Goal: Task Accomplishment & Management: Complete application form

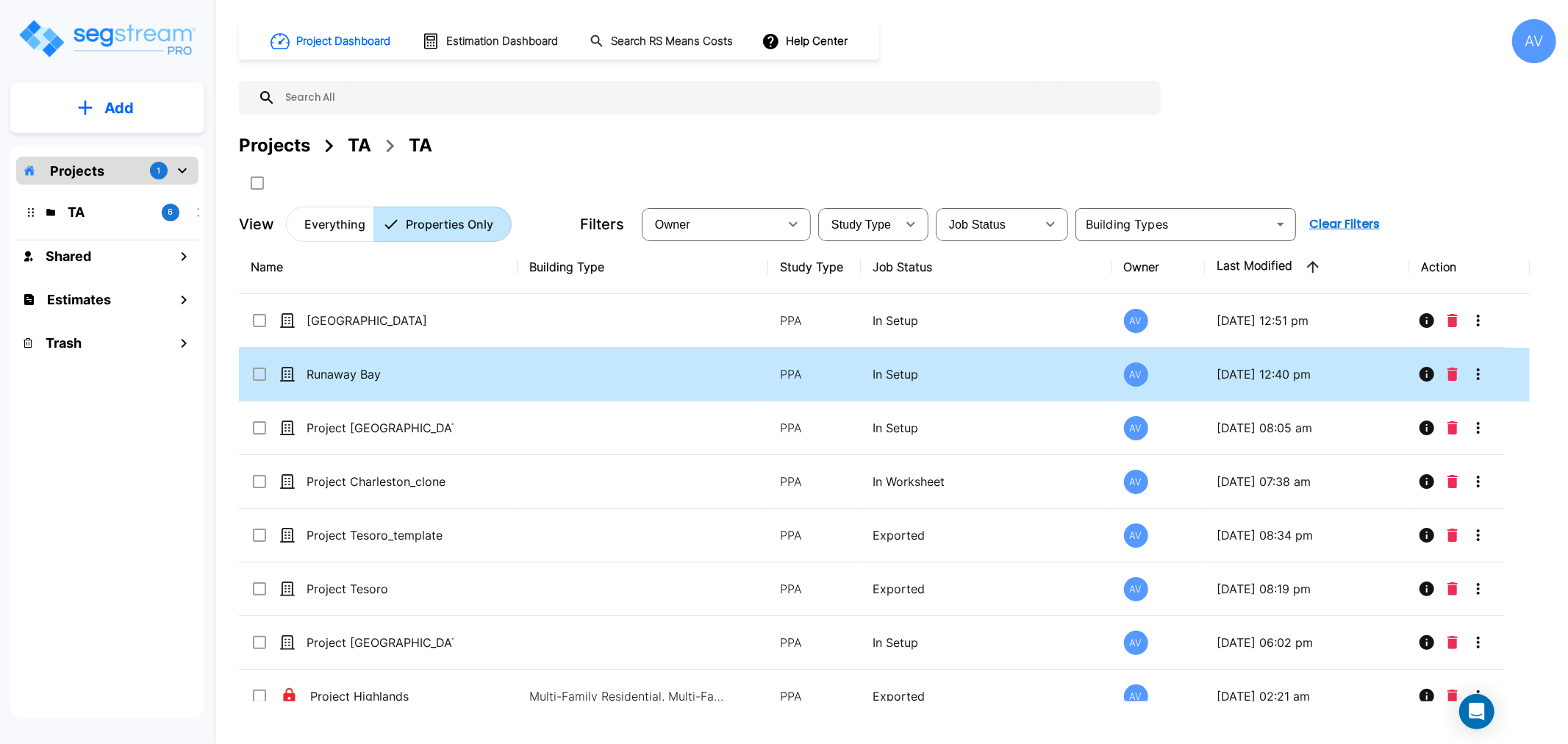
click at [331, 363] on td "Runaway Bay" at bounding box center [379, 374] width 279 height 54
checkbox input "true"
click at [330, 368] on p "Runaway Bay" at bounding box center [380, 374] width 147 height 18
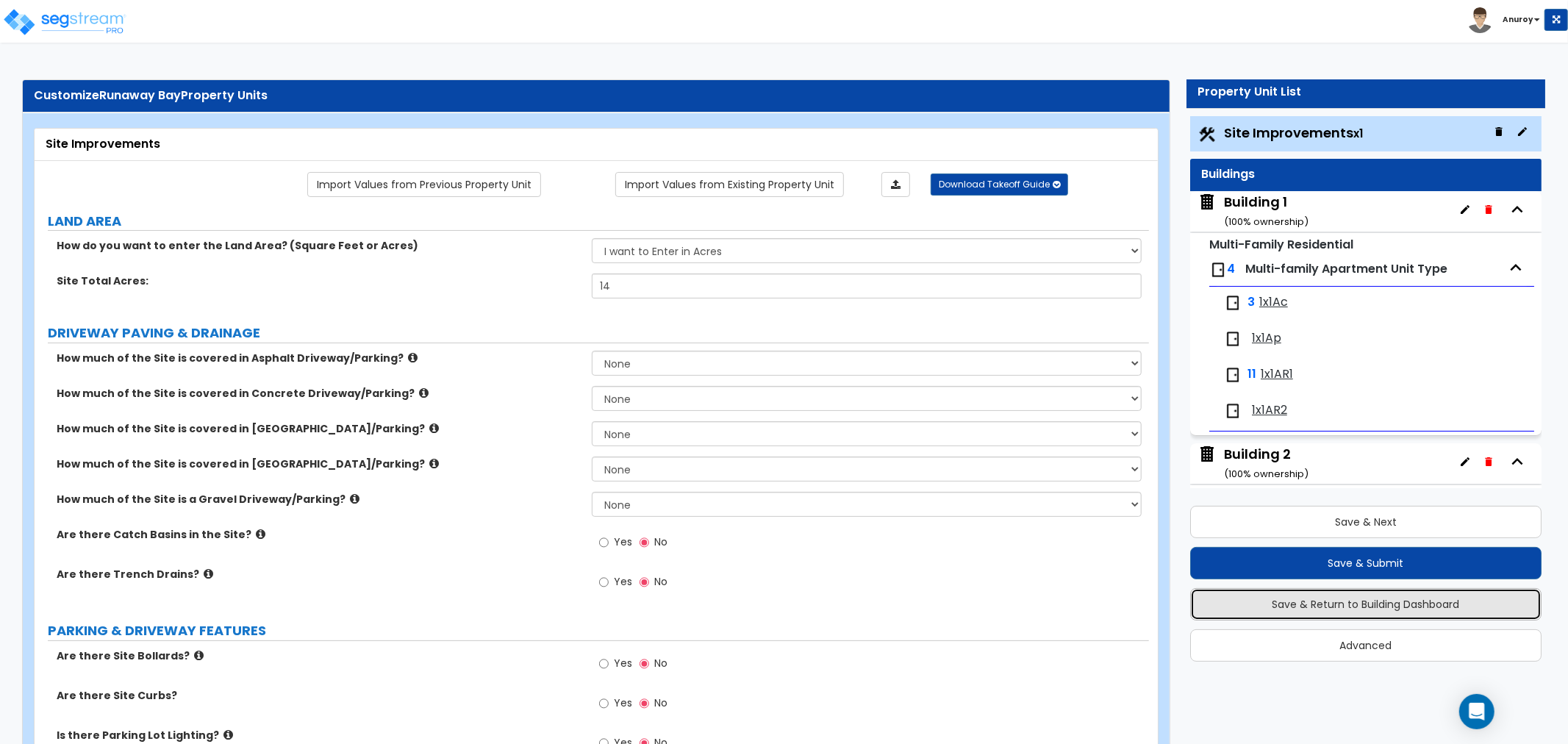
click at [1428, 607] on button "Save & Return to Building Dashboard" at bounding box center [1366, 605] width 351 height 32
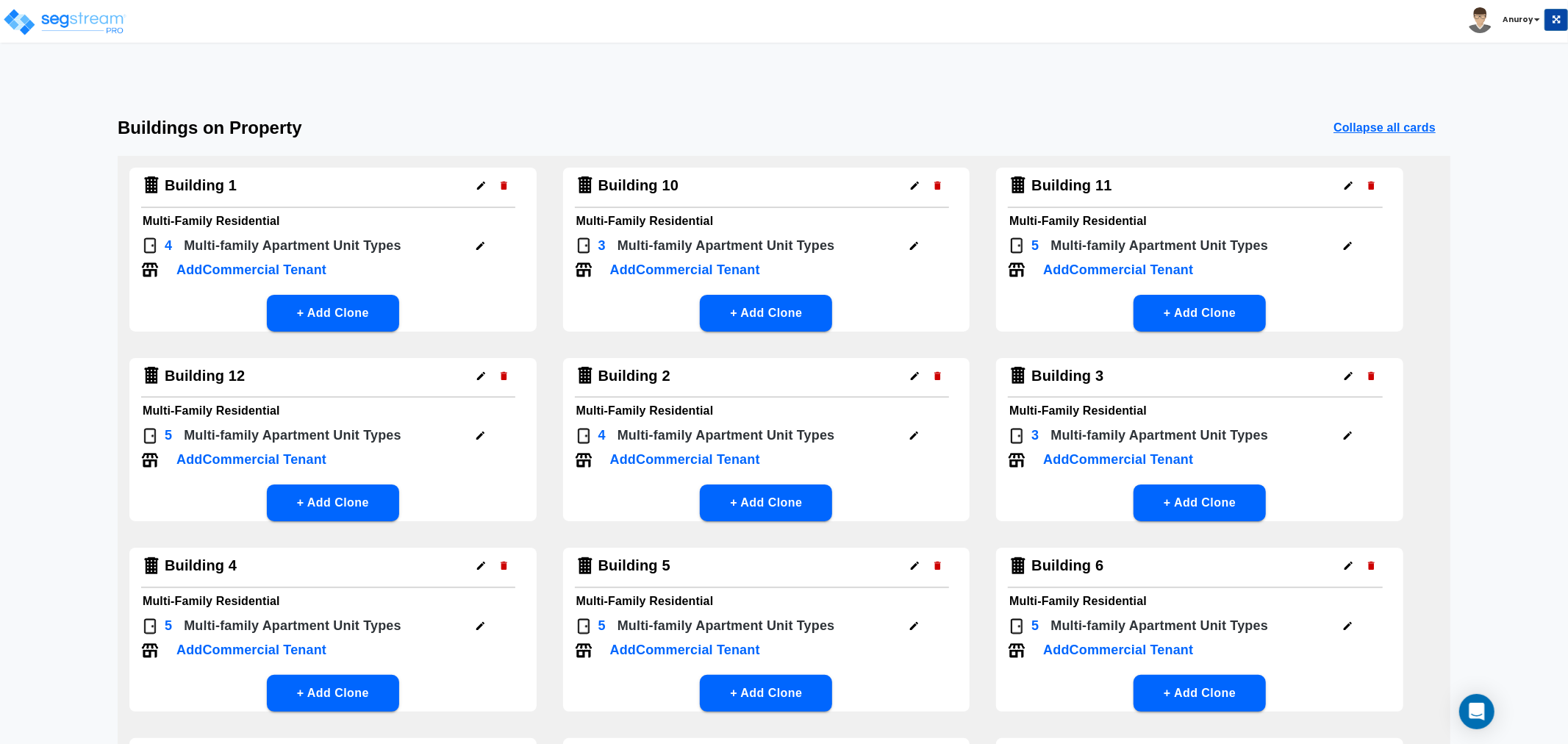
click at [478, 243] on icon "button" at bounding box center [480, 246] width 11 height 11
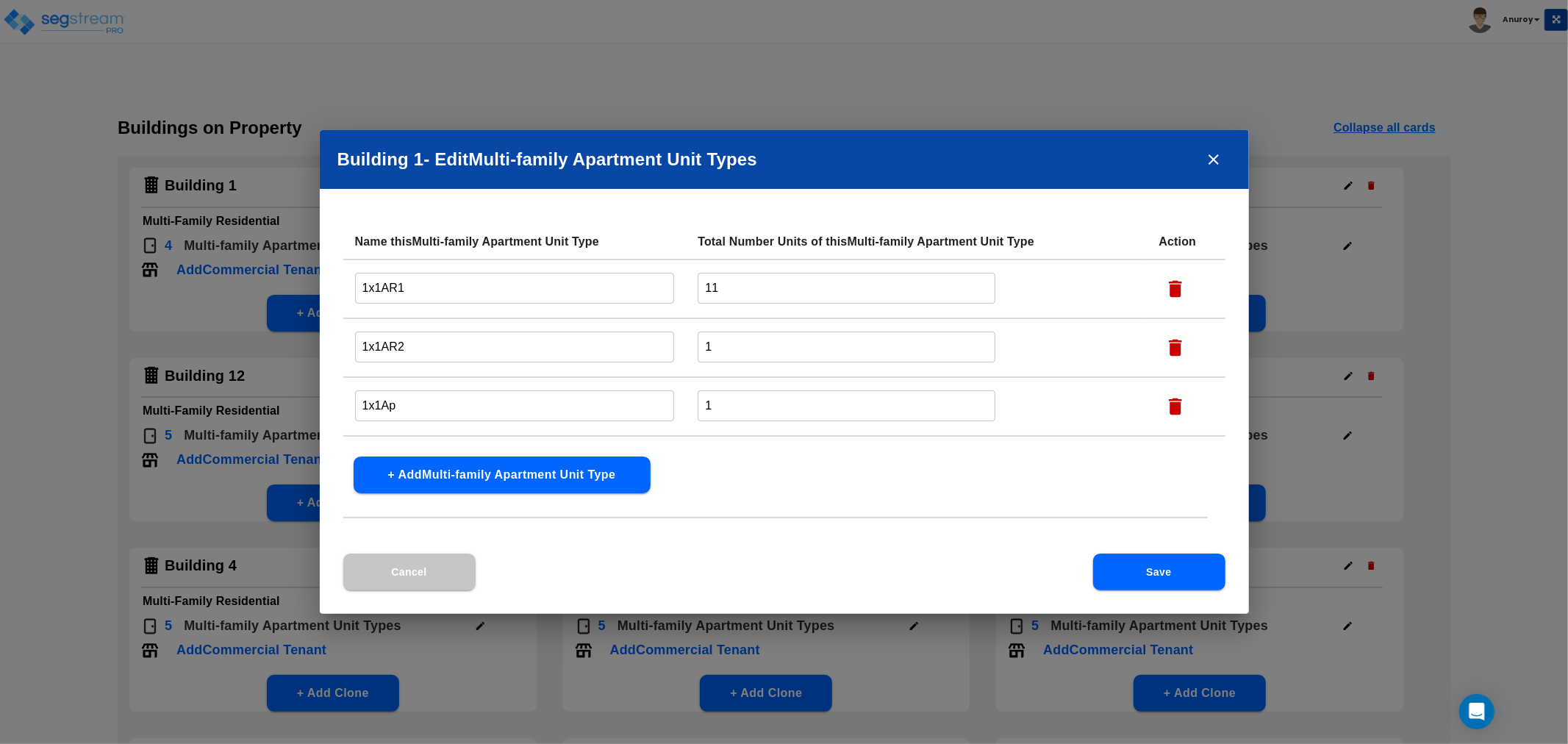
click at [357, 287] on input "1x1AR1" at bounding box center [515, 288] width 320 height 32
type input "Building 1 - 1x1AR1"
click at [362, 344] on input "1x1AR2" at bounding box center [515, 347] width 320 height 32
paste input "Building 1 -"
type input "Building 1 - 1x1AR2"
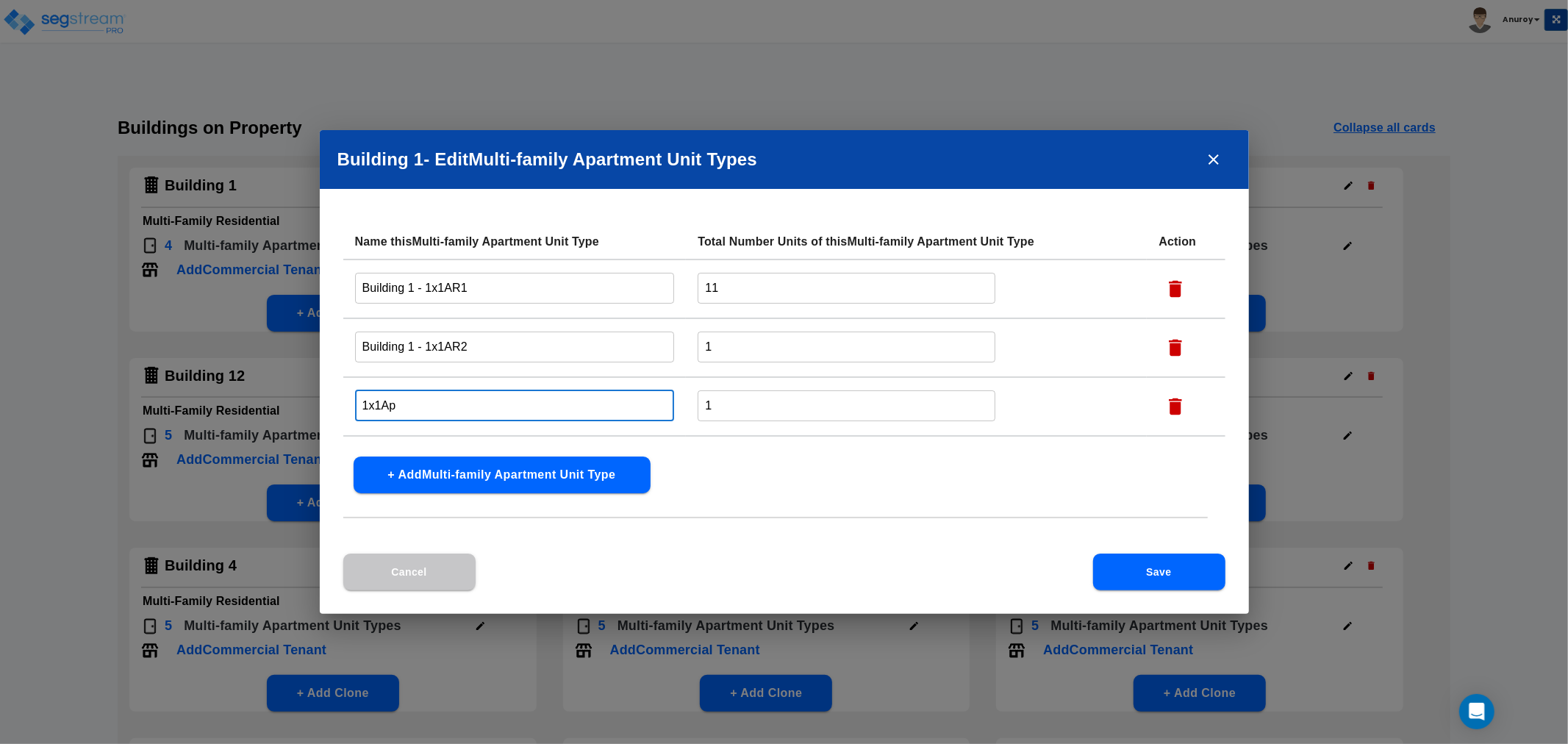
click at [361, 402] on input "1x1Ap" at bounding box center [515, 406] width 320 height 32
paste input "Building 1 -"
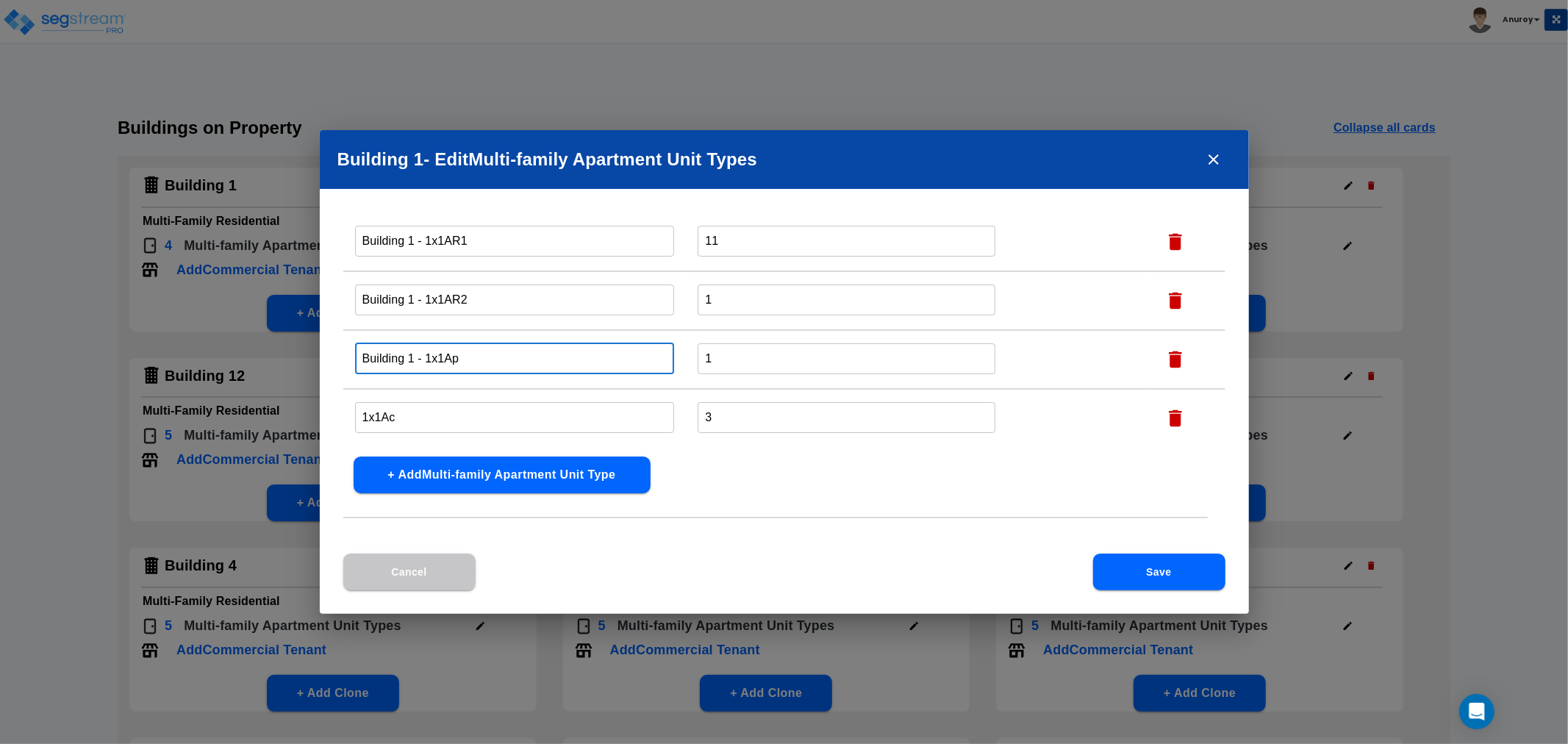
type input "Building 1 - 1x1Ap"
click at [361, 411] on input "1x1Ac" at bounding box center [515, 417] width 320 height 32
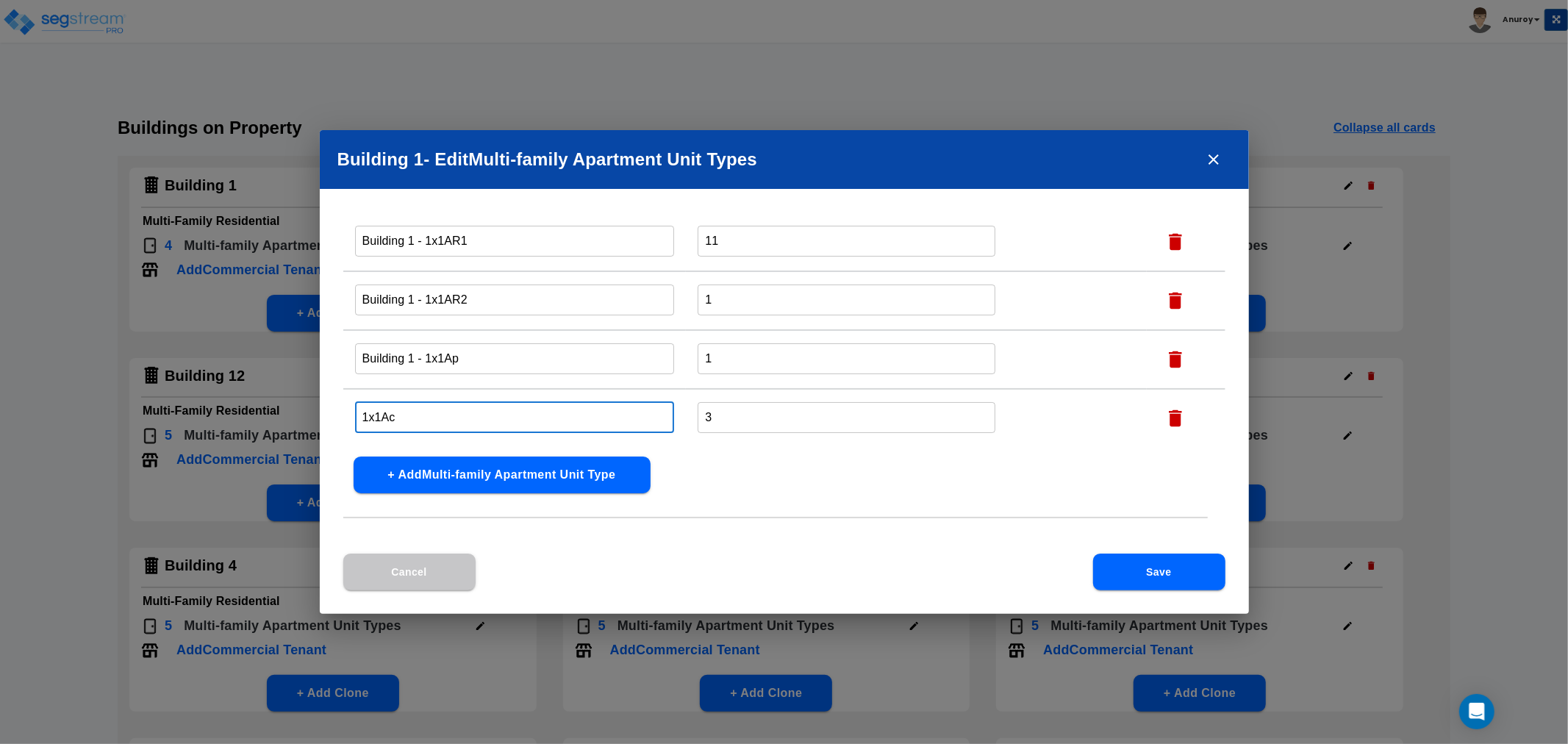
paste input "Building 1 -"
type input "Building 1 - 1x1Ac"
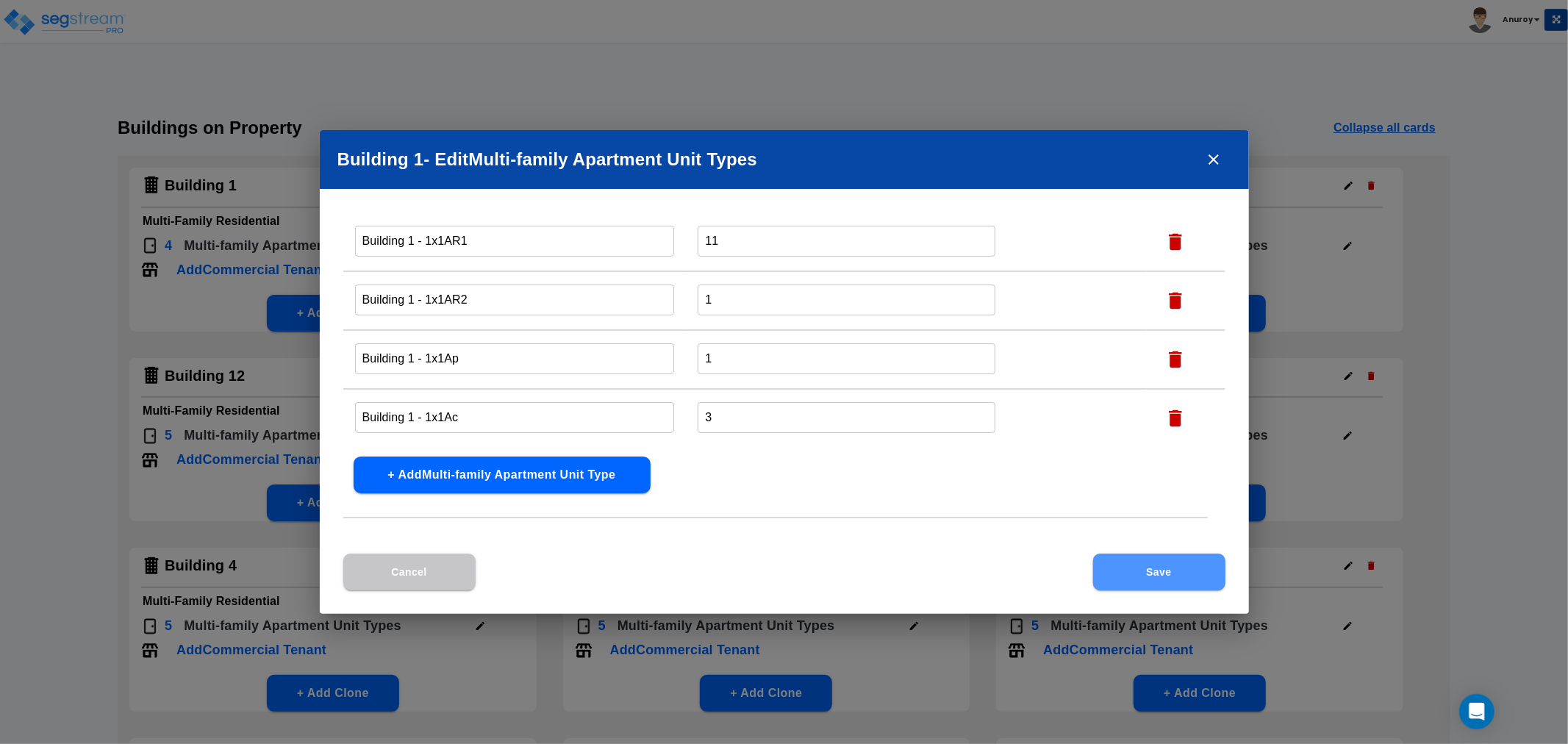
click at [1165, 558] on button "Save" at bounding box center [1159, 572] width 133 height 37
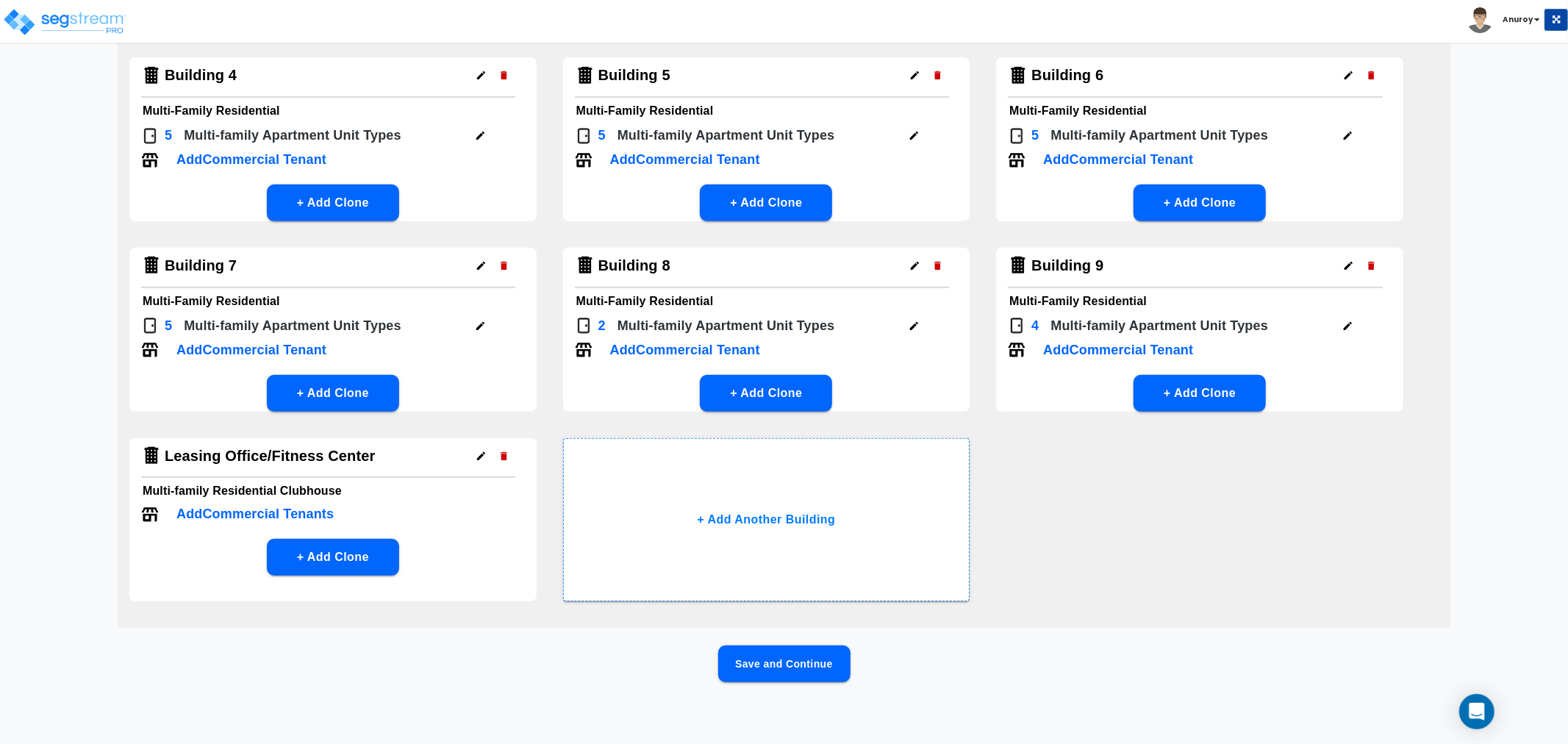
scroll to position [0, 0]
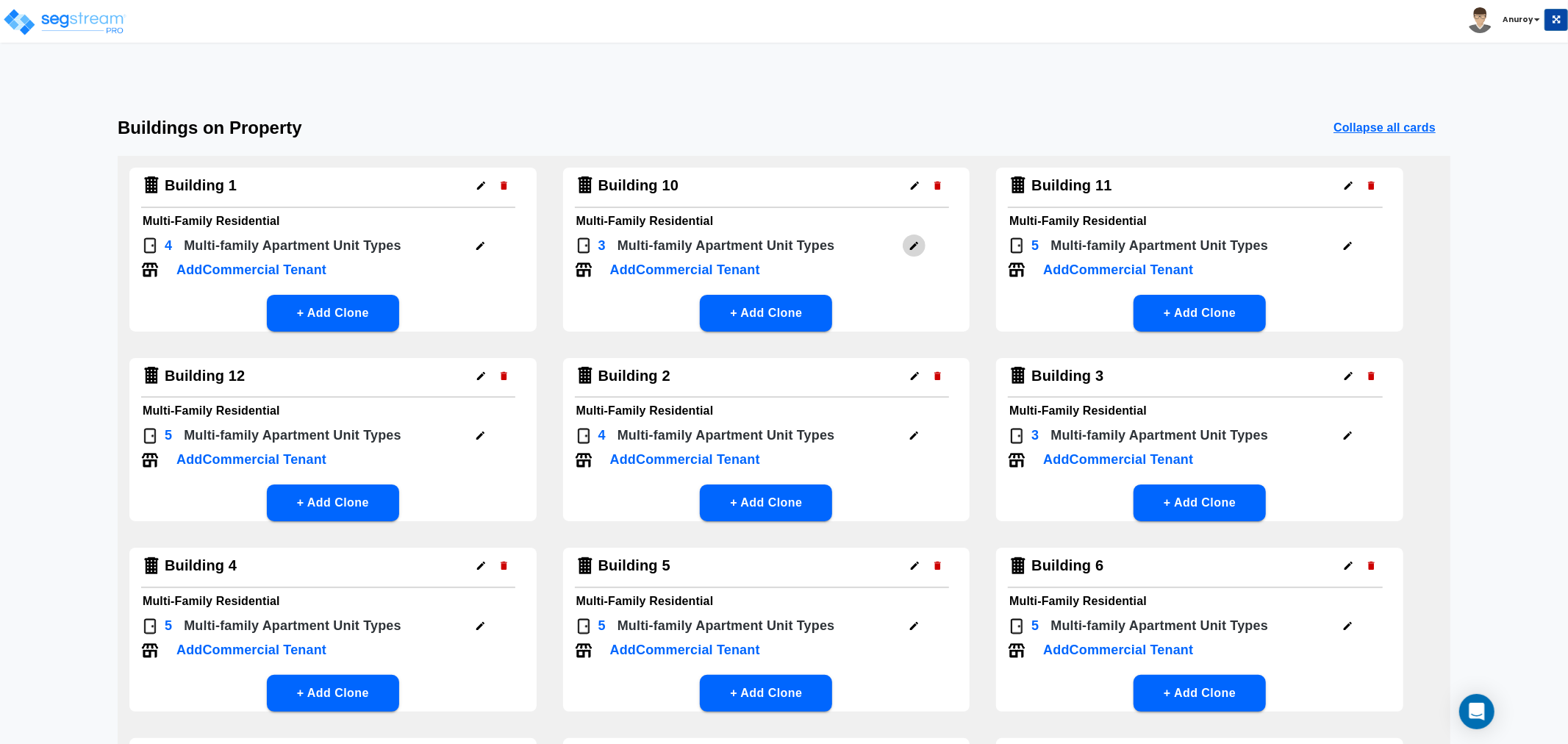
click at [914, 247] on icon "button" at bounding box center [914, 246] width 11 height 11
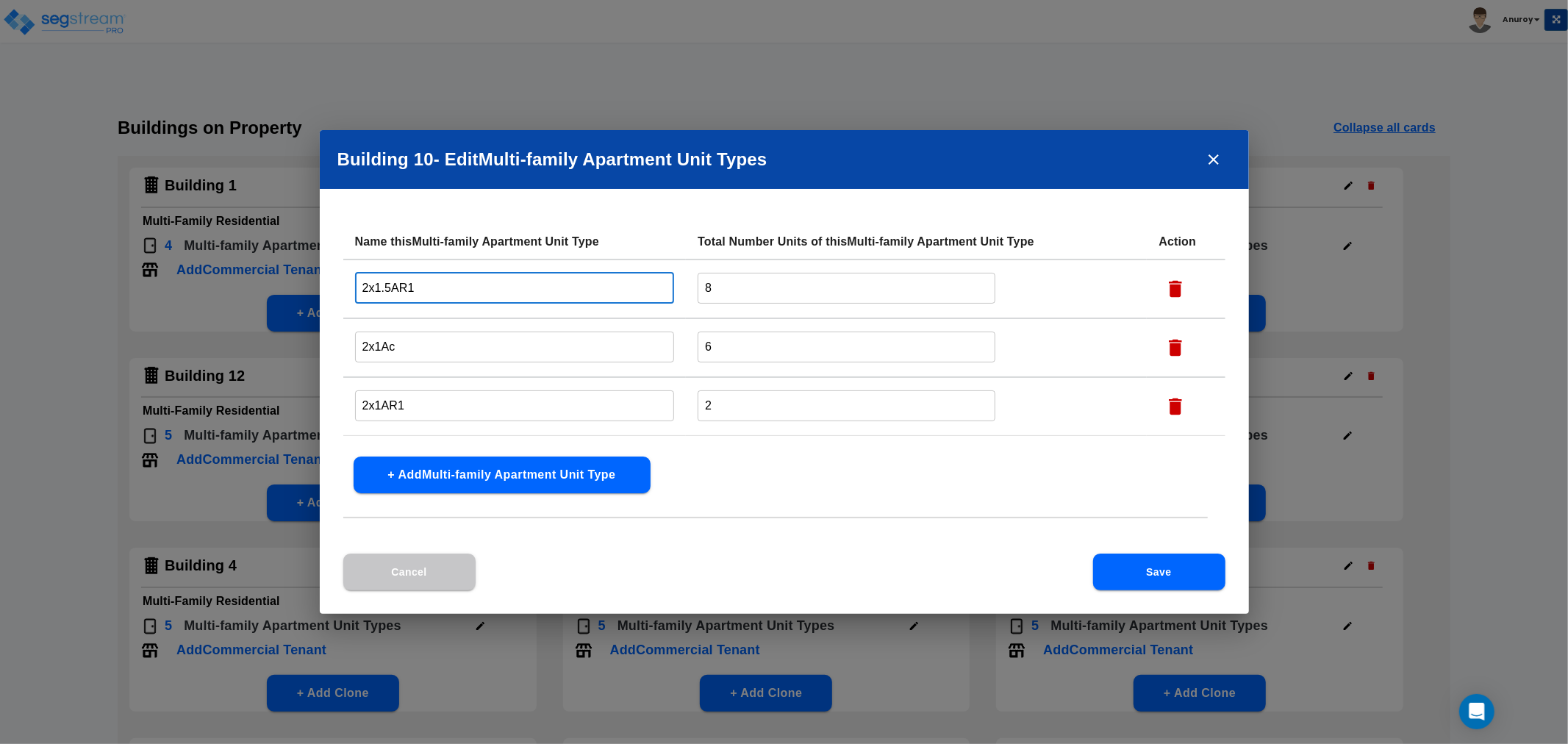
click at [357, 286] on input "2x1.5AR1" at bounding box center [515, 288] width 320 height 32
paste input "Building 1 -"
drag, startPoint x: 431, startPoint y: 286, endPoint x: 340, endPoint y: 282, distance: 91.1
click at [329, 287] on div "Name this Multi-family Apartment Unit Type Total Number Units of this Multi-fam…" at bounding box center [784, 389] width 929 height 330
type input "Building 10 - 2x1.5AR1"
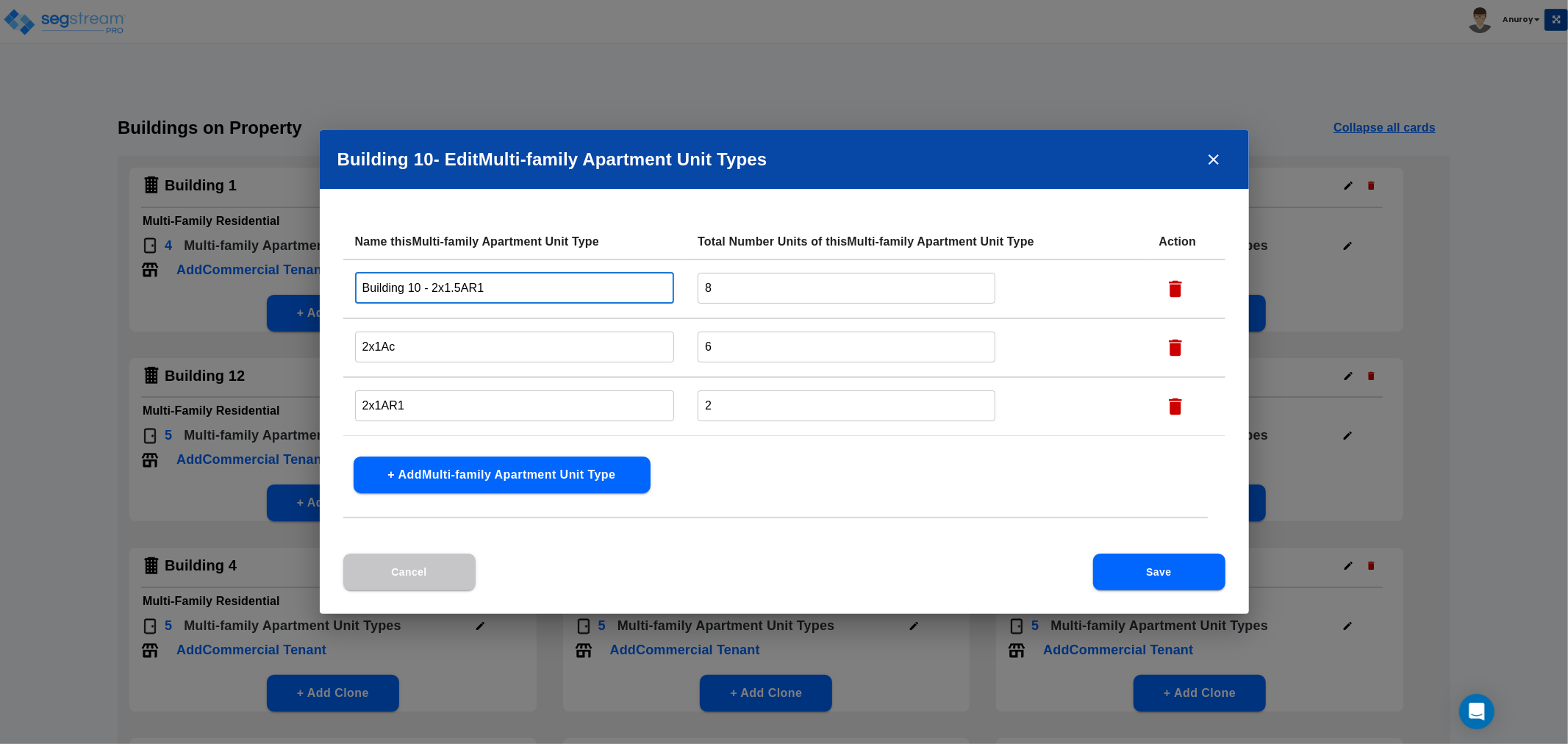
click at [358, 340] on input "2x1Ac" at bounding box center [515, 347] width 320 height 32
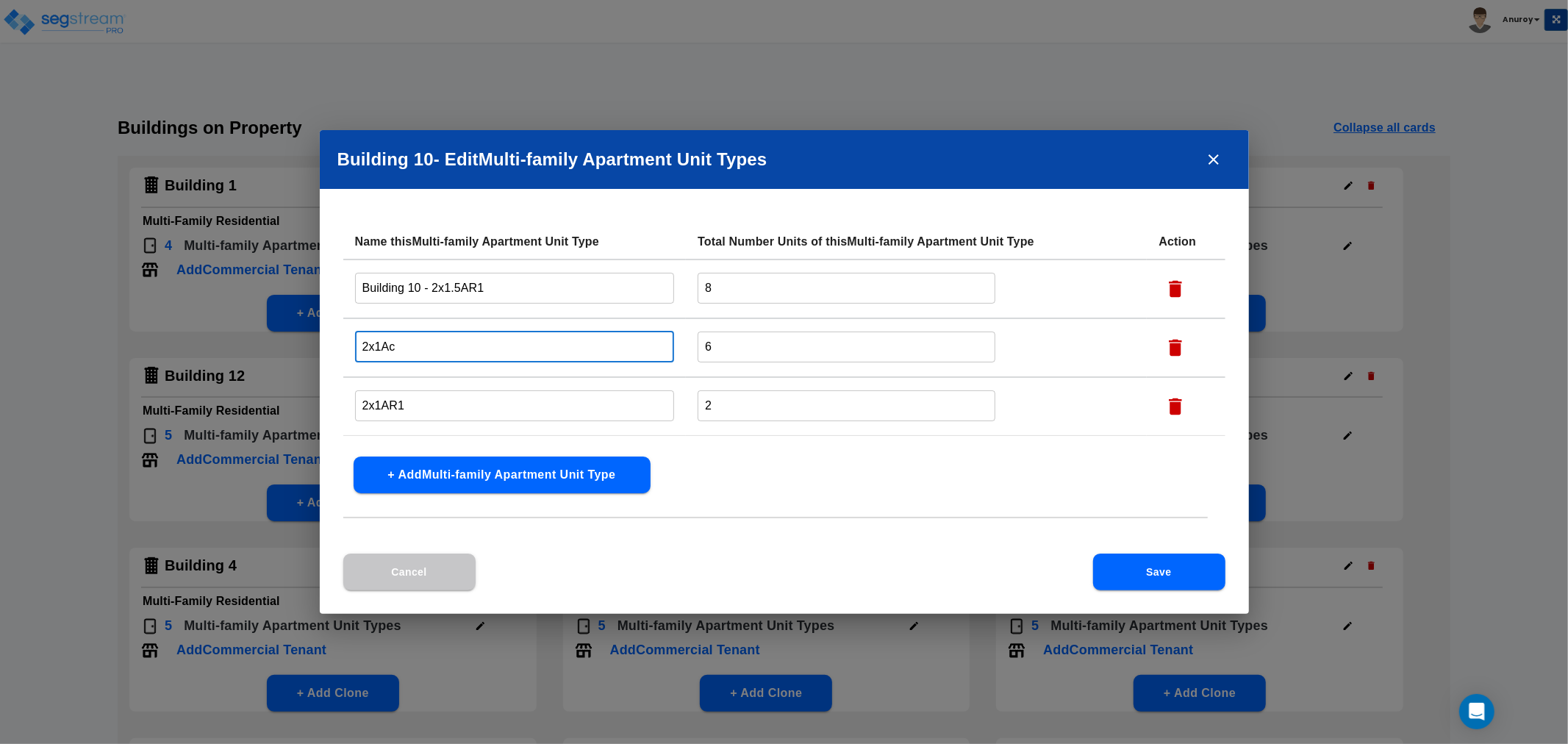
paste input "Building 10 -"
type input "Building 10 - 2x1Ac"
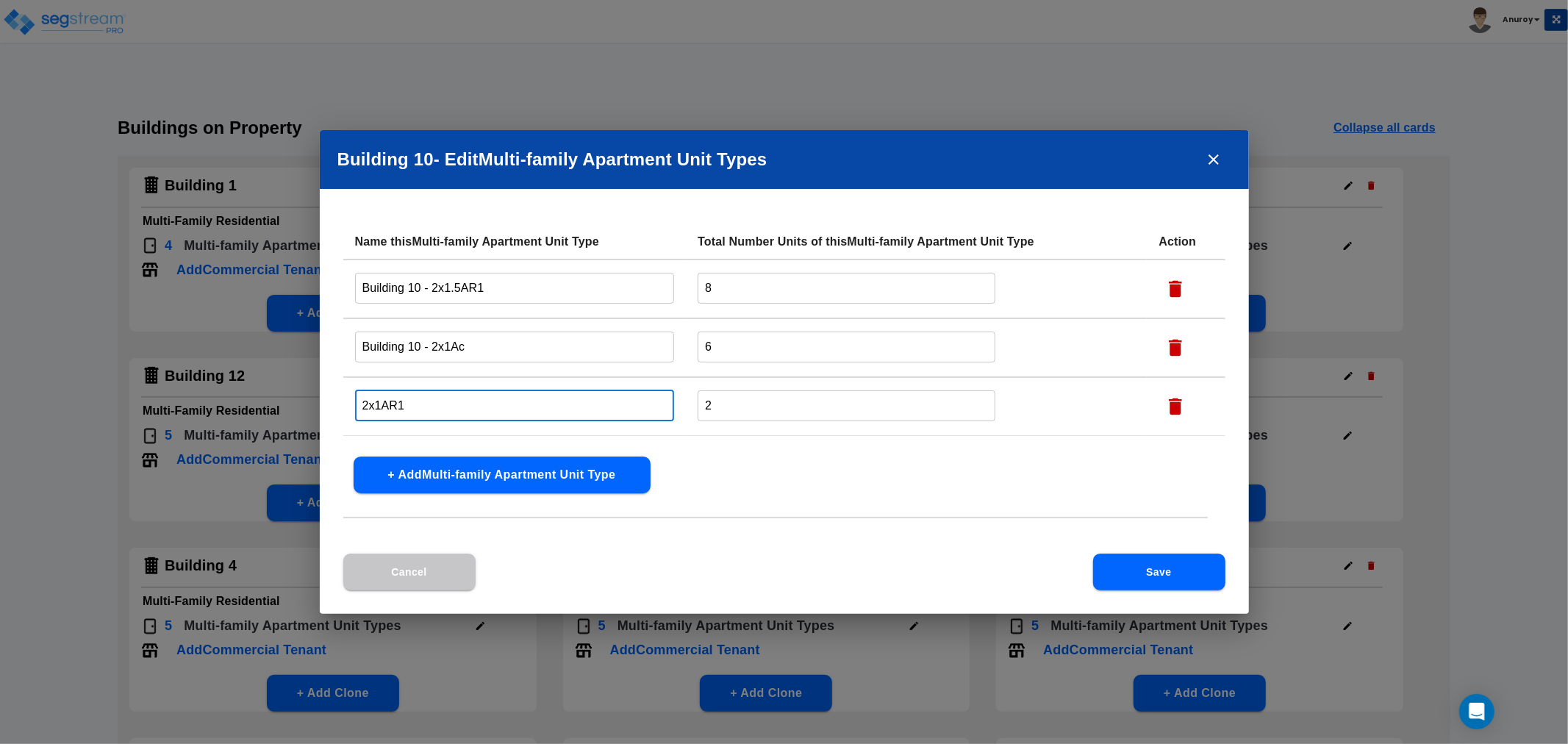
click at [359, 394] on input "2x1AR1" at bounding box center [515, 406] width 320 height 32
paste input "Building 10 -"
type input "Building 10 - 2x1AR1"
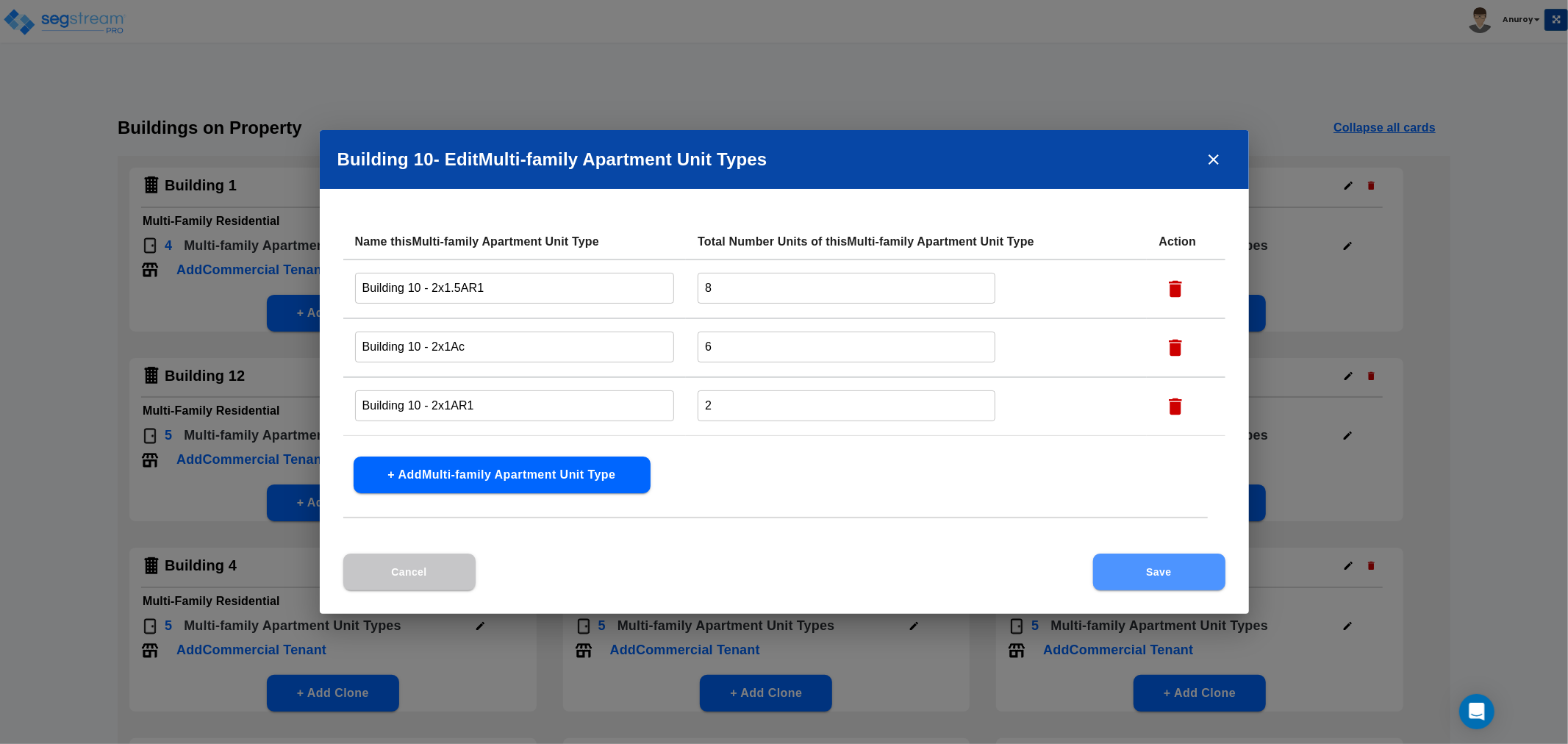
click at [1209, 570] on button "Save" at bounding box center [1159, 572] width 133 height 37
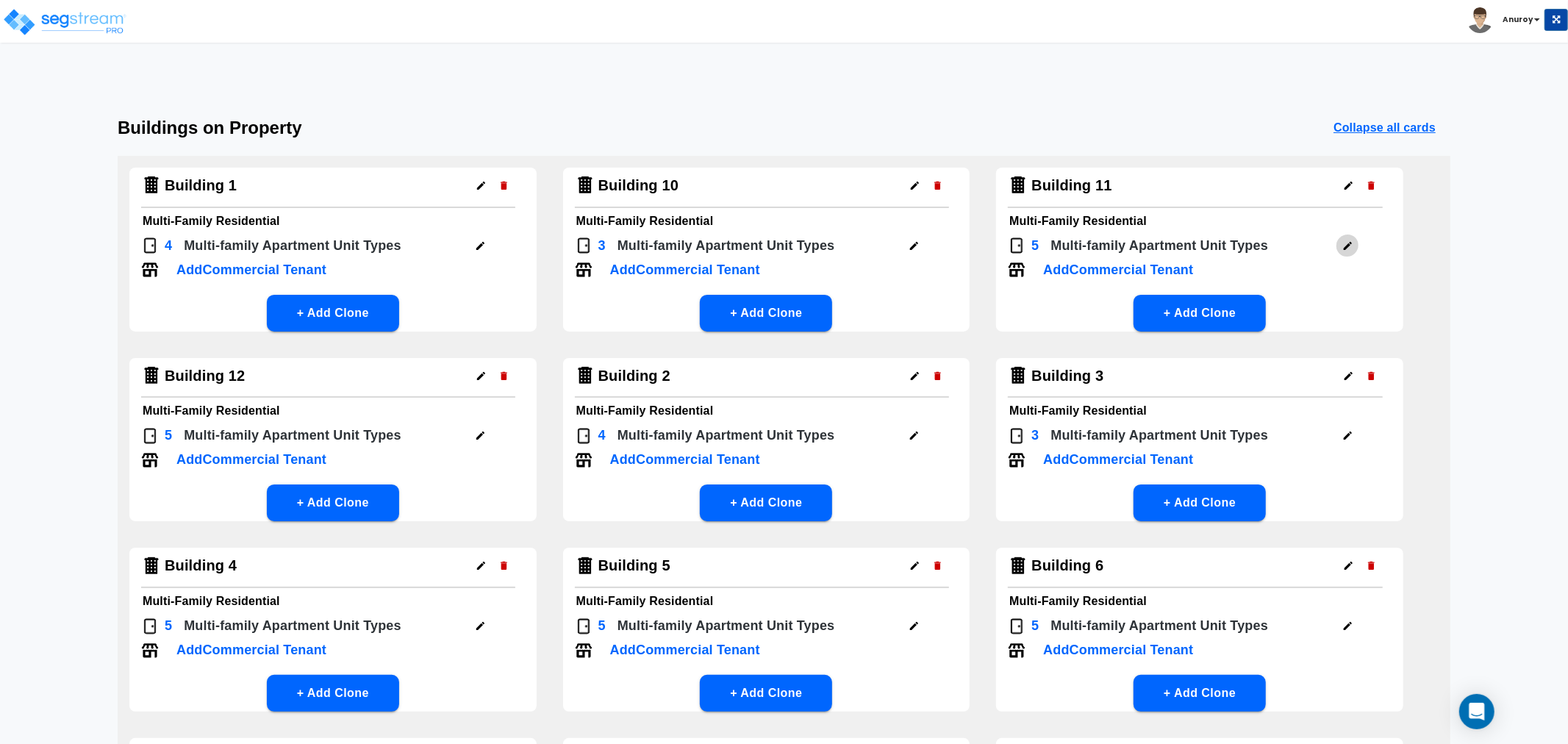
click at [1348, 247] on icon "button" at bounding box center [1348, 246] width 8 height 8
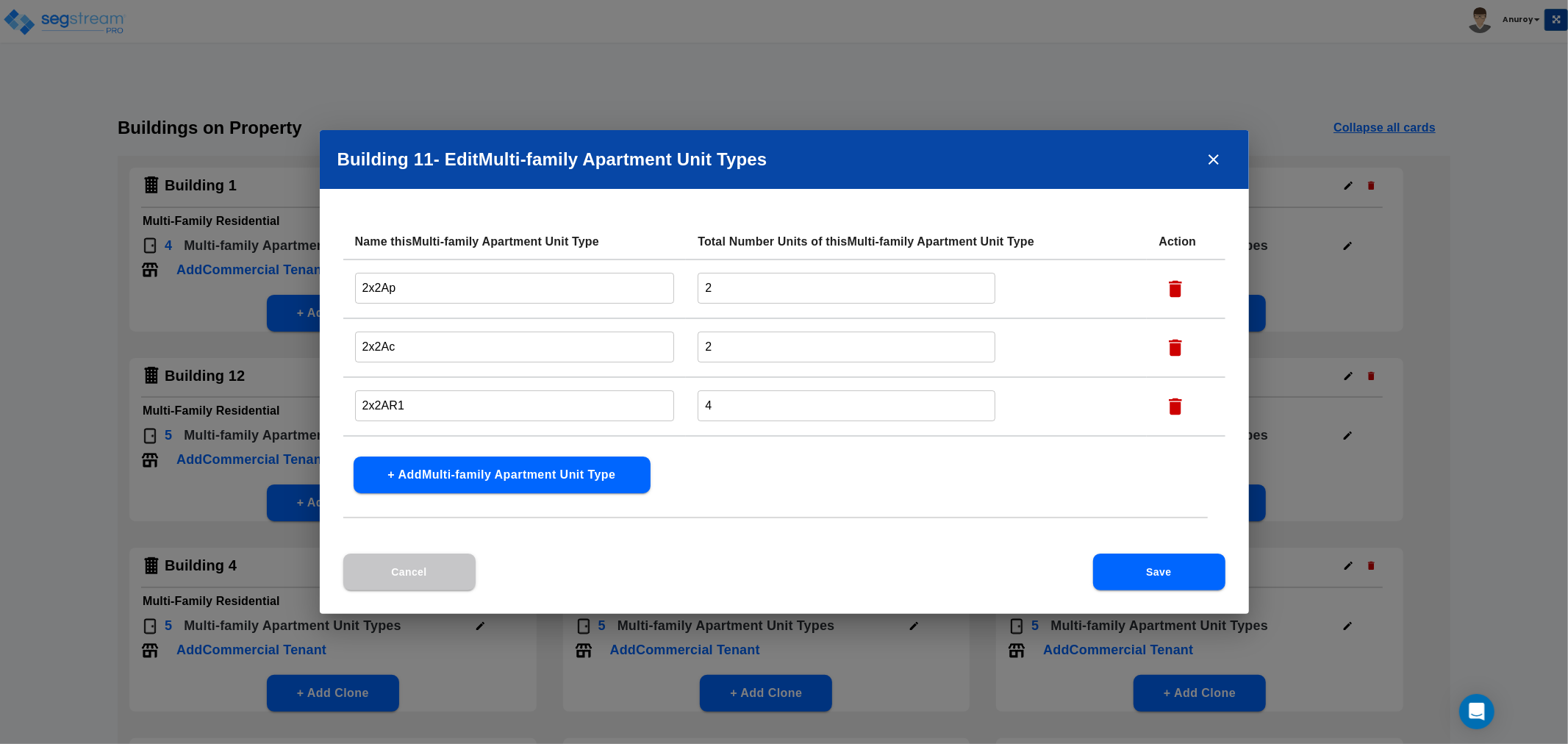
click at [351, 289] on td "2x2Ap ​" at bounding box center [515, 289] width 344 height 58
click at [361, 285] on input "2x2Ap" at bounding box center [515, 288] width 320 height 32
paste input "Building 10 -"
click at [416, 286] on input "Building 10 - 2x2Ap" at bounding box center [515, 288] width 320 height 32
drag, startPoint x: 476, startPoint y: 291, endPoint x: 248, endPoint y: 284, distance: 228.1
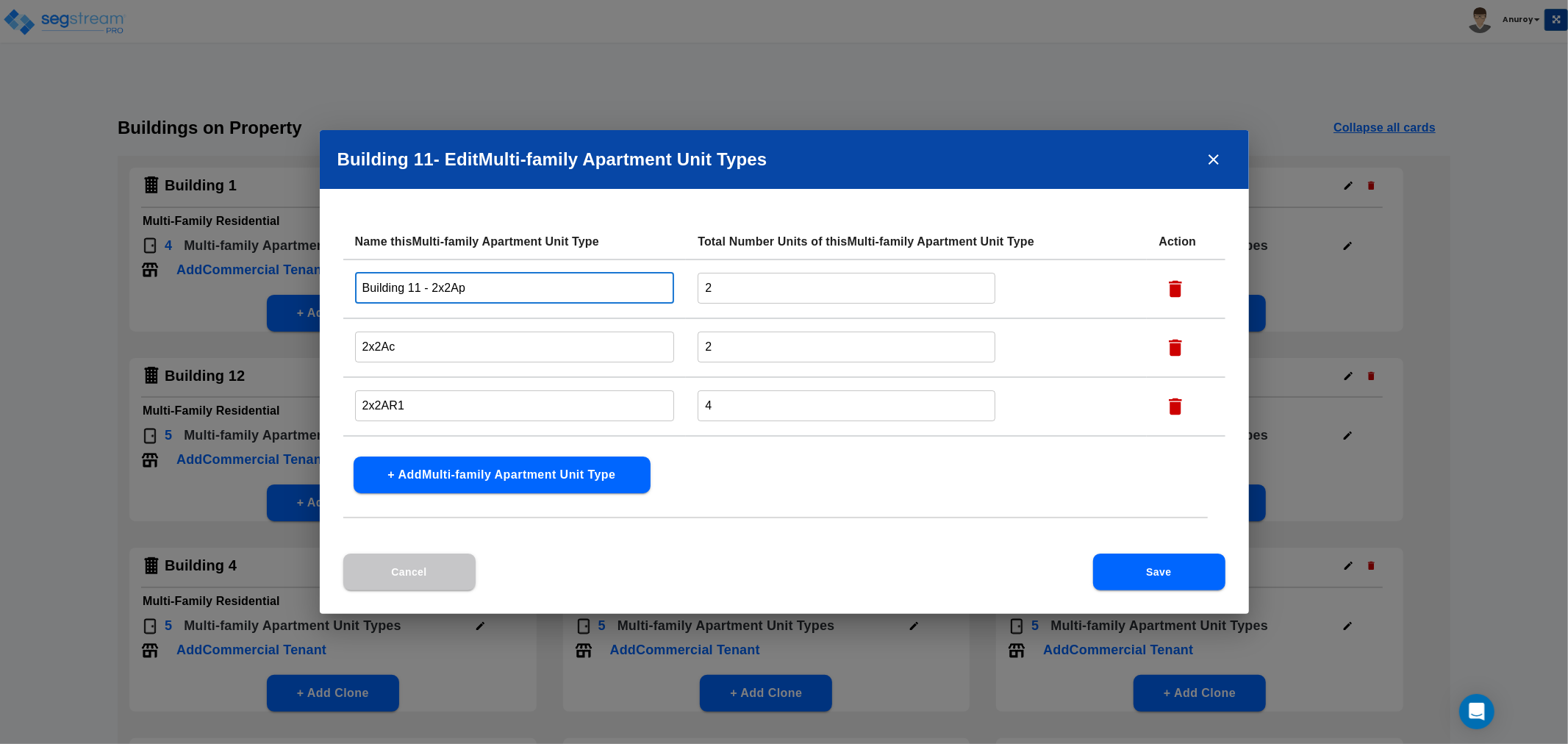
click at [248, 284] on div "Building 11 - Edit Multi-family Apartment Unit Type s Name this Multi-family Ap…" at bounding box center [784, 372] width 1568 height 744
type input "Building 11 - 2x2Ap"
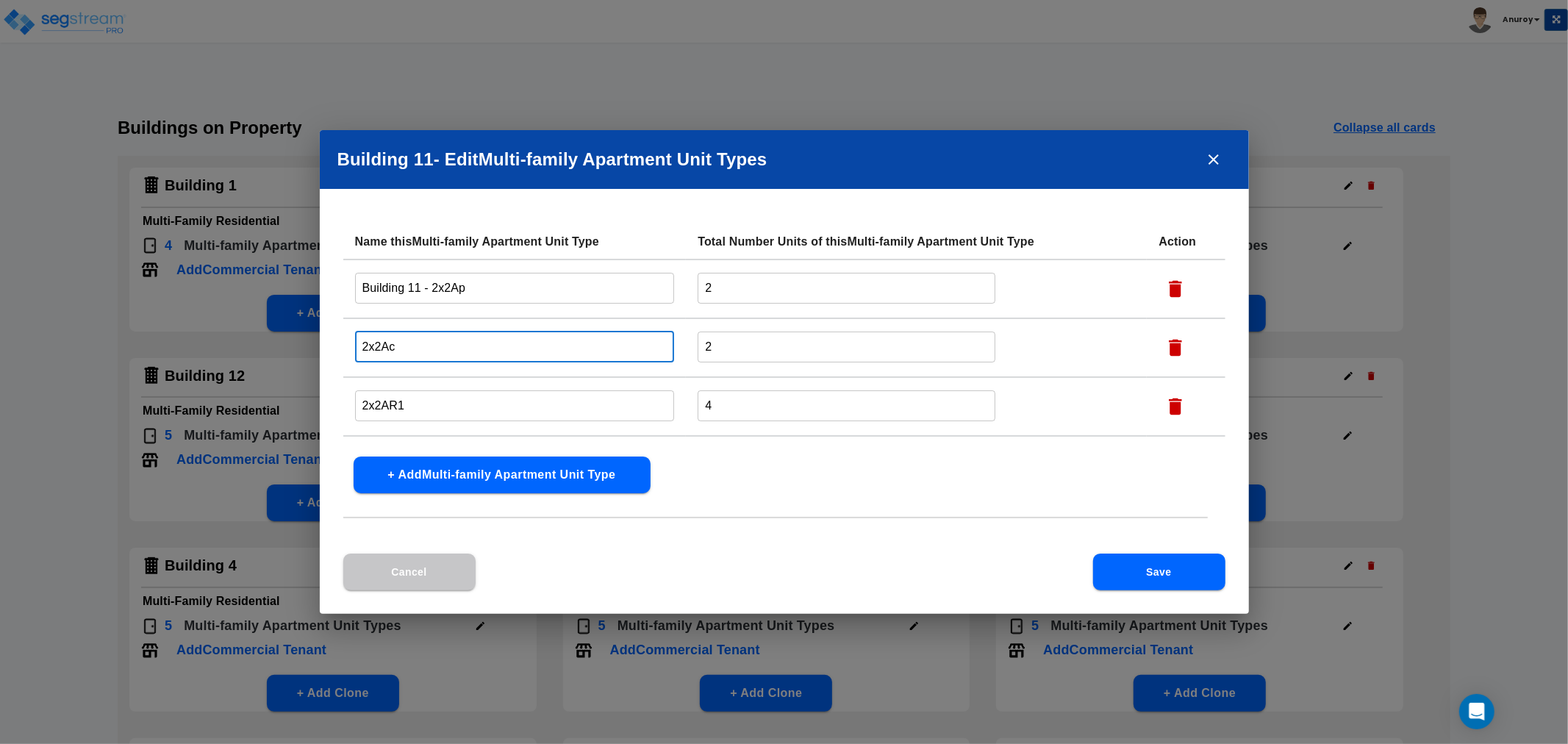
click at [361, 344] on input "2x2Ac" at bounding box center [515, 347] width 320 height 32
paste input "Building 11 - 2x2Ap"
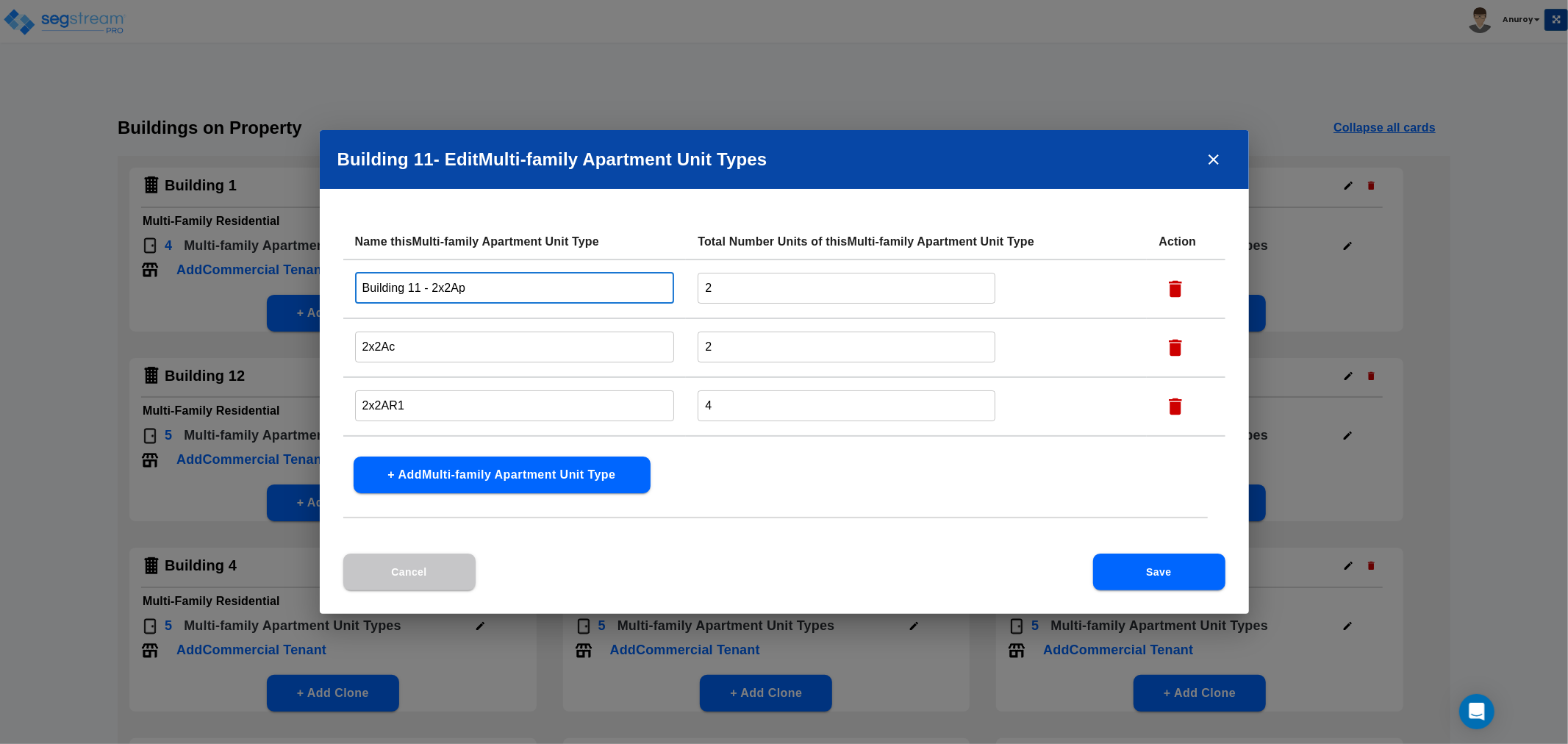
drag, startPoint x: 428, startPoint y: 289, endPoint x: 319, endPoint y: 292, distance: 109.0
click at [320, 292] on div "Name this Multi-family Apartment Unit Type Total Number Units of this Multi-fam…" at bounding box center [784, 389] width 929 height 330
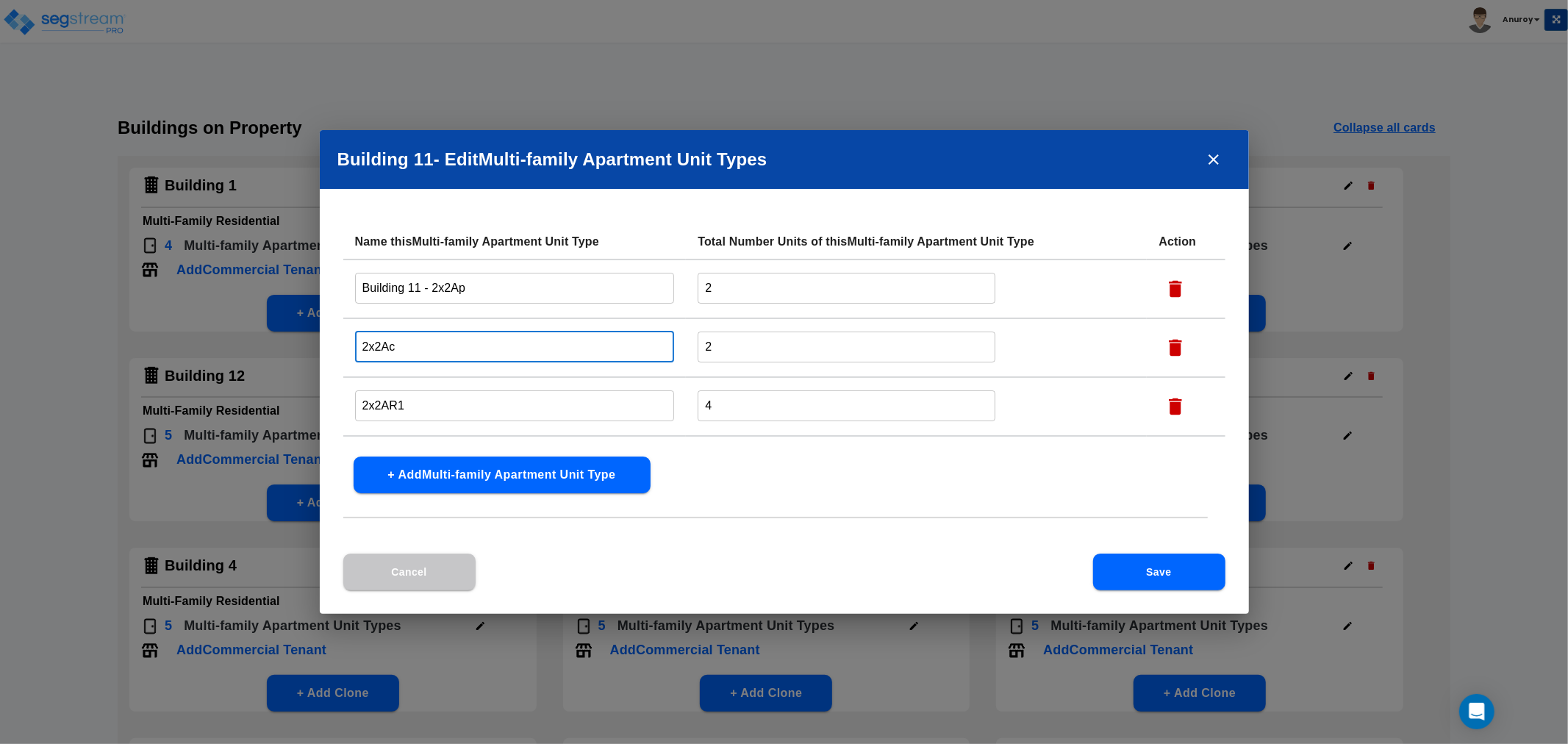
click at [357, 344] on input "2x2Ac" at bounding box center [515, 347] width 320 height 32
paste input "Building 11 -"
type input "Building 11 - 2x2Ac"
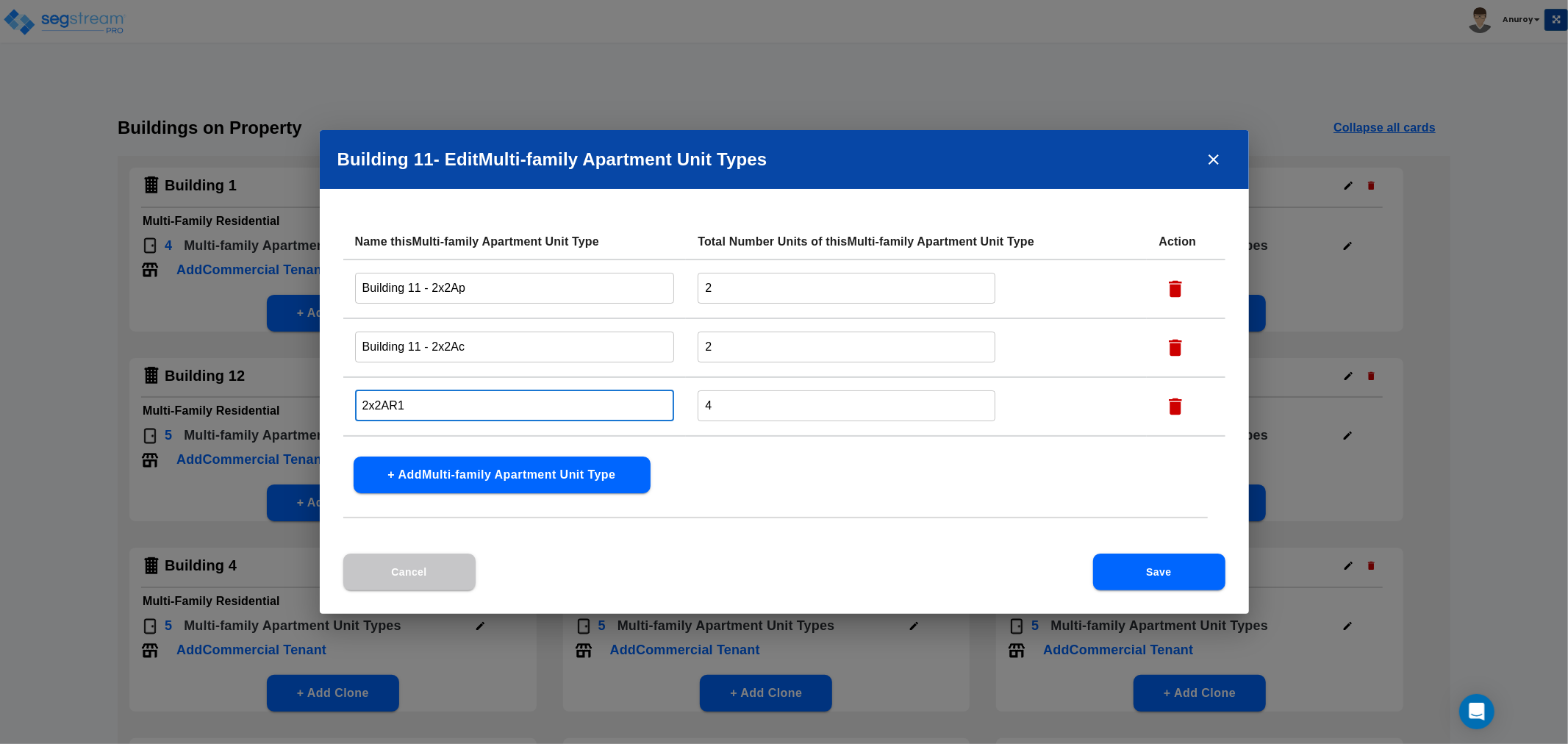
click at [361, 402] on input "2x2AR1" at bounding box center [515, 406] width 320 height 32
paste input "Building 11 -"
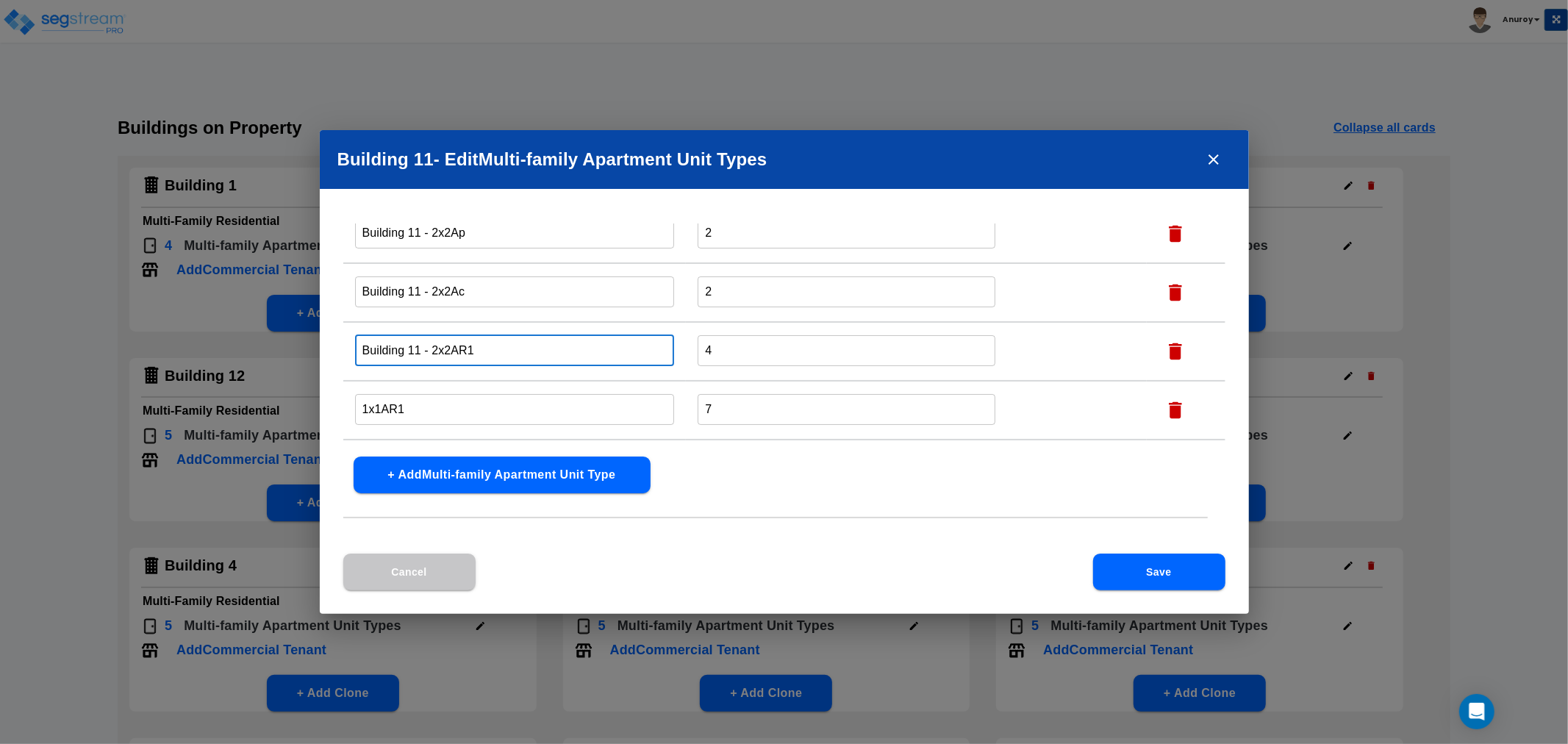
scroll to position [105, 0]
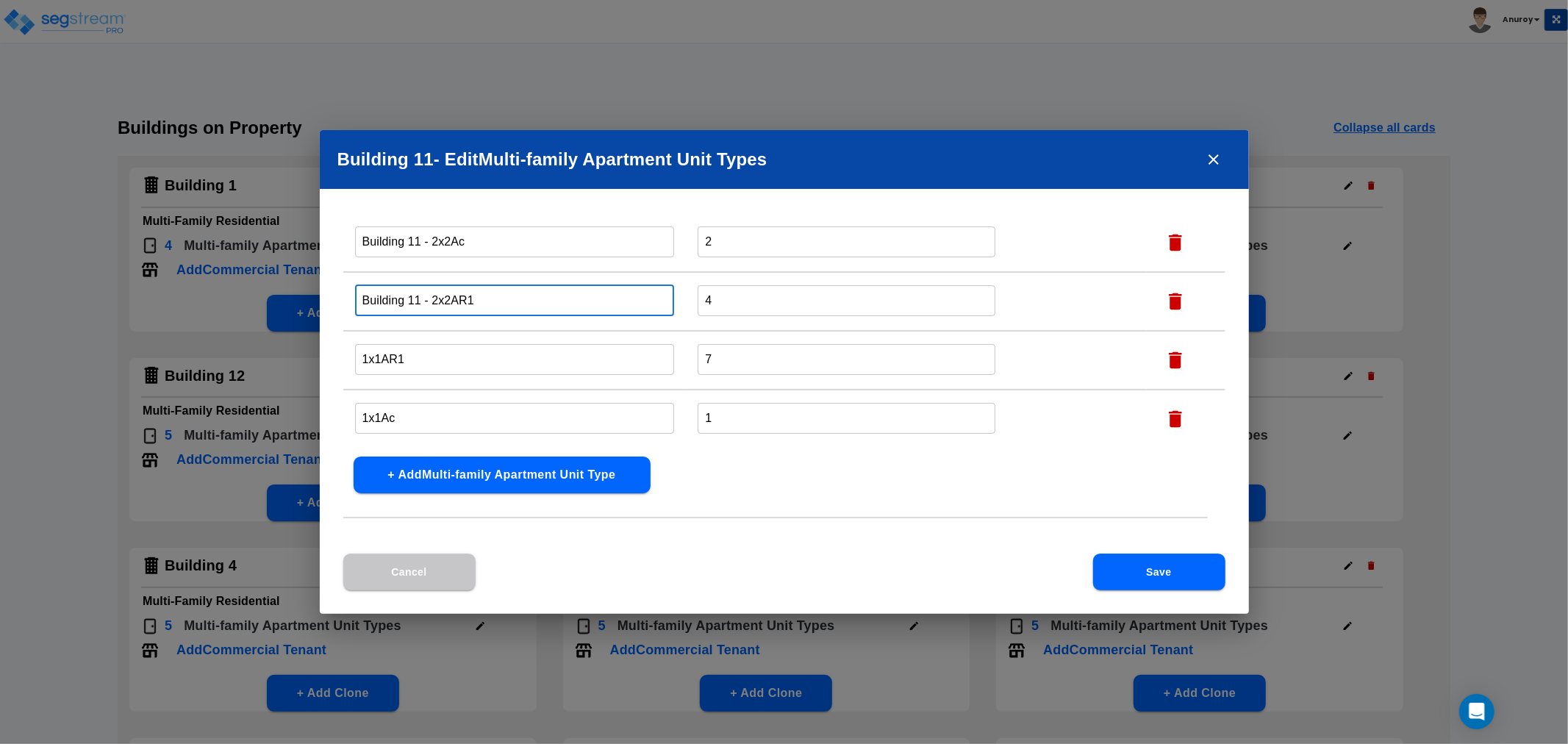
type input "Building 11 - 2x2AR1"
click at [364, 358] on input "1x1AR1" at bounding box center [515, 360] width 320 height 32
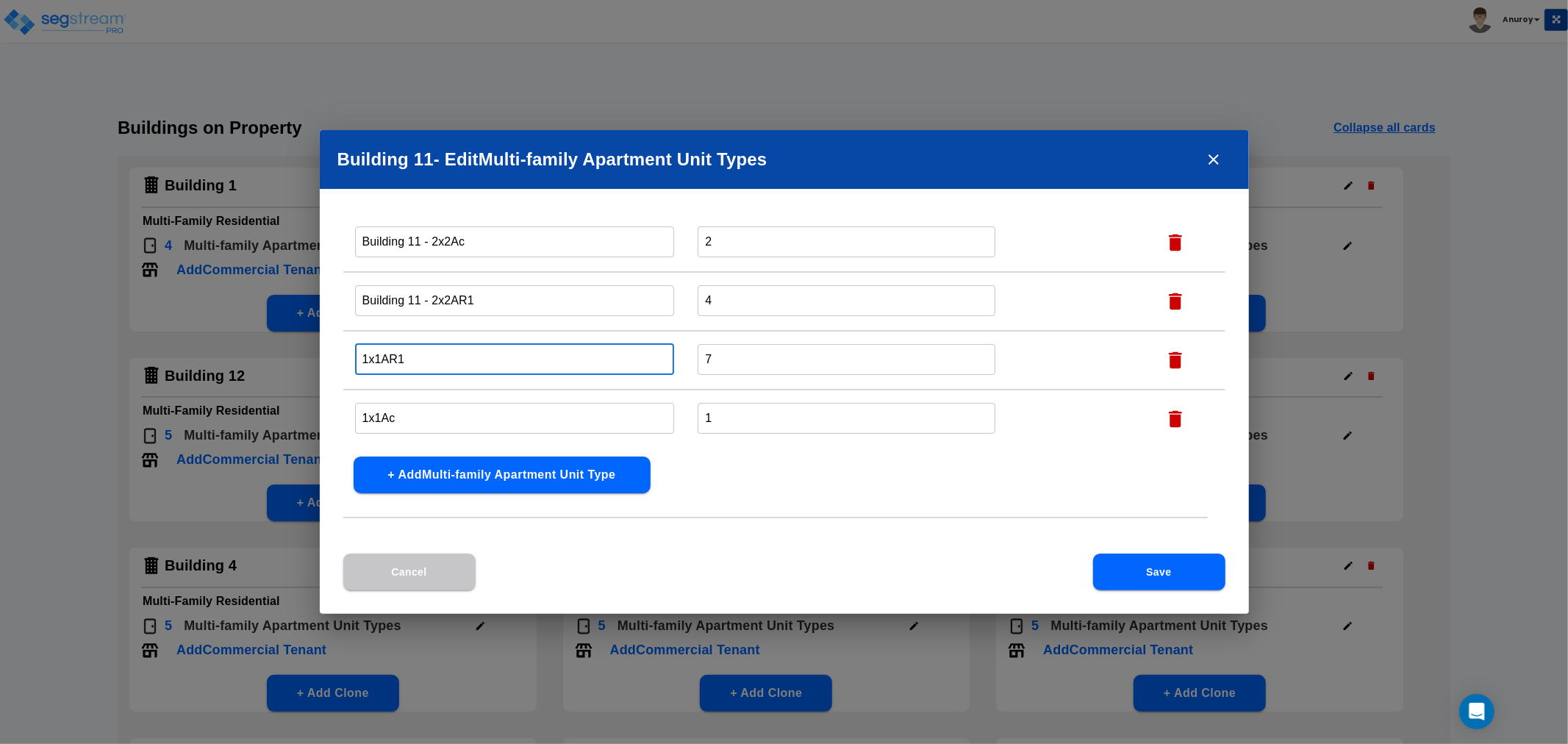
paste input "Building 11 -"
type input "Building 11 - 1x1AR1"
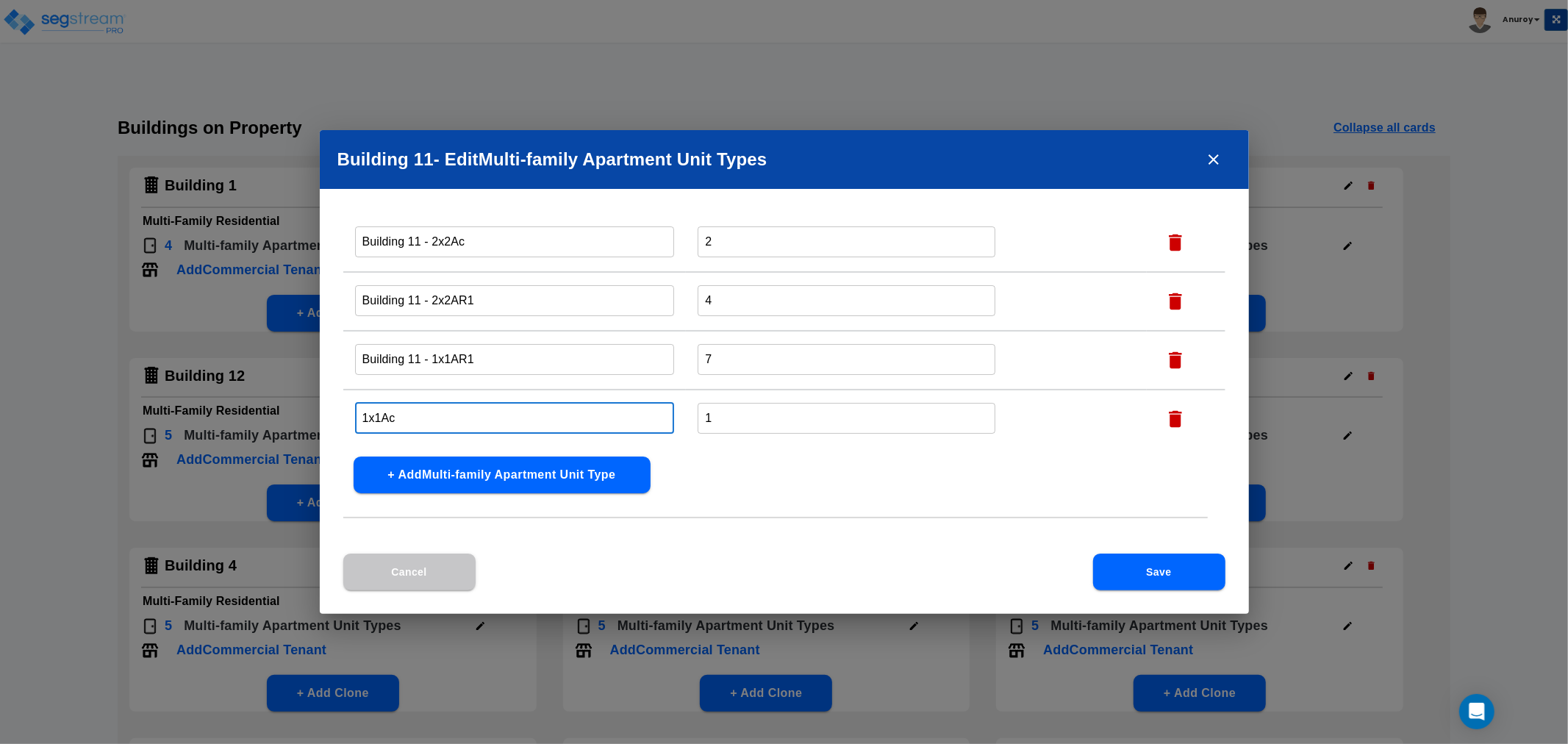
click at [361, 414] on input "1x1Ac" at bounding box center [515, 418] width 320 height 32
paste input "Building 11 -"
type input "Building 11 - 1x1Ac"
click at [1172, 572] on button "Save" at bounding box center [1159, 572] width 133 height 37
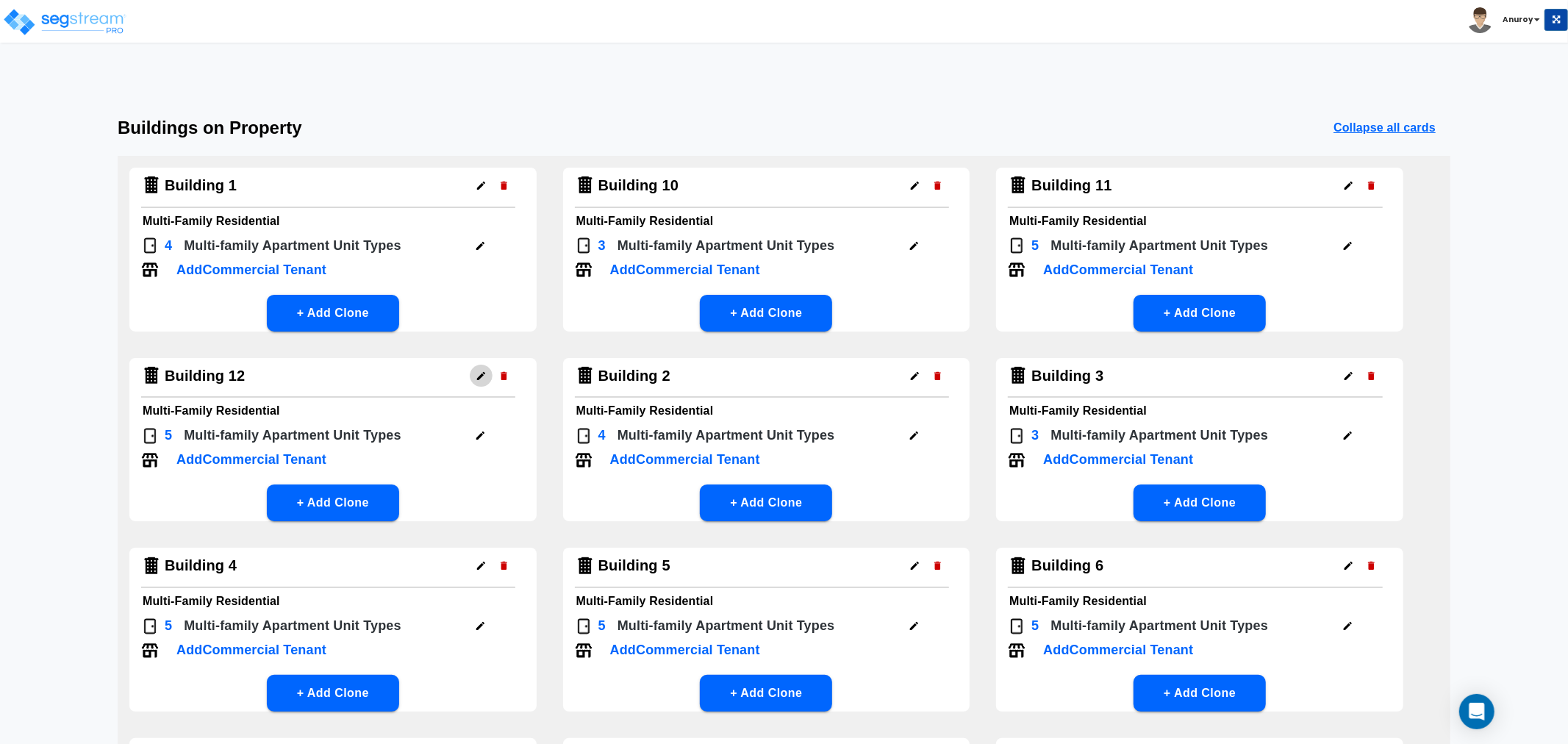
click at [480, 380] on icon "button" at bounding box center [481, 376] width 11 height 11
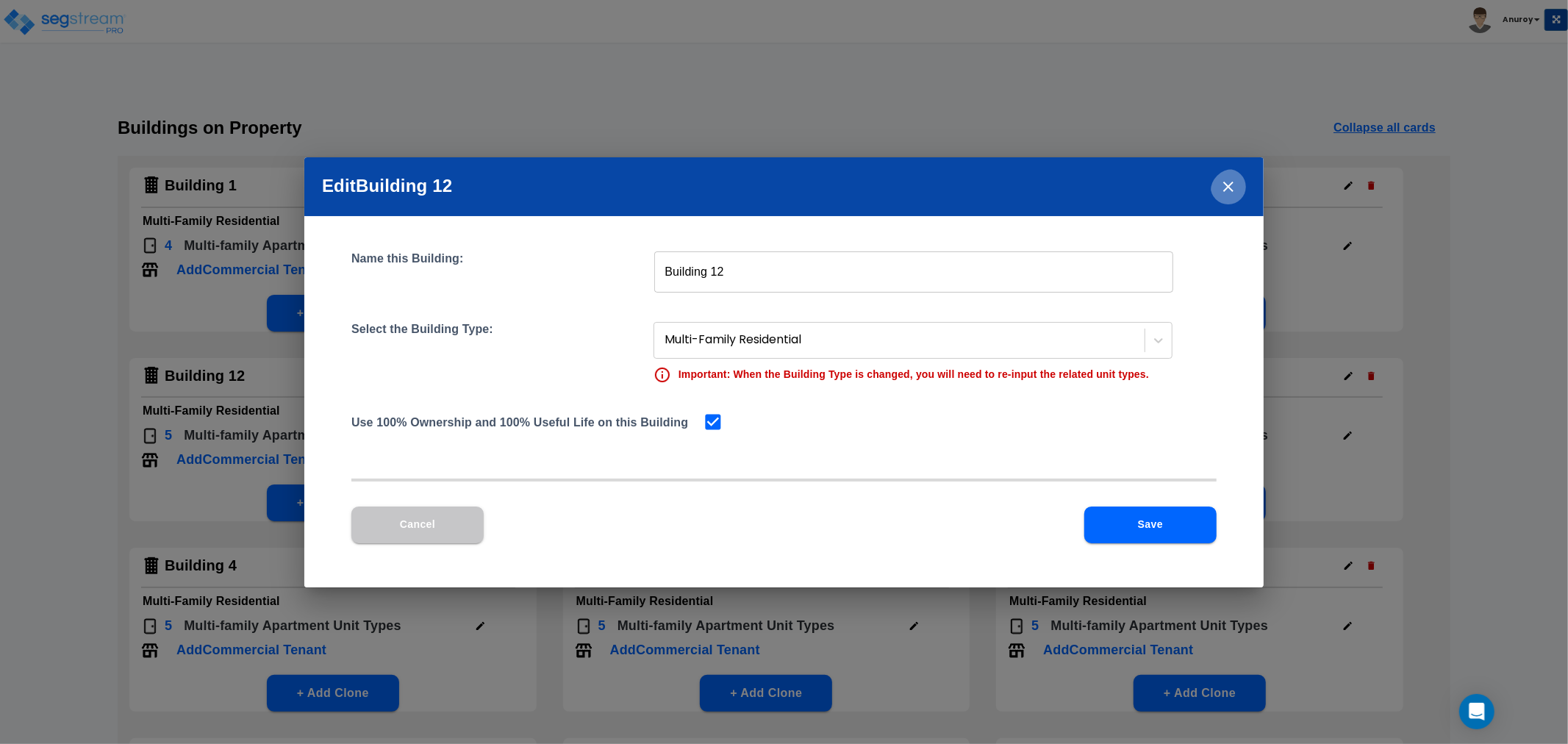
drag, startPoint x: 1229, startPoint y: 187, endPoint x: 1055, endPoint y: 221, distance: 177.3
click at [1229, 188] on icon "close" at bounding box center [1228, 186] width 10 height 10
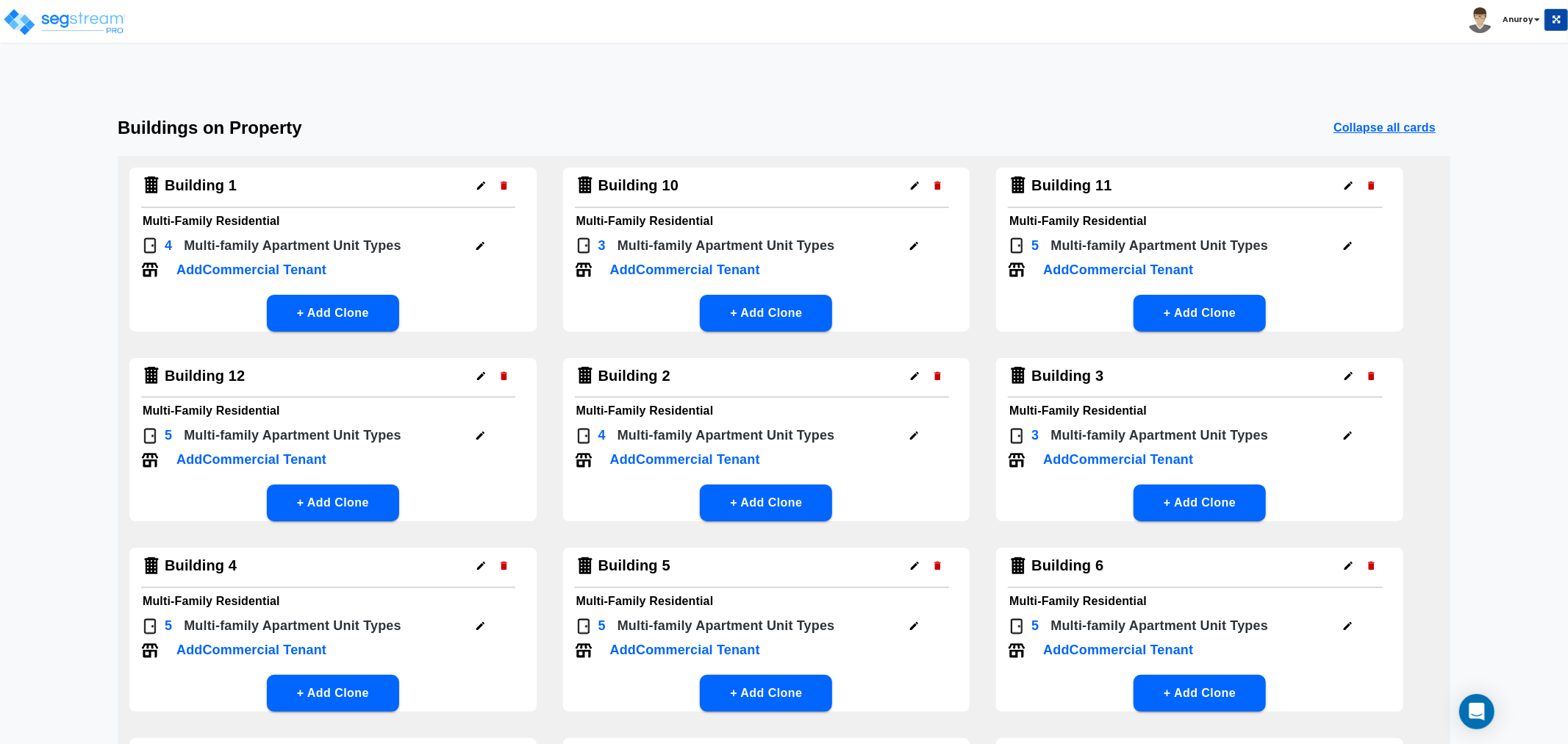
click at [481, 438] on icon "button" at bounding box center [480, 436] width 11 height 11
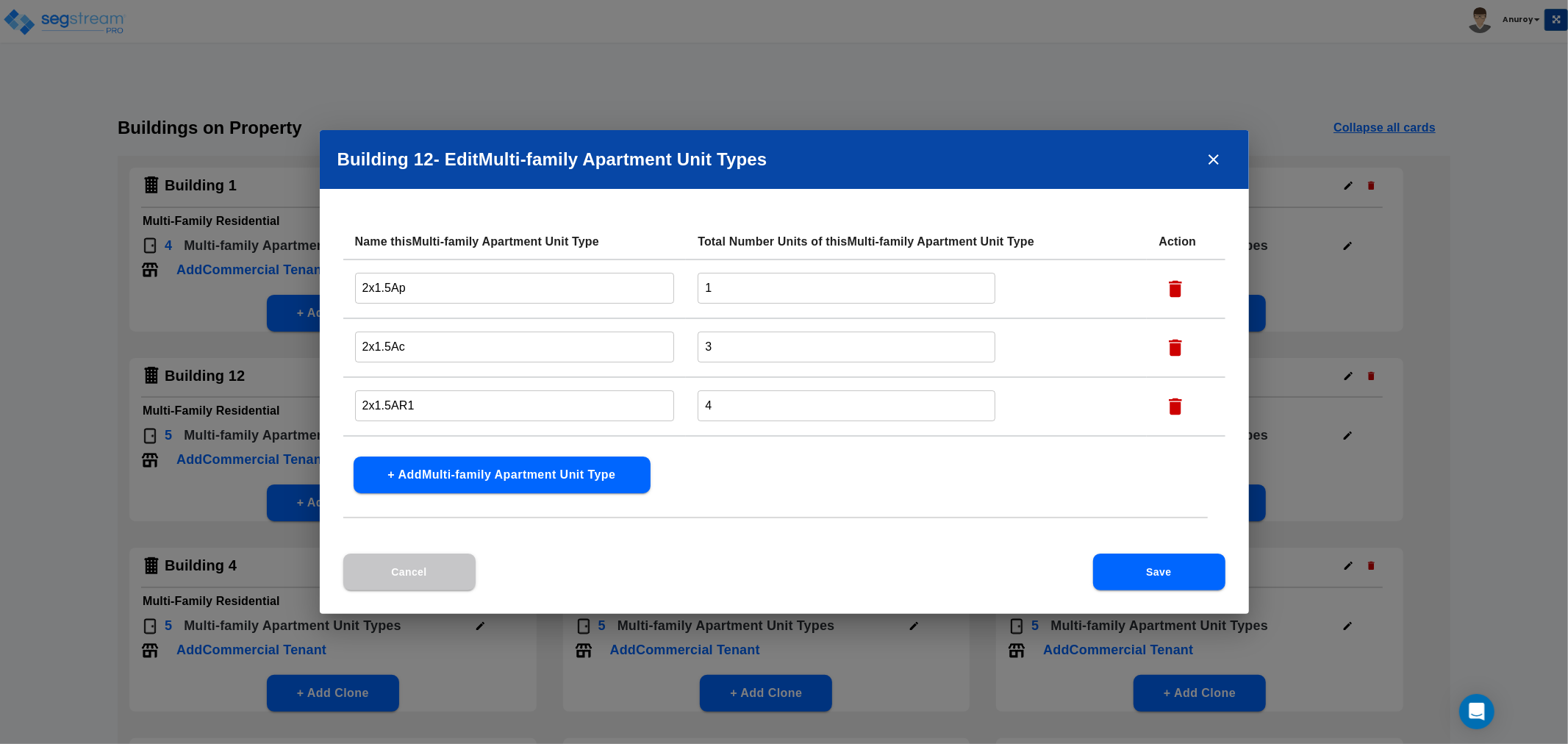
click at [357, 288] on input "2x1.5Ap" at bounding box center [515, 288] width 320 height 32
paste input "Building 11 -"
drag, startPoint x: 431, startPoint y: 288, endPoint x: 319, endPoint y: 290, distance: 112.0
click at [320, 290] on div "Name this Multi-family Apartment Unit Type Total Number Units of this Multi-fam…" at bounding box center [784, 389] width 929 height 330
type input "Building 12 - 2x1.5Ap"
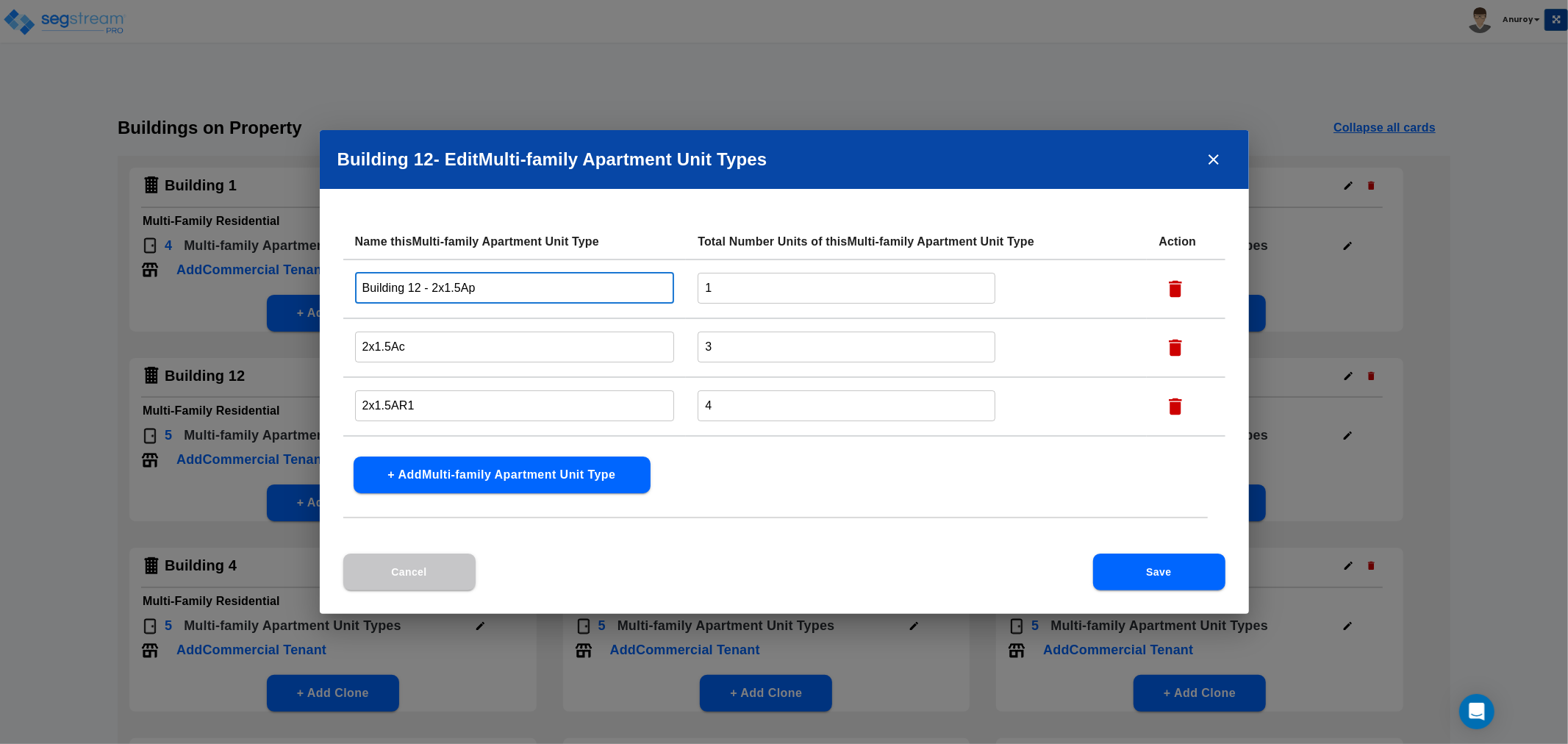
click at [362, 347] on input "2x1.5Ac" at bounding box center [515, 347] width 320 height 32
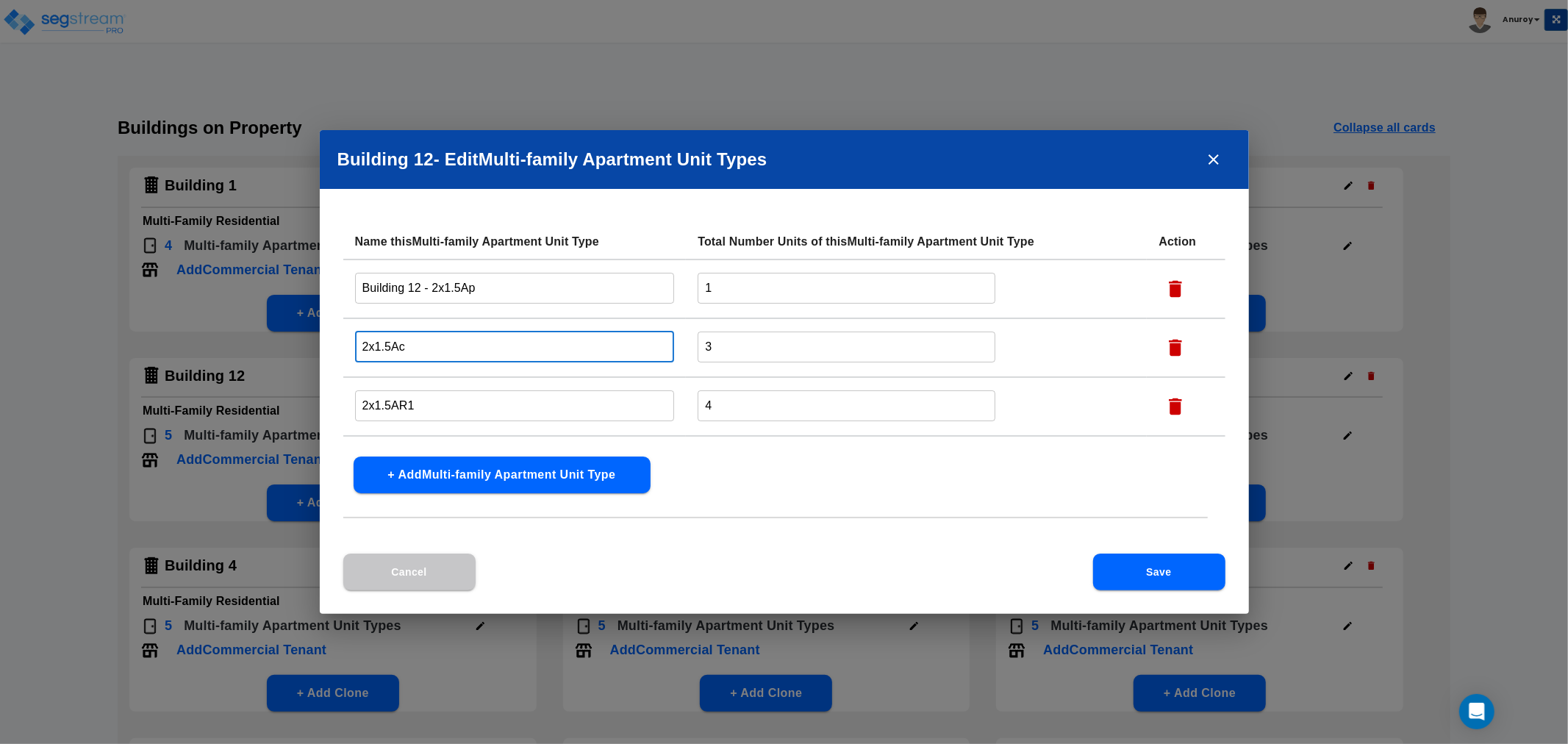
paste input "Building 12 -"
type input "Building 12 - 2x1.5Ac"
click at [359, 404] on input "2x1.5AR1" at bounding box center [515, 406] width 320 height 32
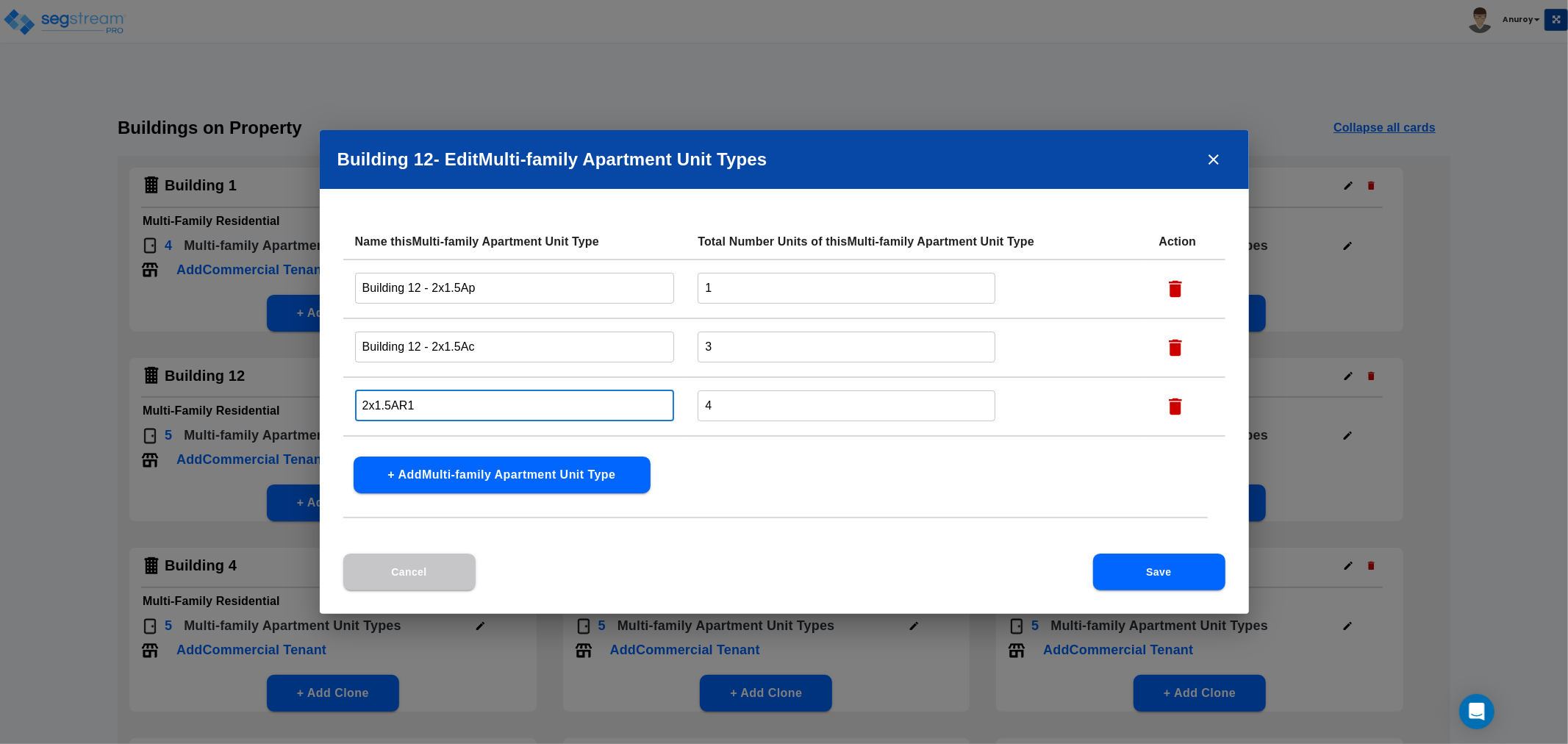
paste input "Building 12 -"
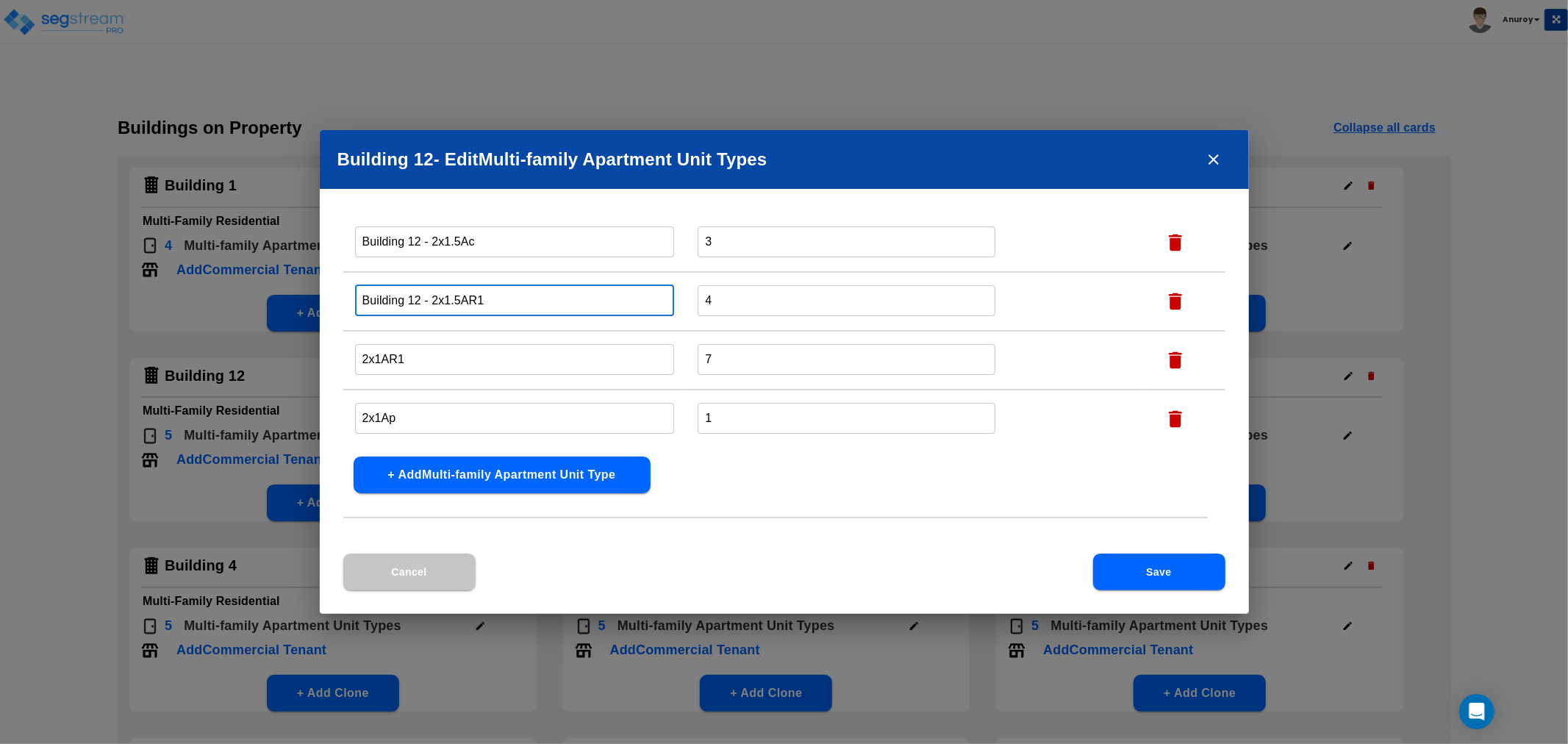
type input "Building 12 - 2x1.5AR1"
click at [358, 353] on input "2x1AR1" at bounding box center [515, 360] width 320 height 32
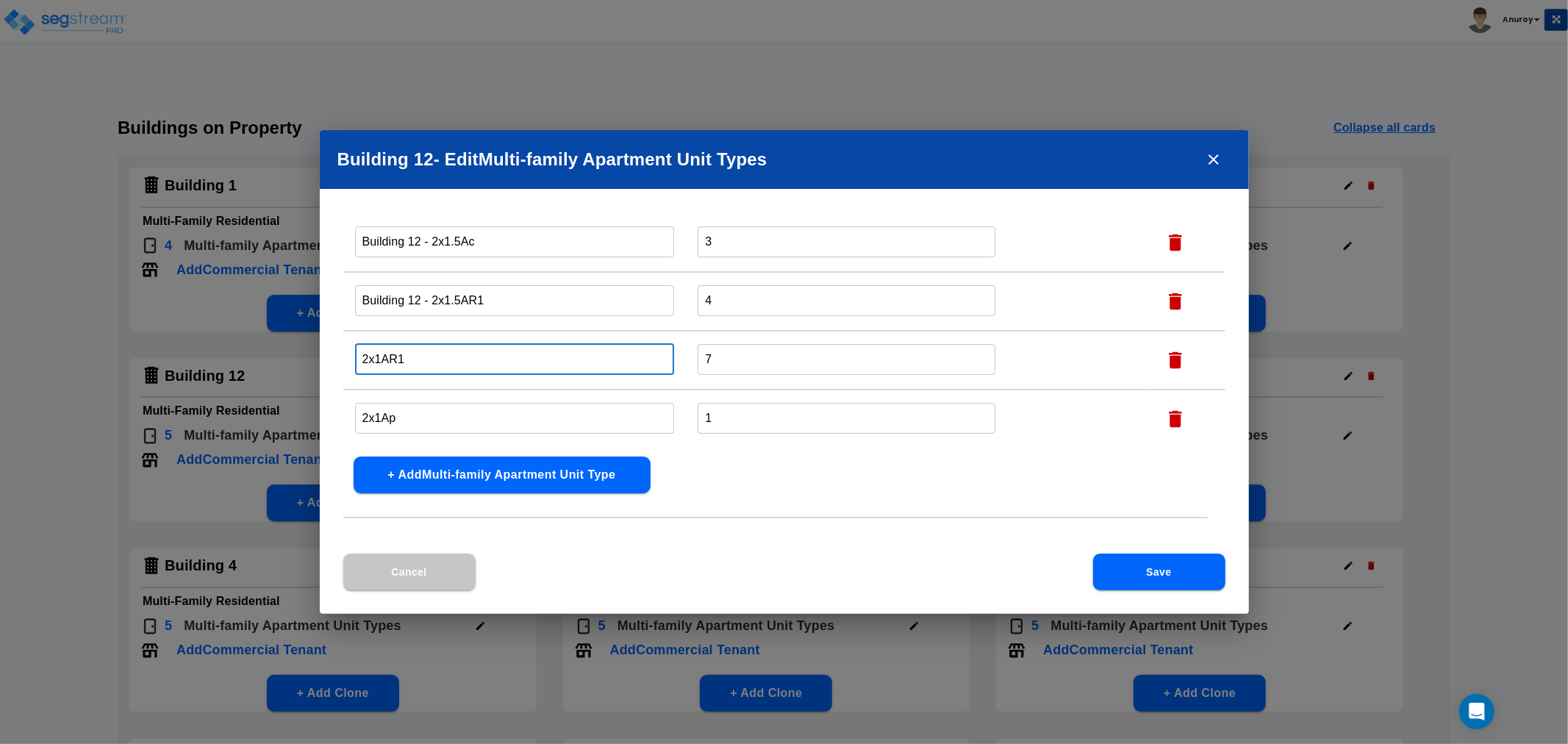
paste input "Building 12 -"
type input "Building 12 - 2x1AR1"
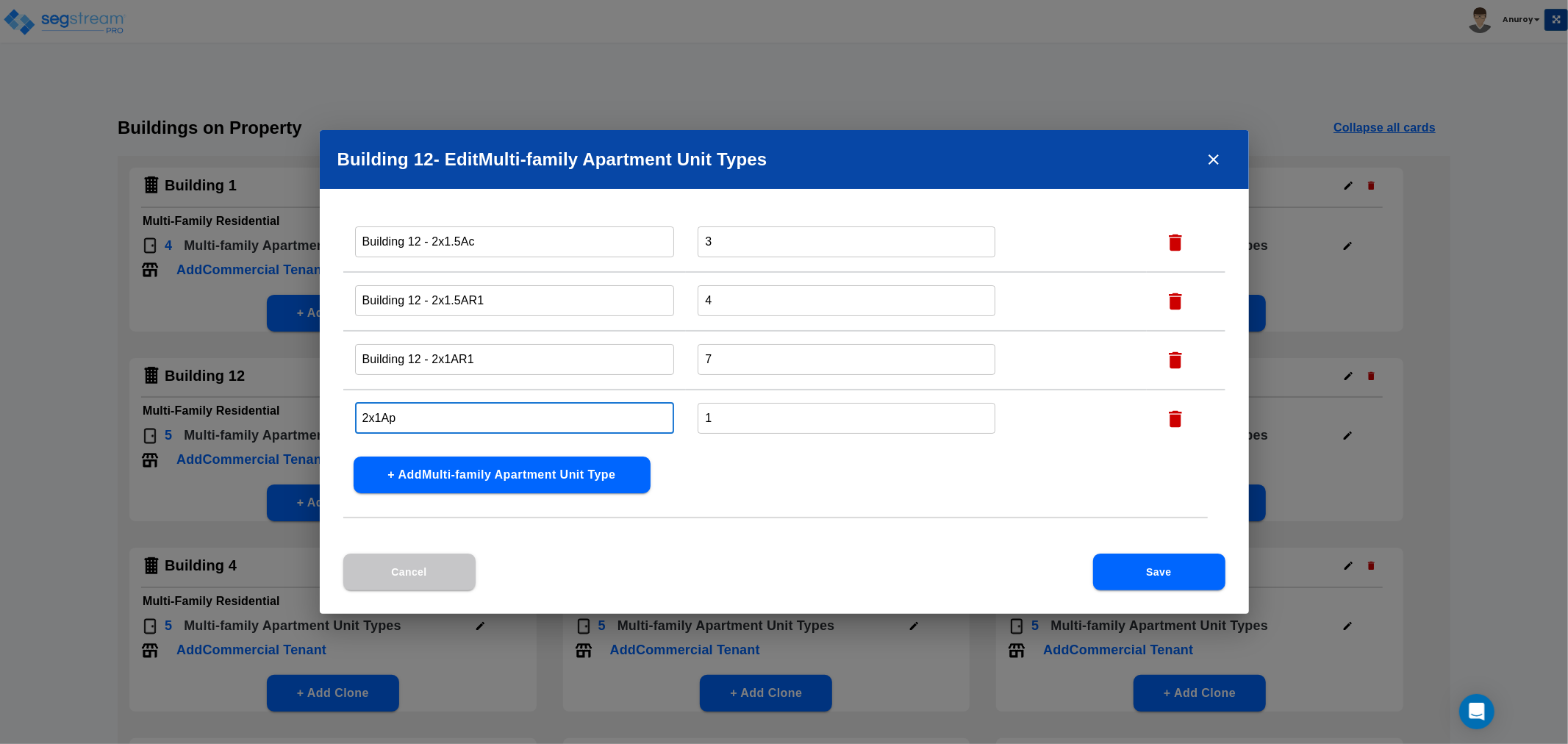
click at [361, 411] on input "2x1Ap" at bounding box center [515, 418] width 320 height 32
paste input "Building 12 -"
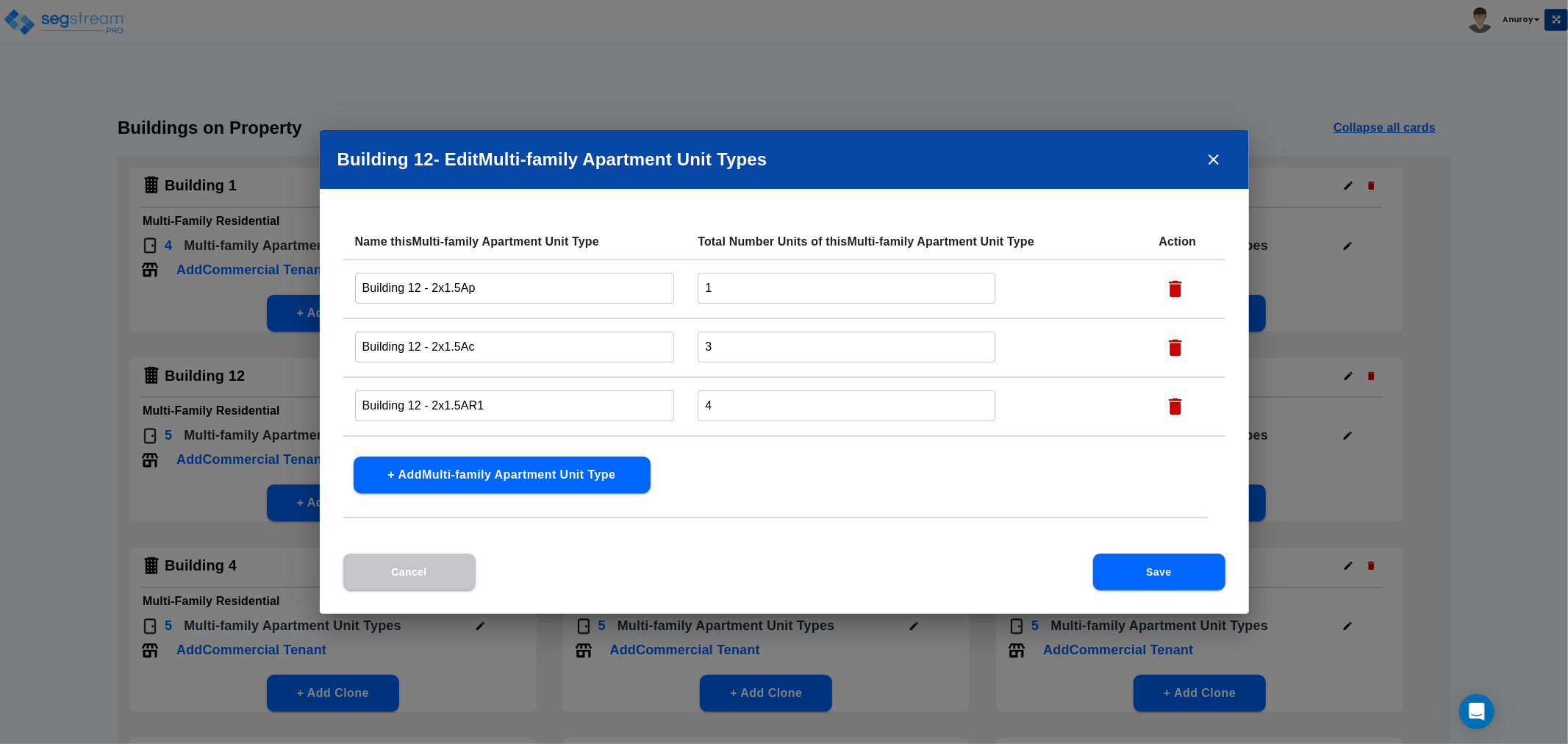
type input "Building 12 - 2x1Ap"
drag, startPoint x: 1123, startPoint y: 567, endPoint x: 1131, endPoint y: 564, distance: 8.5
click at [1123, 568] on button "Save" at bounding box center [1159, 572] width 133 height 37
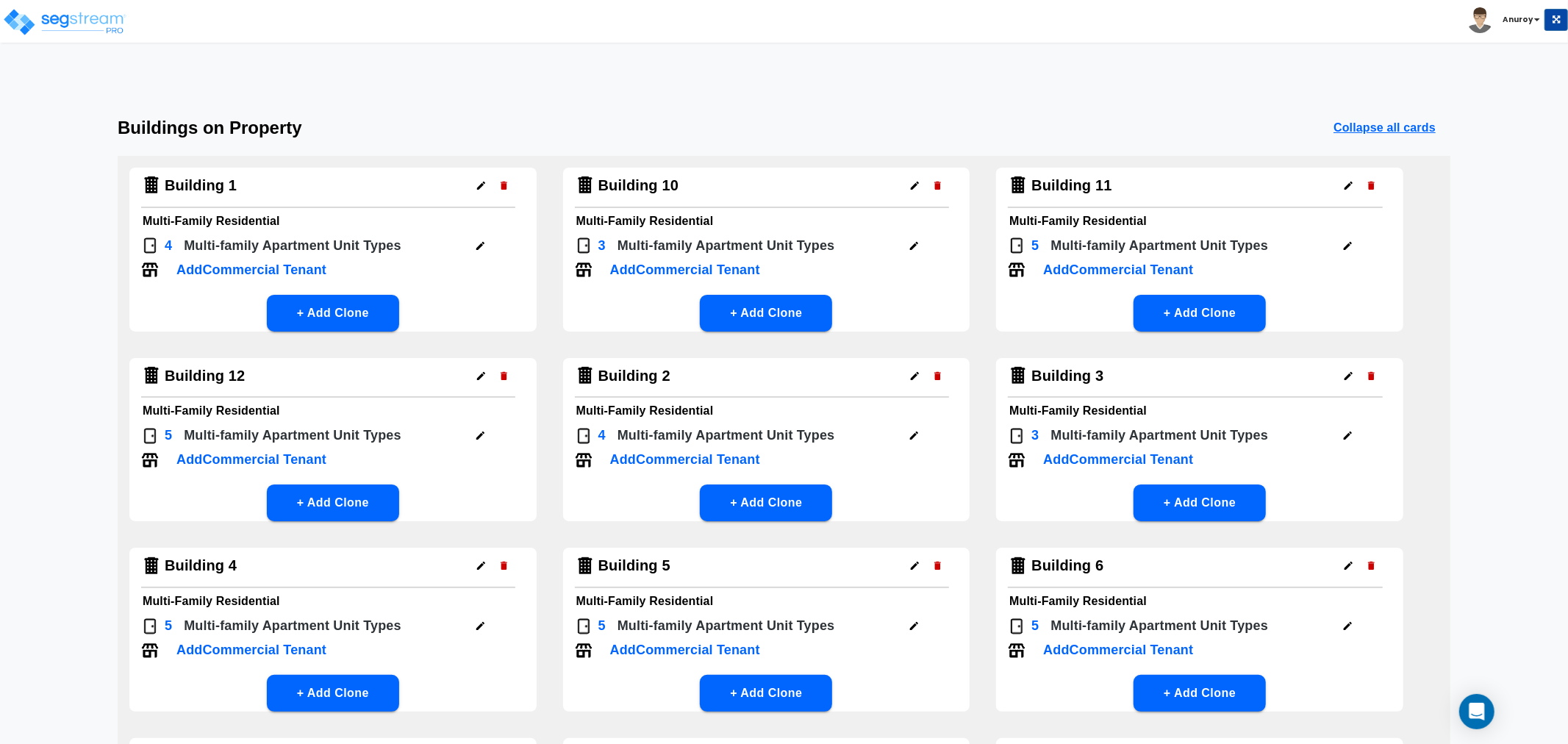
click at [486, 434] on icon "button" at bounding box center [480, 436] width 11 height 11
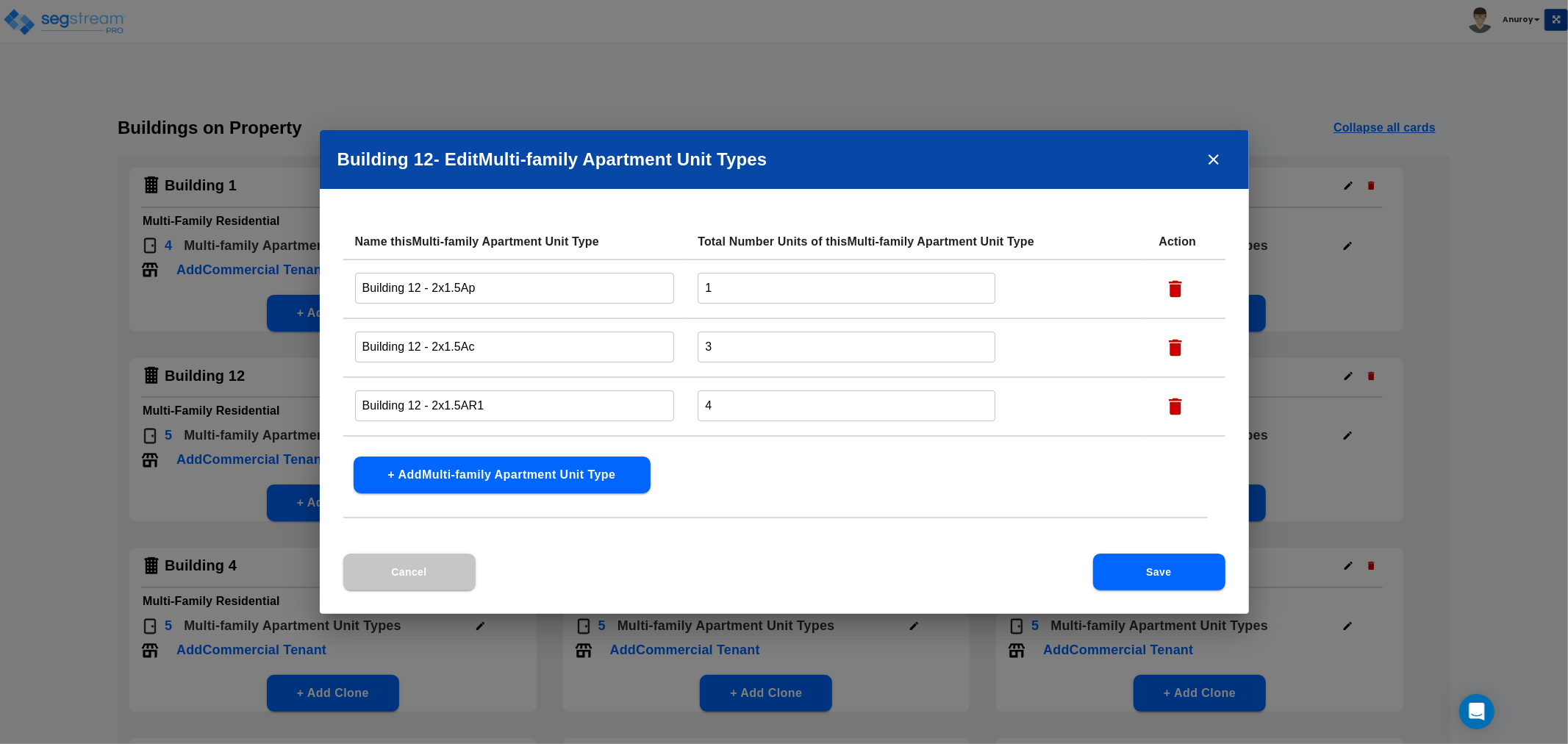
scroll to position [105, 0]
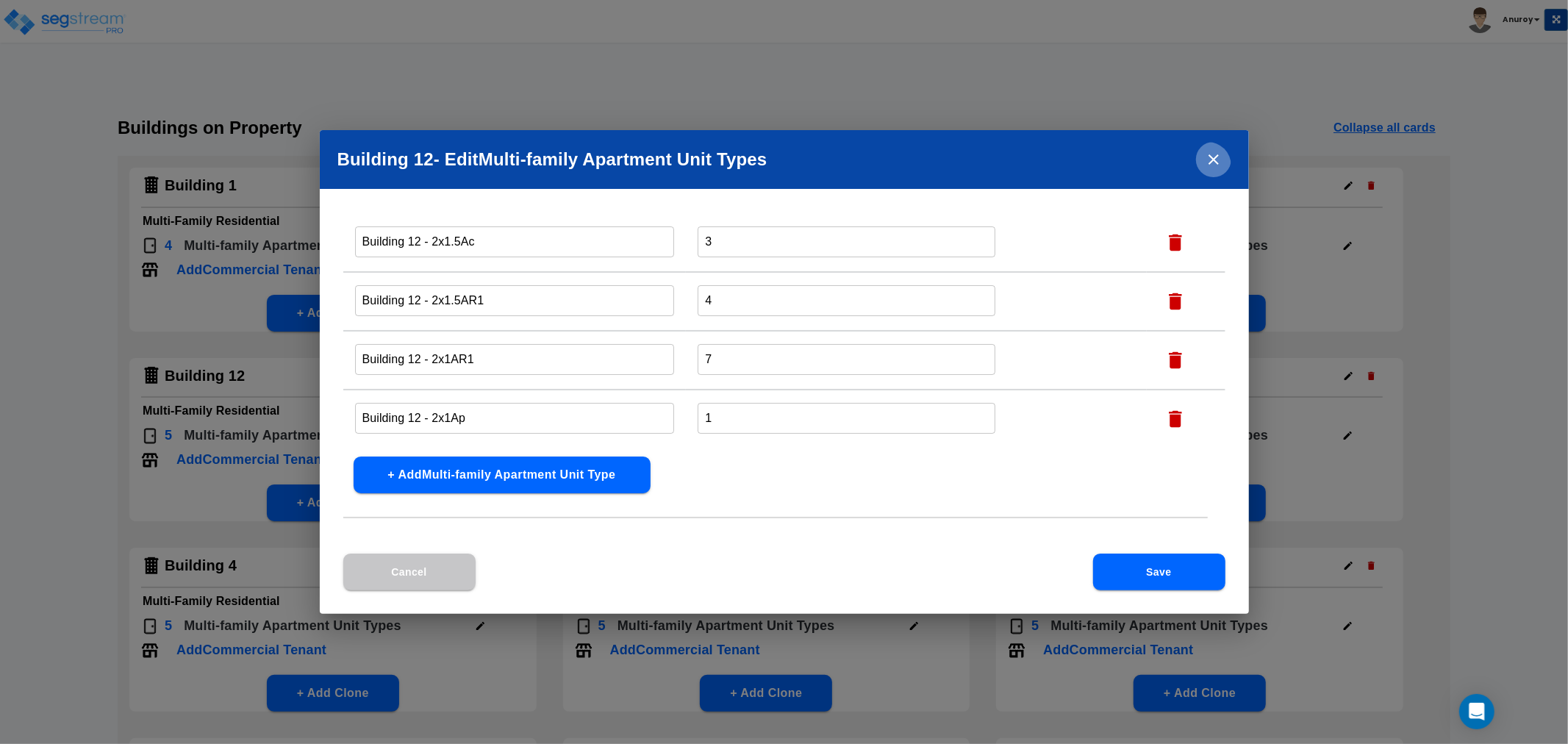
click at [1213, 160] on icon "close" at bounding box center [1214, 159] width 10 height 10
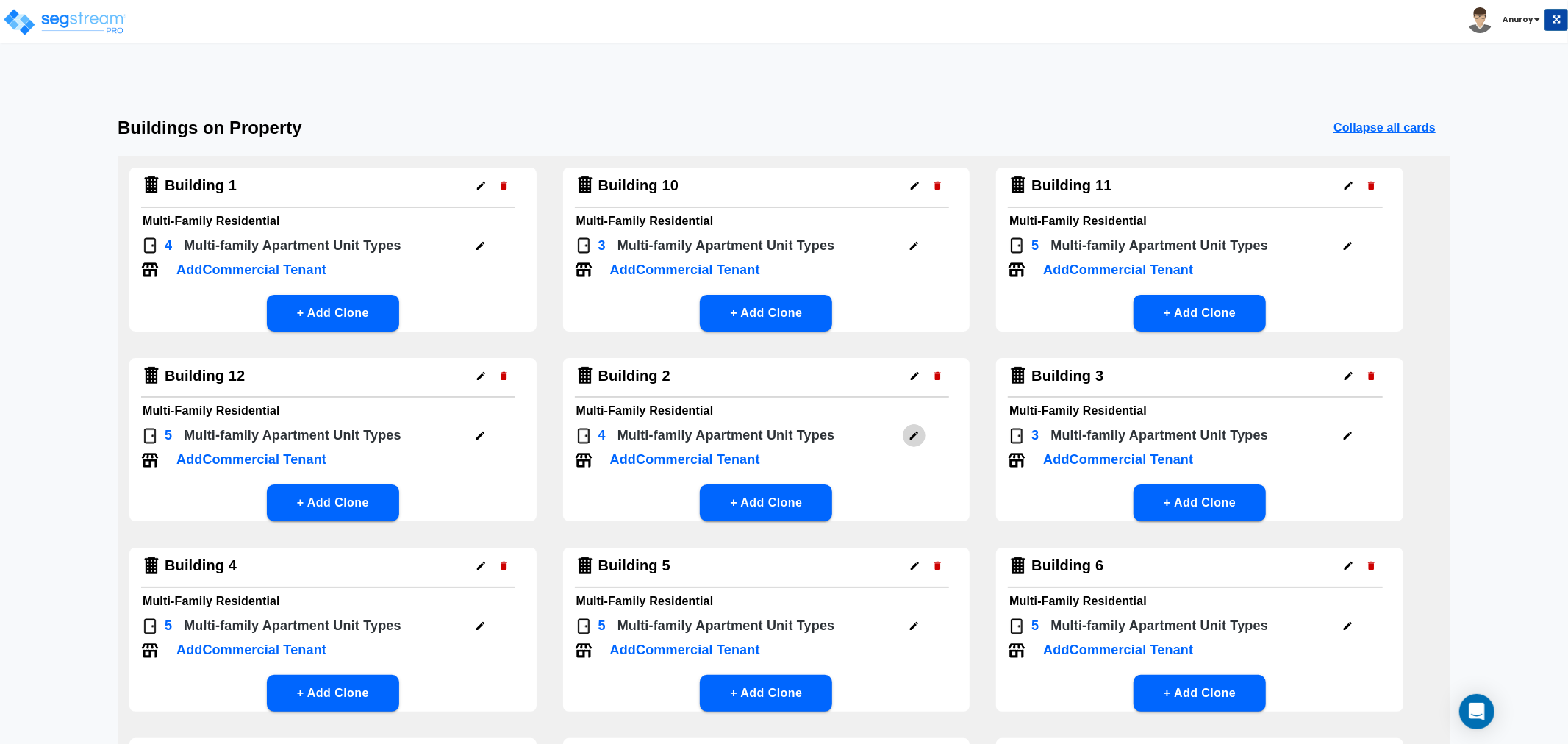
click at [910, 430] on icon "button" at bounding box center [914, 436] width 11 height 11
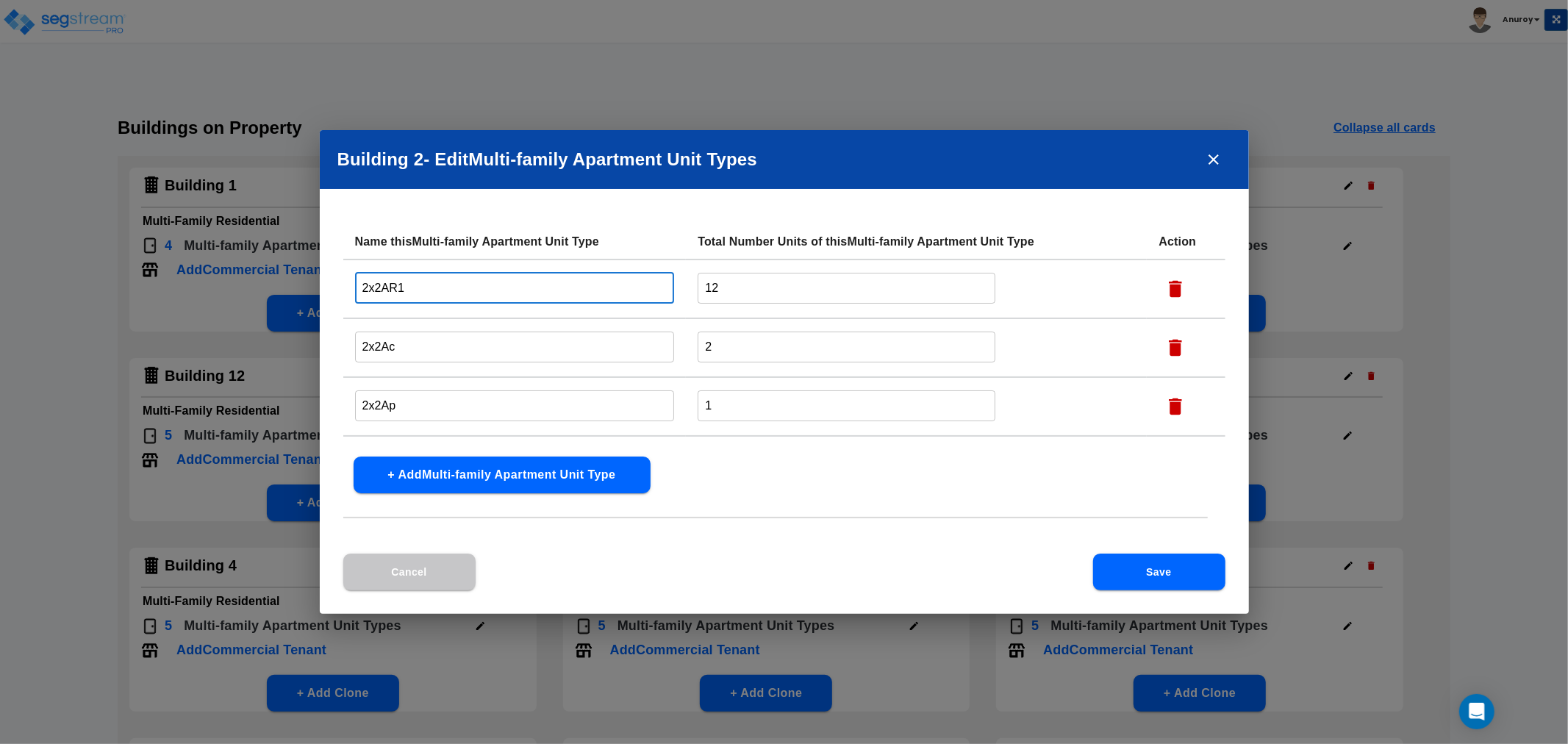
click at [359, 283] on input "2x2AR1" at bounding box center [515, 288] width 320 height 32
paste input "Building 12 -"
type input "Building 2 - 2x2AR1"
click at [363, 344] on input "2x2Ac" at bounding box center [515, 347] width 320 height 32
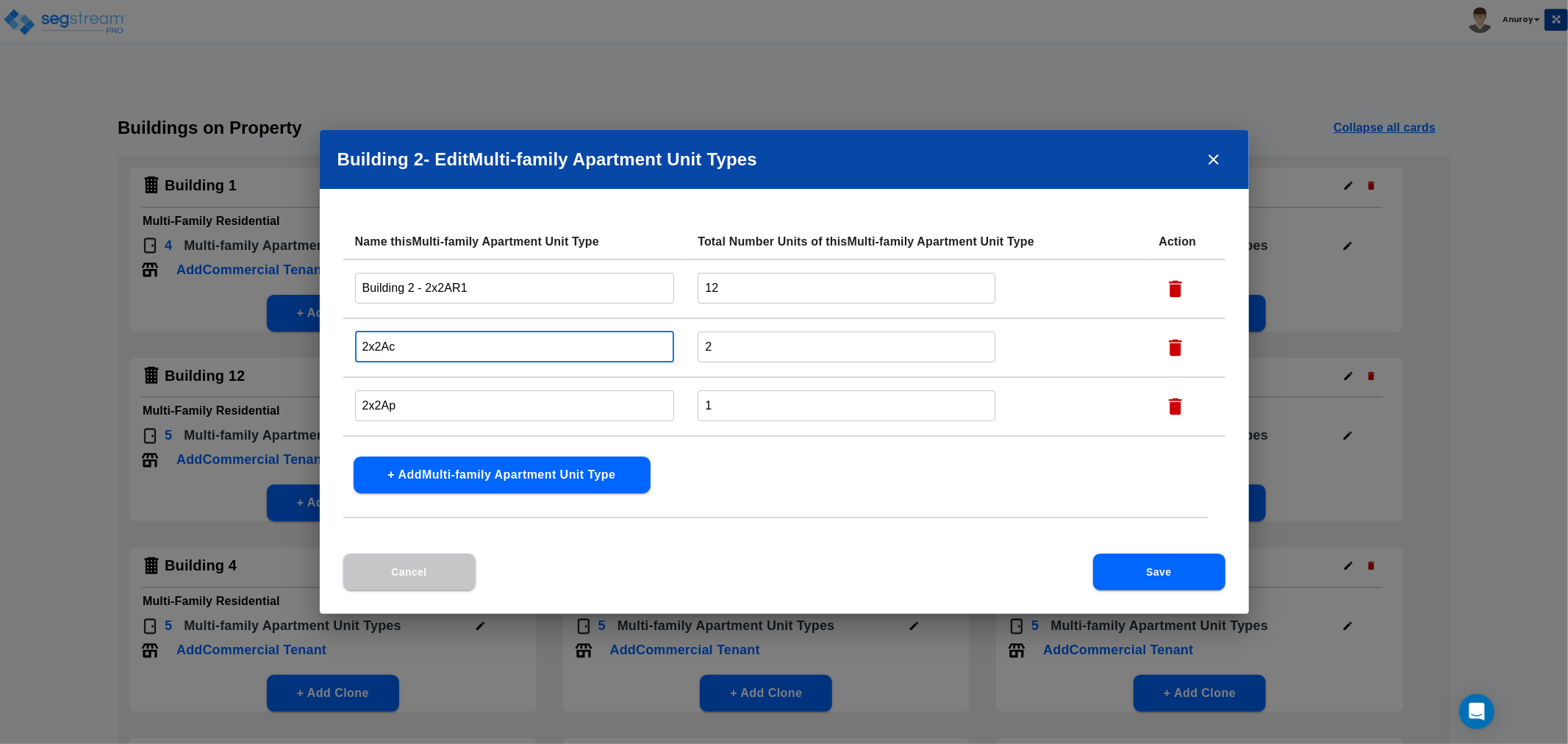
paste input "Building 2 -"
type input "Building 2 - 2x2Ac"
click at [362, 403] on input "2x2Ap" at bounding box center [515, 406] width 320 height 32
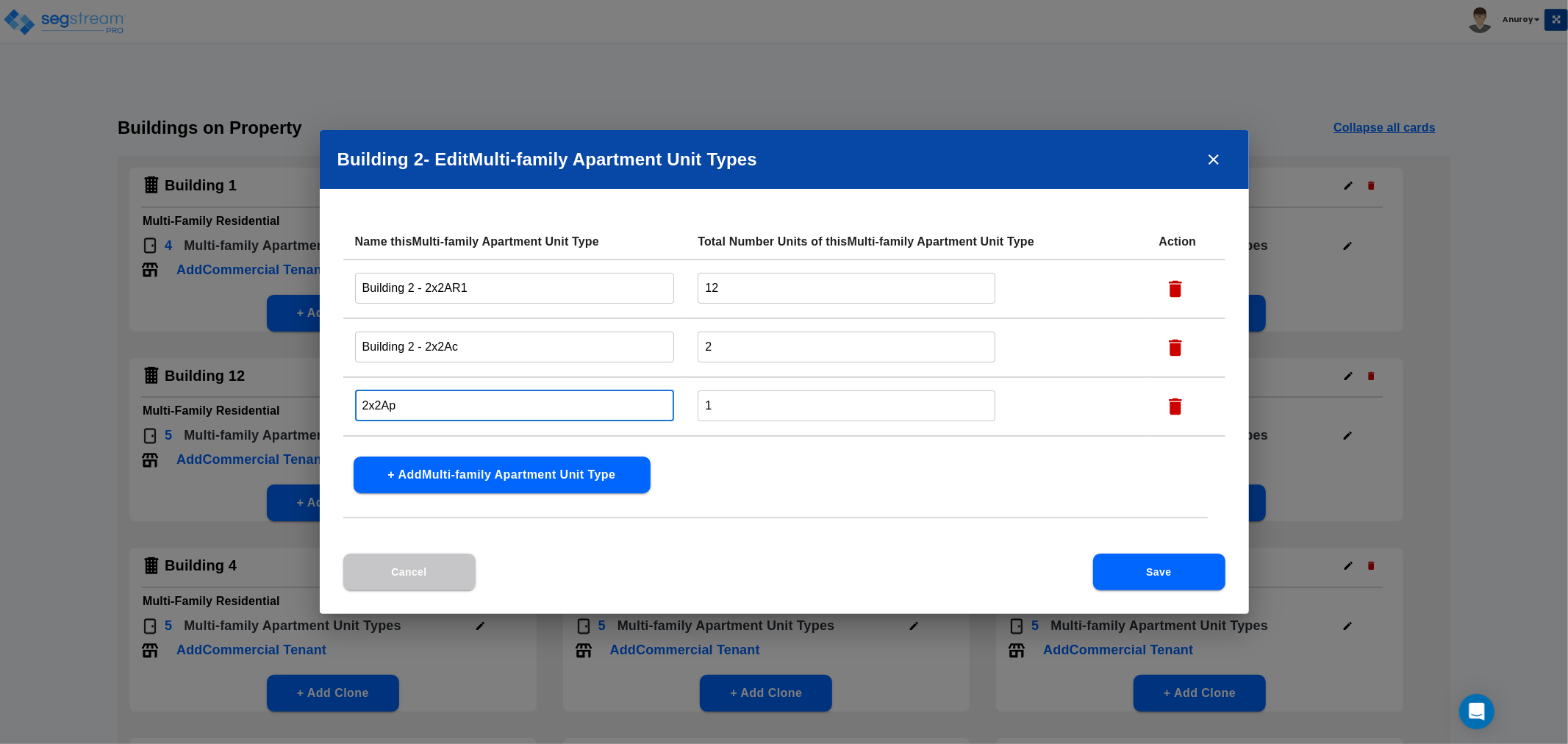
paste input "Building 2 -"
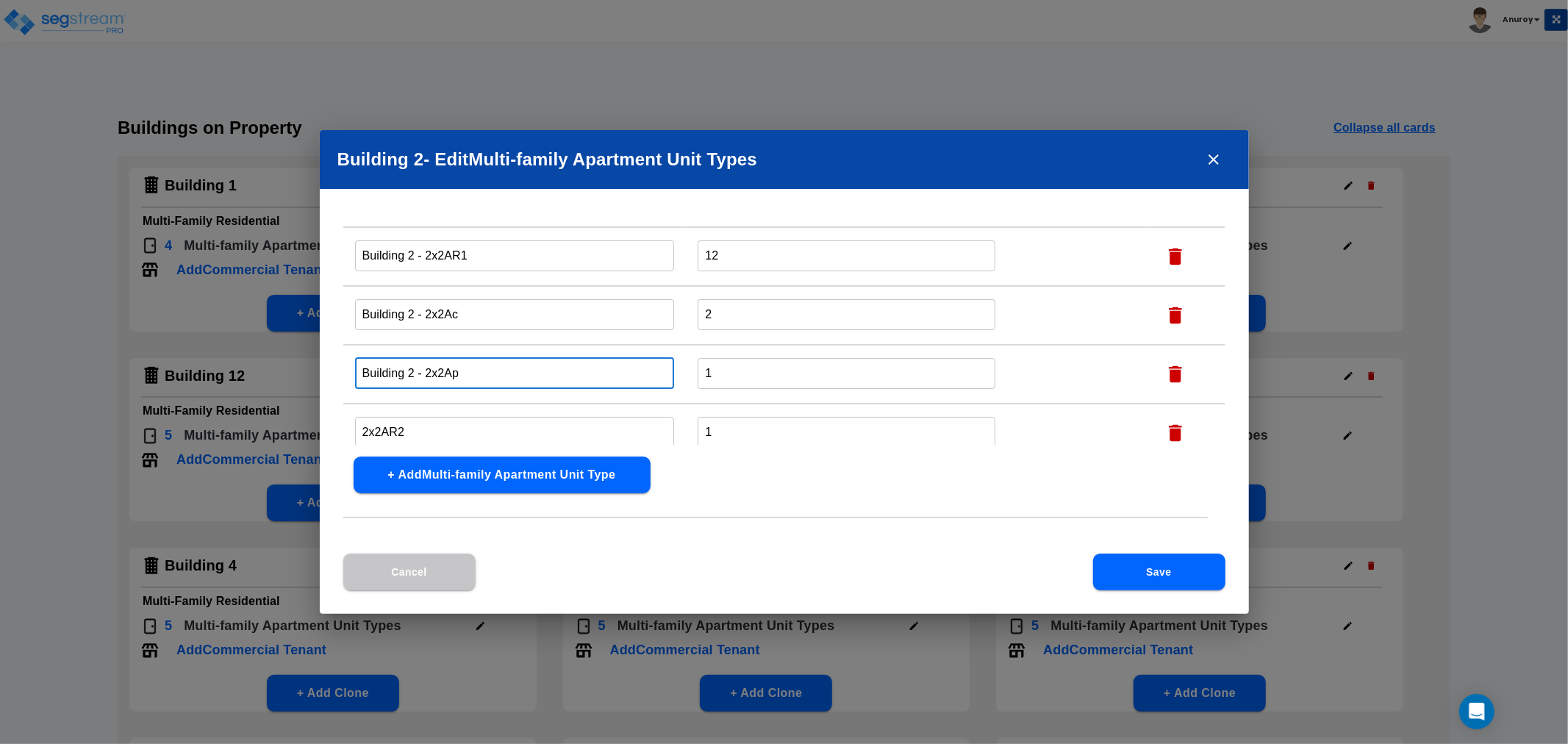
scroll to position [47, 0]
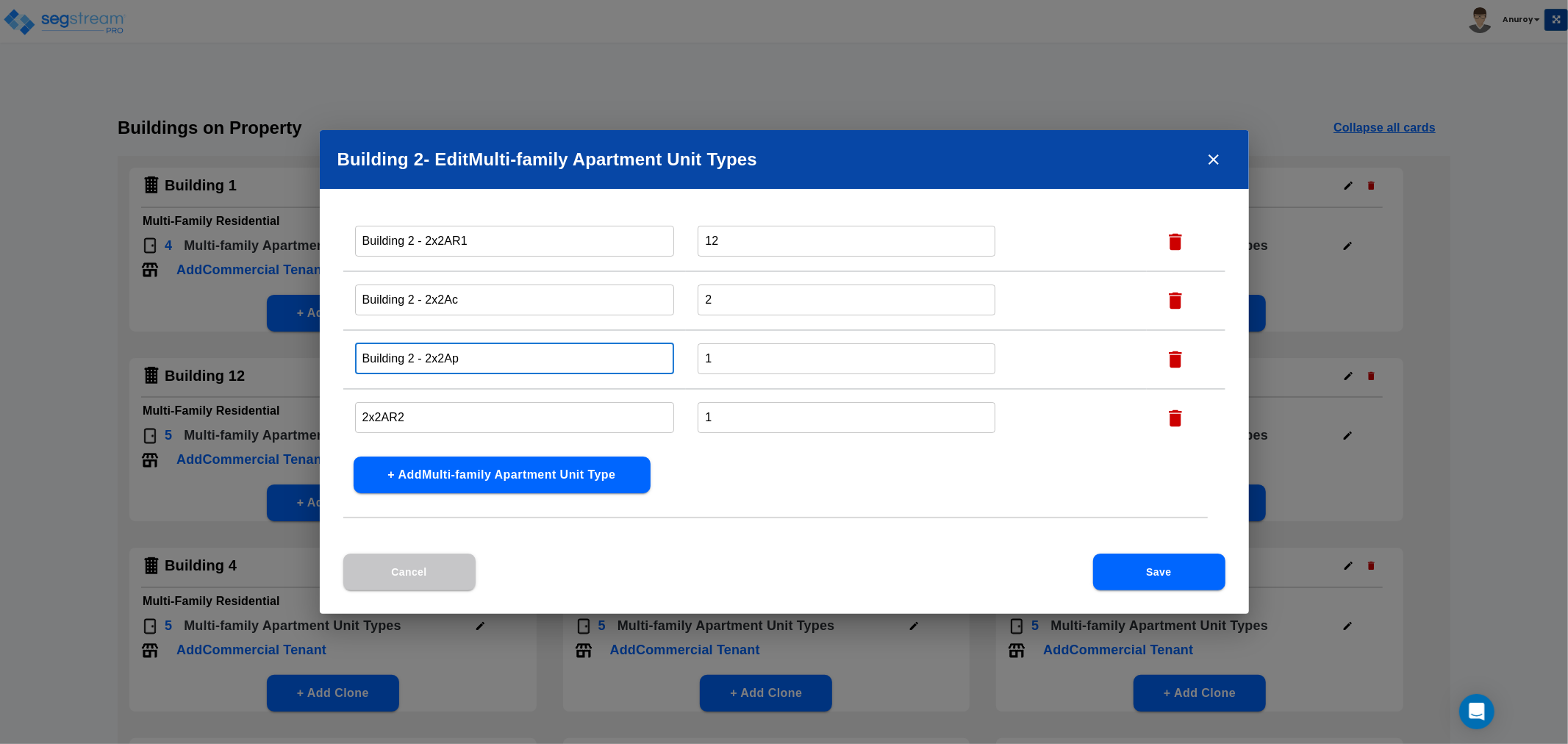
type input "Building 2 - 2x2Ap"
click at [361, 416] on input "2x2AR2" at bounding box center [515, 417] width 320 height 32
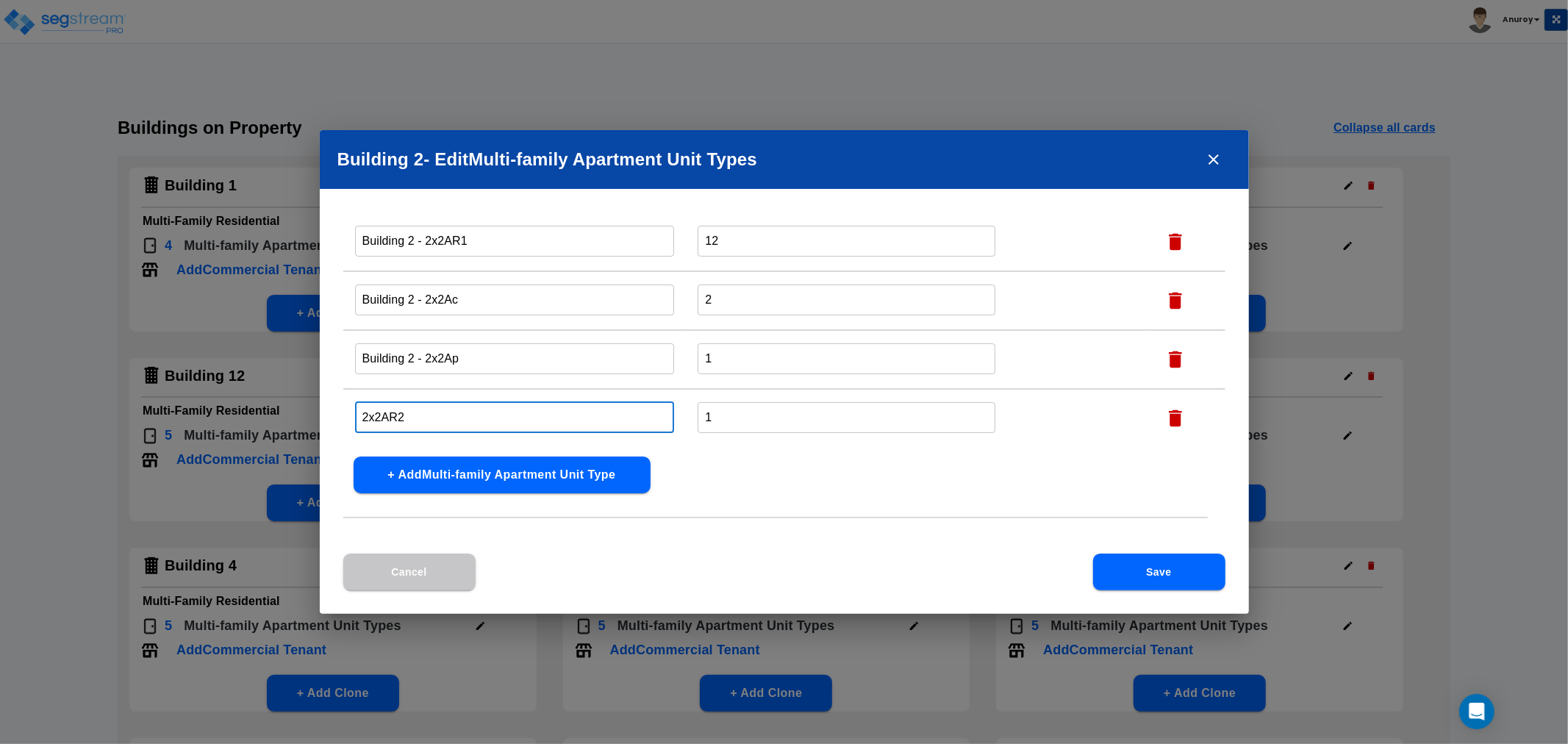
paste input "Building 2 -"
type input "Building 2 - 2x2AR2"
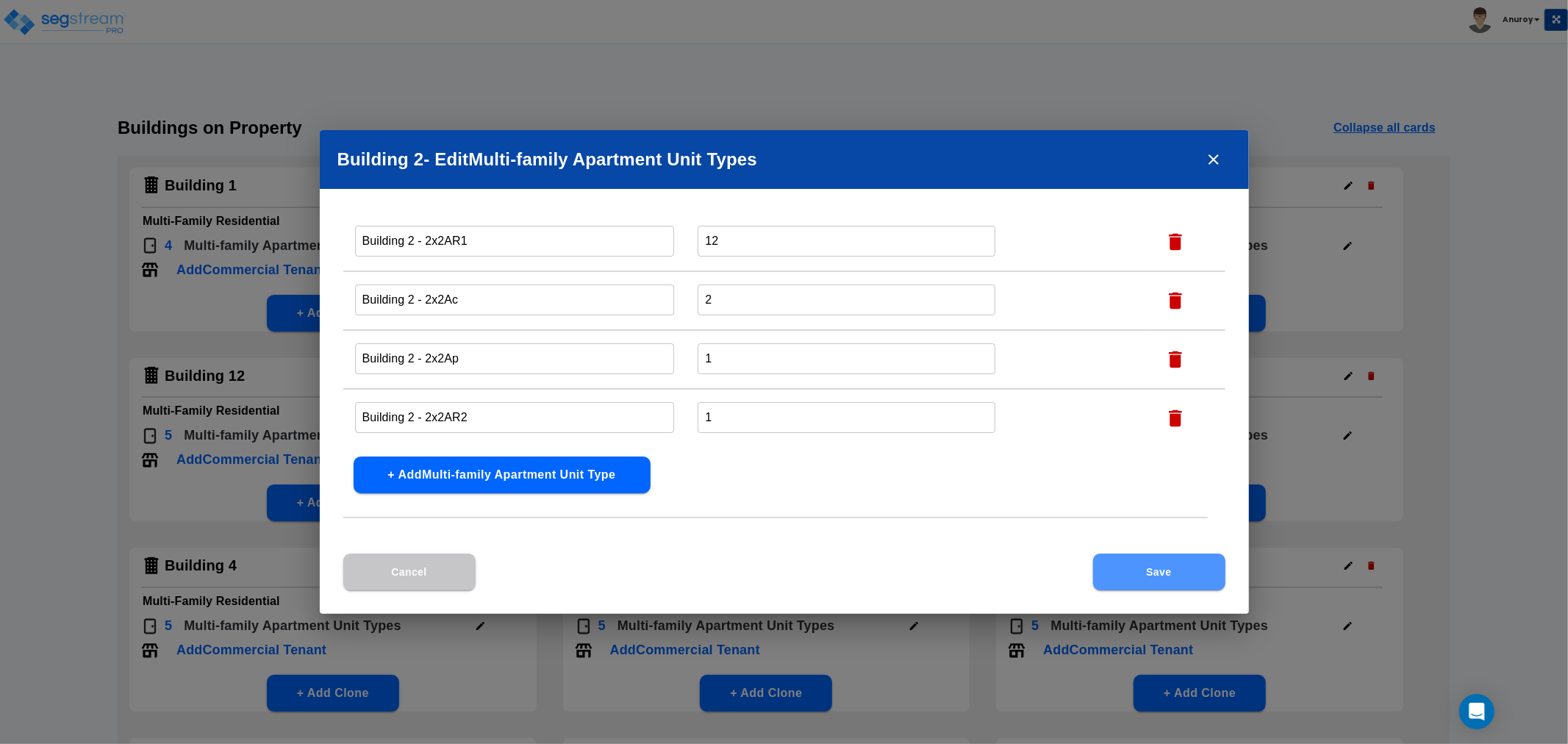
click at [1165, 560] on button "Save" at bounding box center [1159, 572] width 133 height 37
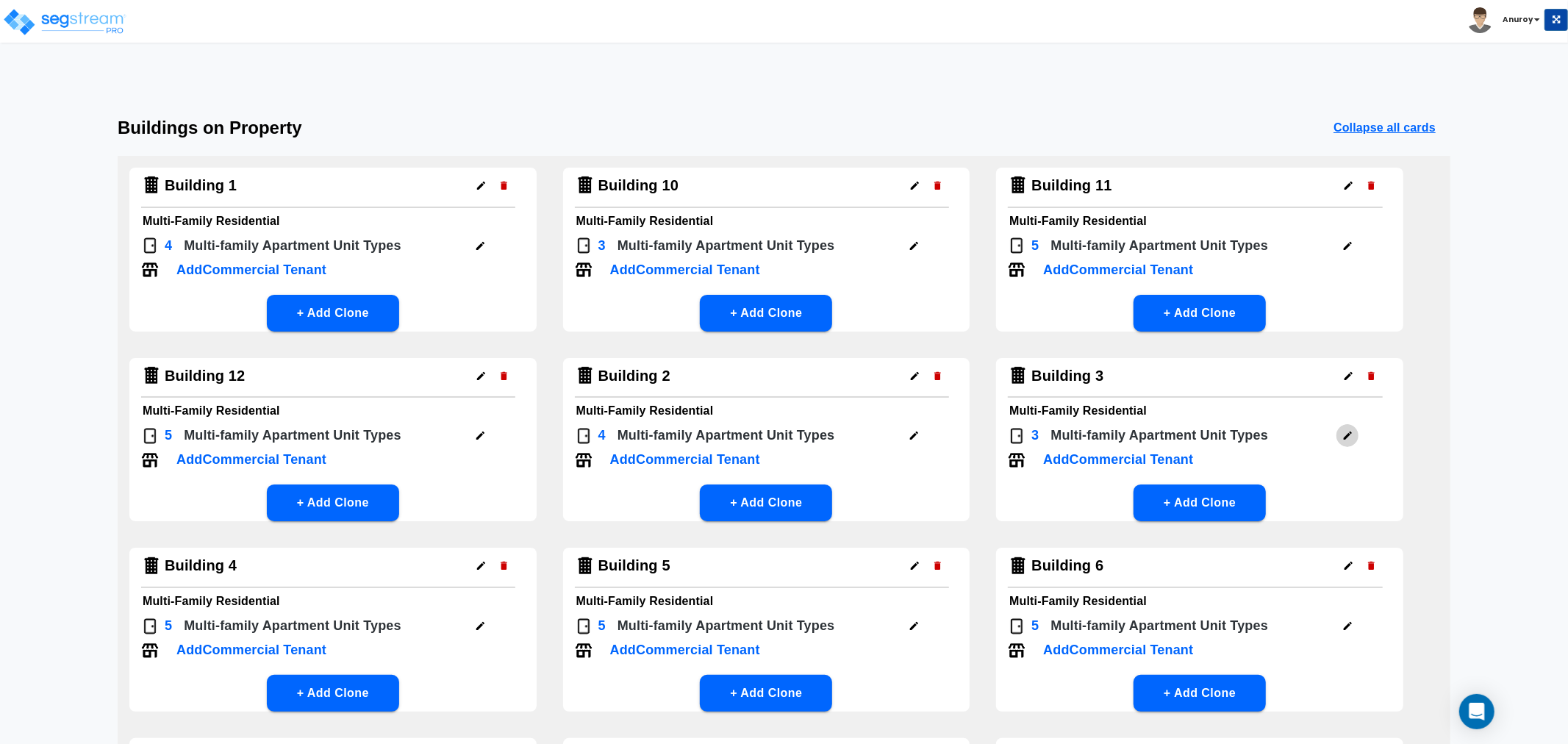
click at [1344, 438] on icon "button" at bounding box center [1348, 435] width 8 height 8
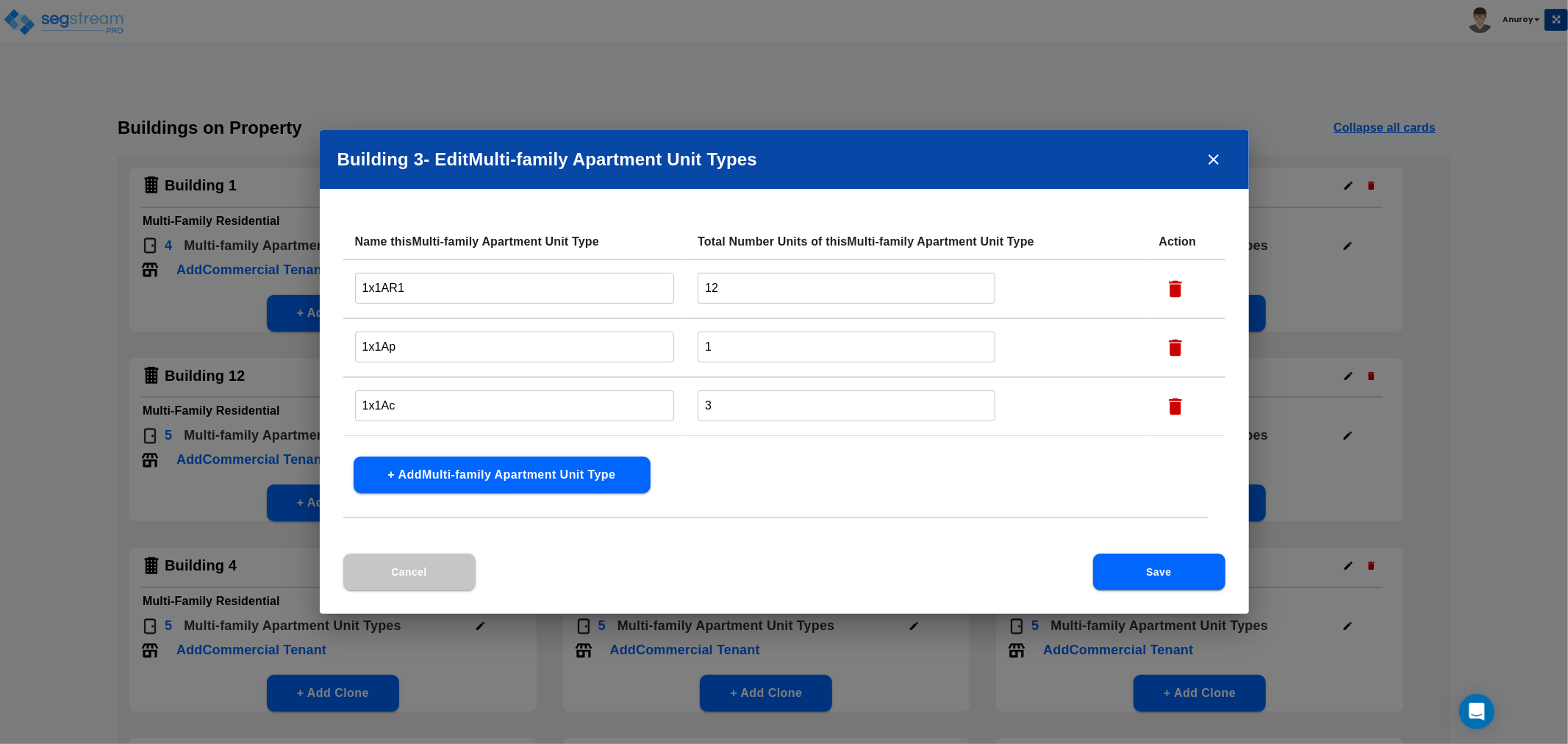
click at [361, 288] on input "1x1AR1" at bounding box center [515, 288] width 320 height 32
paste input "Building 2 -"
type input "Building 3 - 1x1AR1"
click at [357, 344] on input "1x1Ap" at bounding box center [515, 347] width 320 height 32
paste input "Building 3 -"
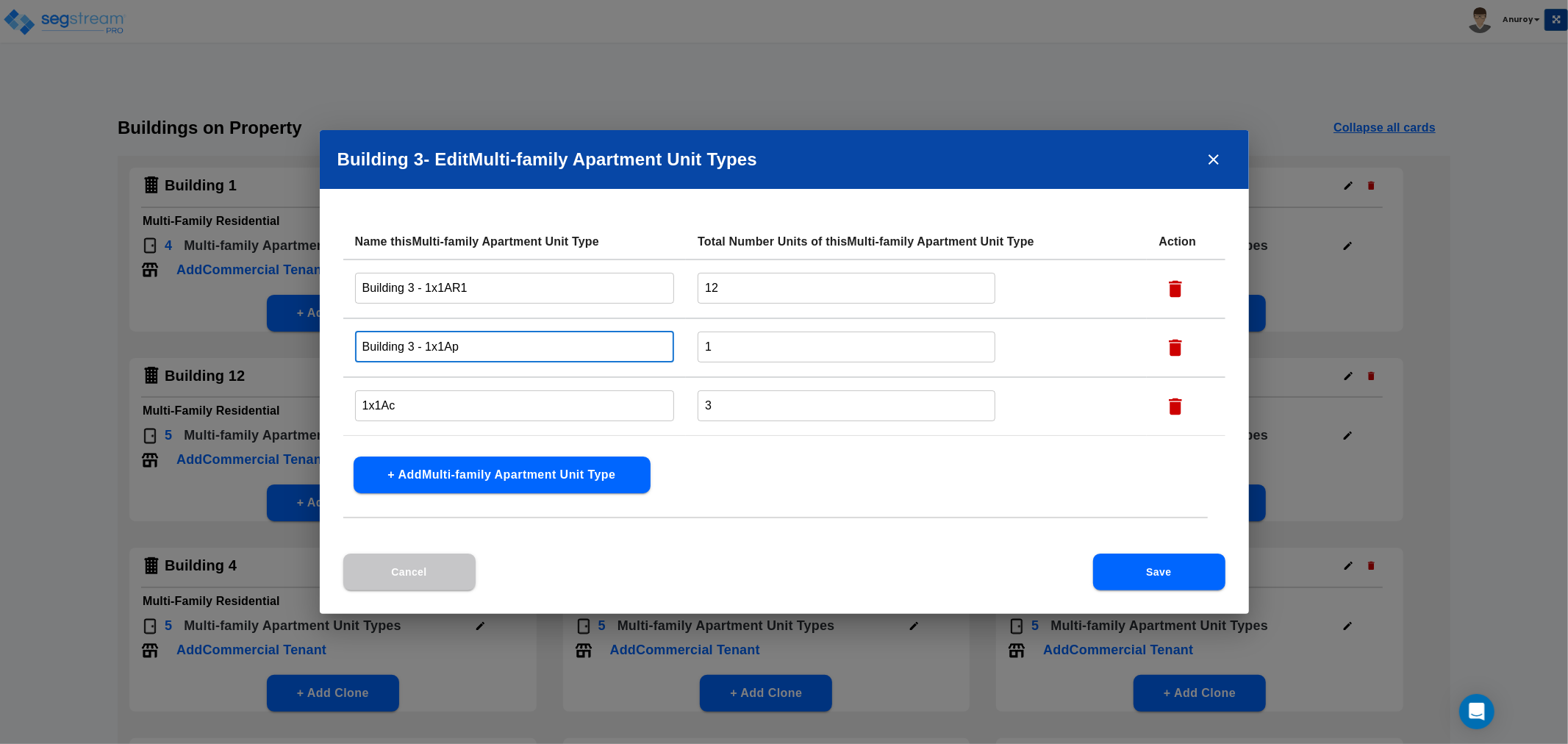
type input "Building 3 - 1x1Ap"
click at [355, 406] on input "1x1Ac" at bounding box center [515, 406] width 320 height 32
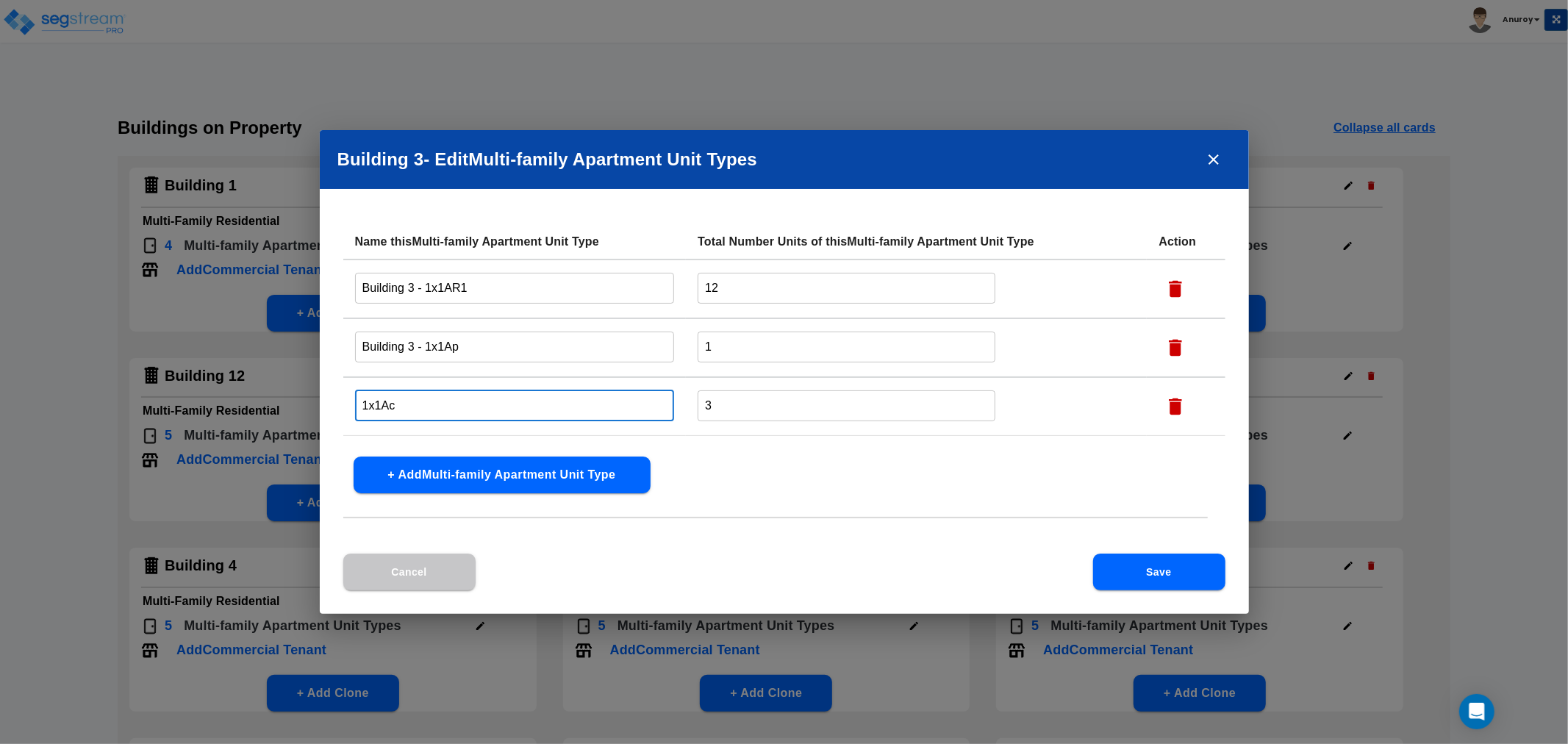
paste input "Building 3 -"
type input "Building 3 - 1x1Ac"
click at [1156, 574] on button "Save" at bounding box center [1159, 572] width 133 height 37
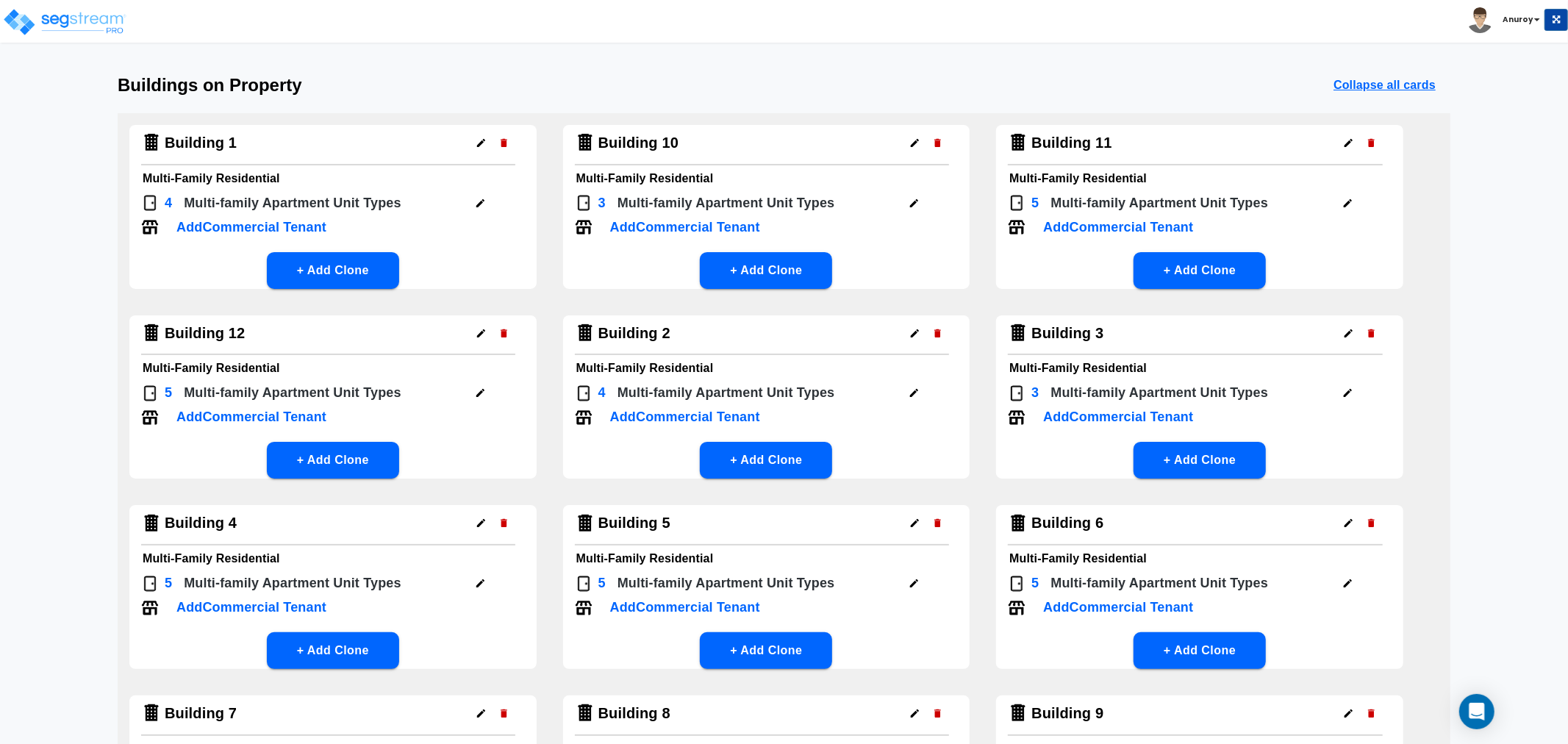
scroll to position [163, 0]
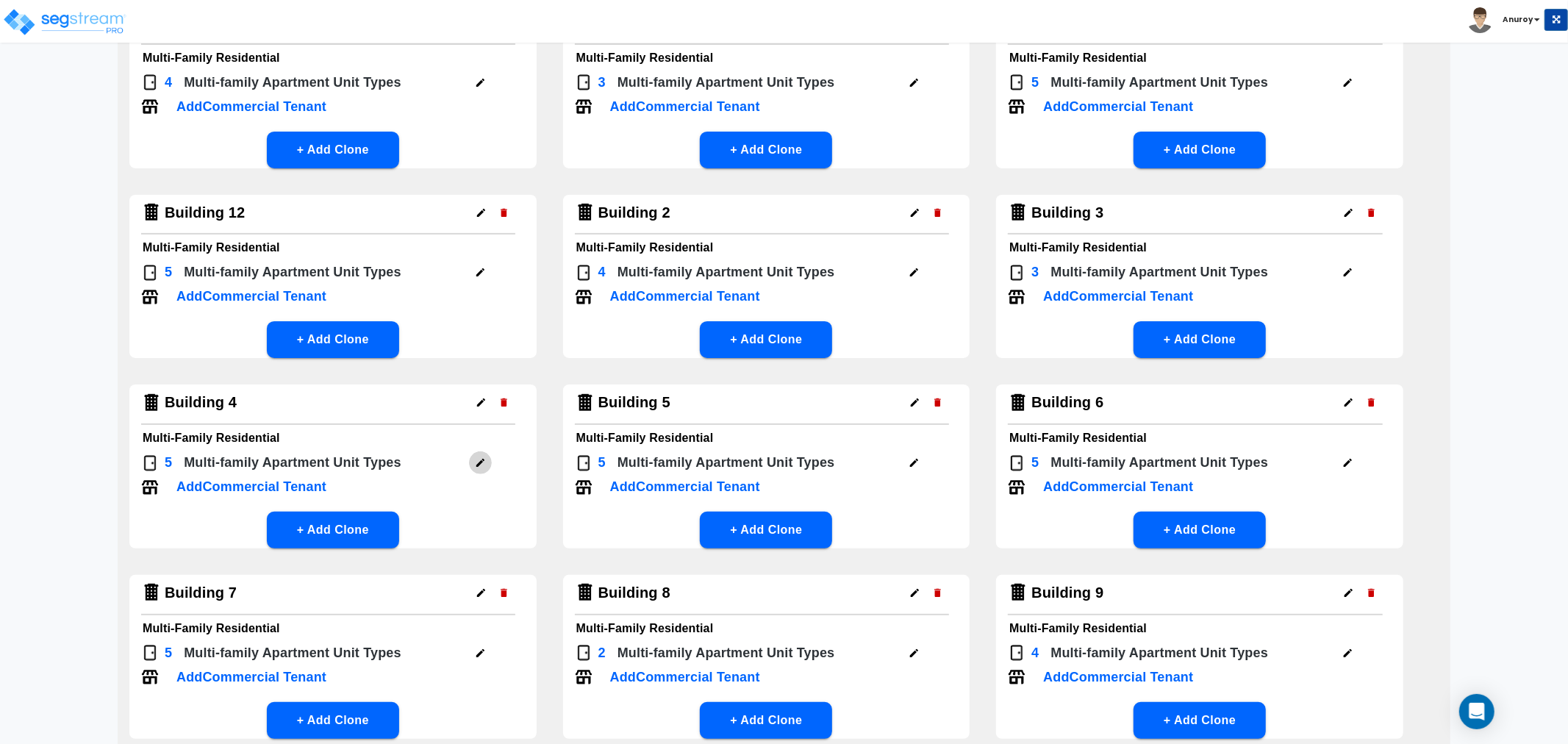
click at [482, 461] on icon "button" at bounding box center [480, 463] width 11 height 11
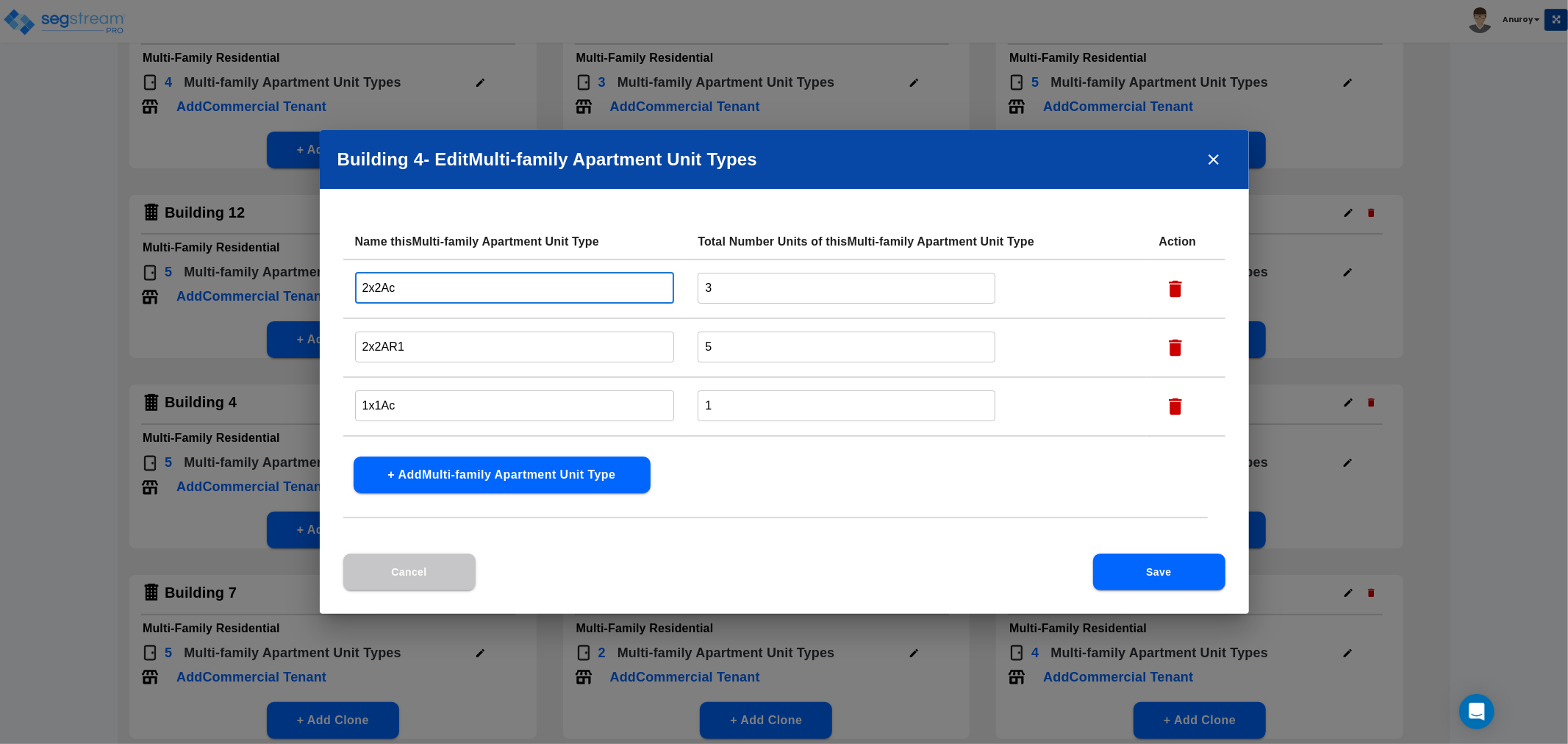
click at [361, 290] on input "2x2Ac" at bounding box center [515, 288] width 320 height 32
paste input "Building 3 -"
click at [408, 289] on input "Building 3 - 2x2Ac" at bounding box center [515, 288] width 320 height 32
drag, startPoint x: 424, startPoint y: 287, endPoint x: 347, endPoint y: 285, distance: 77.0
click at [347, 285] on td "Building 4 - 2x2Ac ​" at bounding box center [515, 289] width 344 height 58
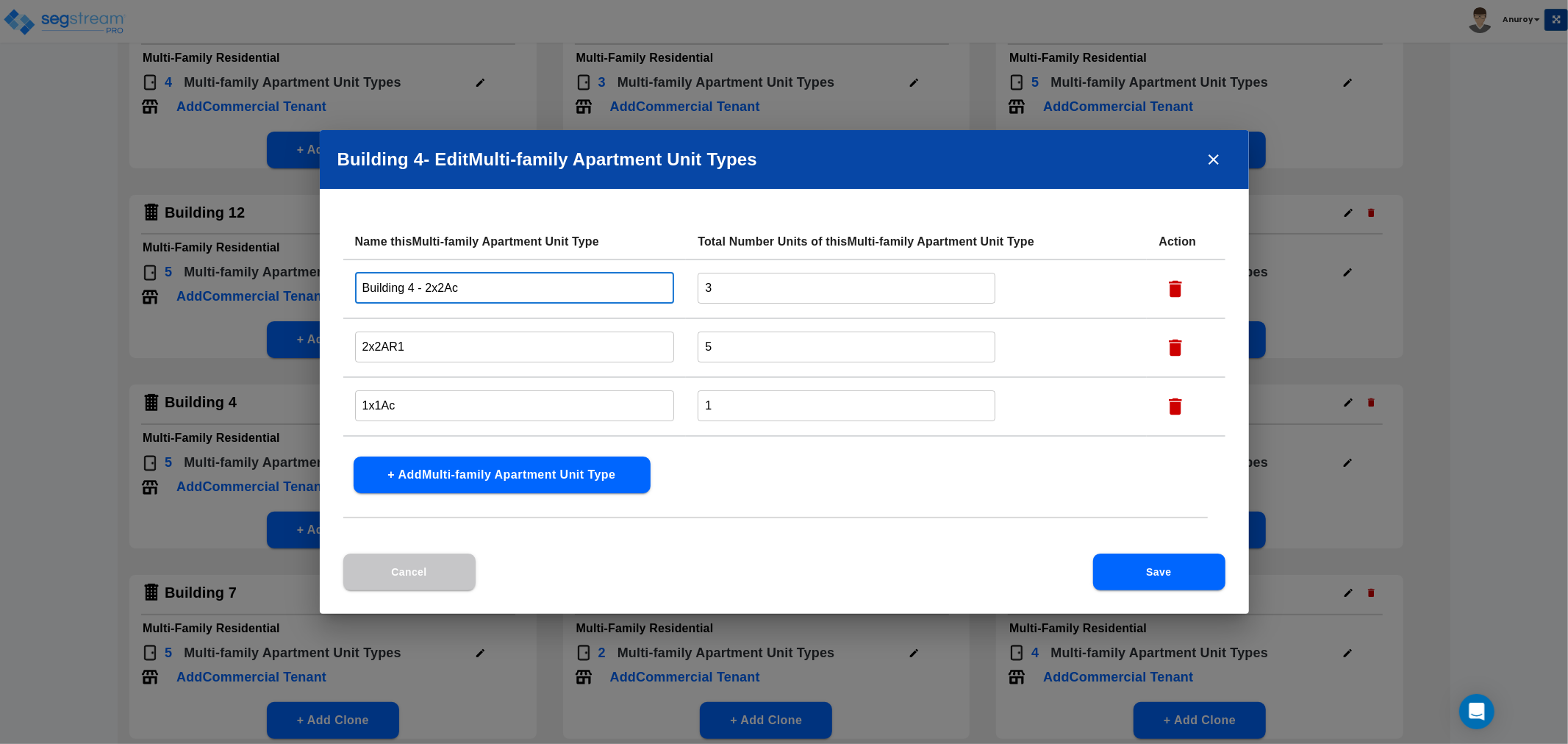
type input "Building 4 - 2x2Ac"
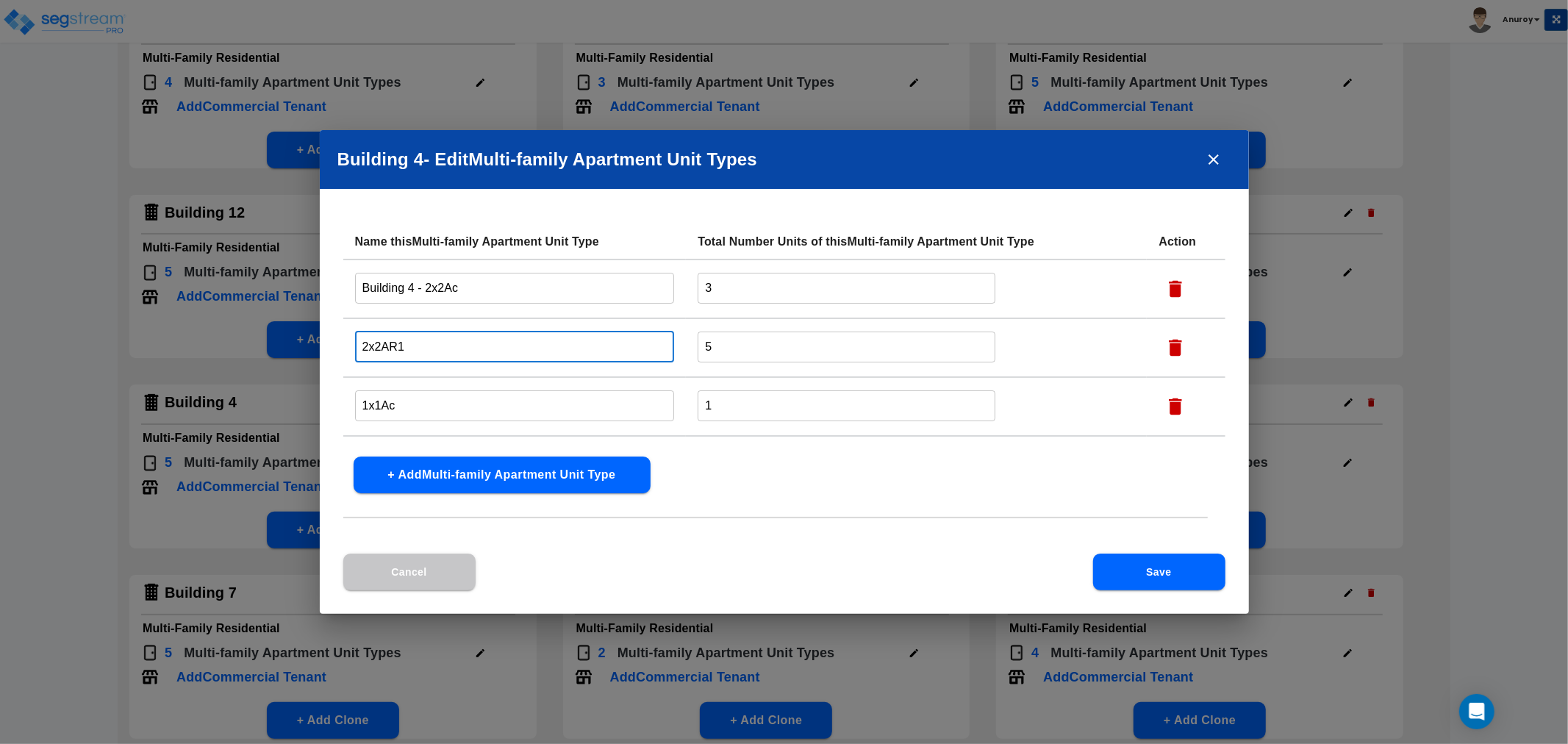
click at [361, 338] on input "2x2AR1" at bounding box center [515, 347] width 320 height 32
paste input "Building 4 -"
type input "Building 4 - 2x2AR1"
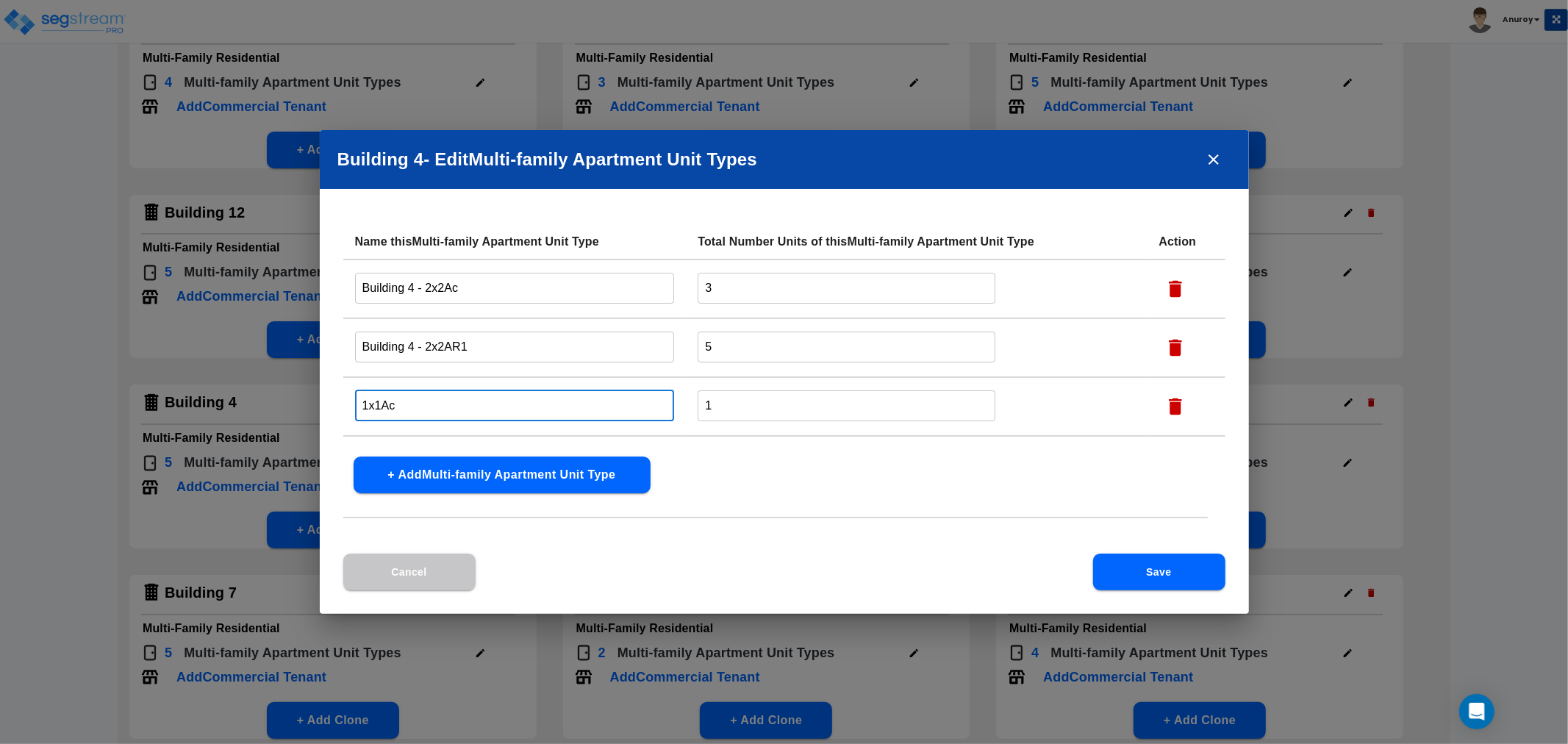
click at [361, 408] on input "1x1Ac" at bounding box center [515, 406] width 320 height 32
paste input "Building 4 -"
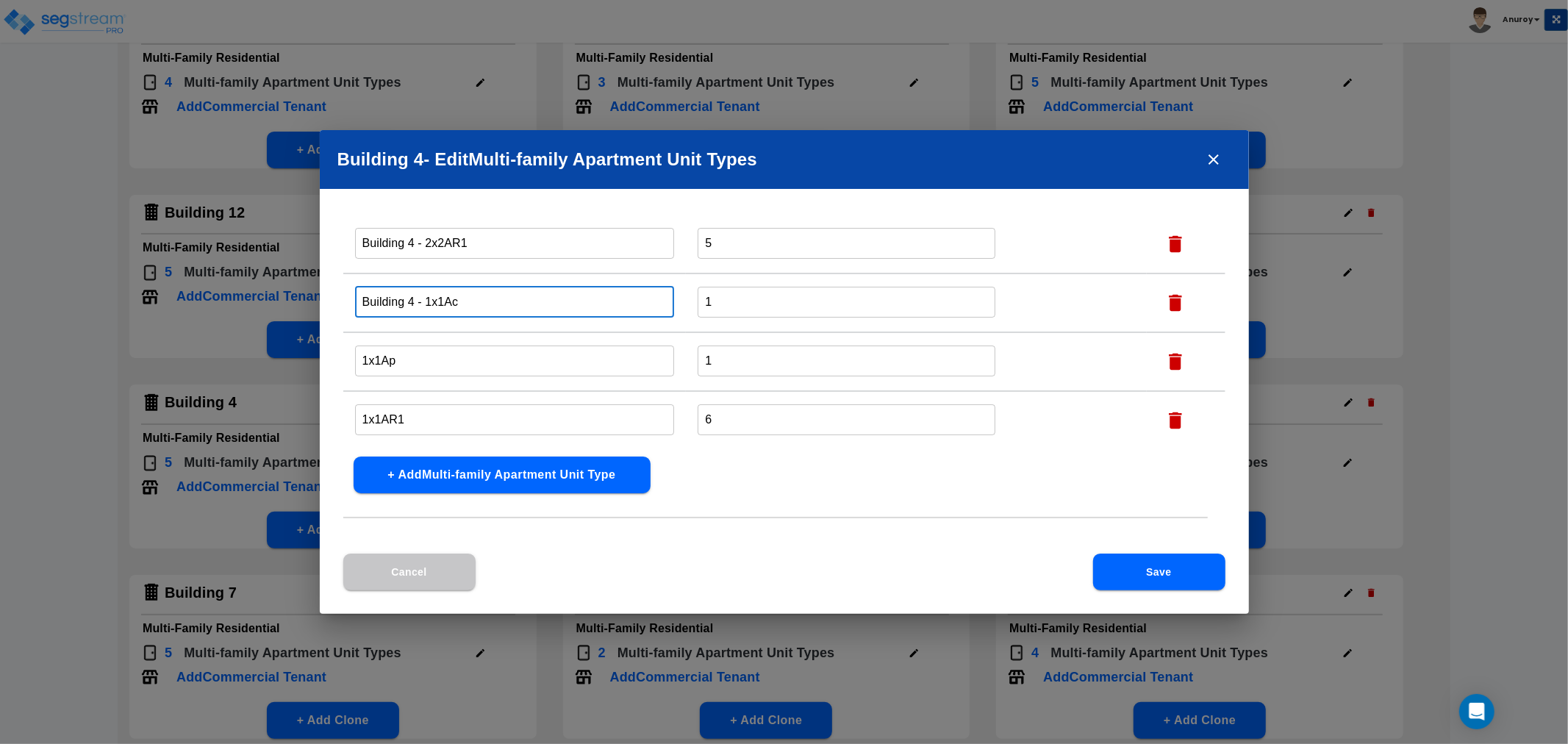
scroll to position [105, 0]
type input "Building 4 - 1x1Ac"
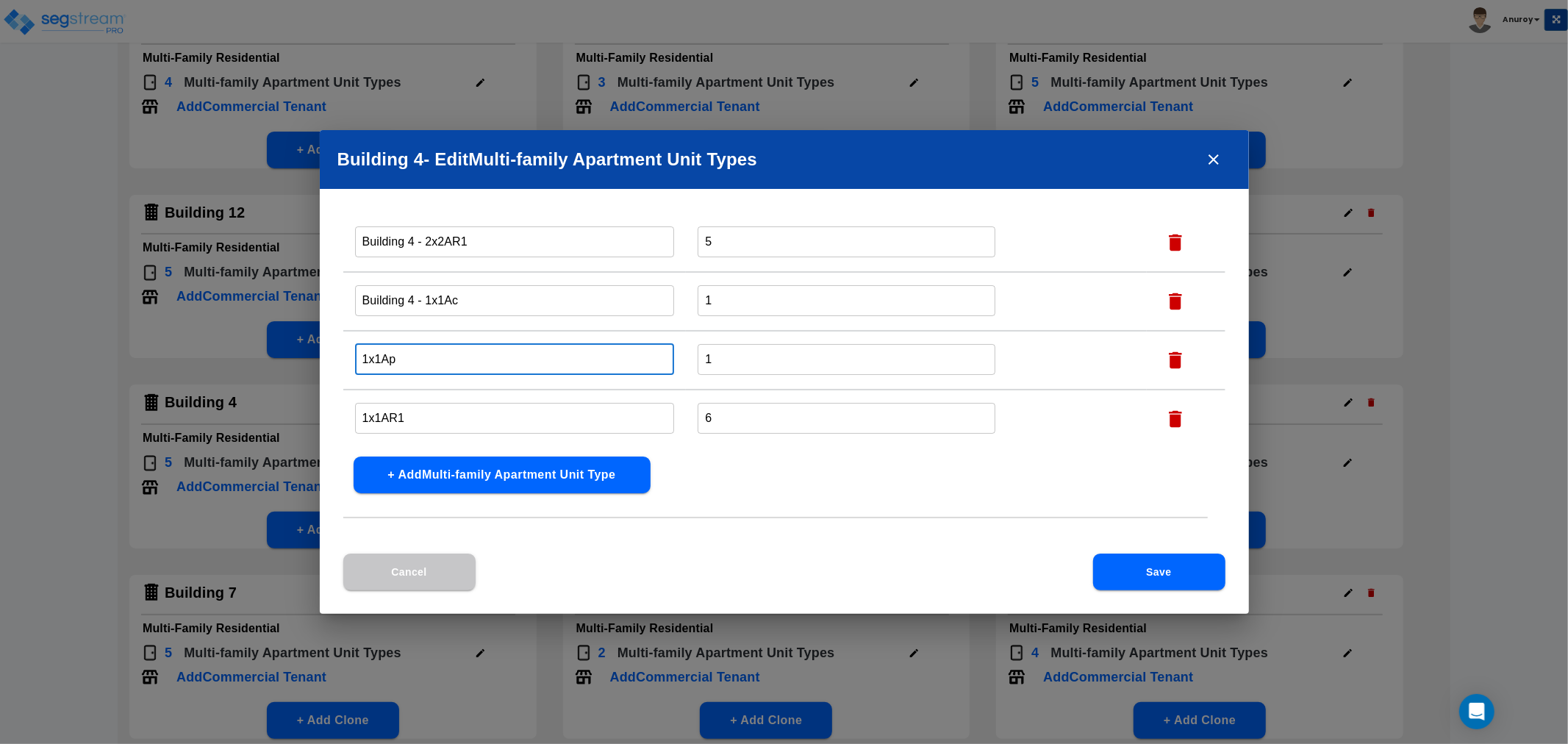
click at [357, 355] on input "1x1Ap" at bounding box center [515, 360] width 320 height 32
paste input "Building 4 -"
type input "Building 4 - 1x1Ap"
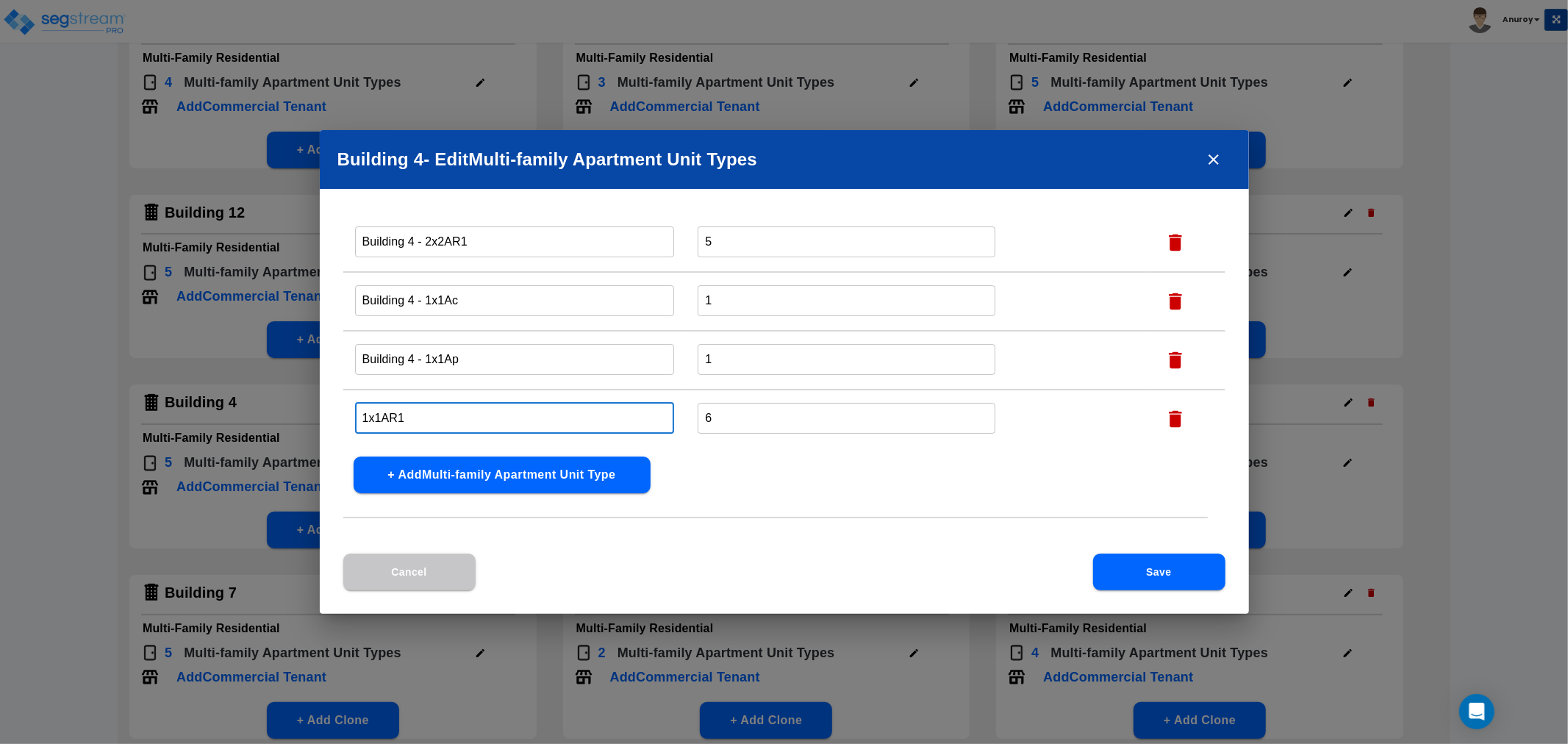
click at [358, 404] on input "1x1AR1" at bounding box center [515, 418] width 320 height 32
paste input "Building 4 -"
type input "Building 4 - 1x1AR1"
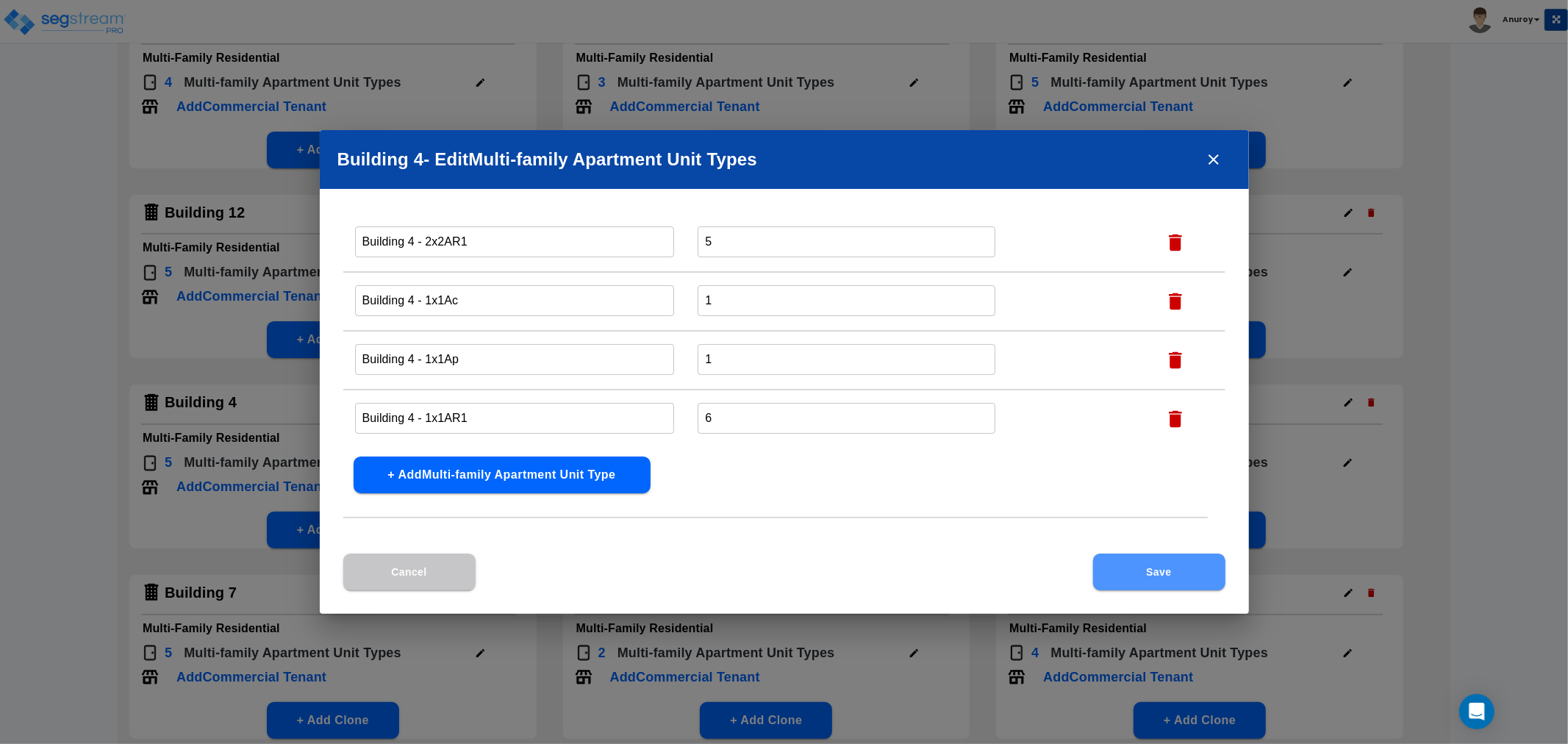
click at [1148, 565] on button "Save" at bounding box center [1159, 572] width 133 height 37
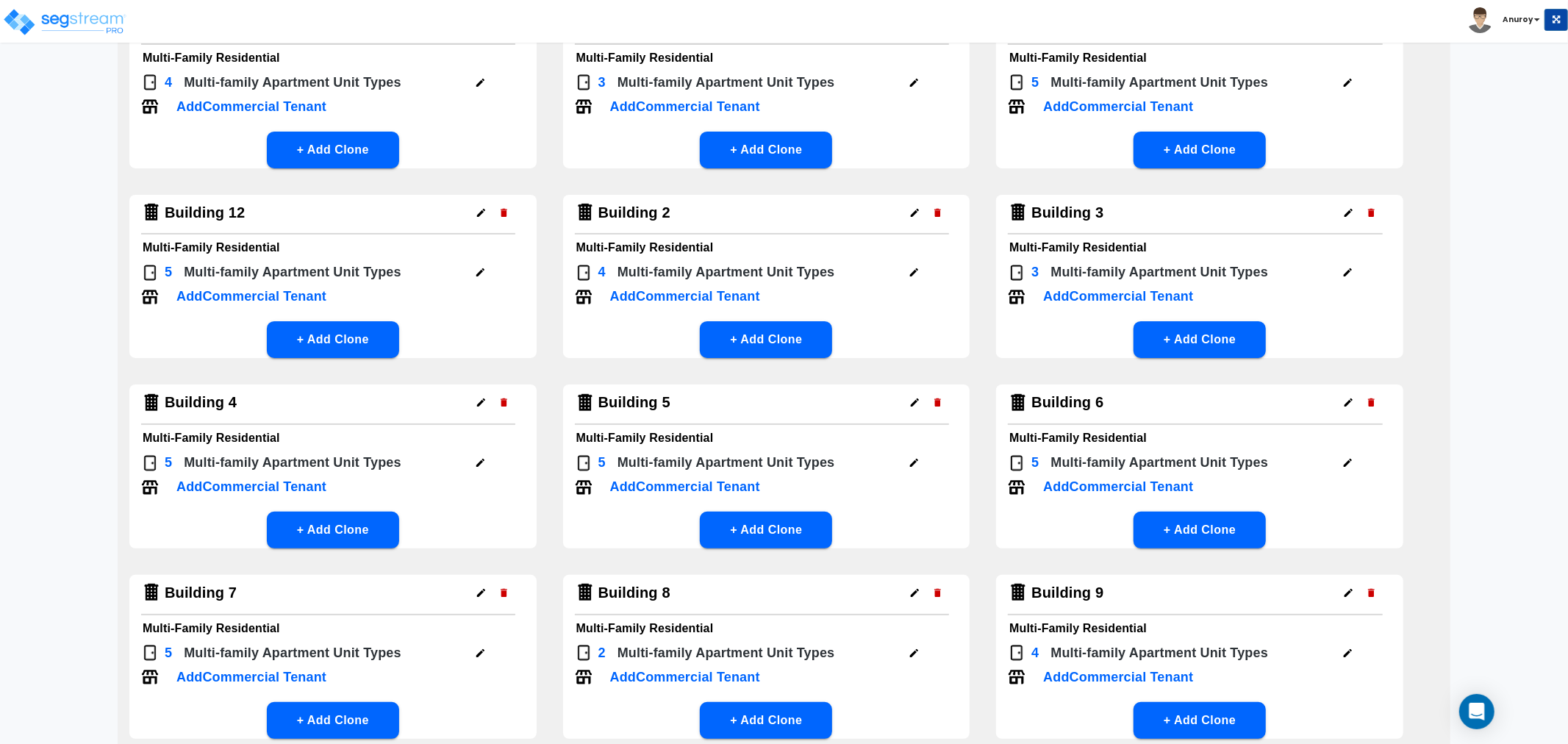
click at [909, 458] on icon "button" at bounding box center [914, 463] width 11 height 11
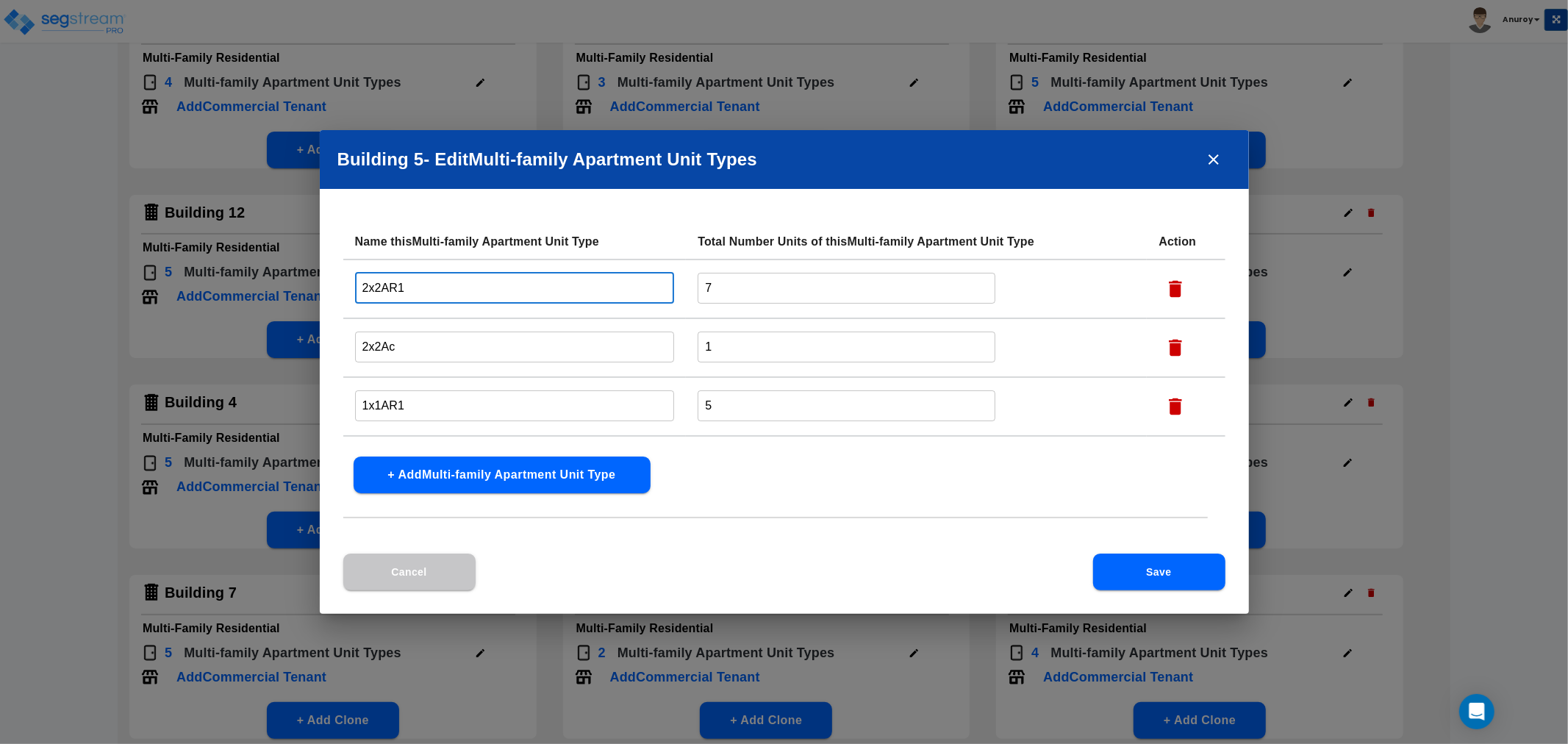
click at [358, 287] on input "2x2AR1" at bounding box center [515, 288] width 320 height 32
paste input "Building 4 -"
click at [412, 286] on input "Building 4 - 2x2AR1" at bounding box center [515, 288] width 320 height 32
type input "Building 5 - 2x2AR1"
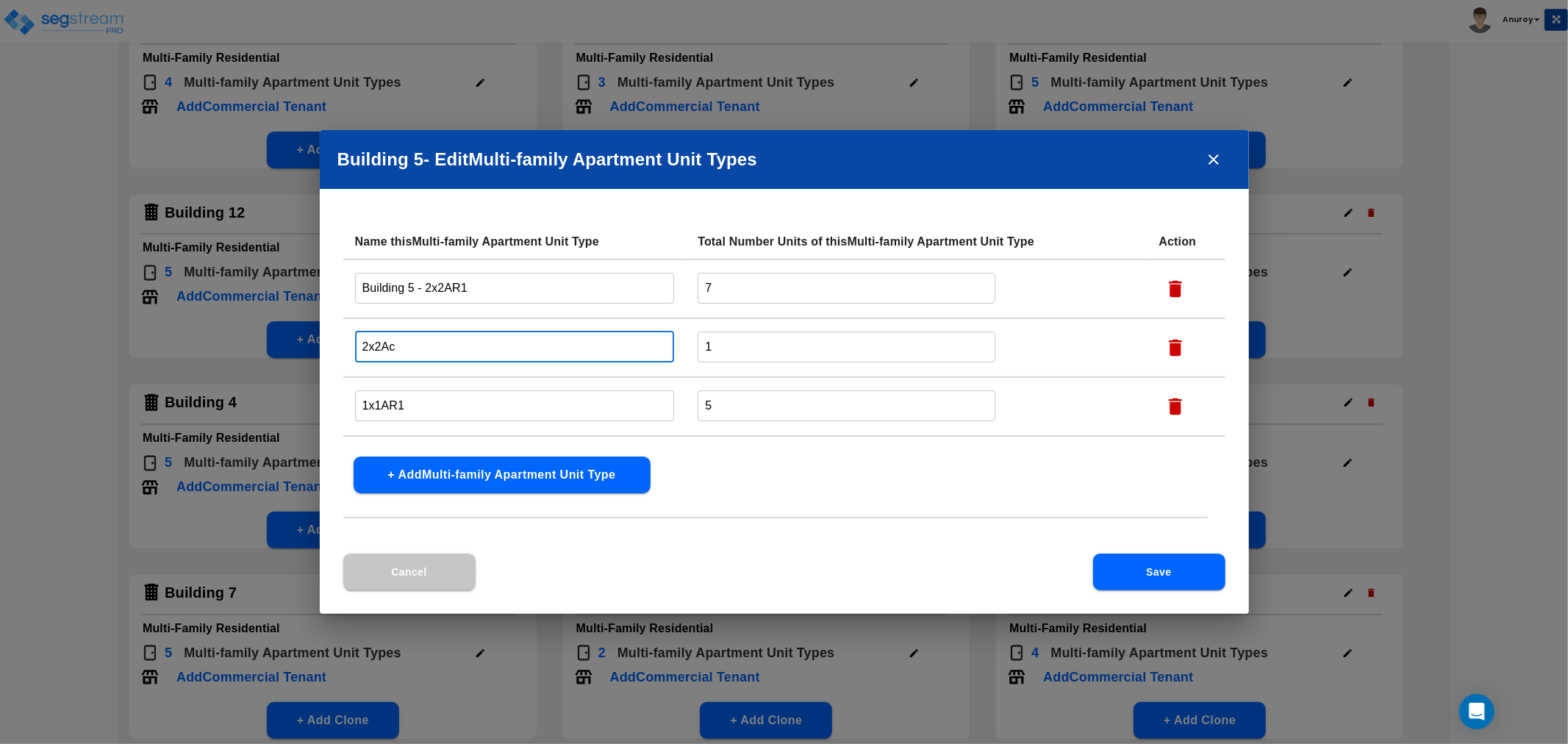
click at [359, 351] on input "2x2Ac" at bounding box center [515, 347] width 320 height 32
paste input "Building 5 -"
type input "Building 5 - 2x2Ac"
click at [361, 394] on input "1x1AR1" at bounding box center [515, 406] width 320 height 32
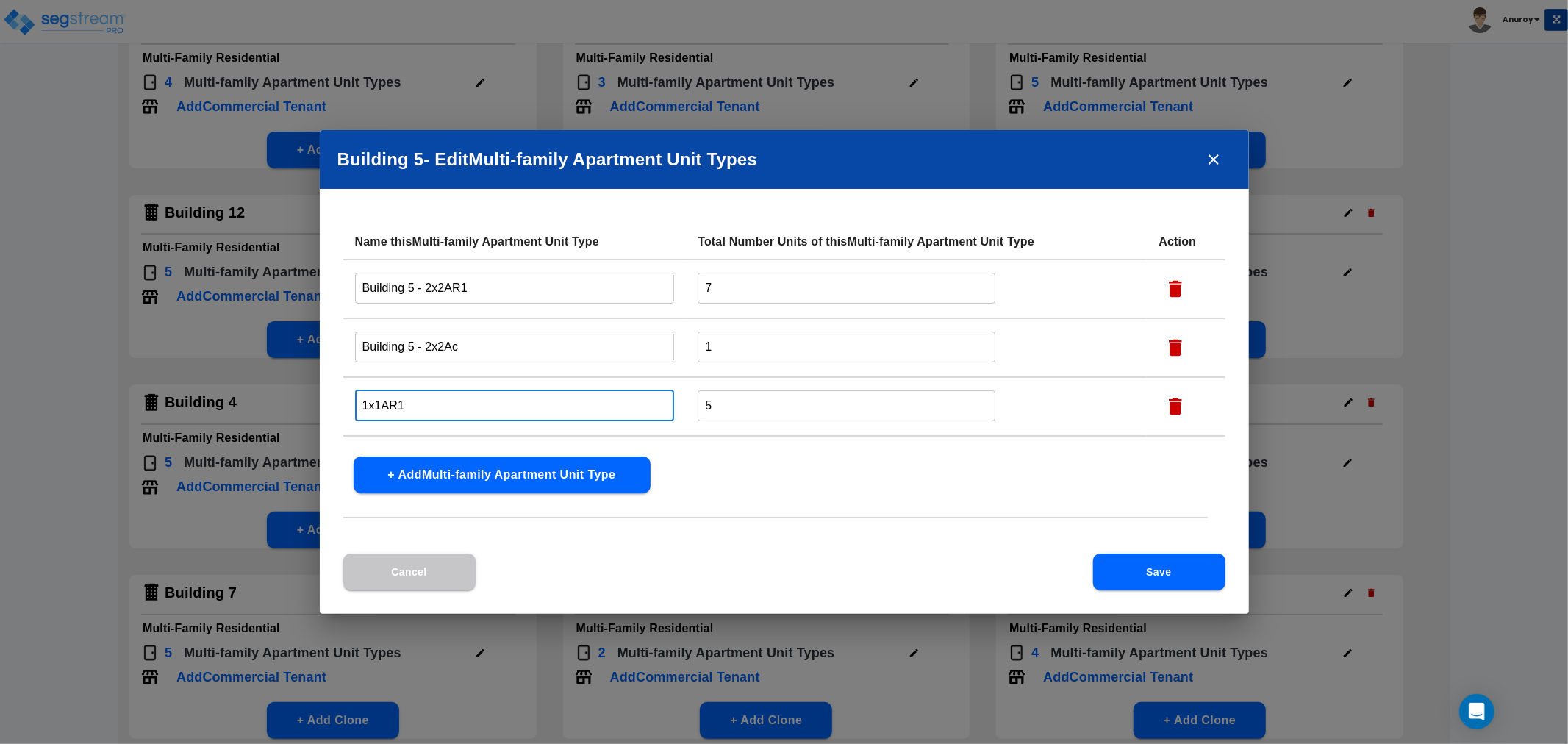
paste input "Building 5 -"
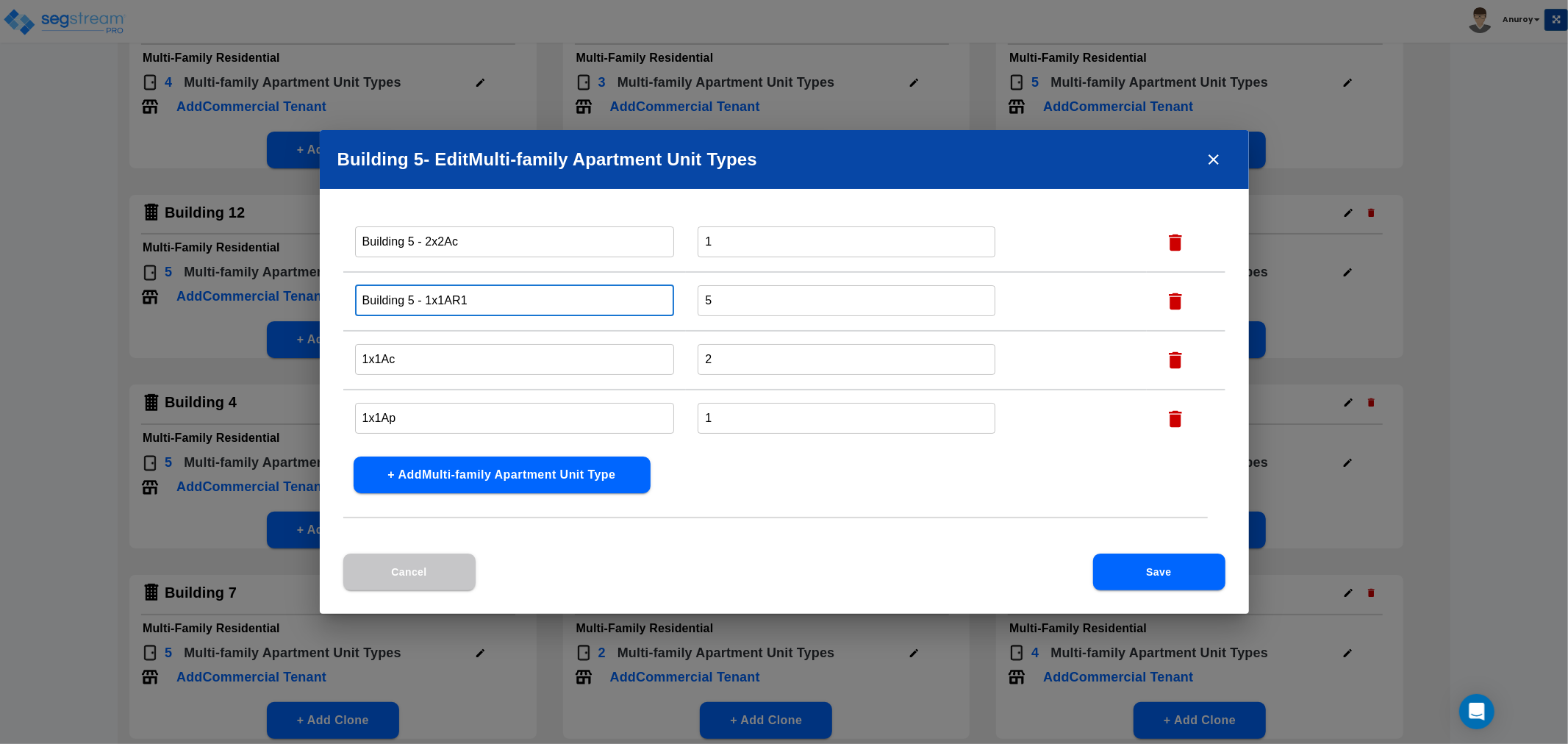
type input "Building 5 - 1x1AR1"
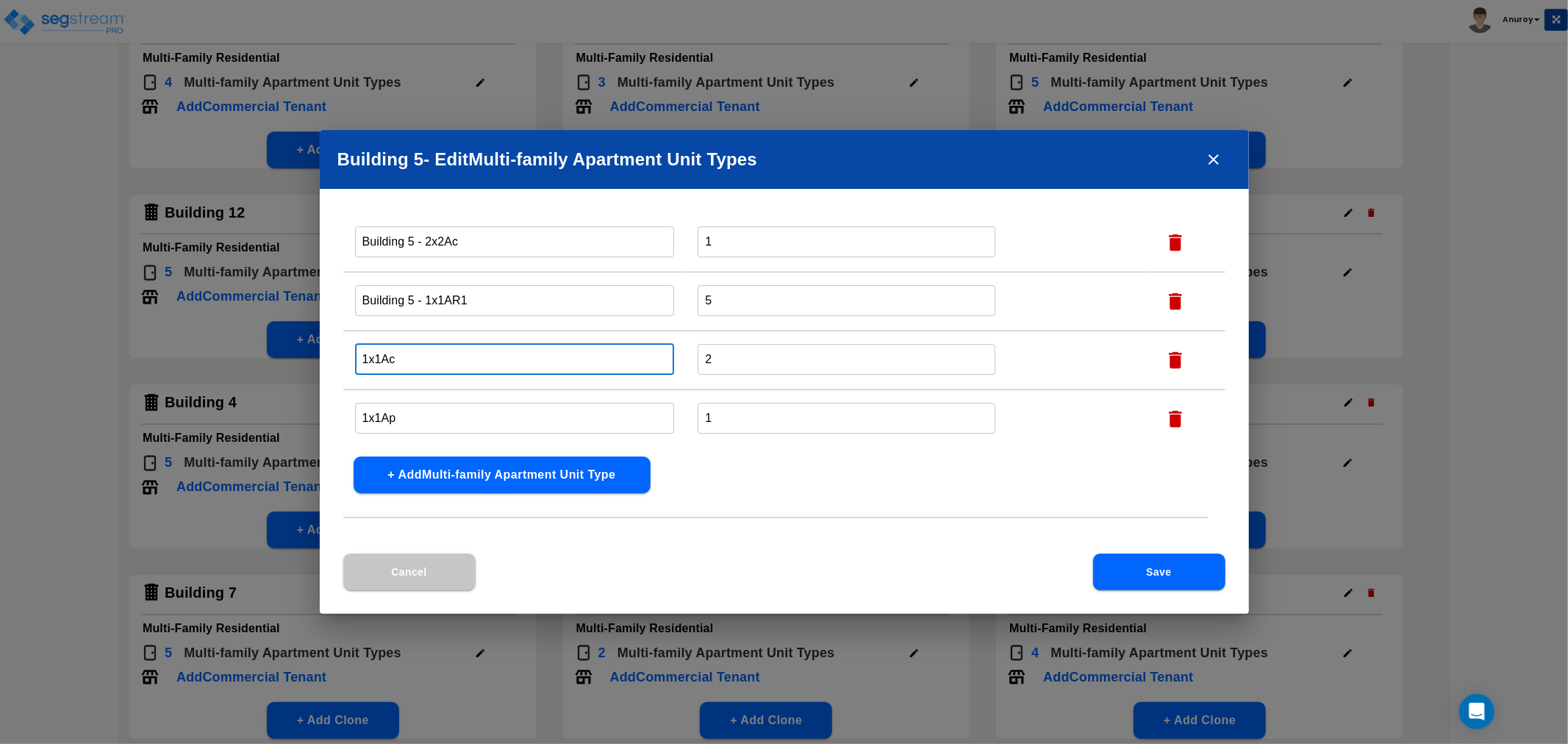
click at [357, 357] on input "1x1Ac" at bounding box center [515, 360] width 320 height 32
paste input "Building 5 -"
type input "Building 5 - 1x1Ac"
click at [361, 414] on input "1x1Ap" at bounding box center [515, 418] width 320 height 32
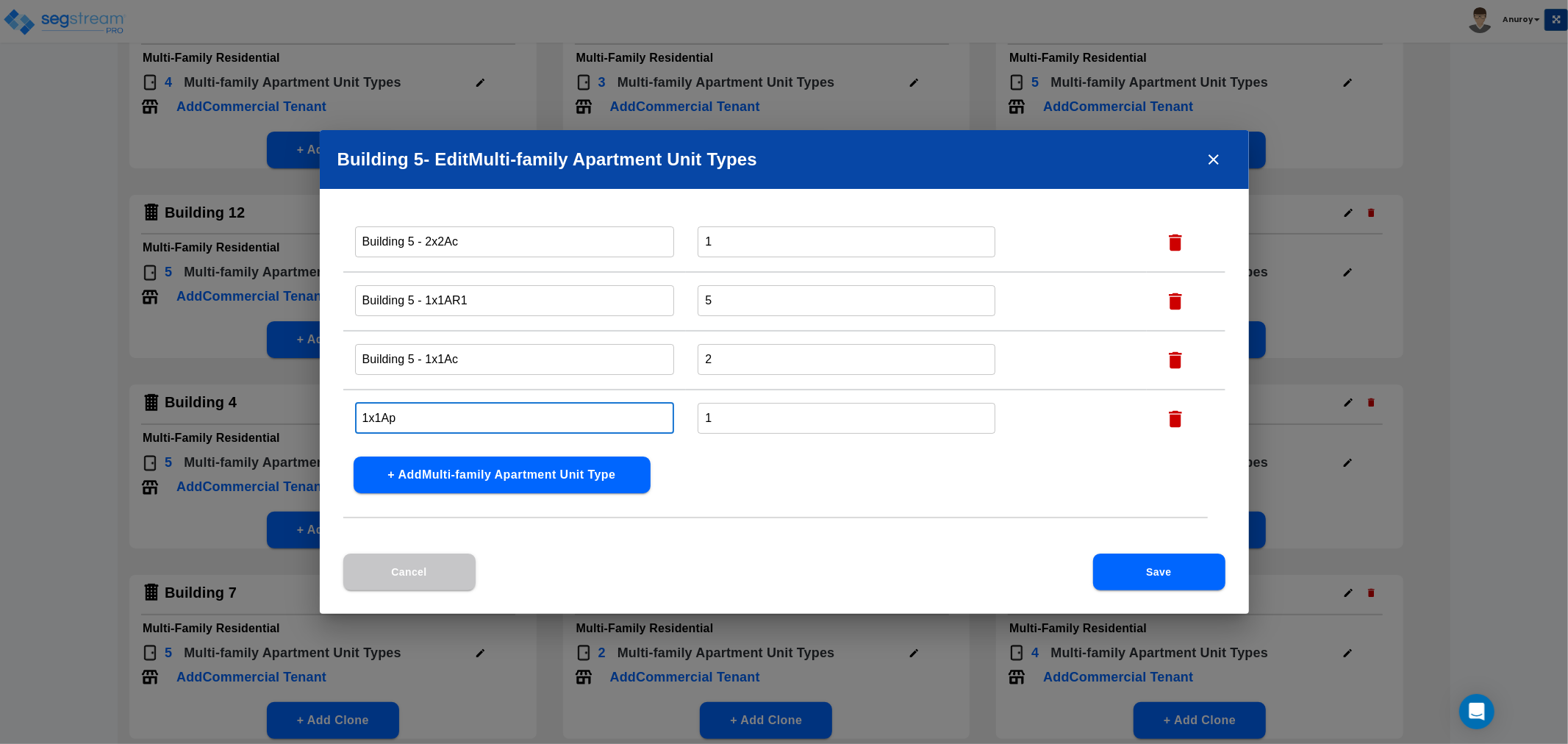
paste input "Building 5 -"
type input "Building 5 - 1x1Ap"
click at [1120, 572] on button "Save" at bounding box center [1159, 572] width 133 height 37
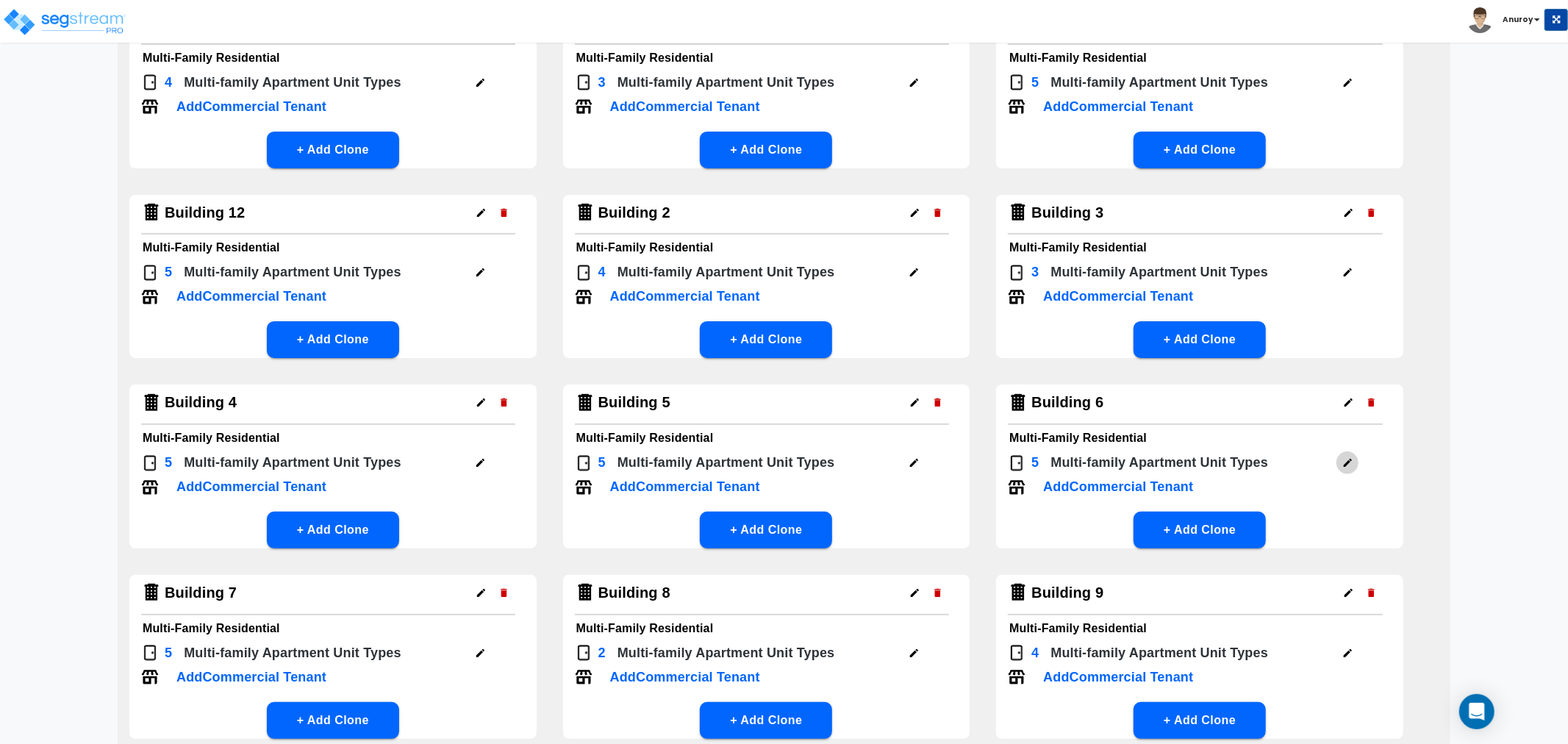
click at [1343, 463] on icon "button" at bounding box center [1349, 463] width 11 height 11
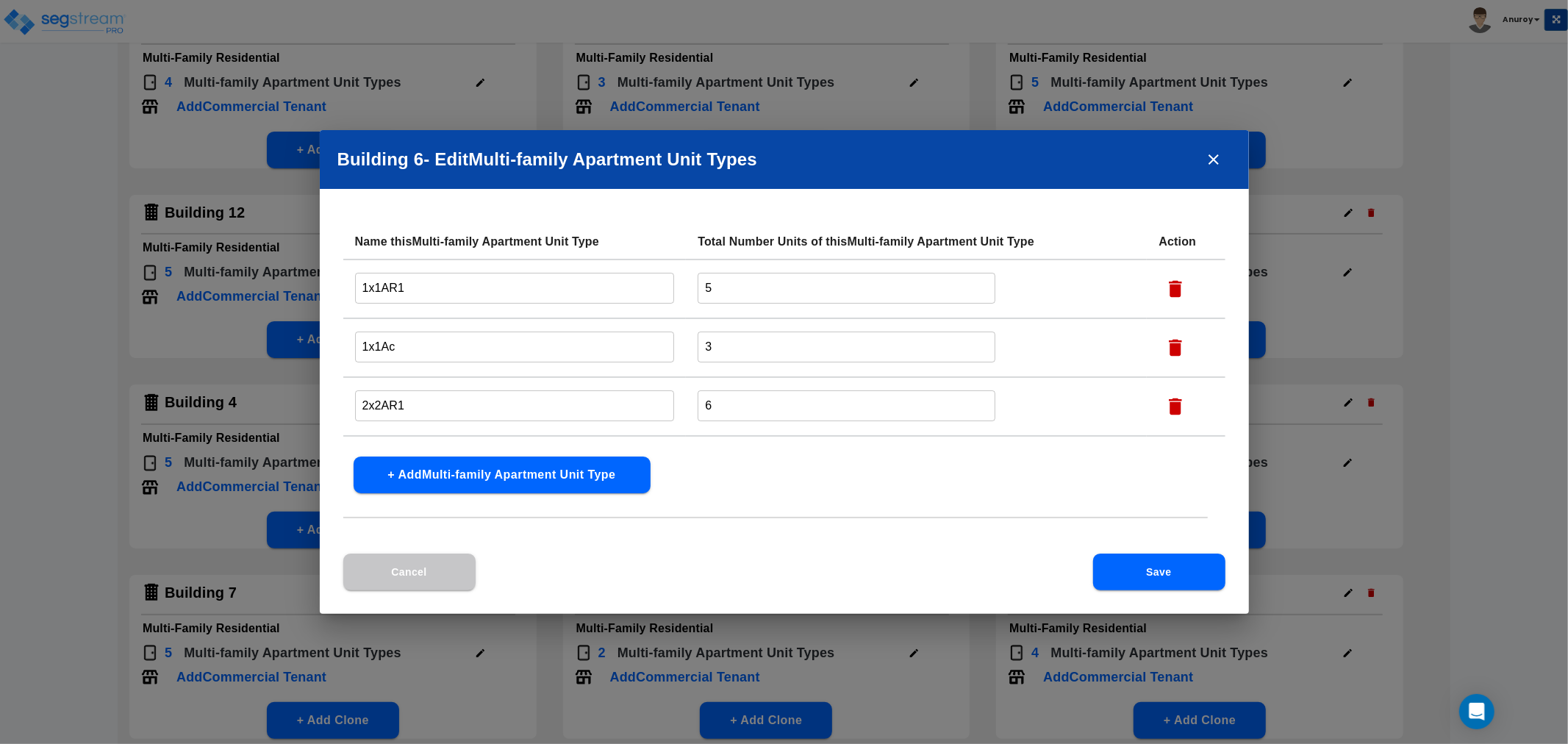
click at [355, 282] on input "1x1AR1" at bounding box center [515, 288] width 320 height 32
paste input "Building 5 -"
type input "Building 6 - 1x1AR1"
click at [356, 346] on input "1x1Ac" at bounding box center [515, 347] width 320 height 32
paste input "Building 6 -"
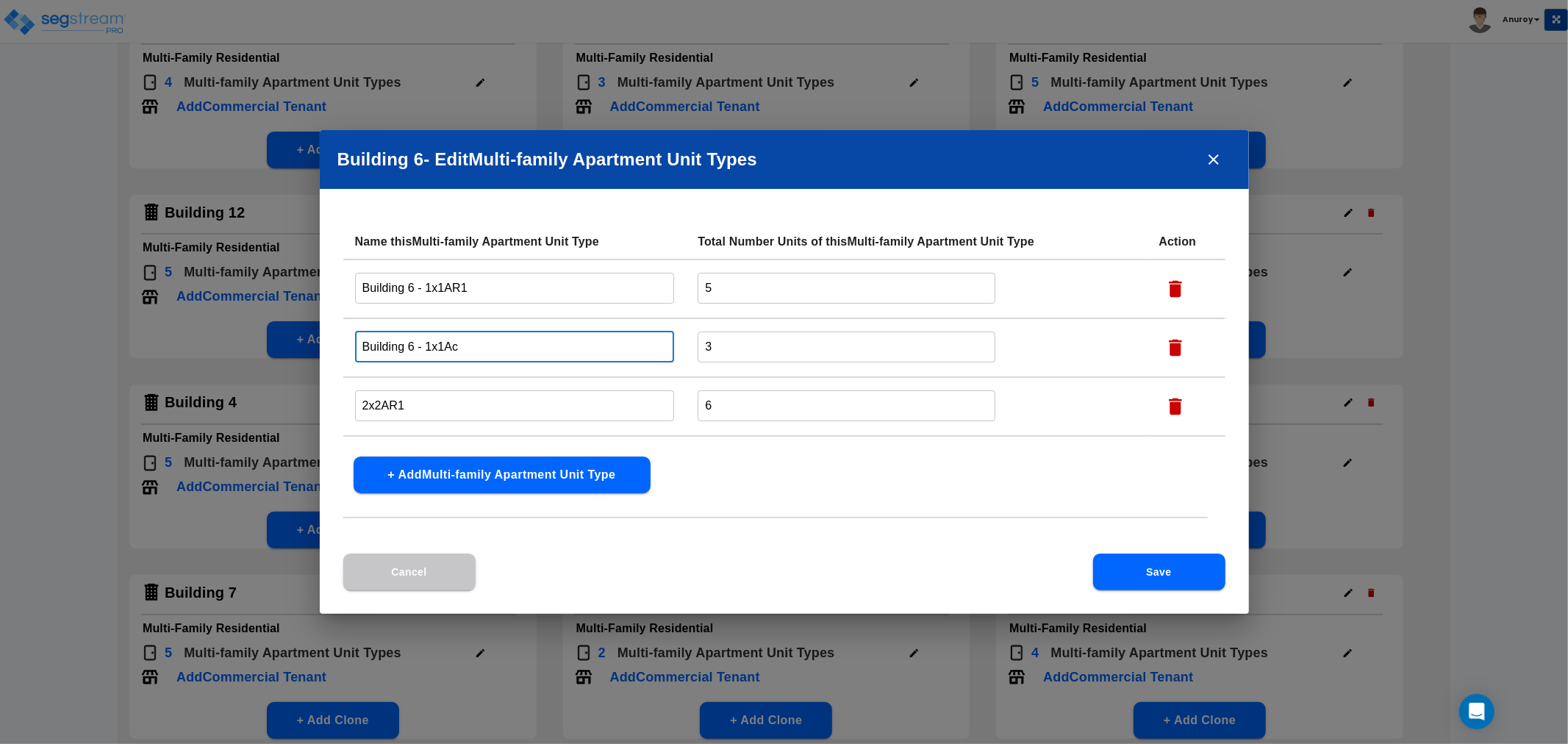
type input "Building 6 - 1x1Ac"
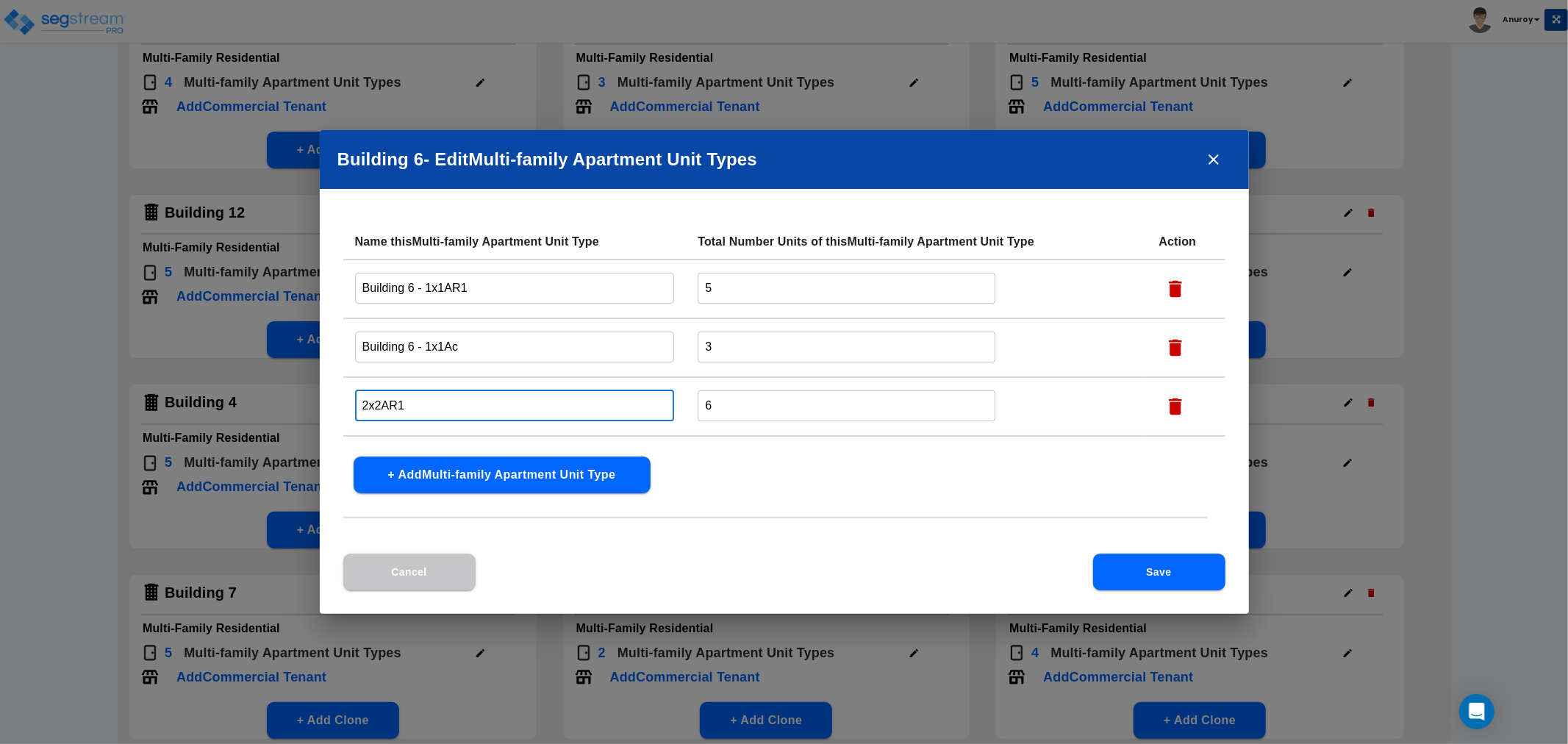
click at [361, 402] on input "2x2AR1" at bounding box center [515, 406] width 320 height 32
paste input "Building 6 -"
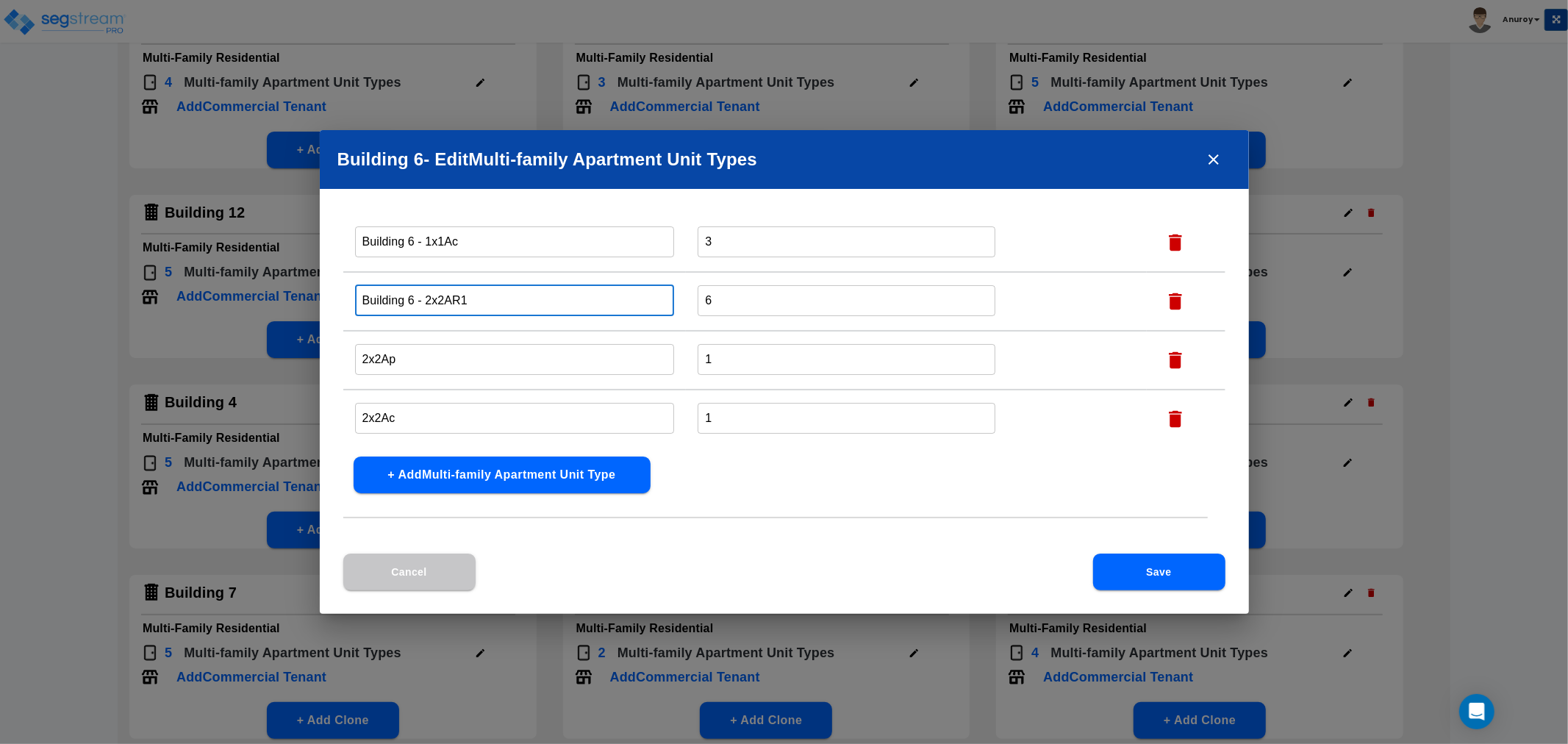
type input "Building 6 - 2x2AR1"
click at [356, 350] on input "2x2Ap" at bounding box center [515, 360] width 320 height 32
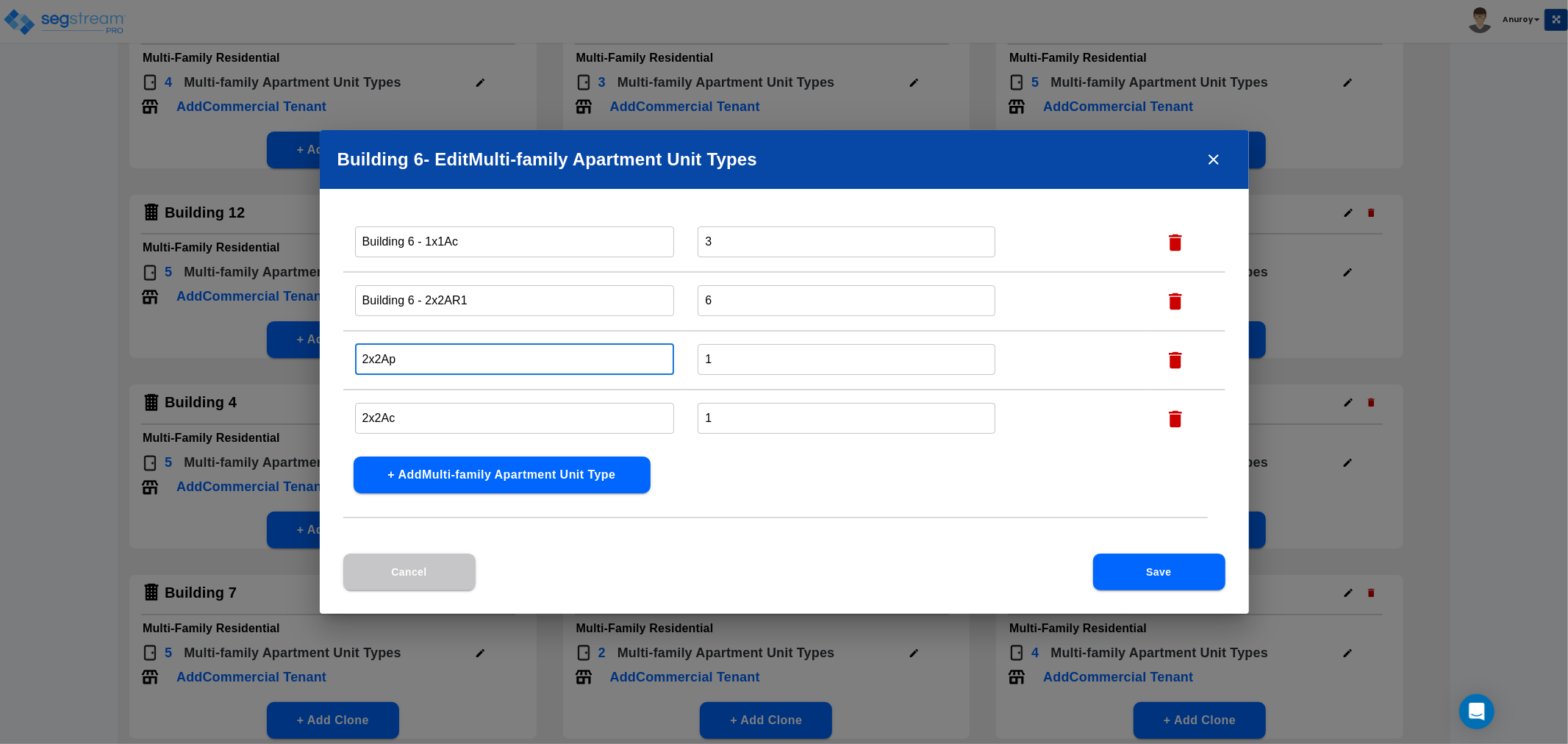
paste input "Building 6 -"
type input "Building 6 - 2x2Ap"
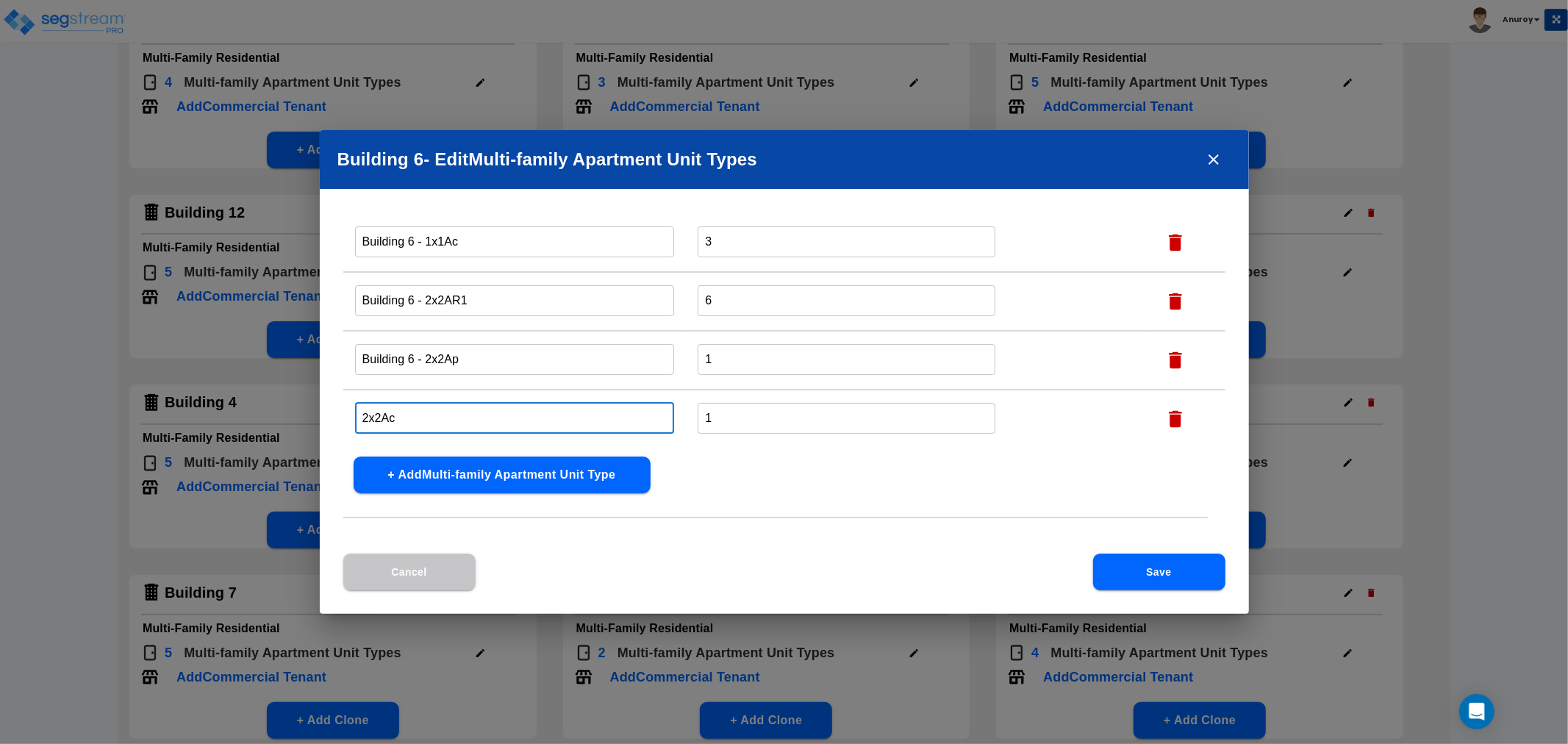
drag, startPoint x: 358, startPoint y: 414, endPoint x: 364, endPoint y: 424, distance: 11.7
click at [359, 417] on input "2x2Ac" at bounding box center [515, 418] width 320 height 32
paste input "Building 6 -"
type input "Building 6 - 2x2Ac"
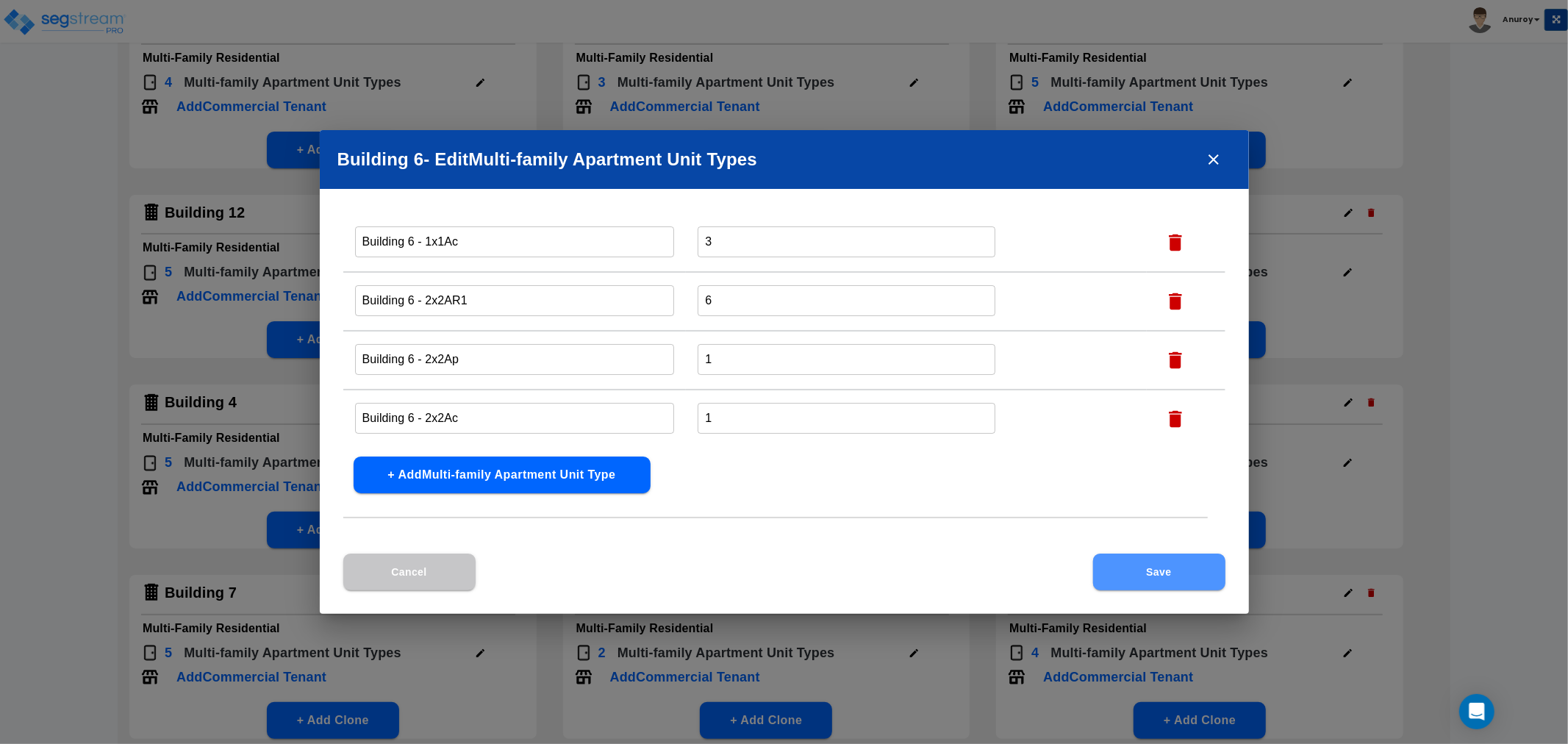
click at [1147, 569] on button "Save" at bounding box center [1159, 572] width 133 height 37
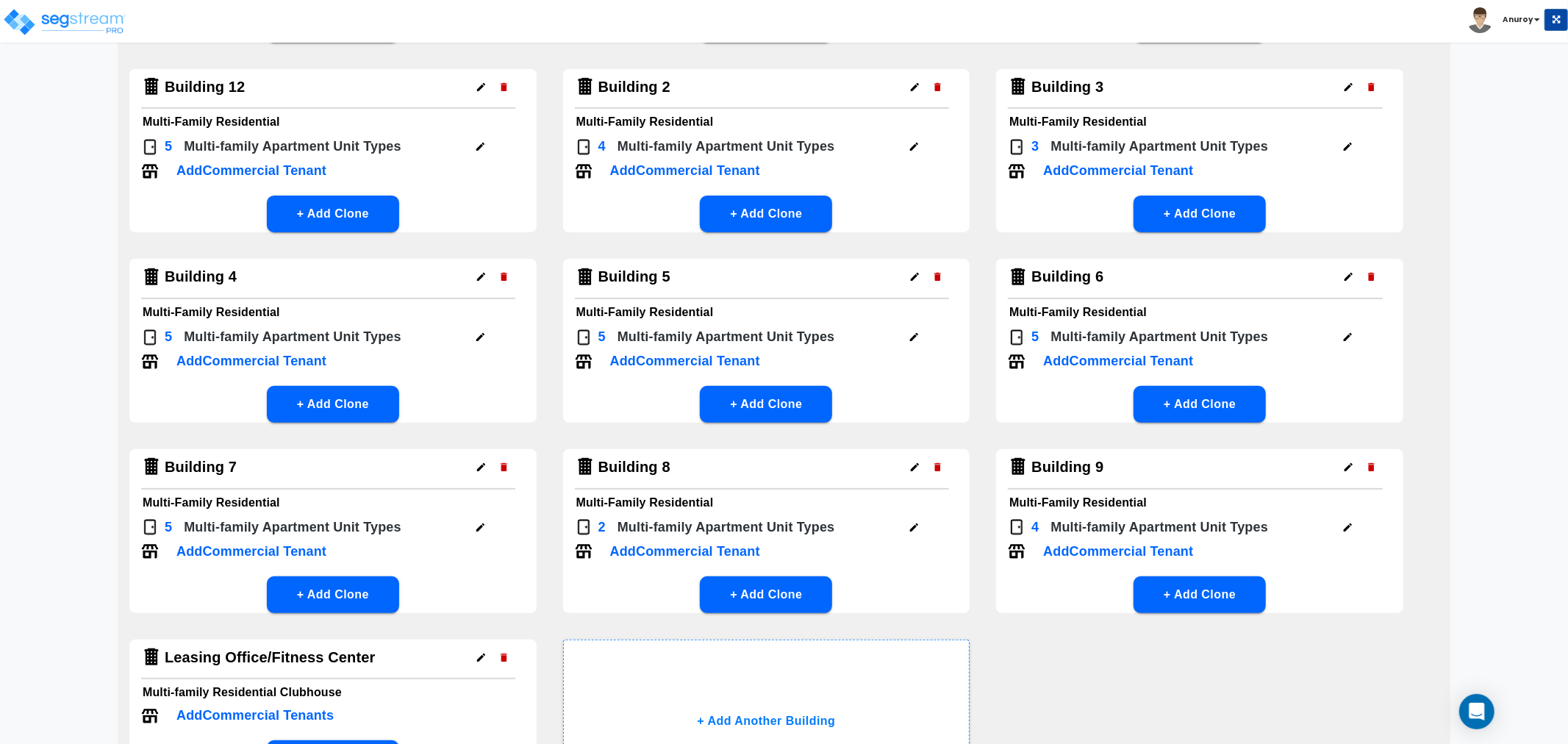
scroll to position [491, 0]
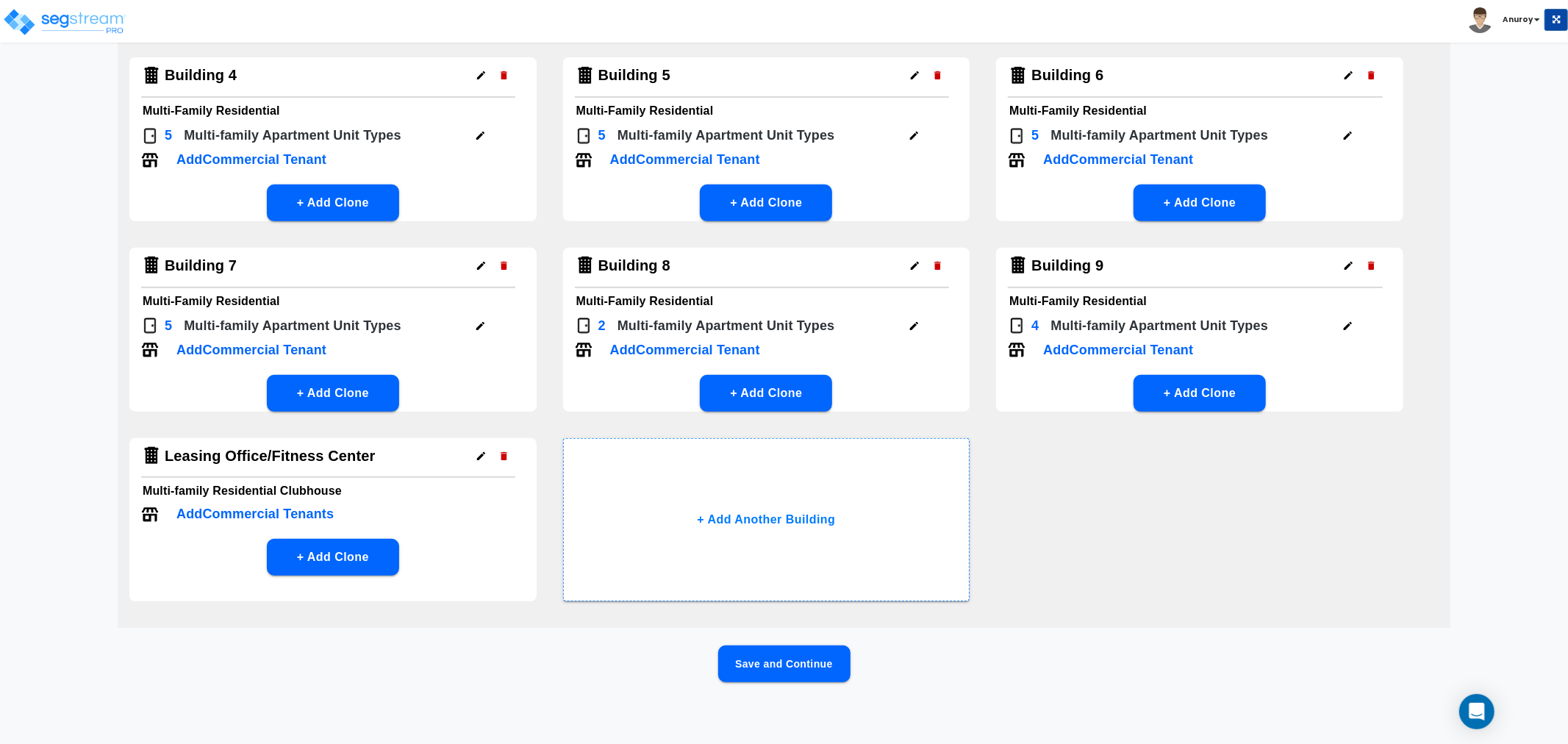
click at [476, 327] on icon "button" at bounding box center [480, 326] width 11 height 11
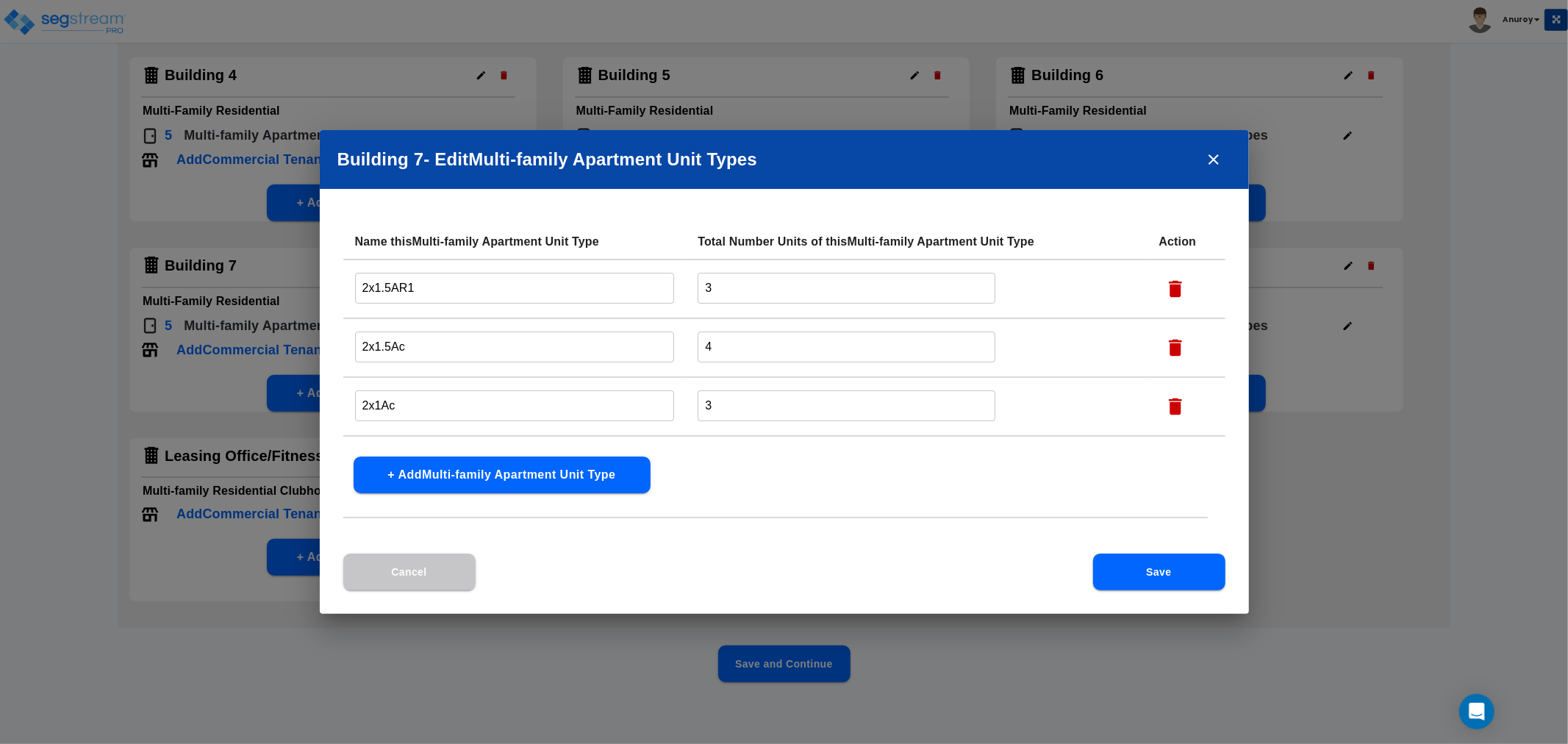
click at [361, 294] on input "2x1.5AR1" at bounding box center [515, 288] width 320 height 32
paste input "Building 6 -"
type input "Building 7 - 2x1.5AR1"
click at [357, 348] on input "2x1.5Ac" at bounding box center [515, 347] width 320 height 32
paste input "Building 7 -"
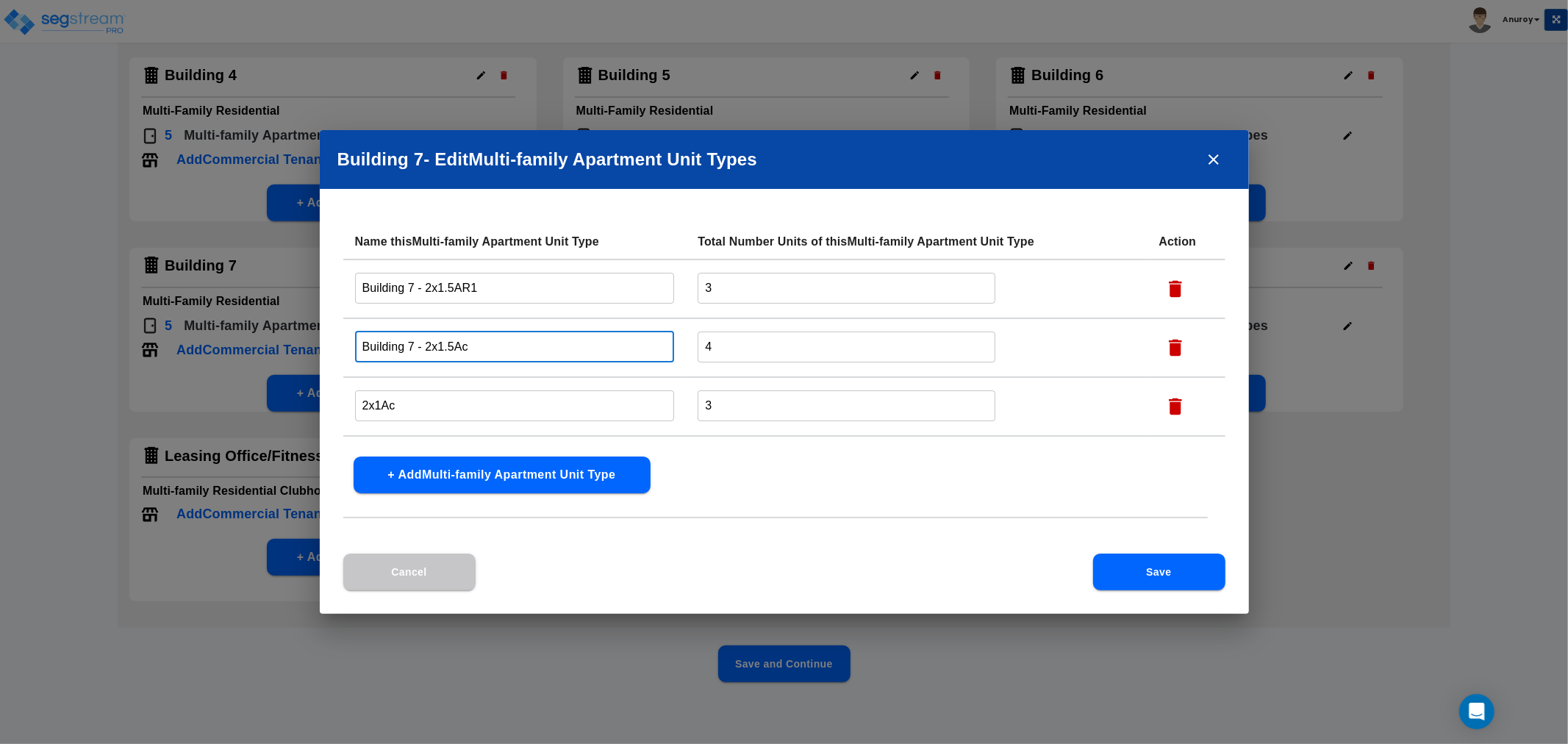
type input "Building 7 - 2x1.5Ac"
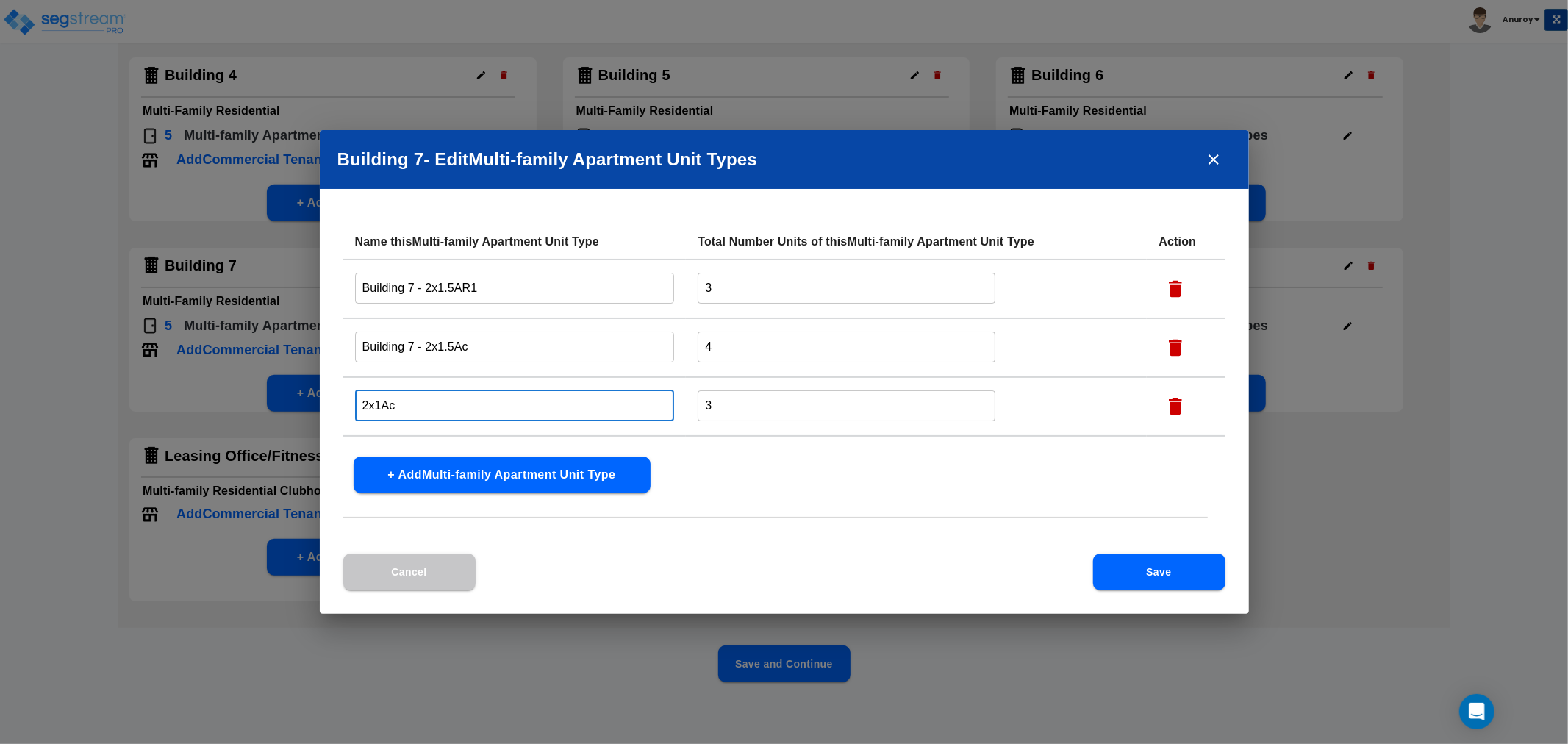
click at [361, 401] on input "2x1Ac" at bounding box center [515, 406] width 320 height 32
paste input "Building 7 -"
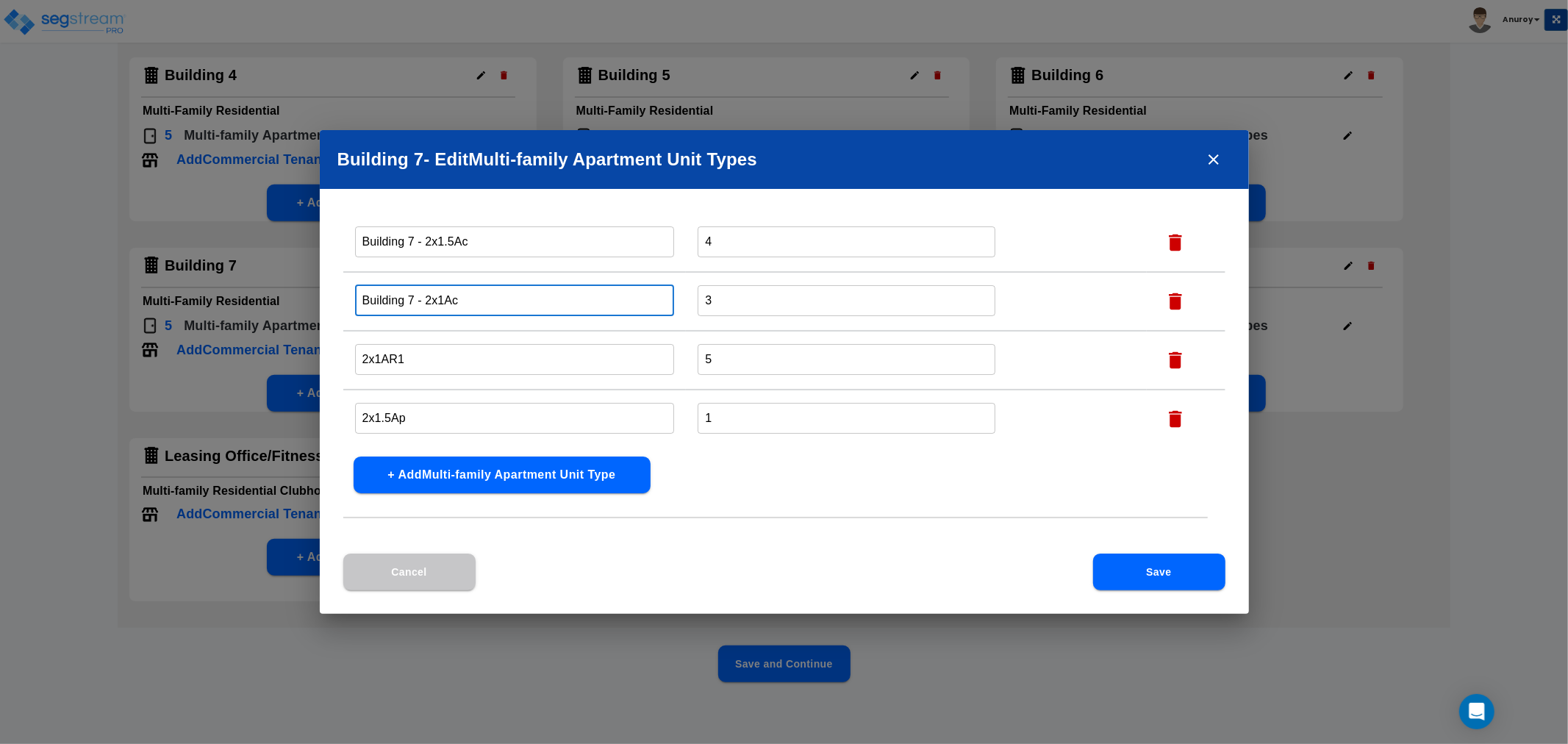
type input "Building 7 - 2x1Ac"
click at [357, 354] on input "2x1AR1" at bounding box center [515, 360] width 320 height 32
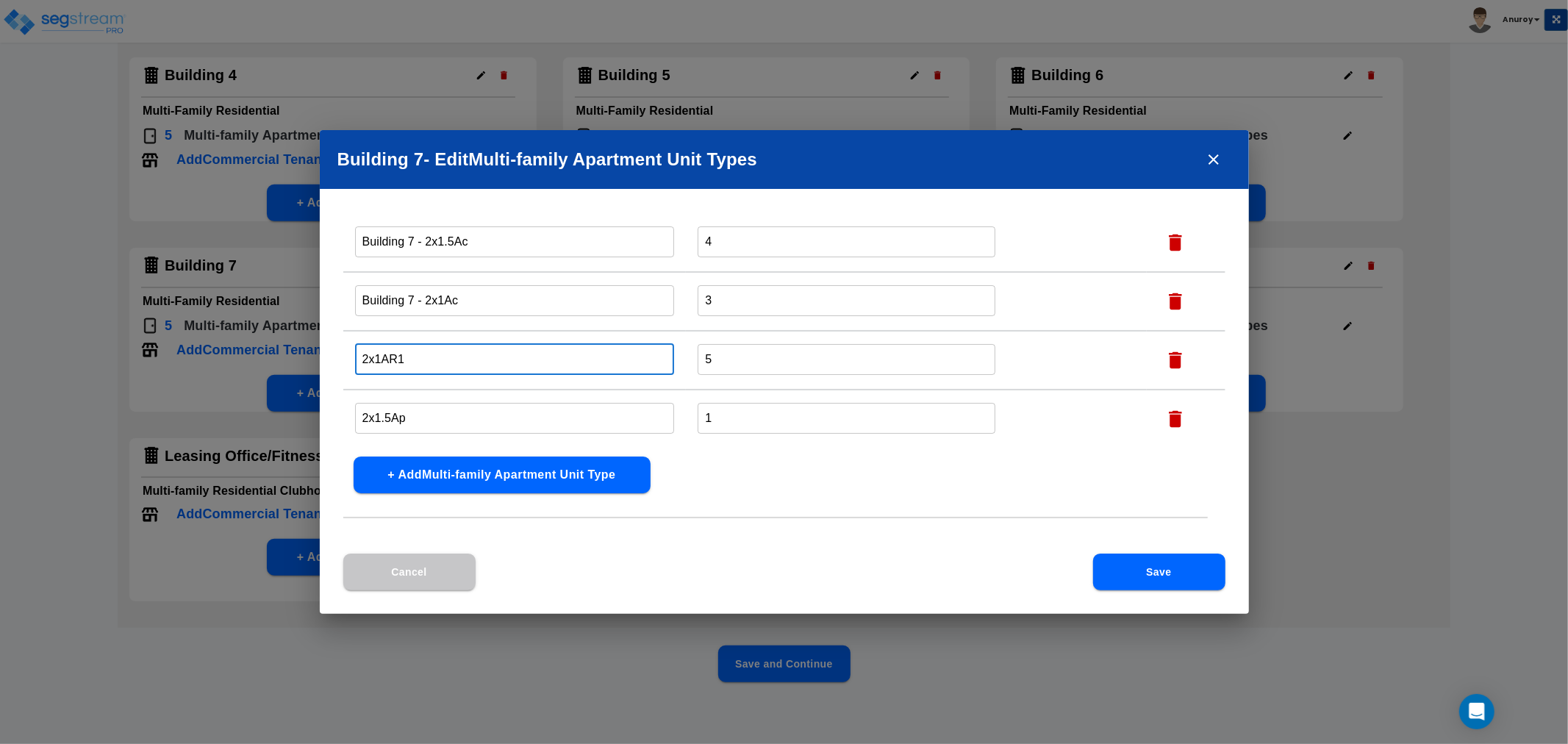
paste input "Building 7 -"
type input "Building 7 - 2x1AR1"
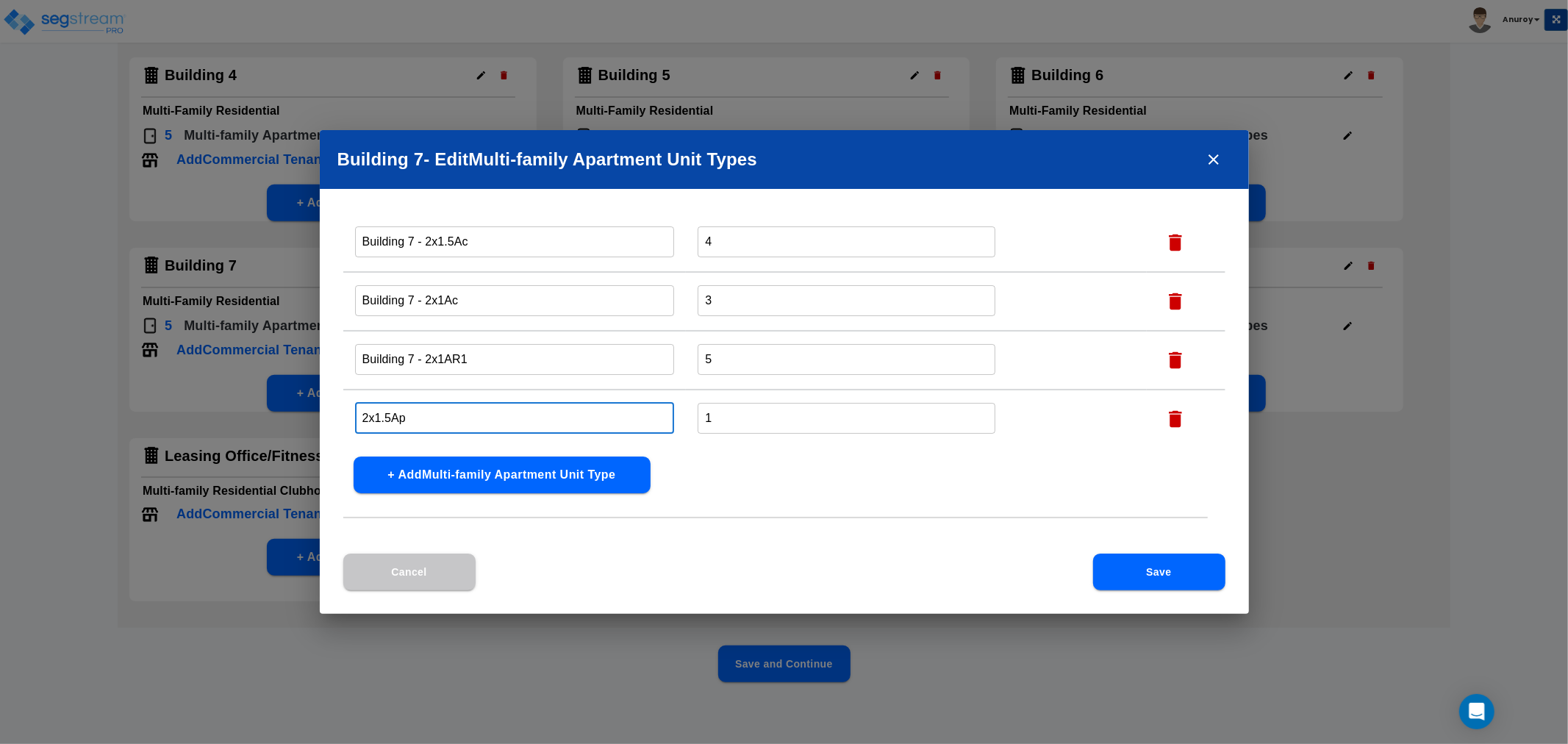
click at [362, 406] on input "2x1.5Ap" at bounding box center [515, 418] width 320 height 32
paste input "Building 7 -"
type input "Building 7 - 2x1.5Ap"
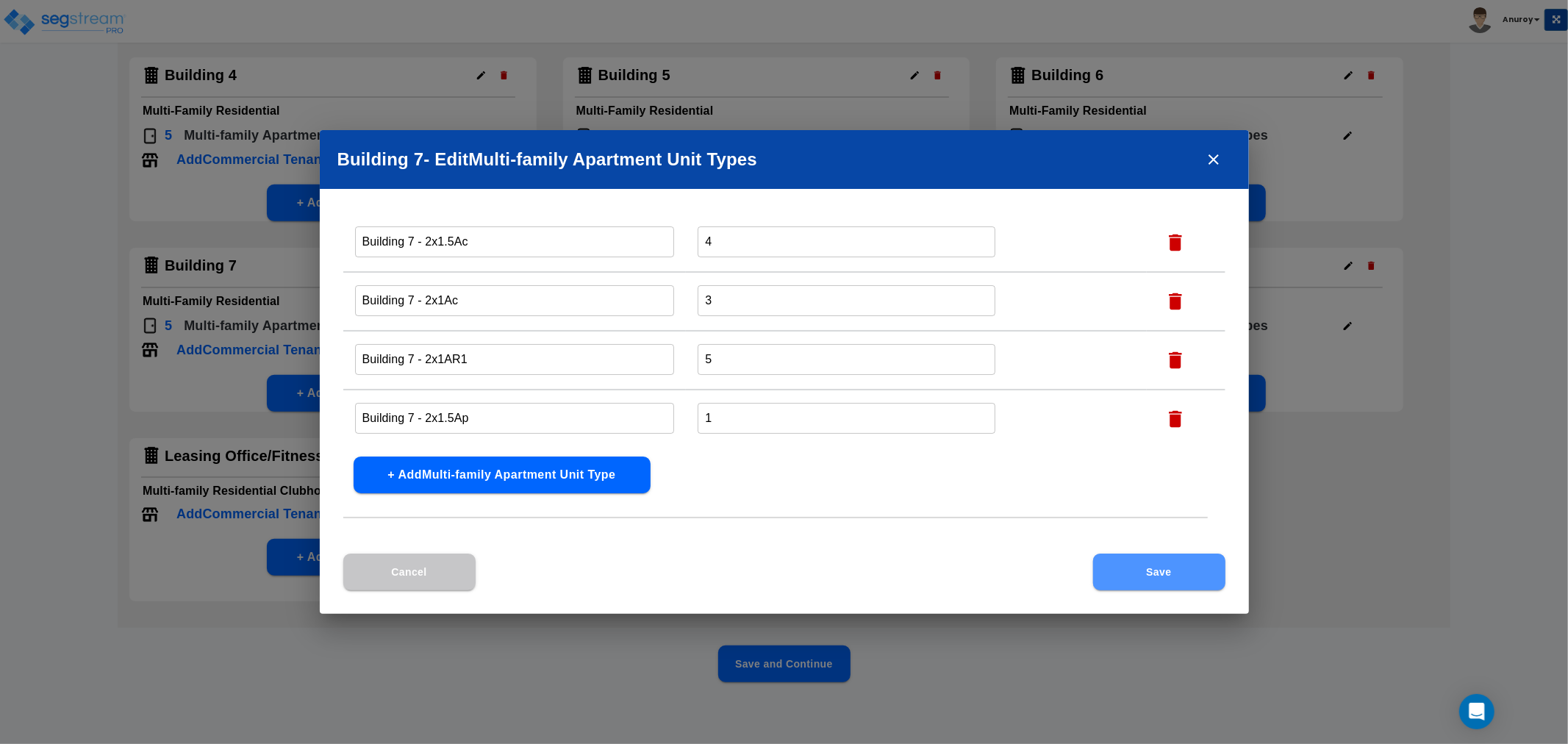
click at [1157, 572] on button "Save" at bounding box center [1159, 572] width 133 height 37
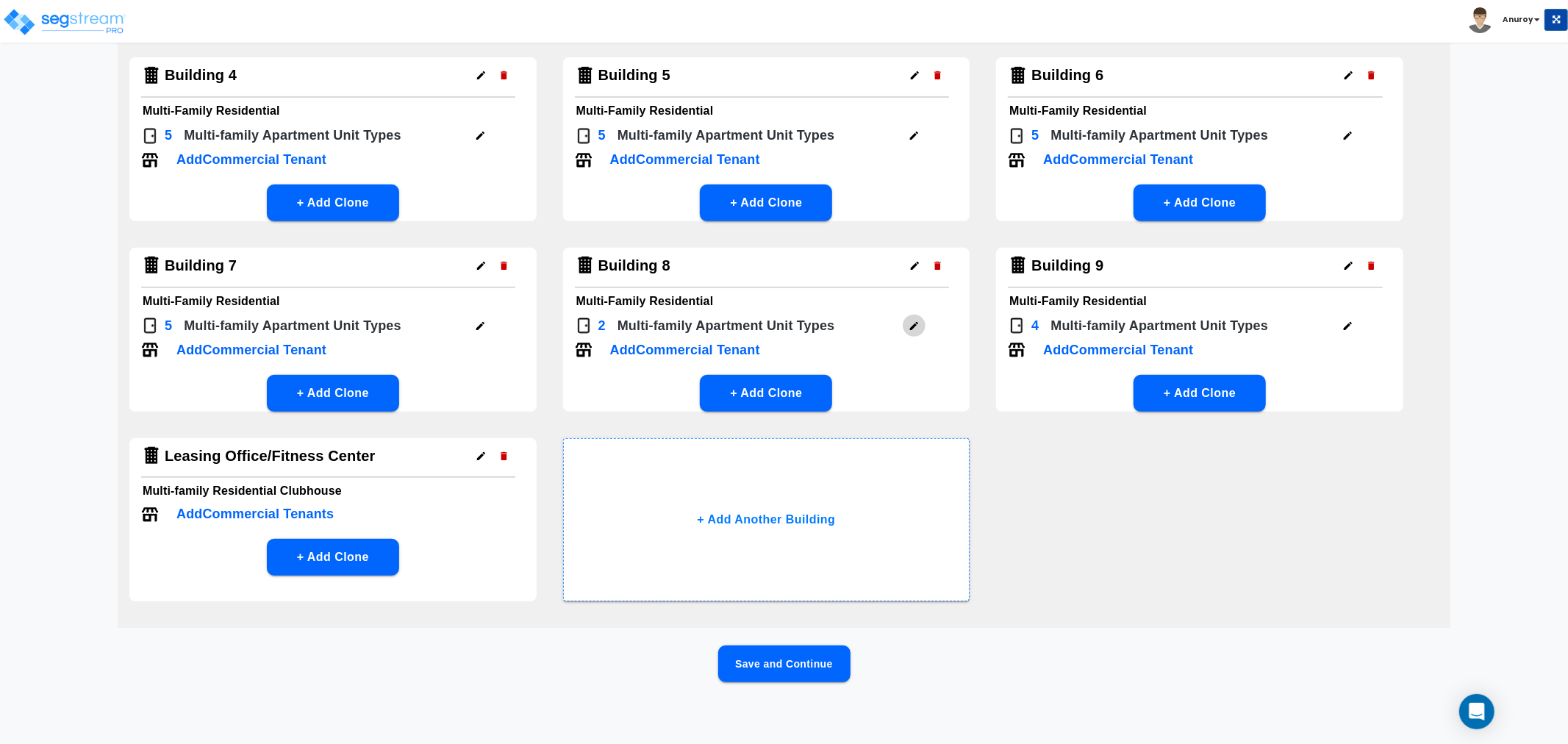
click at [917, 326] on icon "button" at bounding box center [914, 326] width 11 height 11
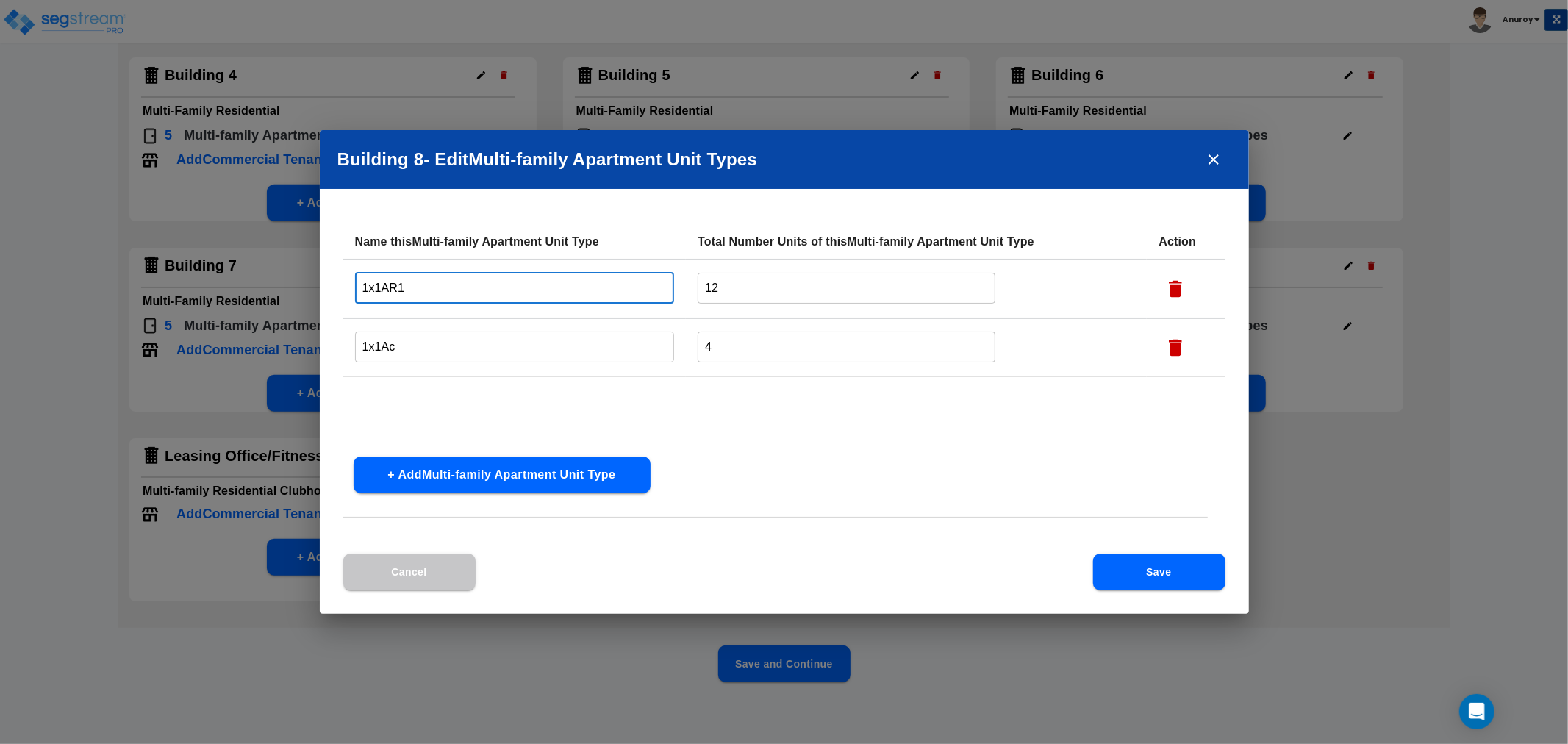
click at [362, 291] on input "1x1AR1" at bounding box center [515, 288] width 320 height 32
paste input "Building 7 -"
click at [412, 290] on input "Building 7 - 1x1AR1" at bounding box center [515, 288] width 320 height 32
type input "Building 8 - 1x1AR1"
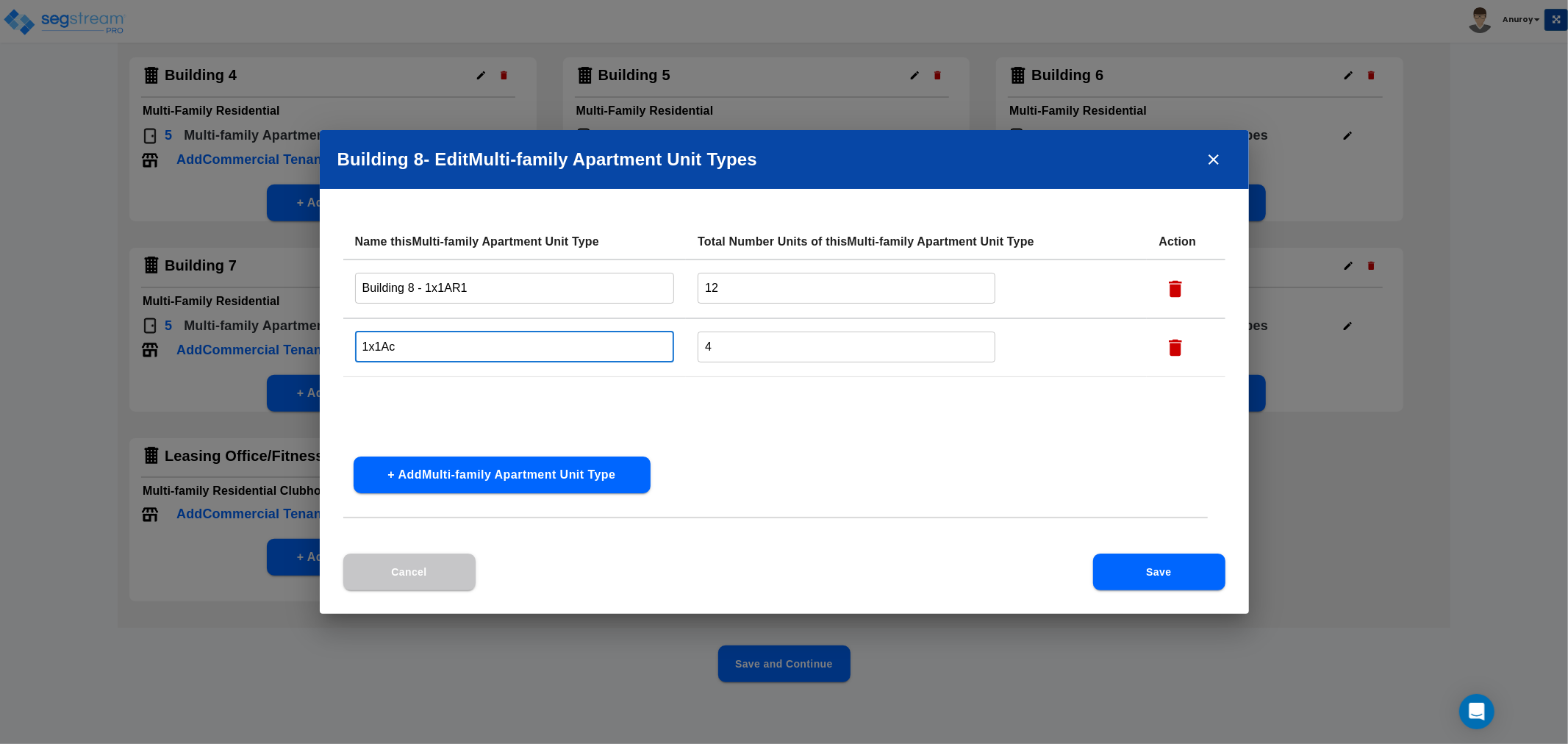
click at [361, 344] on input "1x1Ac" at bounding box center [515, 347] width 320 height 32
paste input "Building 8 -"
type input "Building 8 - 1x1Ac"
click at [1175, 570] on button "Save" at bounding box center [1159, 572] width 133 height 37
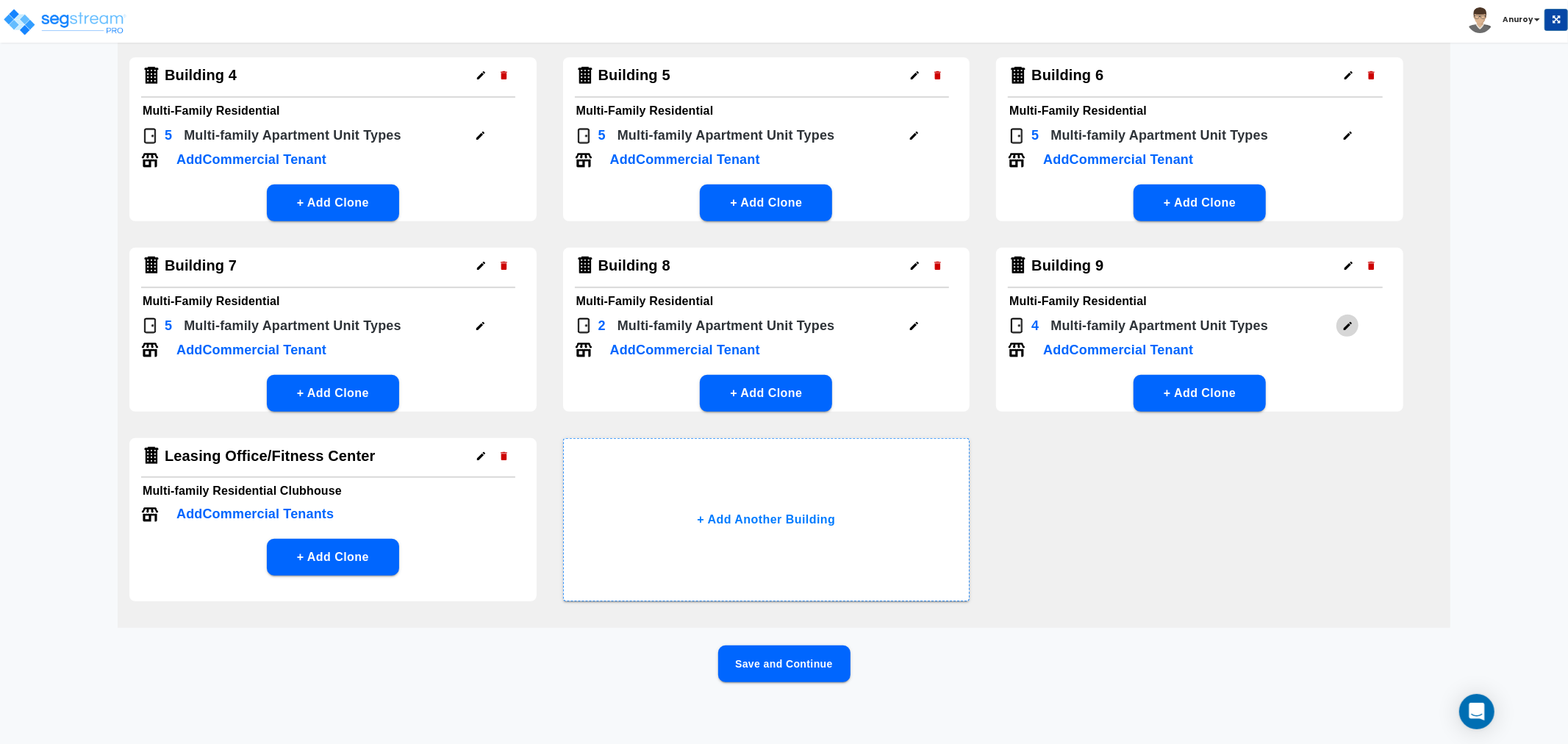
click at [1350, 324] on icon "button" at bounding box center [1349, 326] width 11 height 11
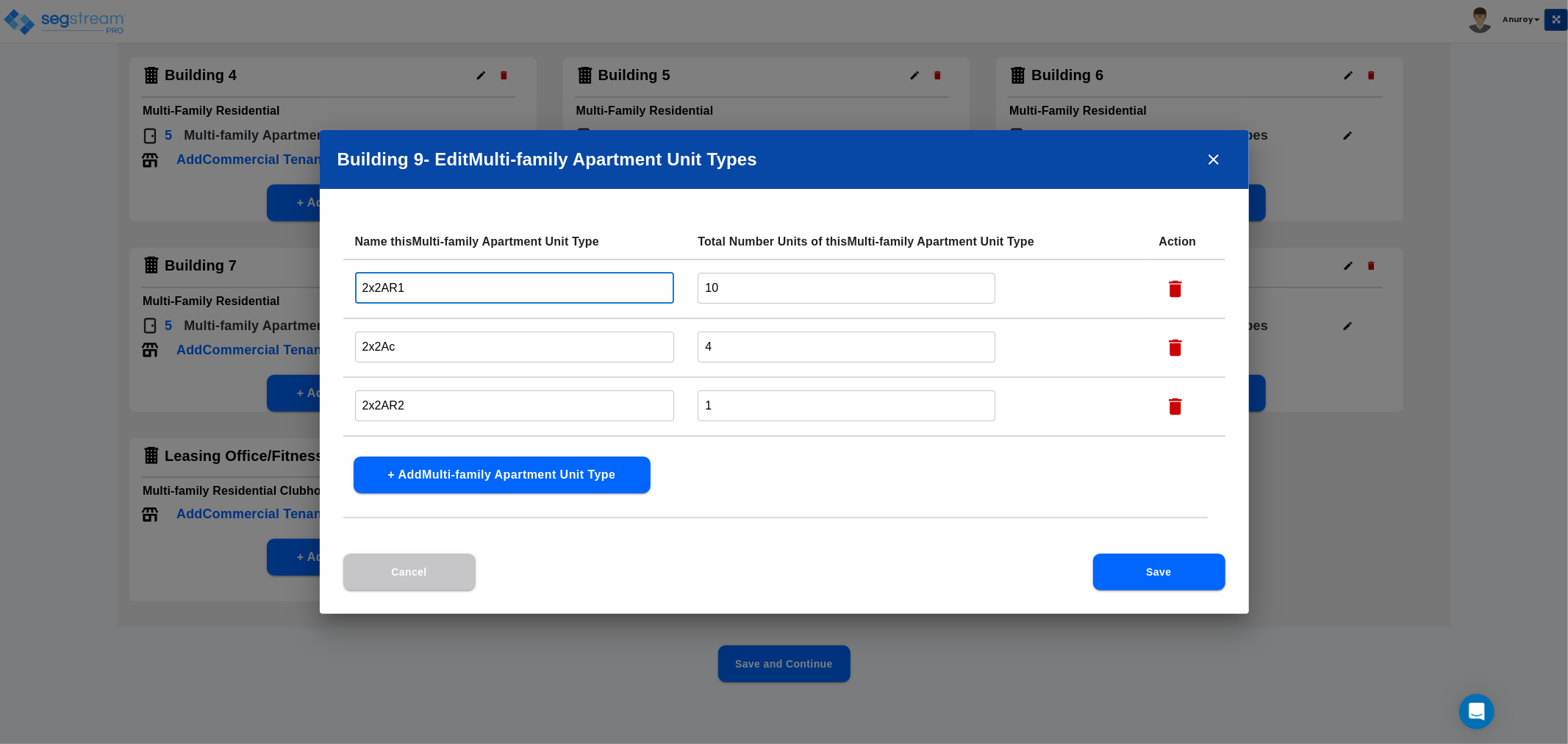
click at [356, 291] on input "2x2AR1" at bounding box center [515, 288] width 320 height 32
paste input "Building 8 -"
click at [413, 287] on input "Building 8 - 2x2AR1" at bounding box center [515, 288] width 320 height 32
type input "Building 9 - 2x2AR1"
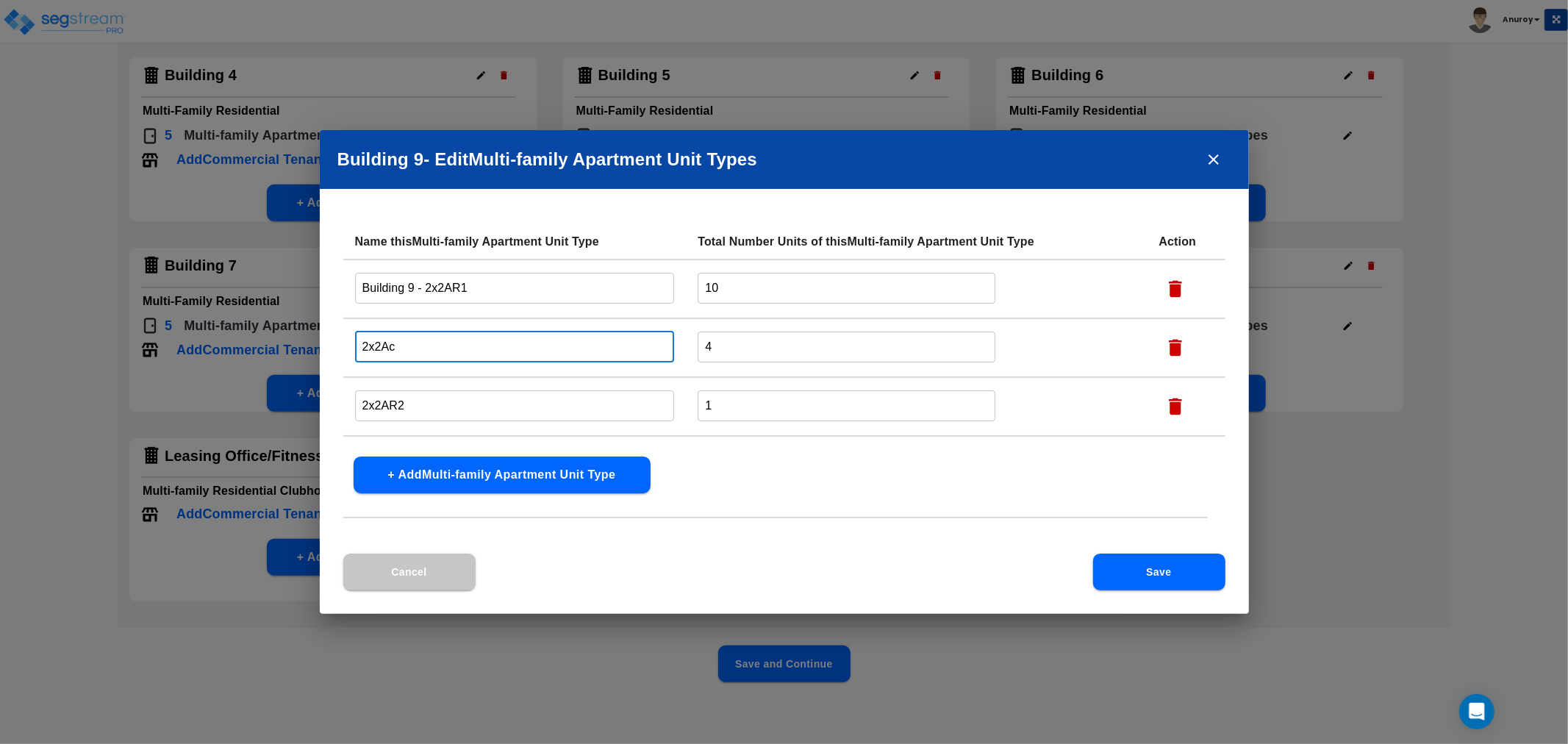
click at [357, 344] on input "2x2Ac" at bounding box center [515, 347] width 320 height 32
paste input "Building 9 -"
type input "Building 9 - 2x2Ac"
click at [362, 405] on input "2x2AR2" at bounding box center [515, 406] width 320 height 32
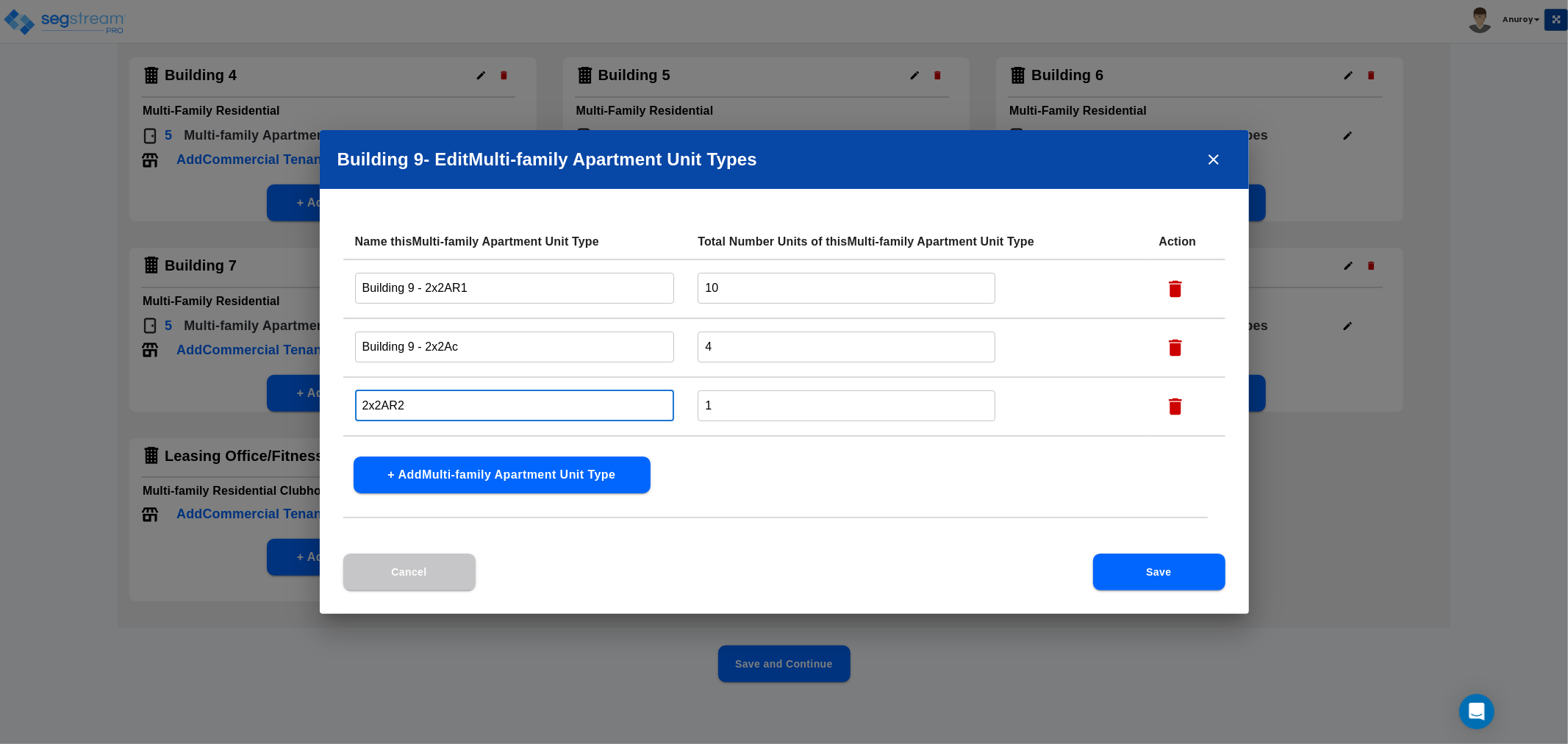
paste input "Building 9 -"
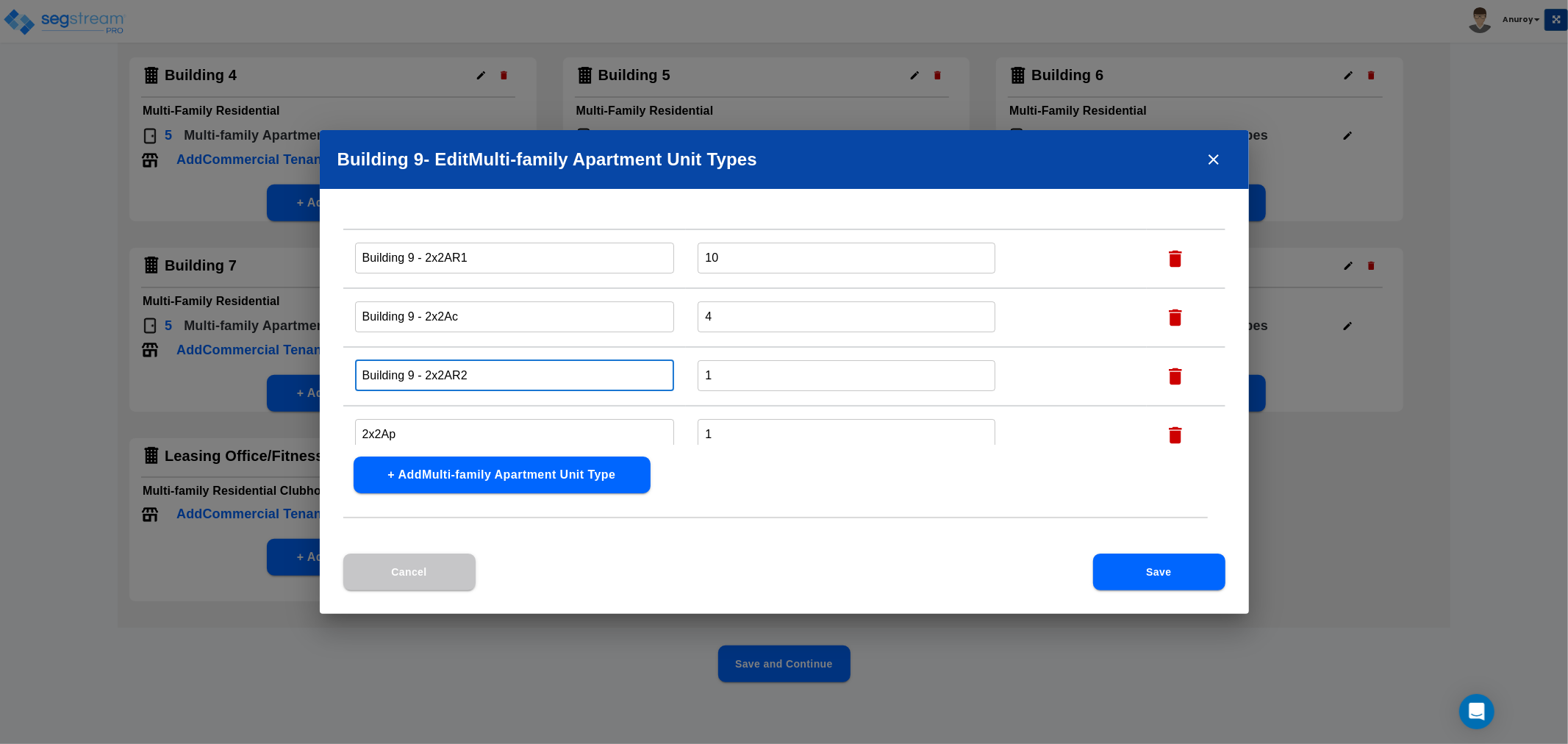
scroll to position [47, 0]
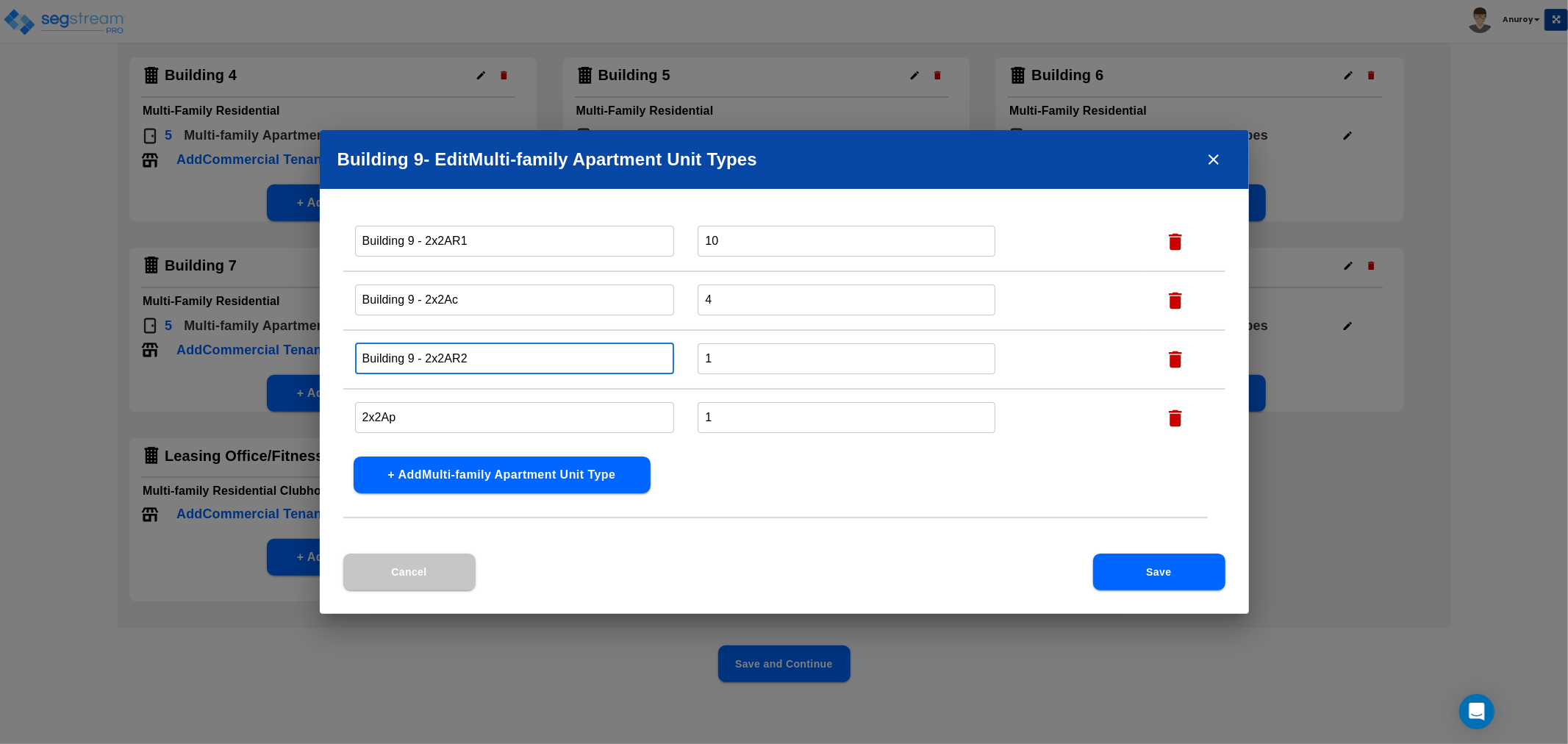
type input "Building 9 - 2x2AR2"
click at [361, 408] on input "2x2Ap" at bounding box center [515, 417] width 320 height 32
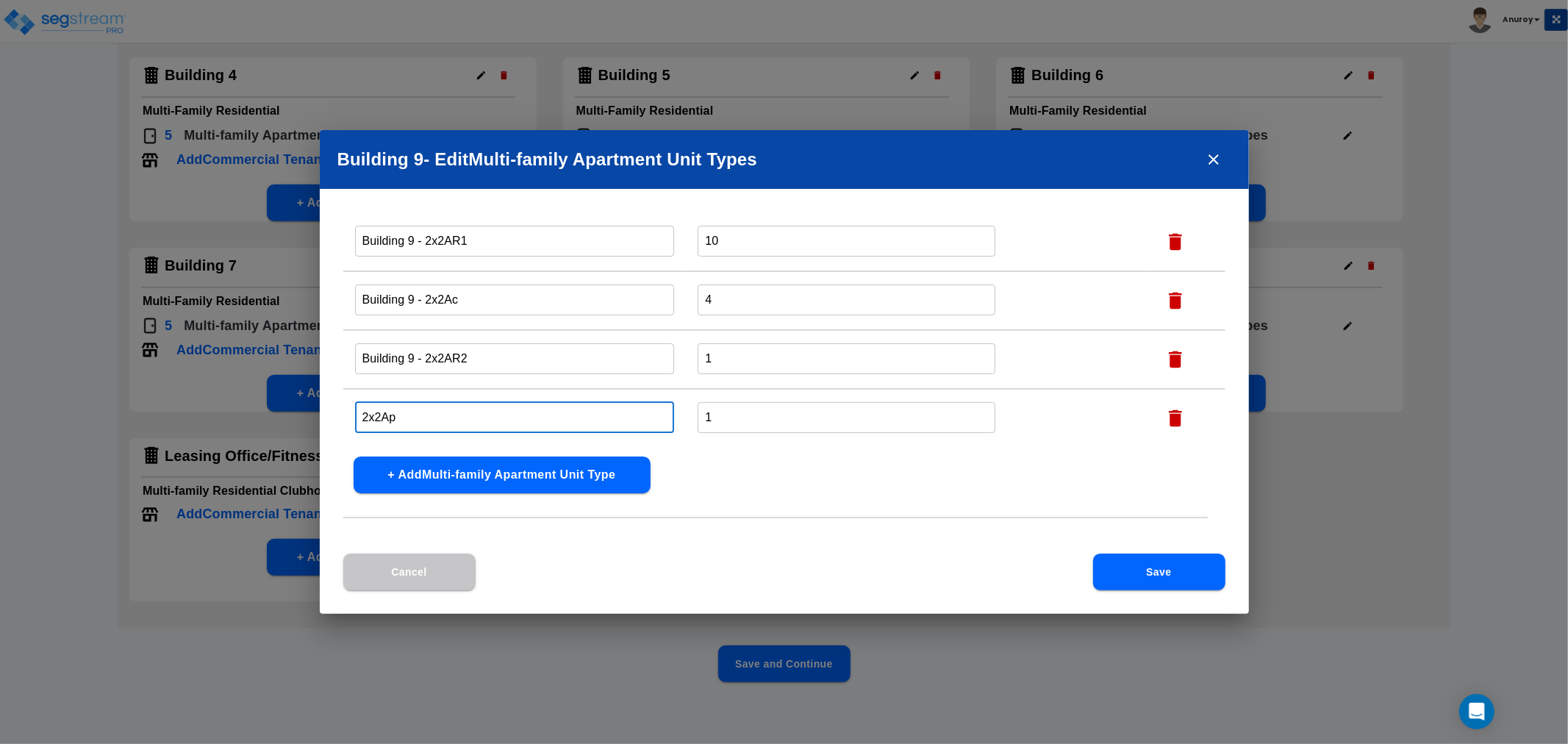
paste input "Building 9 -"
type input "Building 9 - 2x2Ap"
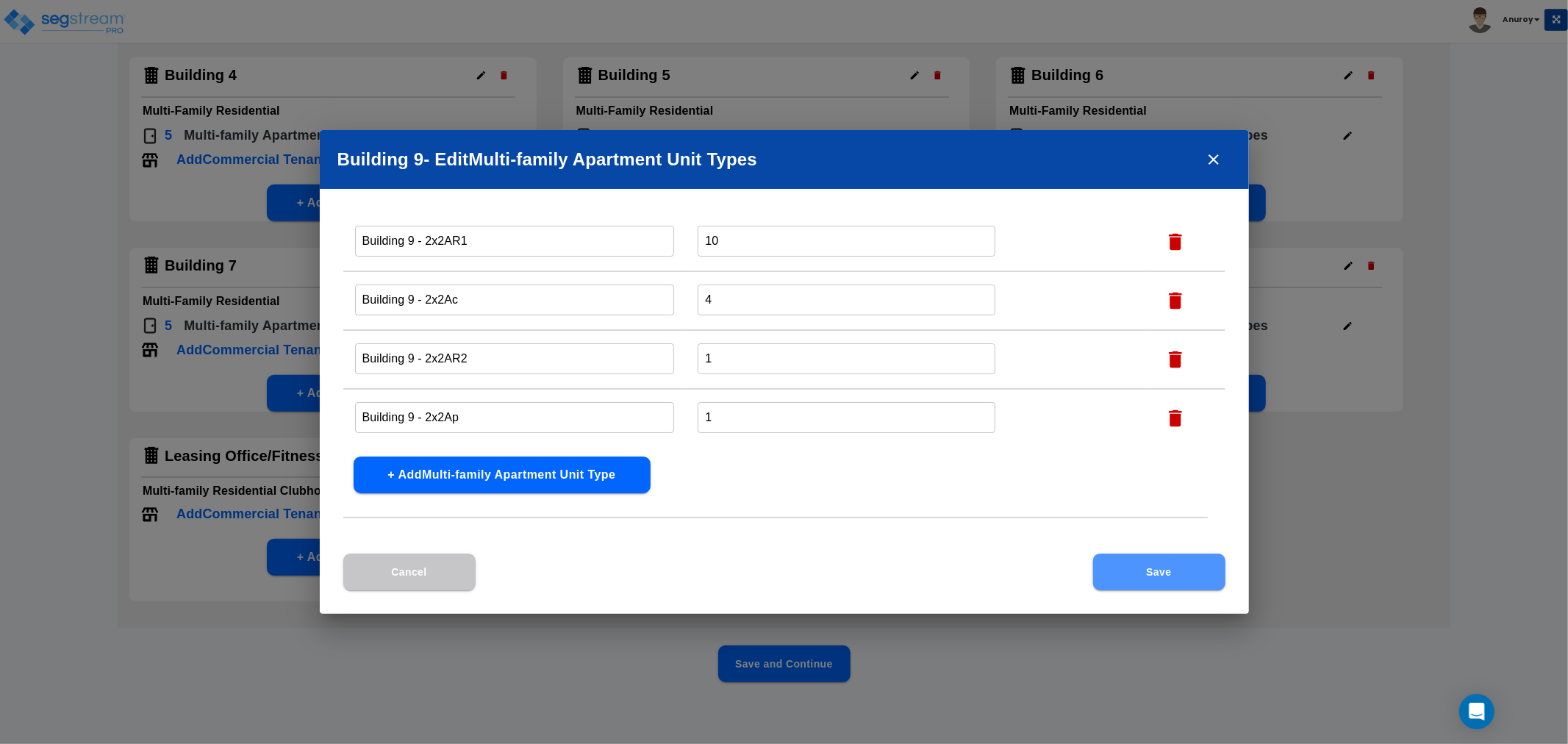
click at [1148, 582] on button "Save" at bounding box center [1159, 572] width 133 height 37
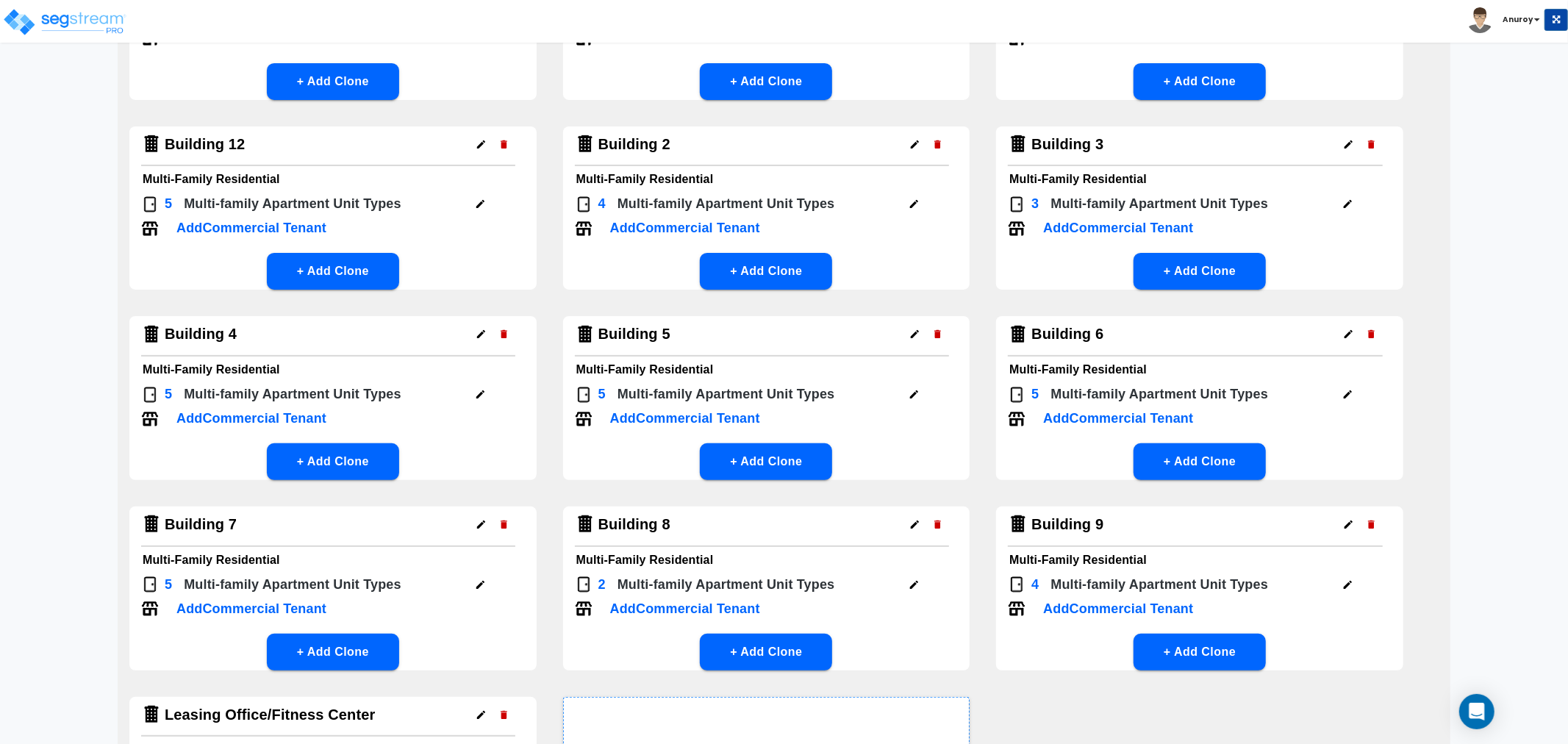
scroll to position [0, 0]
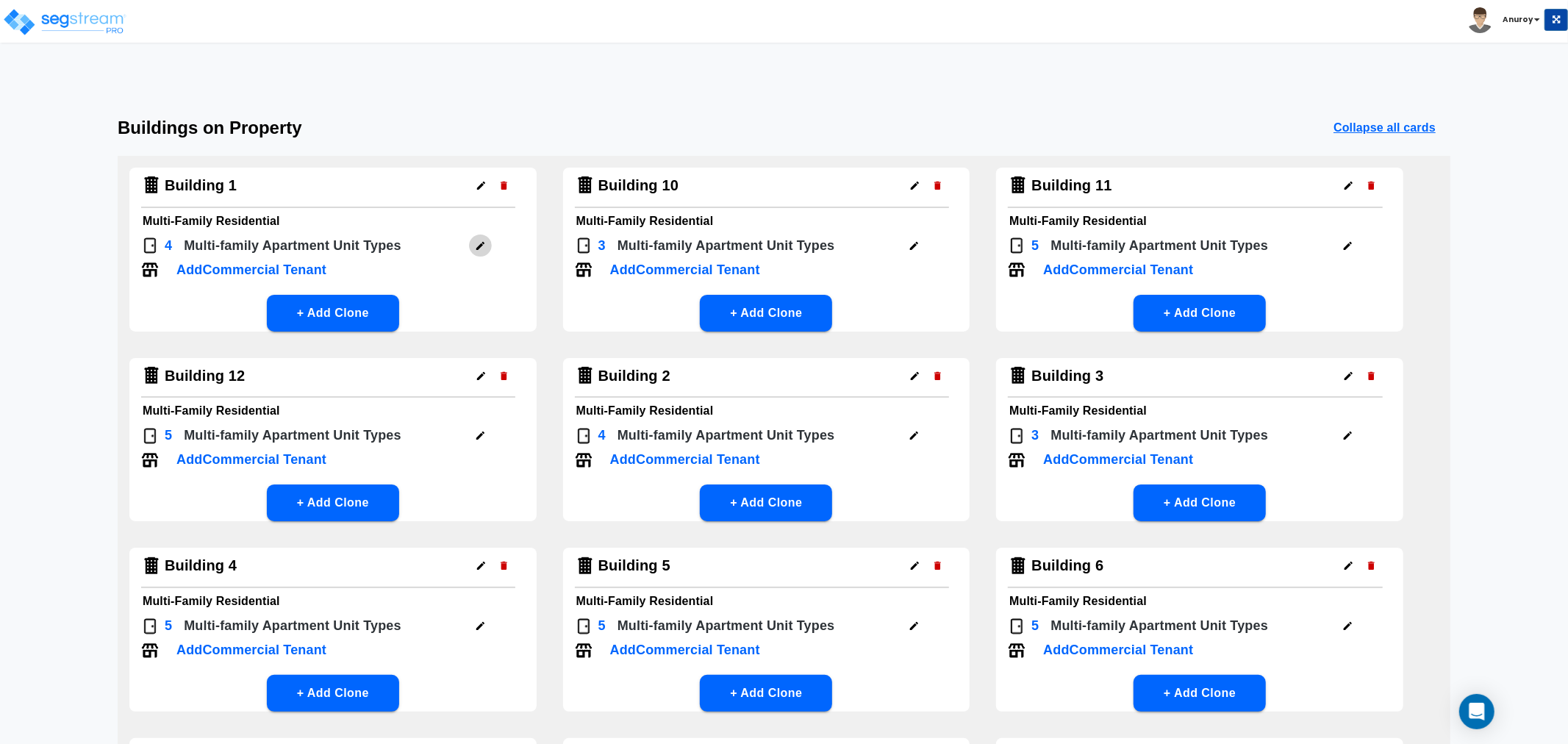
click at [488, 246] on button "button" at bounding box center [480, 246] width 23 height 23
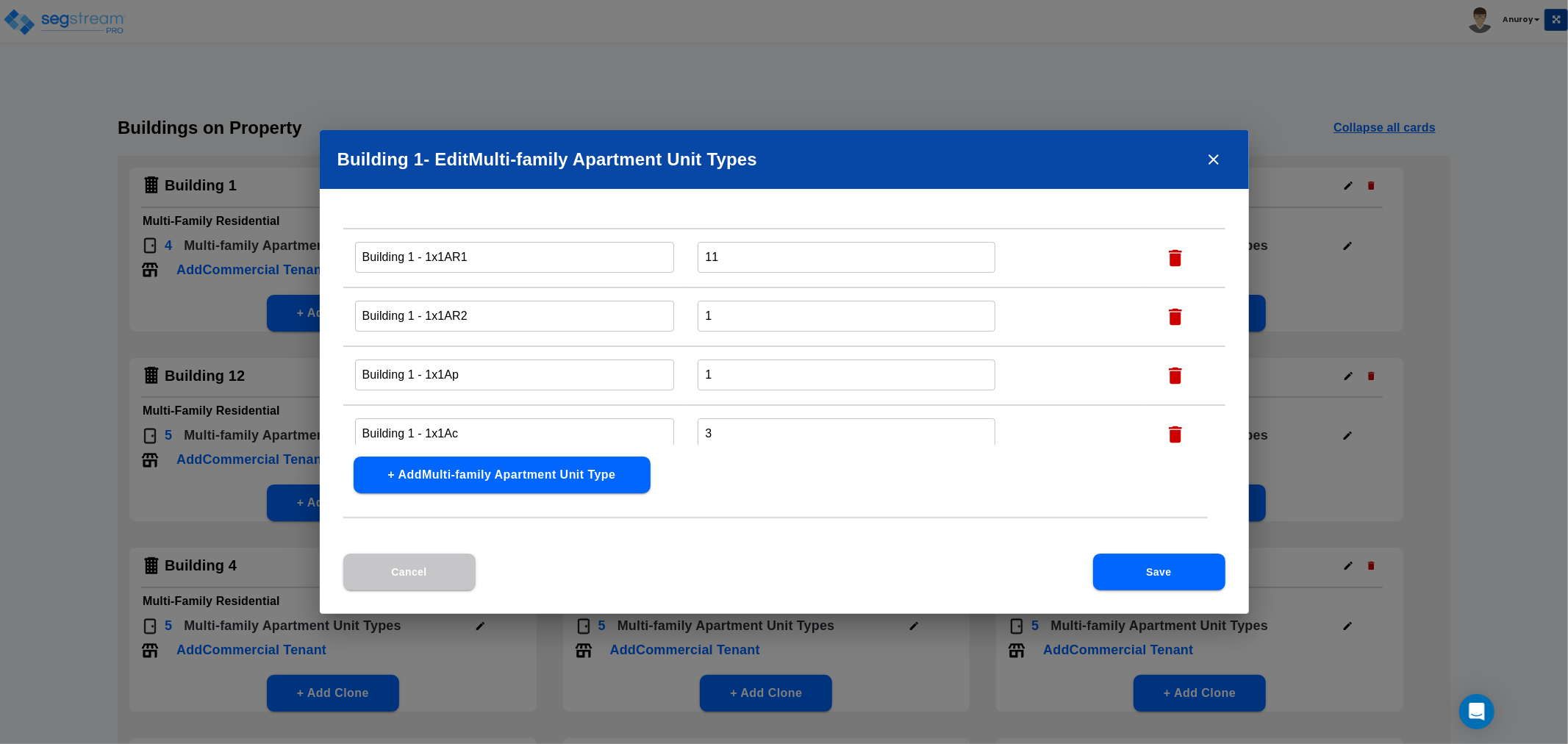
scroll to position [47, 0]
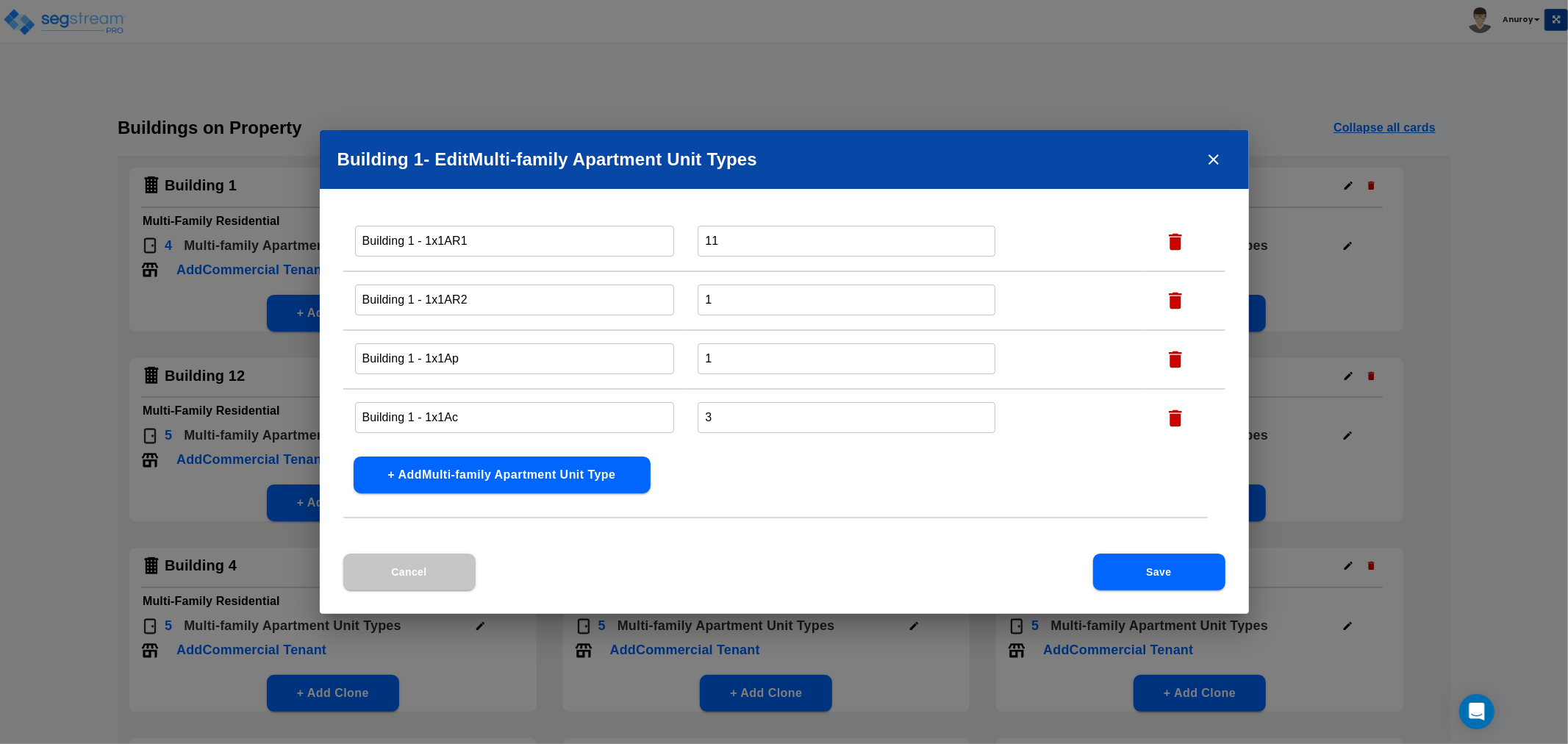
click at [1211, 158] on icon "close" at bounding box center [1214, 159] width 10 height 10
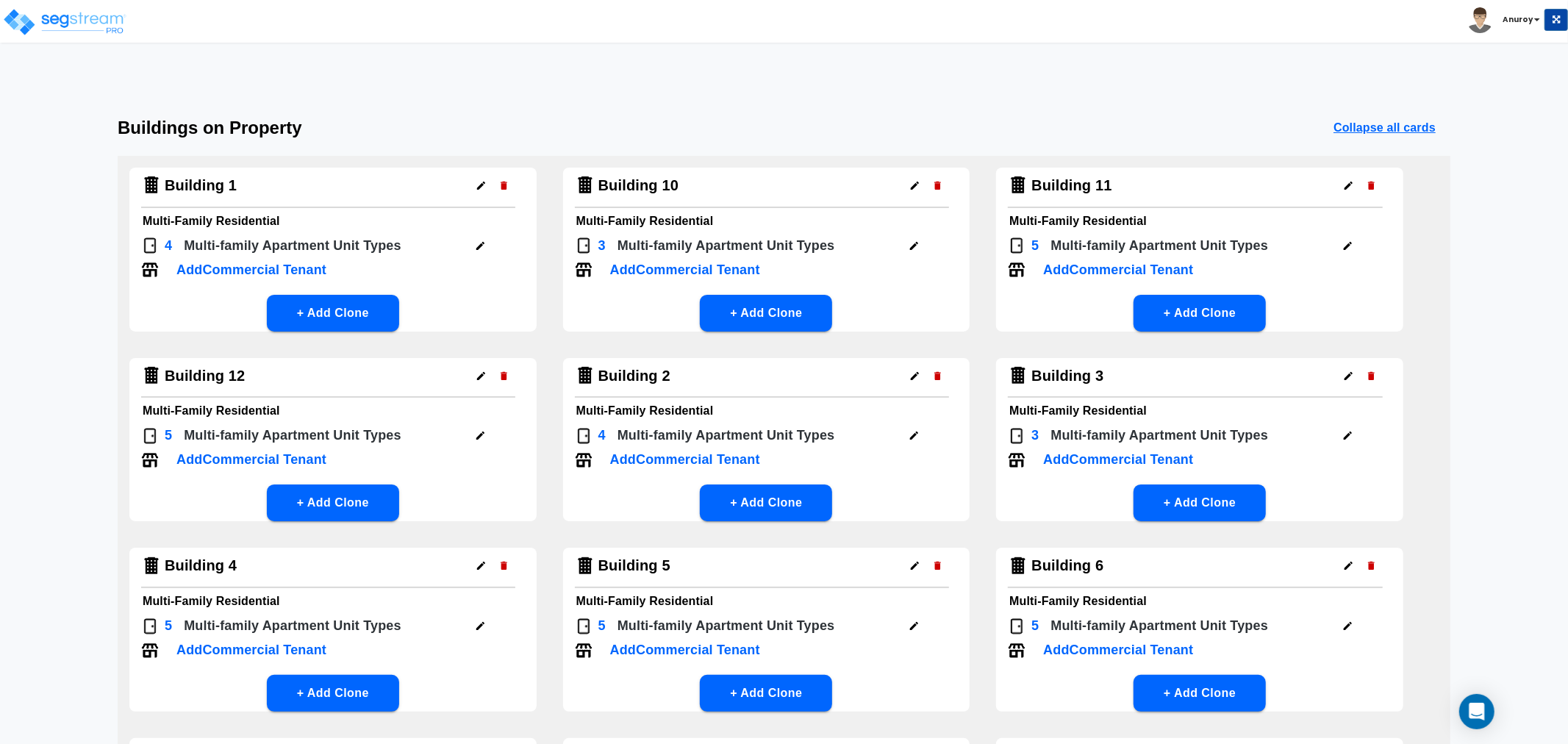
click at [912, 245] on icon "button" at bounding box center [914, 246] width 11 height 11
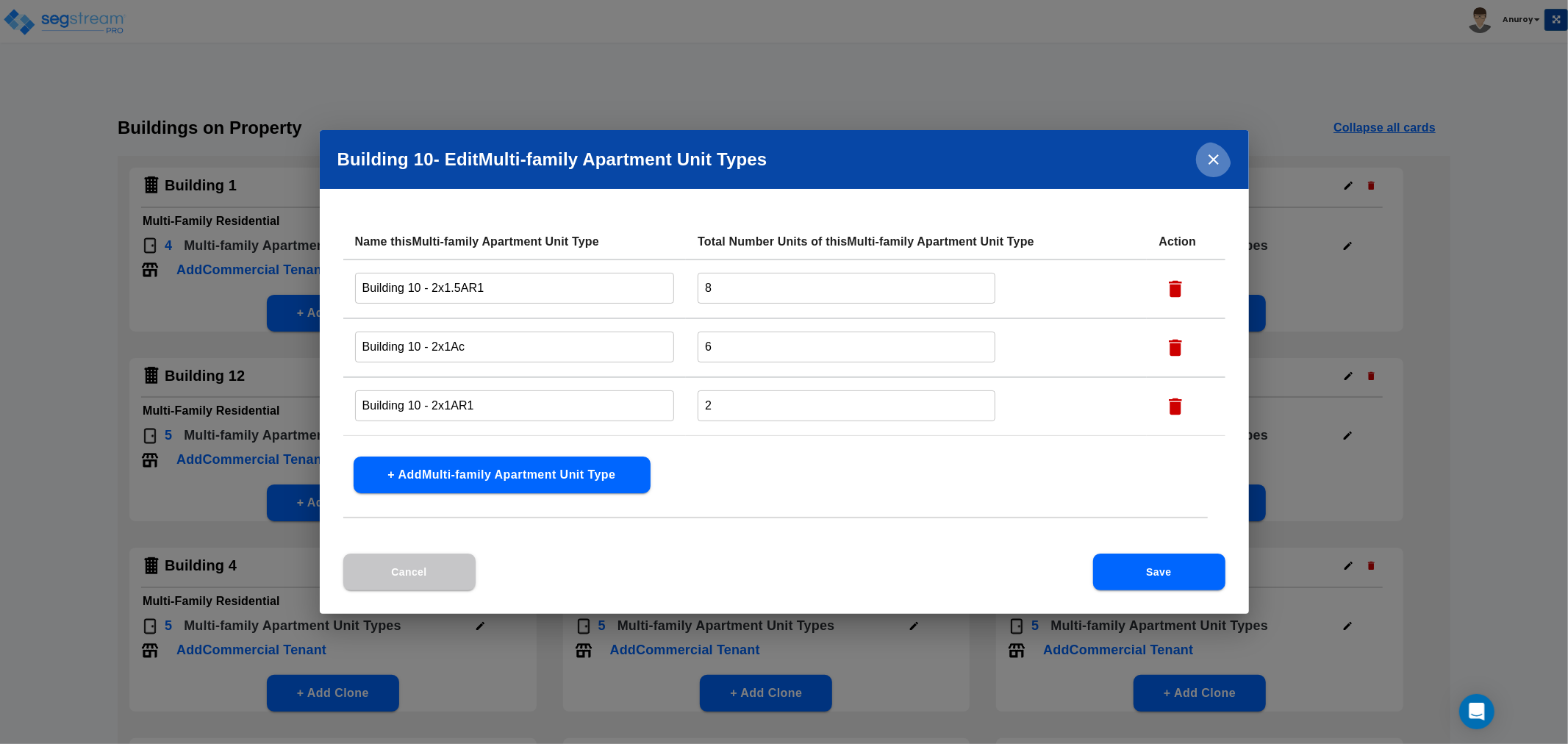
click at [1214, 162] on icon "close" at bounding box center [1214, 159] width 18 height 18
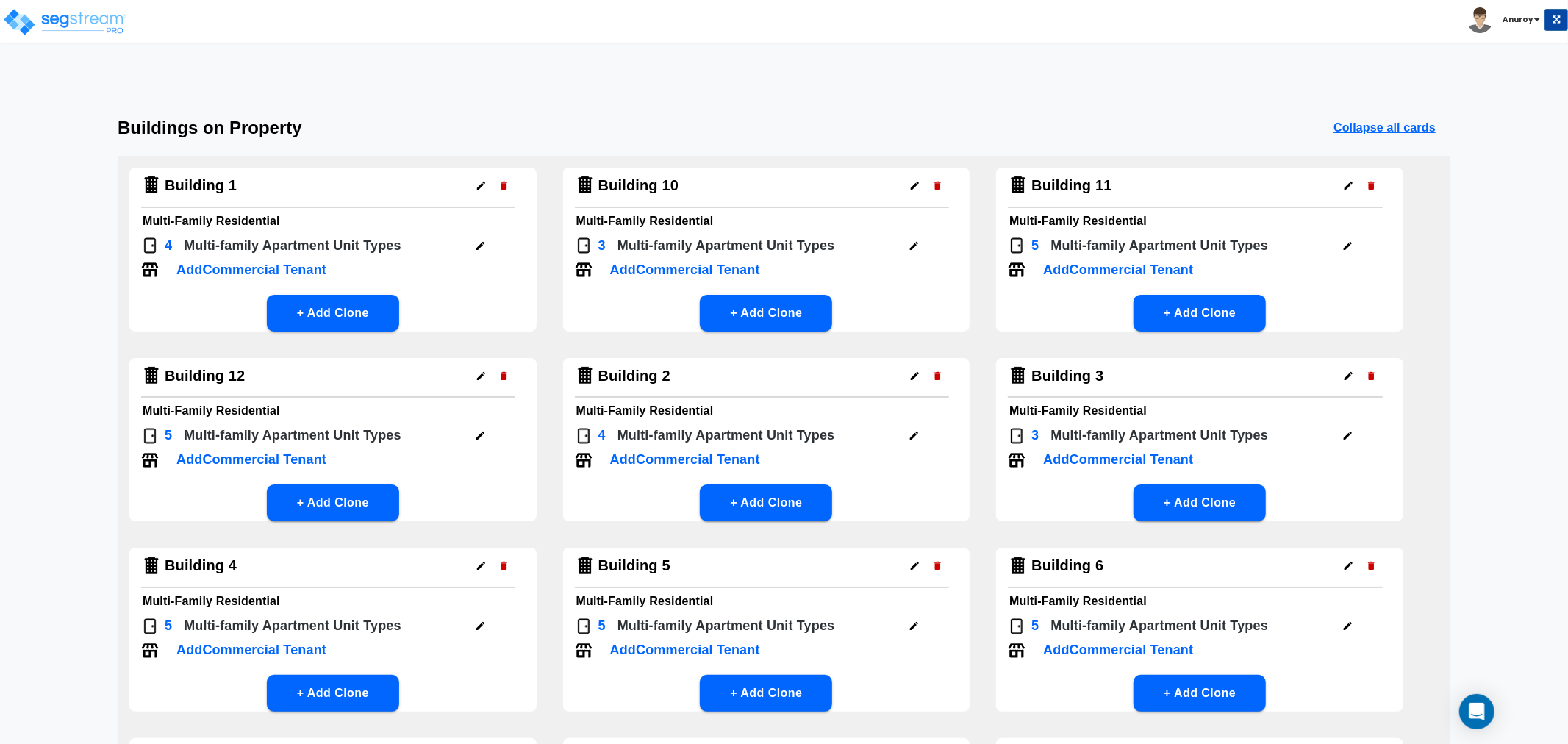
click at [1343, 248] on icon "button" at bounding box center [1349, 246] width 11 height 11
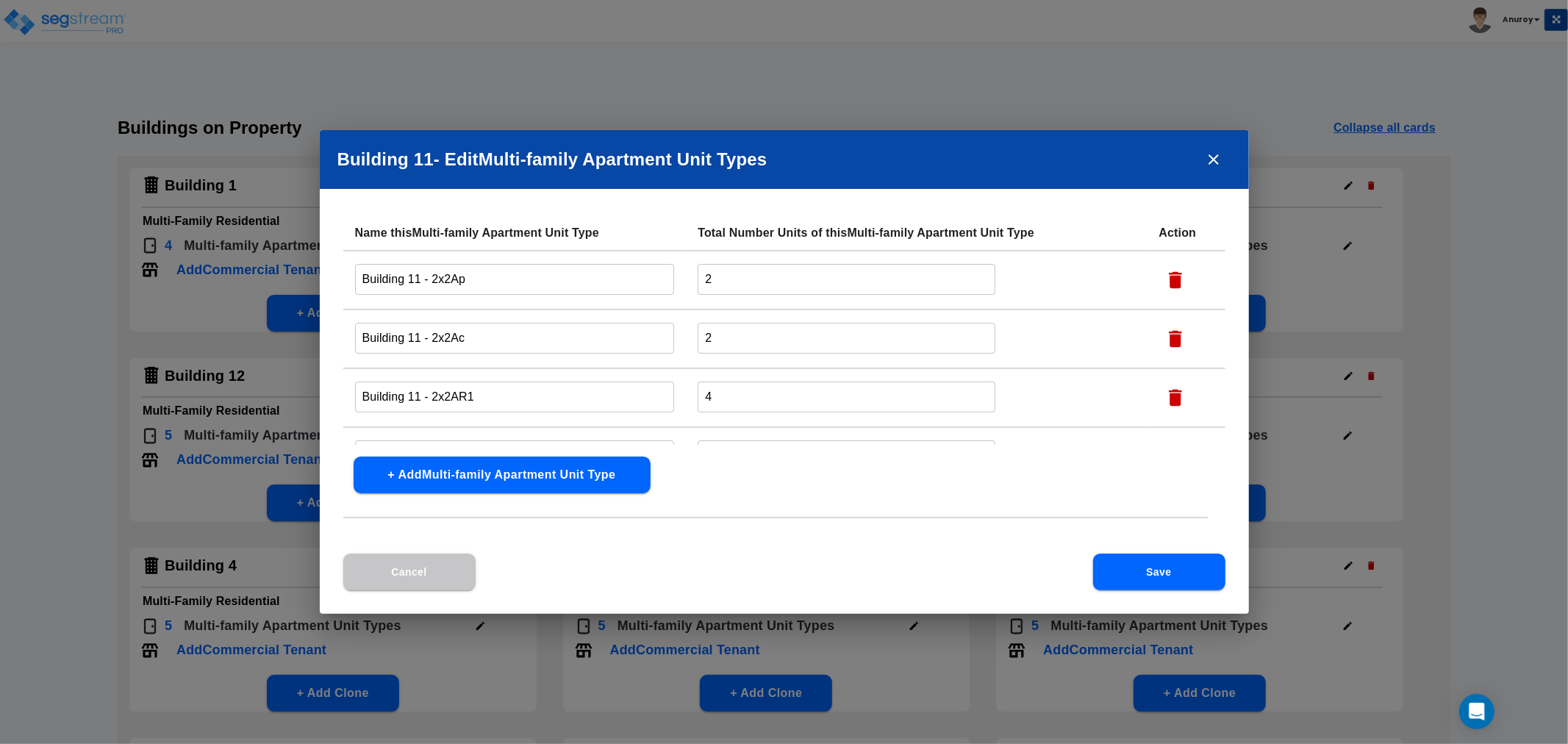
scroll to position [0, 0]
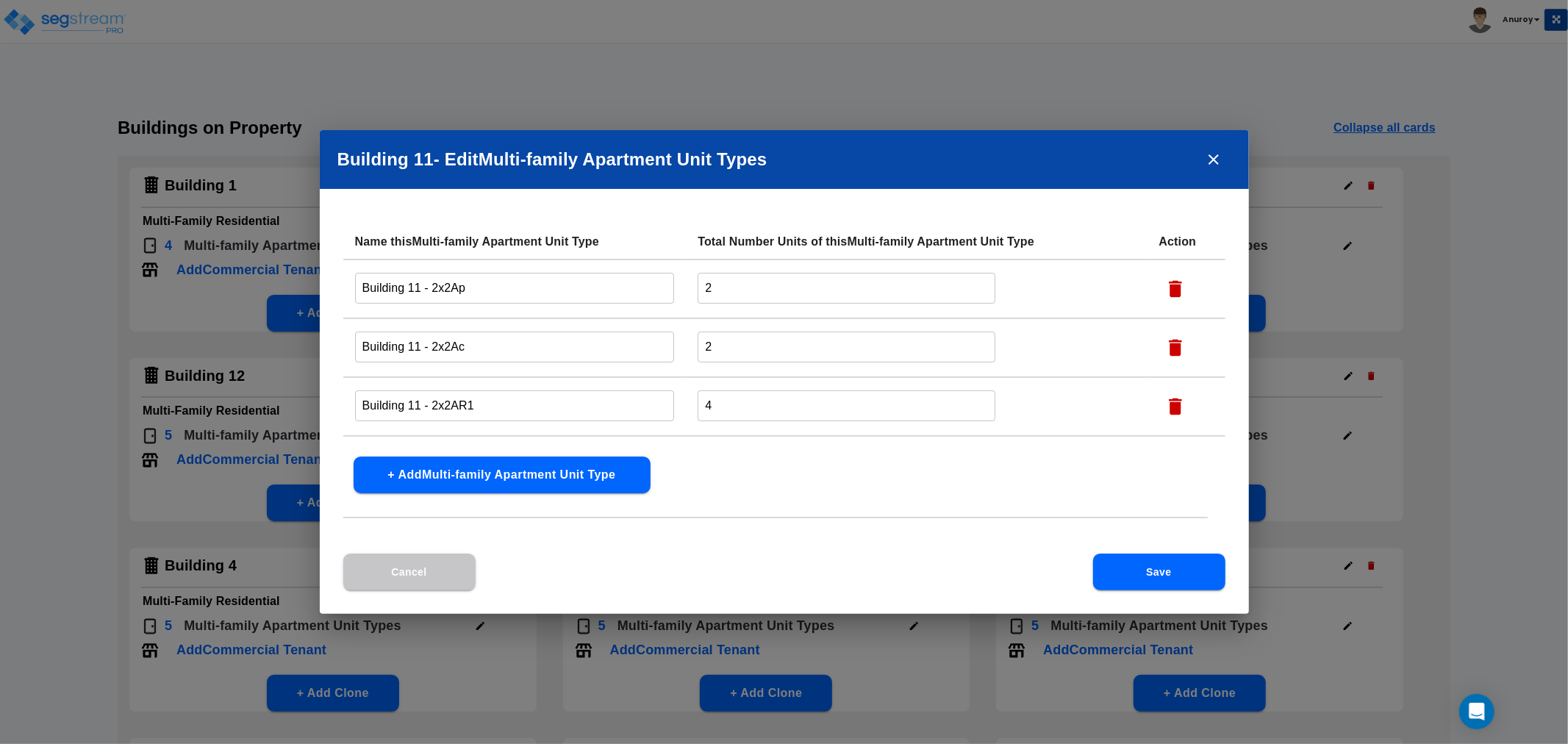
drag, startPoint x: 1210, startPoint y: 155, endPoint x: 1114, endPoint y: 206, distance: 108.7
click at [1209, 156] on icon "close" at bounding box center [1214, 159] width 18 height 18
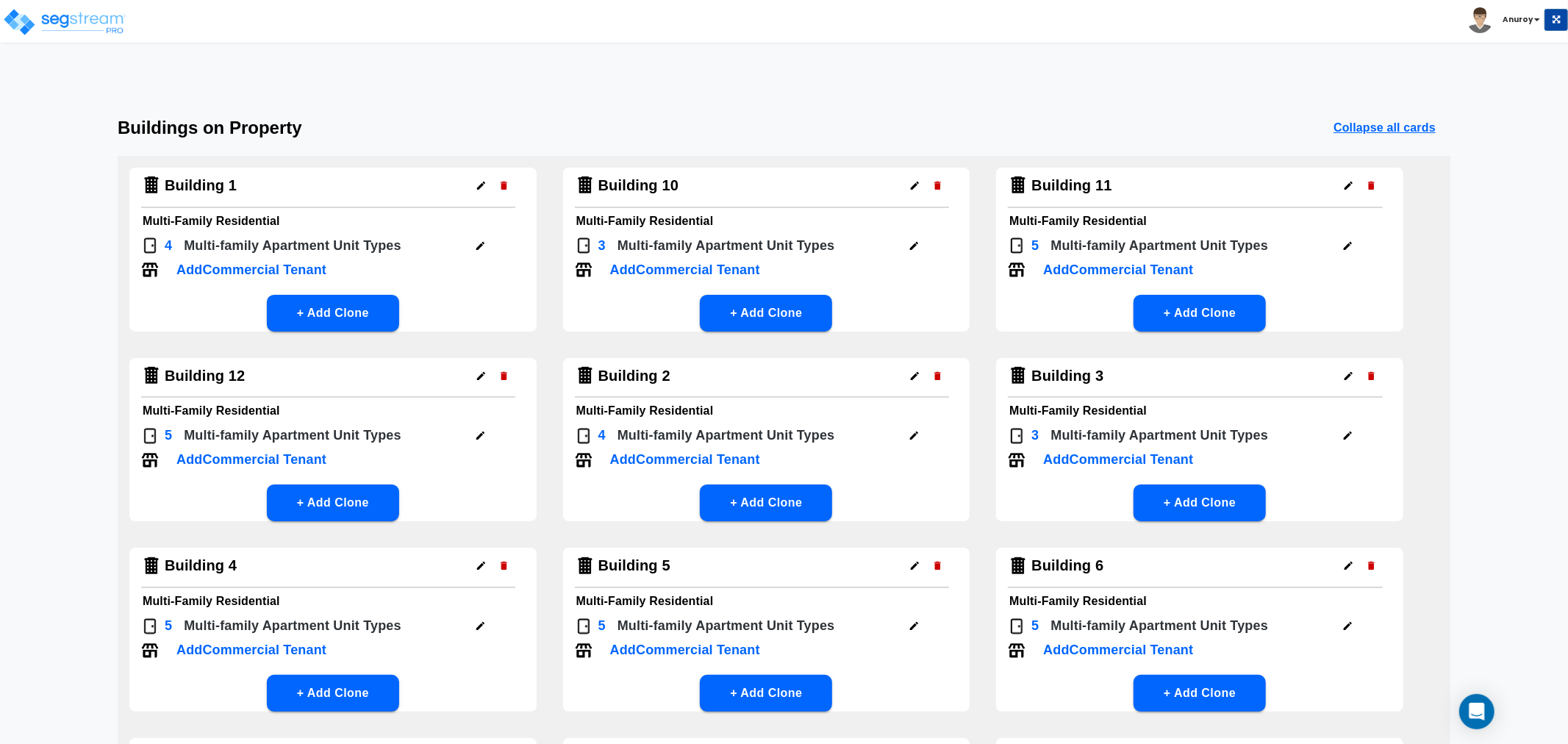
click at [473, 432] on button "button" at bounding box center [480, 435] width 23 height 23
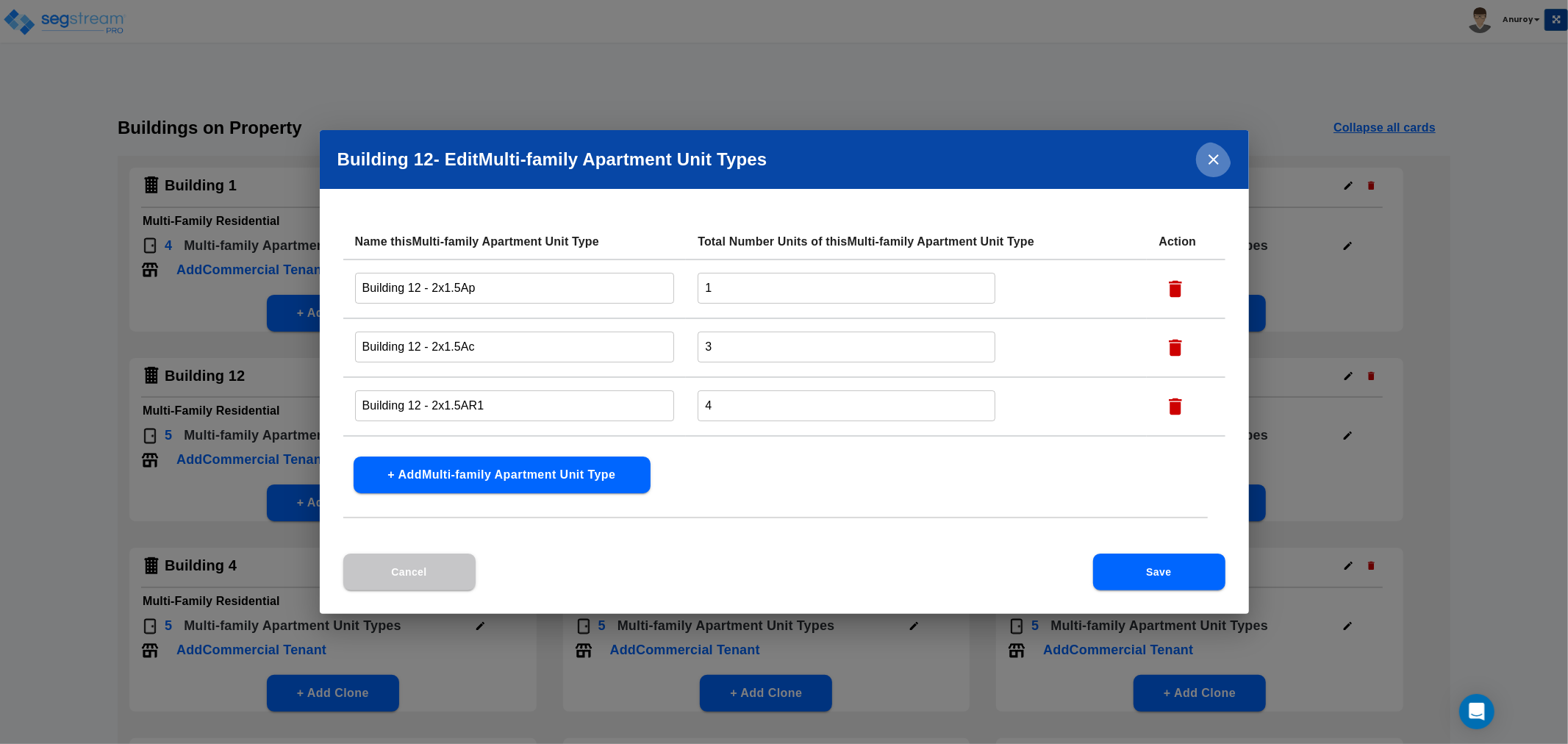
drag, startPoint x: 1218, startPoint y: 154, endPoint x: 948, endPoint y: 234, distance: 281.6
click at [1216, 155] on icon "close" at bounding box center [1214, 159] width 18 height 18
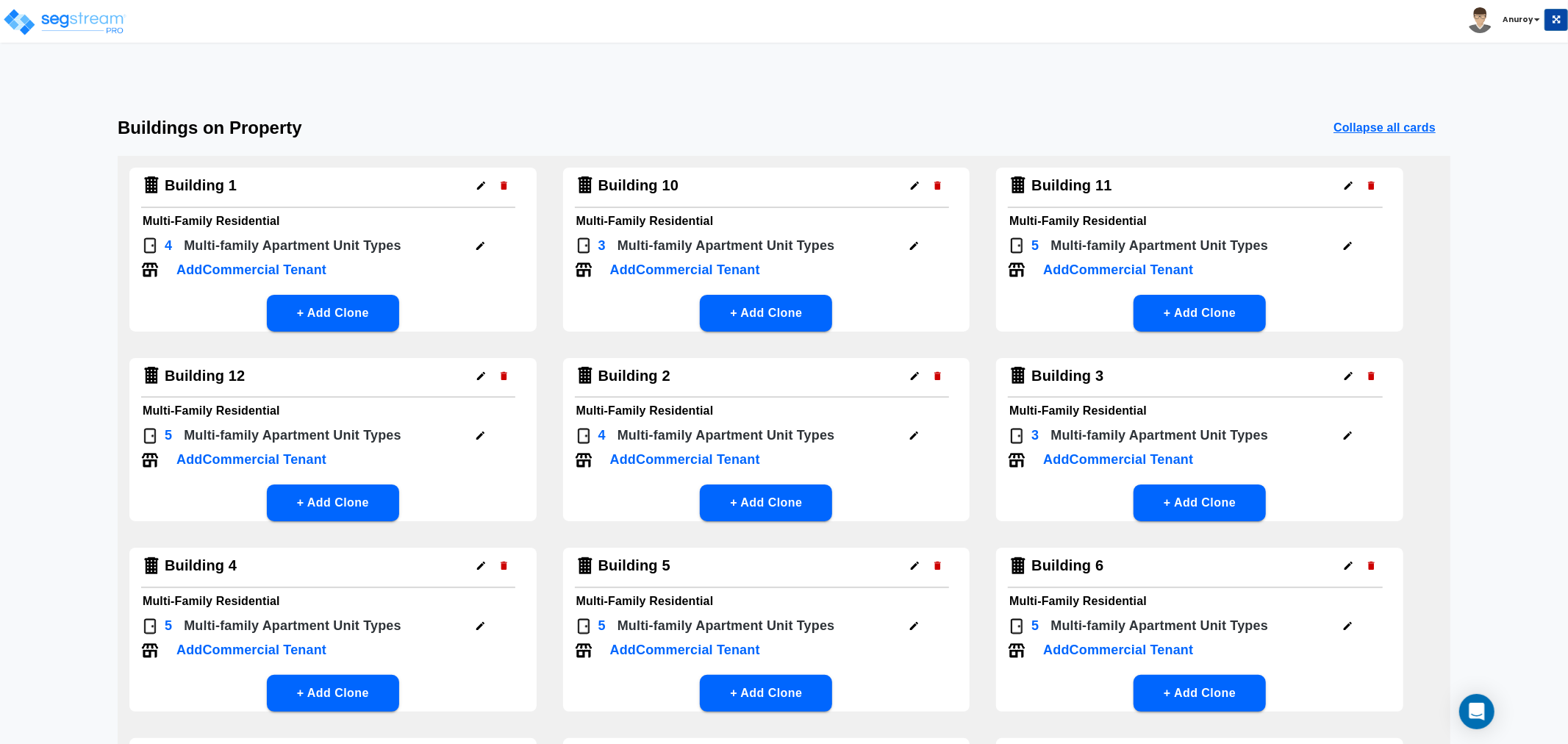
click at [909, 430] on icon "button" at bounding box center [914, 436] width 11 height 11
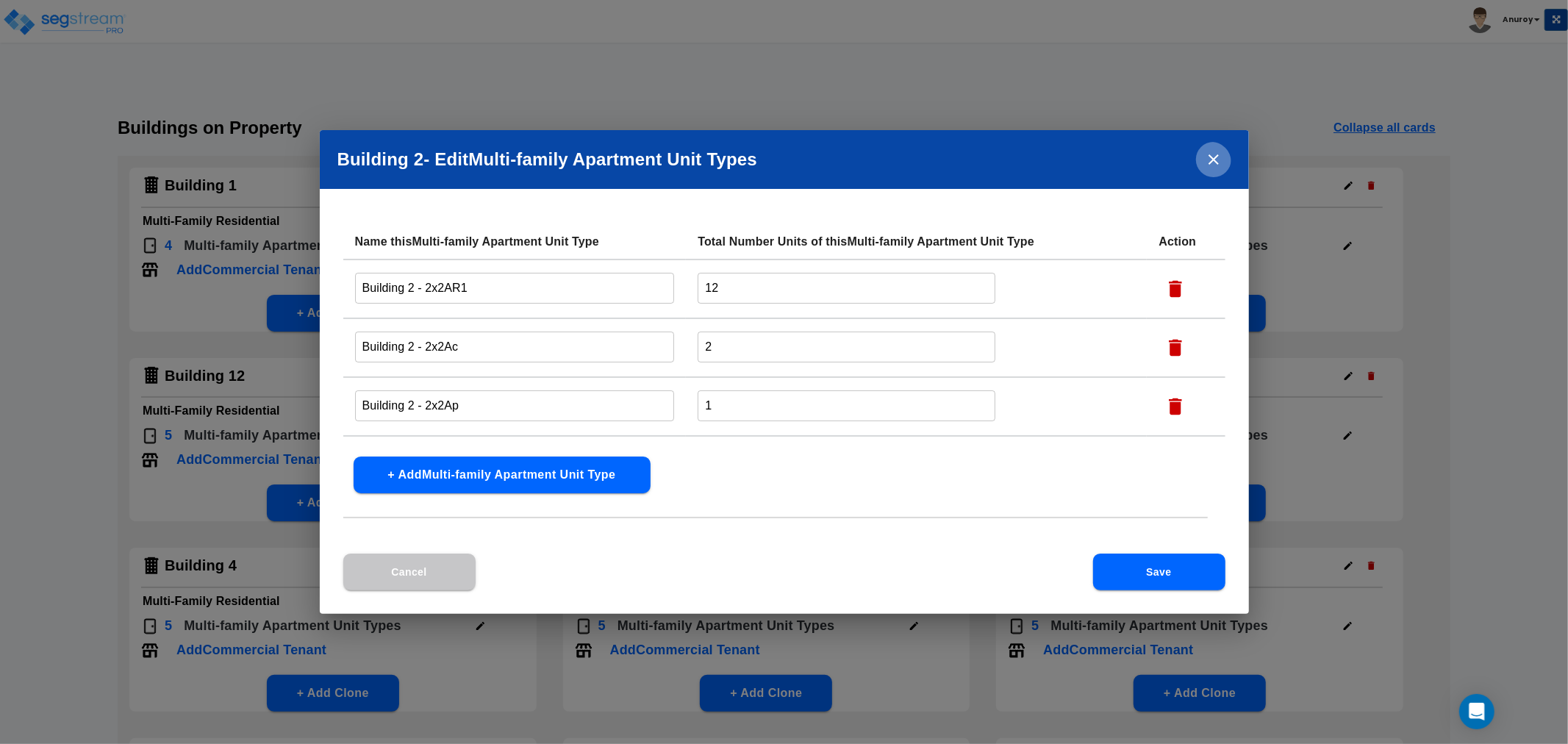
click at [1209, 164] on icon "close" at bounding box center [1214, 159] width 10 height 10
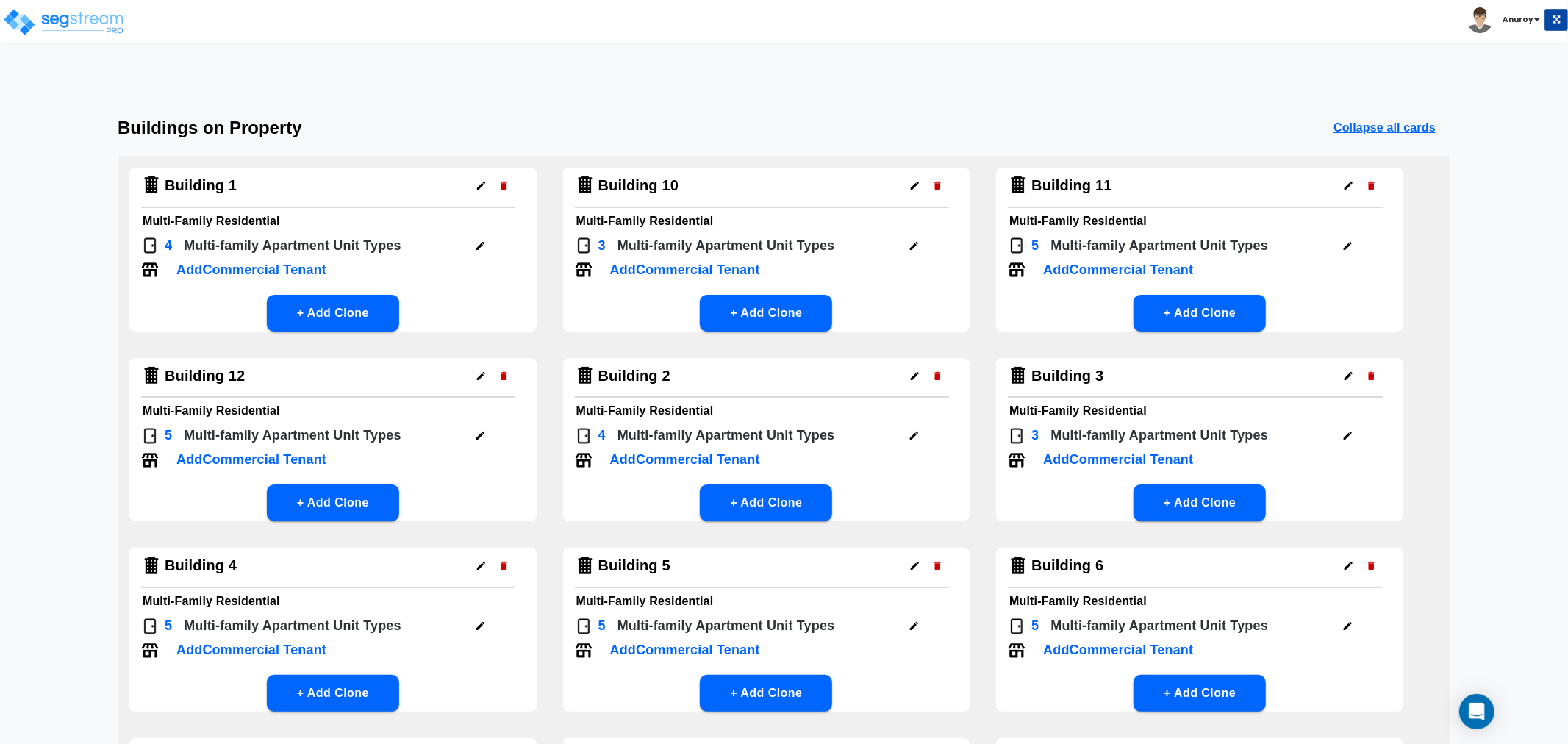
click at [1349, 431] on icon "button" at bounding box center [1349, 436] width 11 height 11
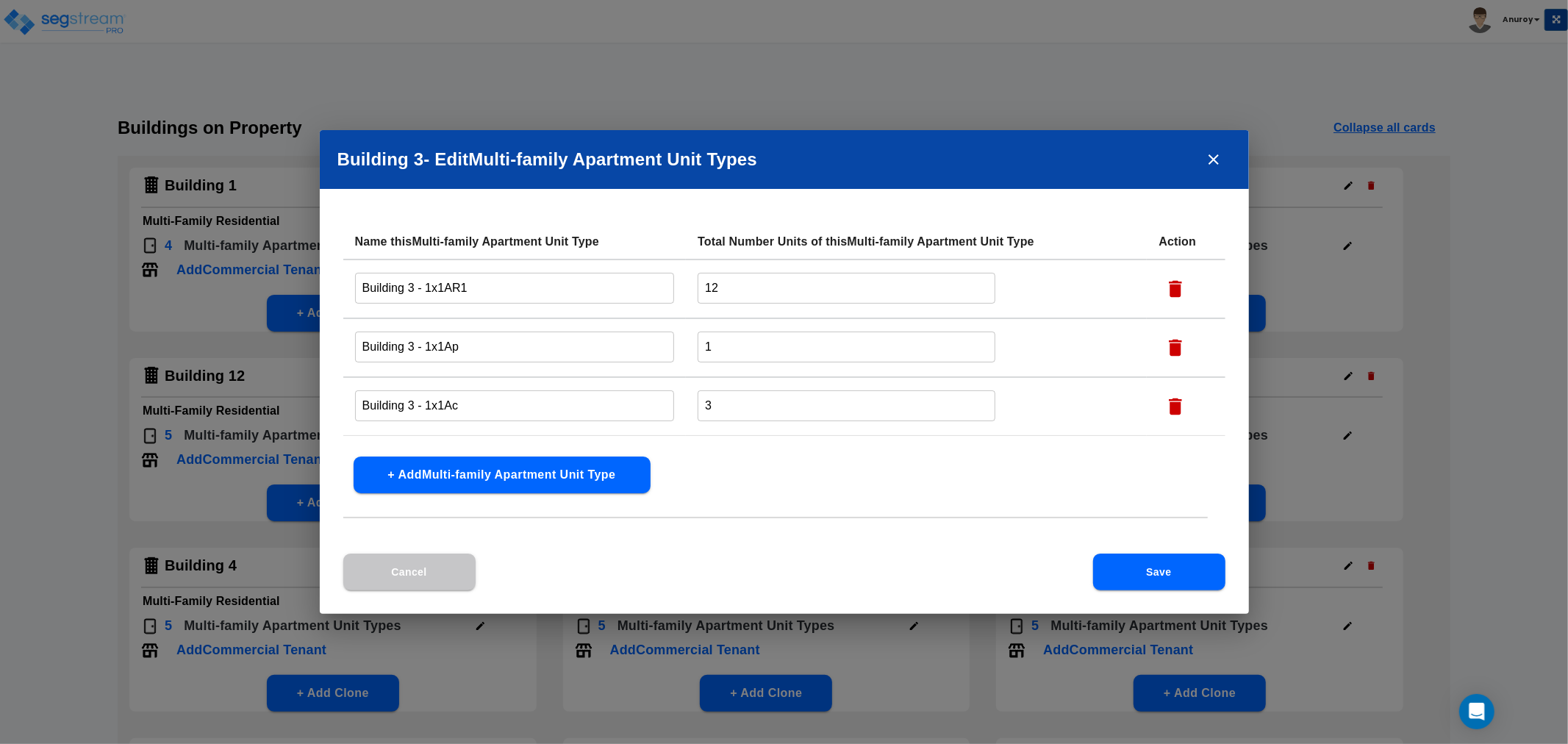
click at [1219, 160] on icon "close" at bounding box center [1214, 159] width 18 height 18
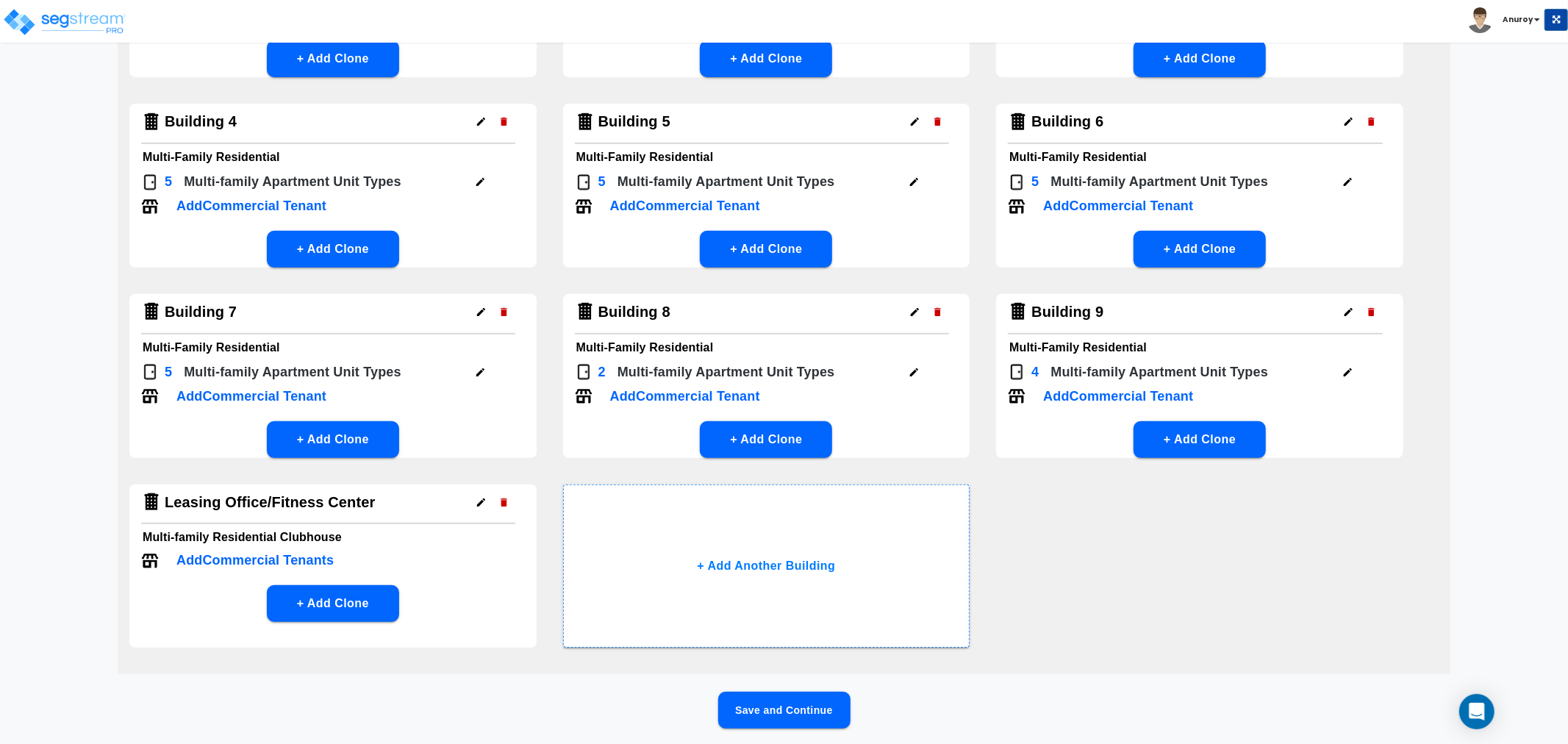
scroll to position [490, 0]
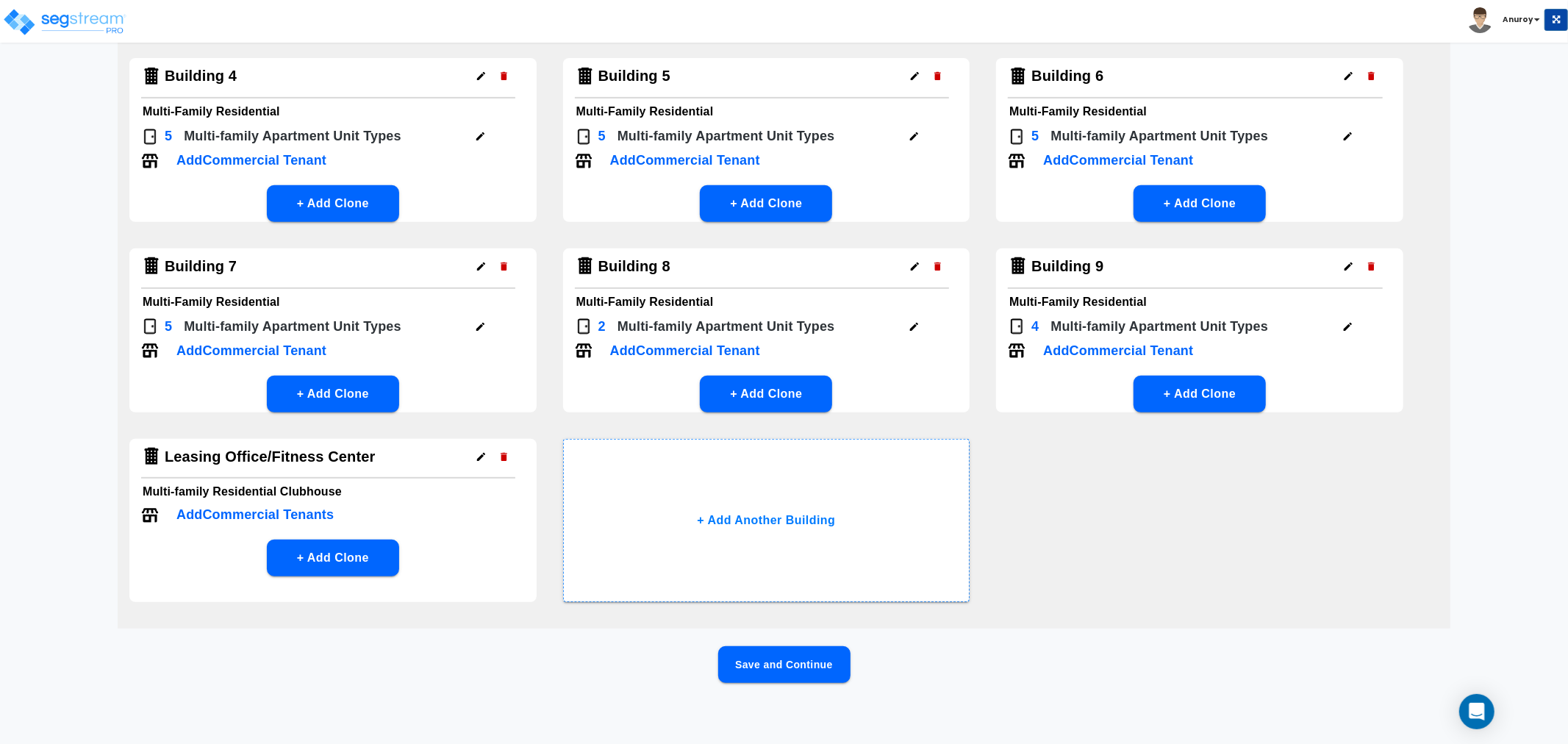
click at [474, 135] on button "button" at bounding box center [480, 137] width 23 height 23
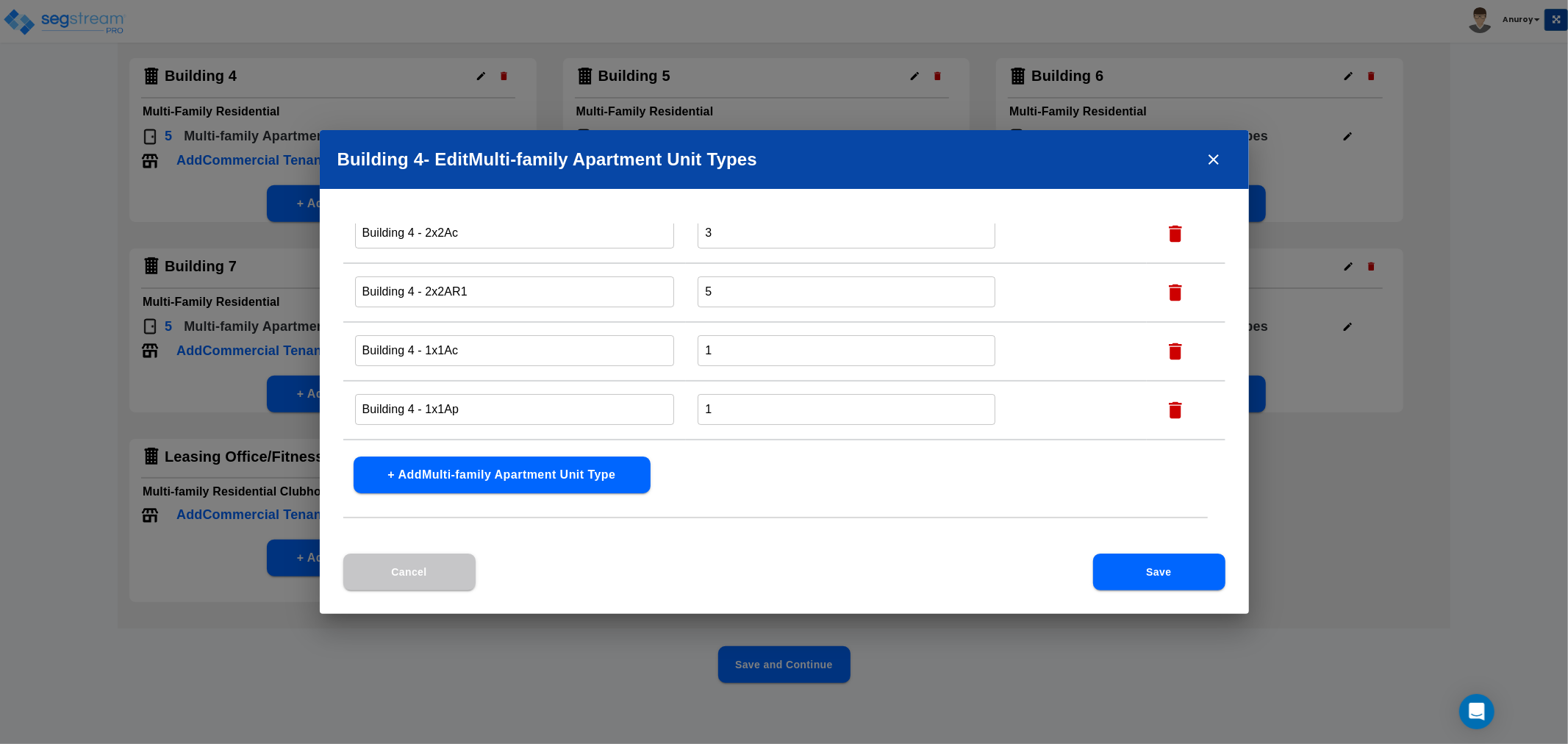
scroll to position [0, 0]
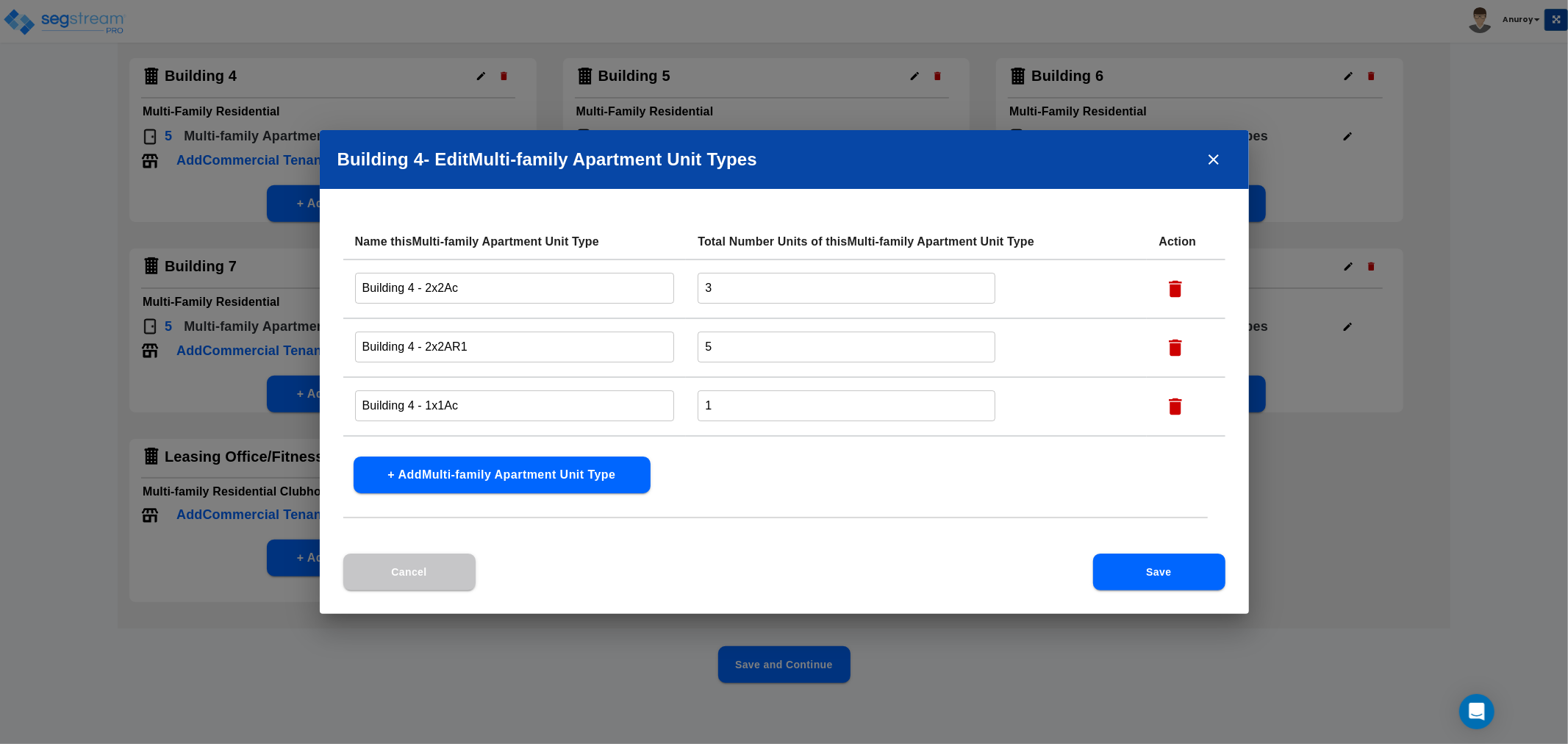
click at [1218, 158] on icon "close" at bounding box center [1214, 159] width 18 height 18
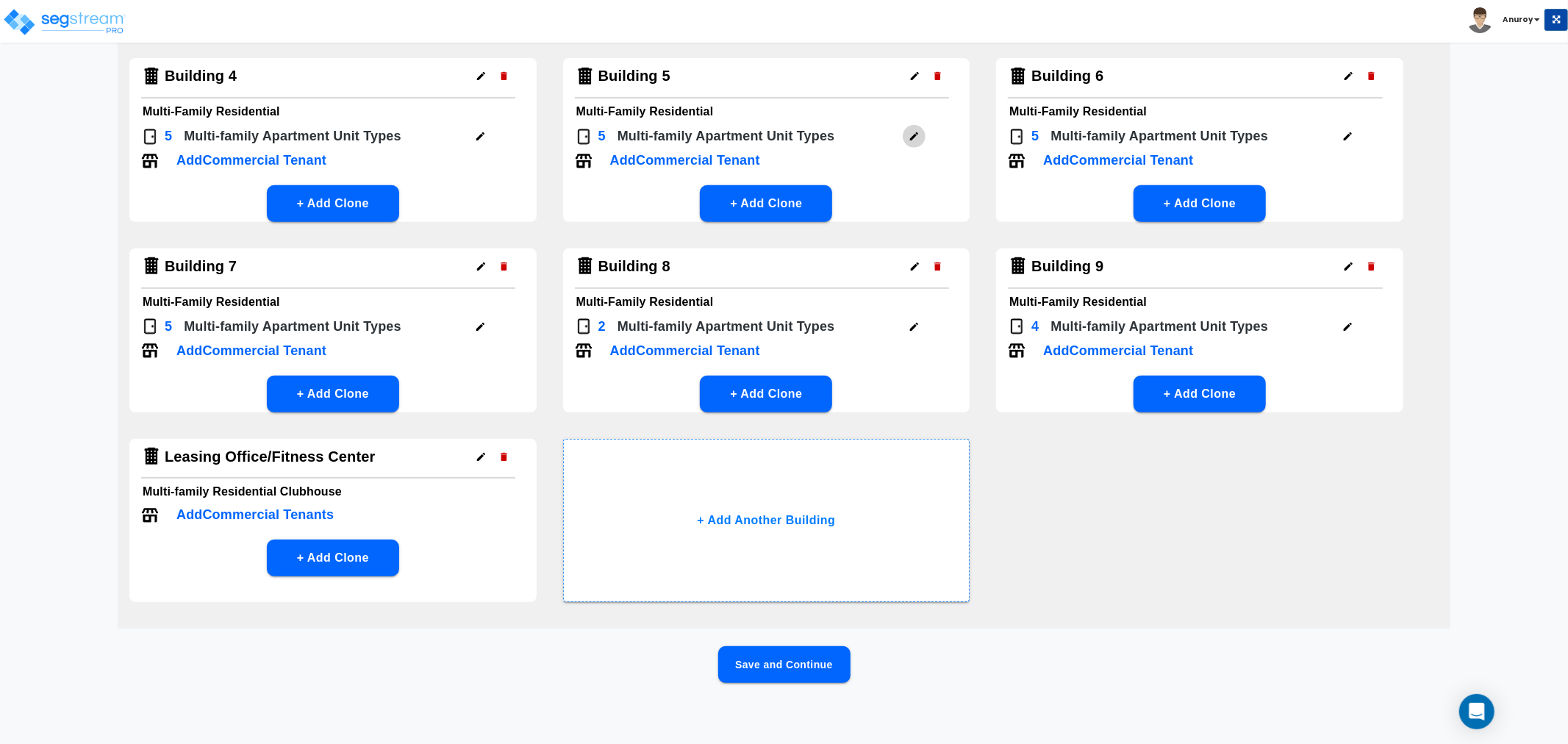
click at [914, 131] on icon "button" at bounding box center [914, 137] width 11 height 11
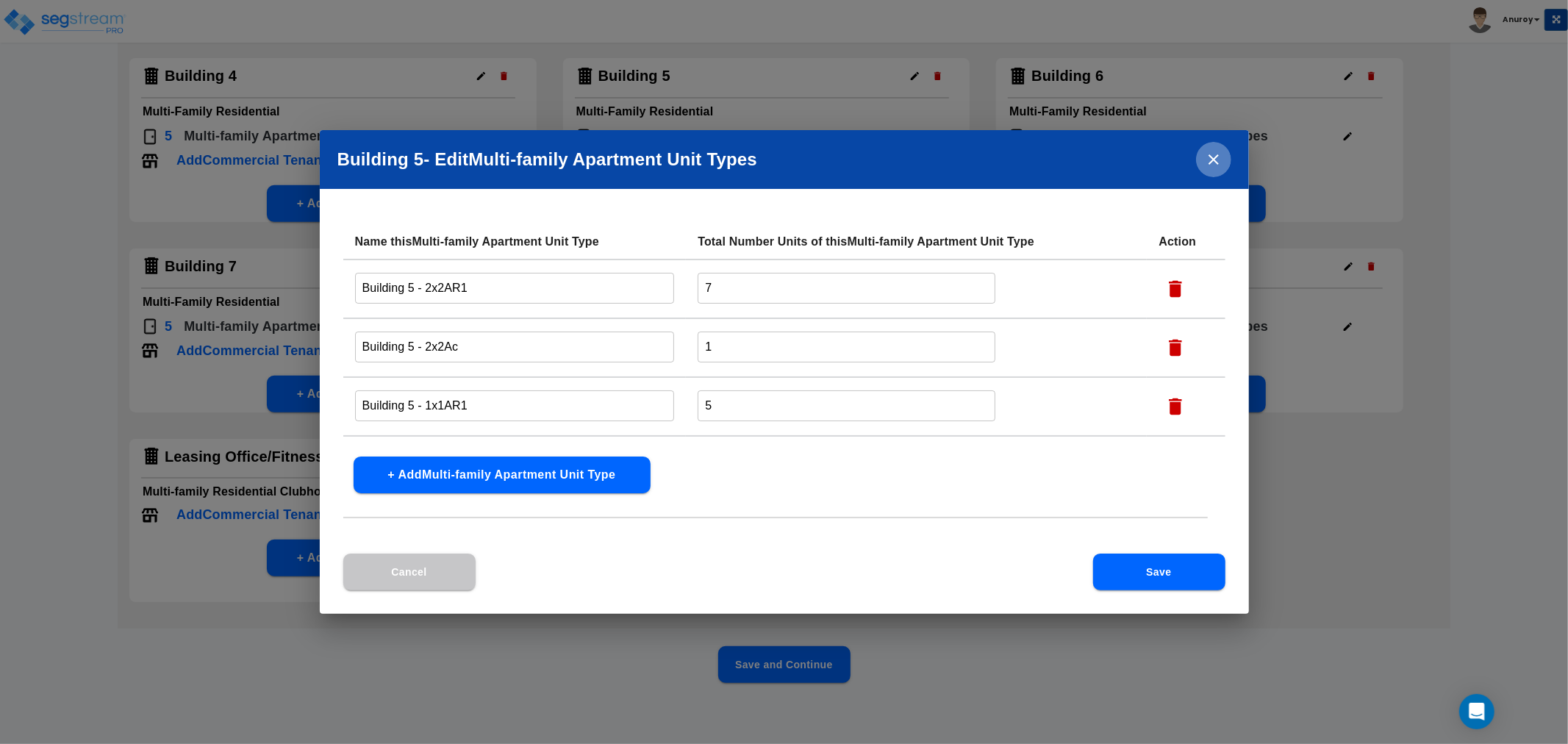
click at [1211, 165] on icon "close" at bounding box center [1214, 159] width 18 height 18
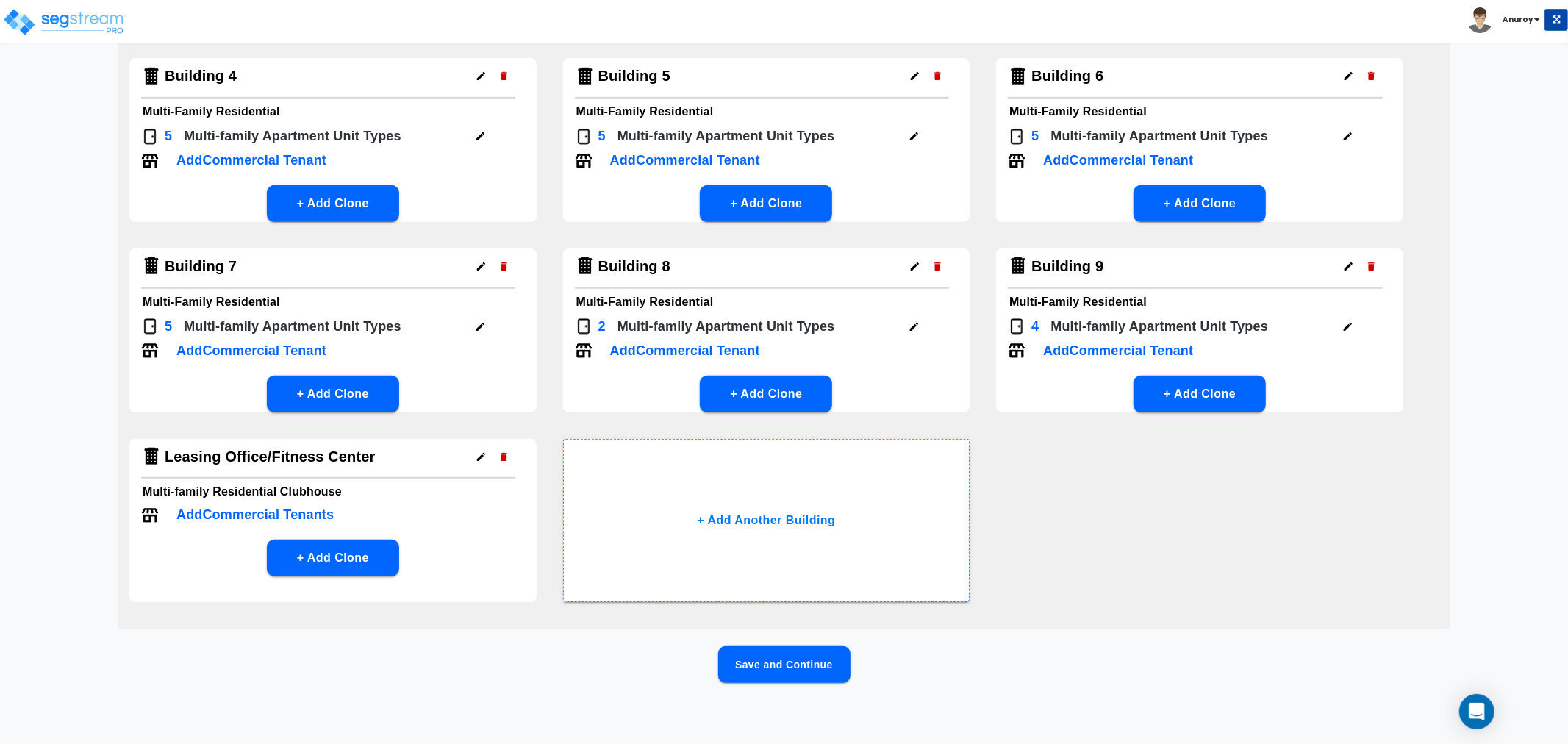
click at [1343, 133] on button "button" at bounding box center [1348, 137] width 23 height 23
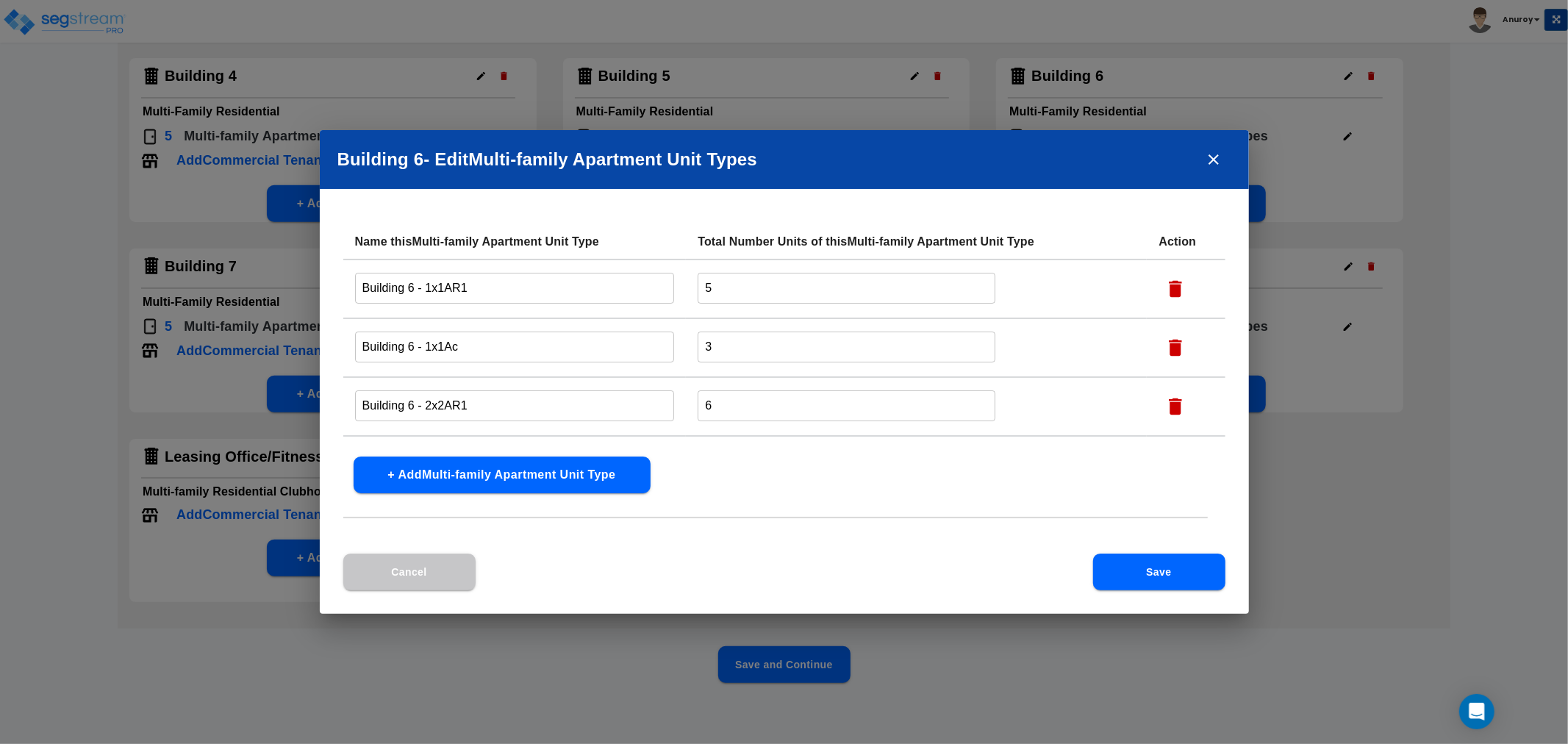
click at [1203, 159] on button "close" at bounding box center [1213, 159] width 35 height 35
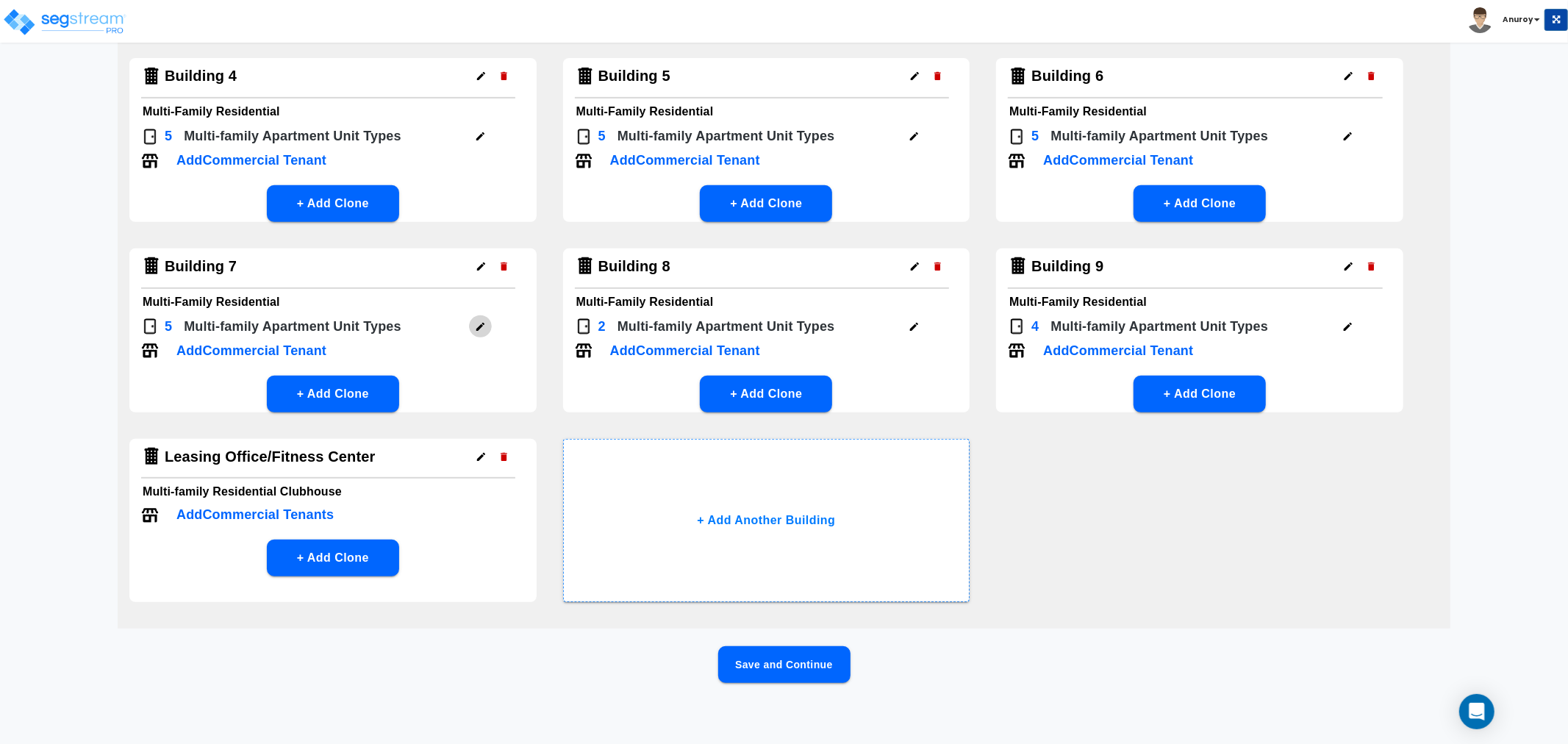
click at [479, 321] on icon "button" at bounding box center [480, 327] width 11 height 11
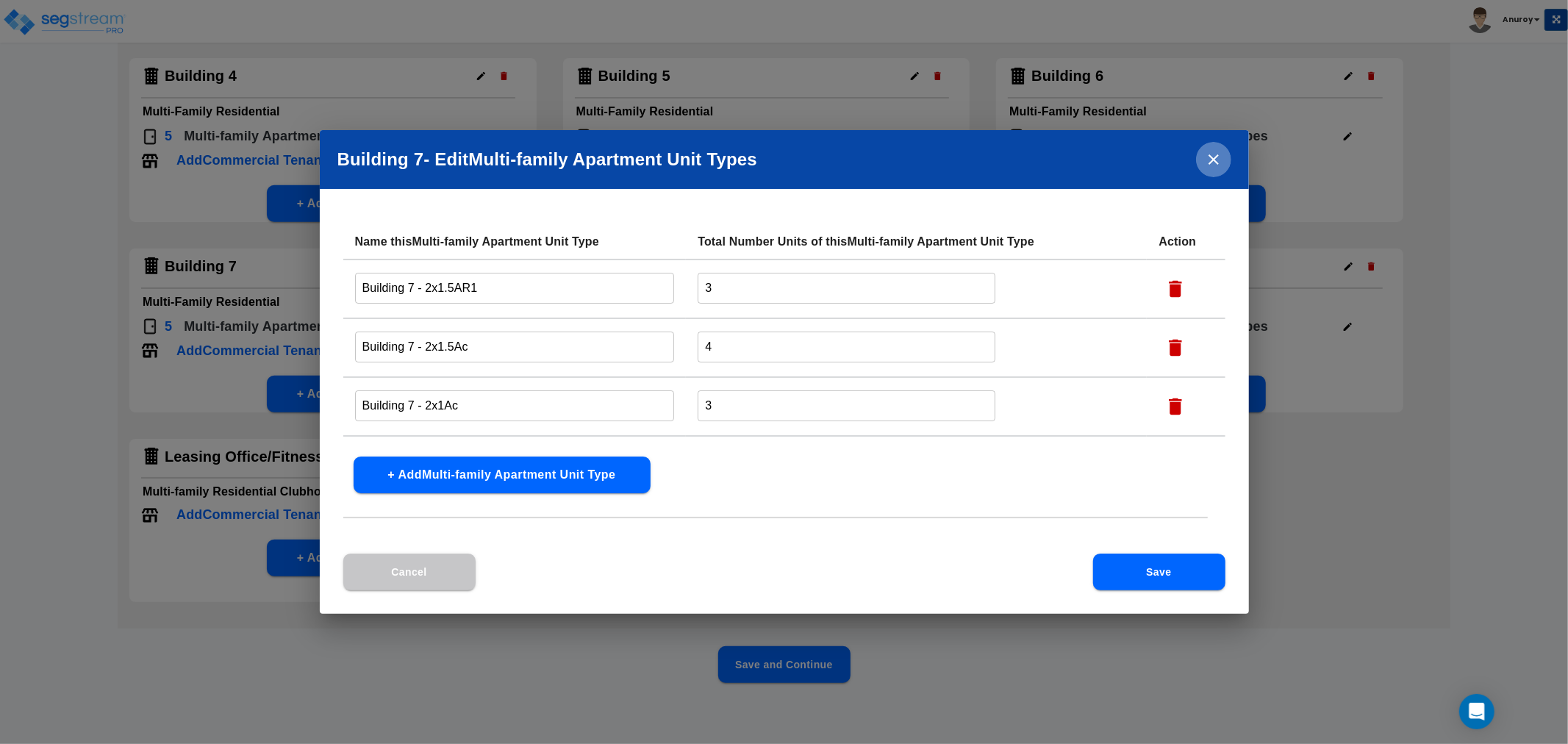
click at [1216, 160] on icon "close" at bounding box center [1214, 159] width 18 height 18
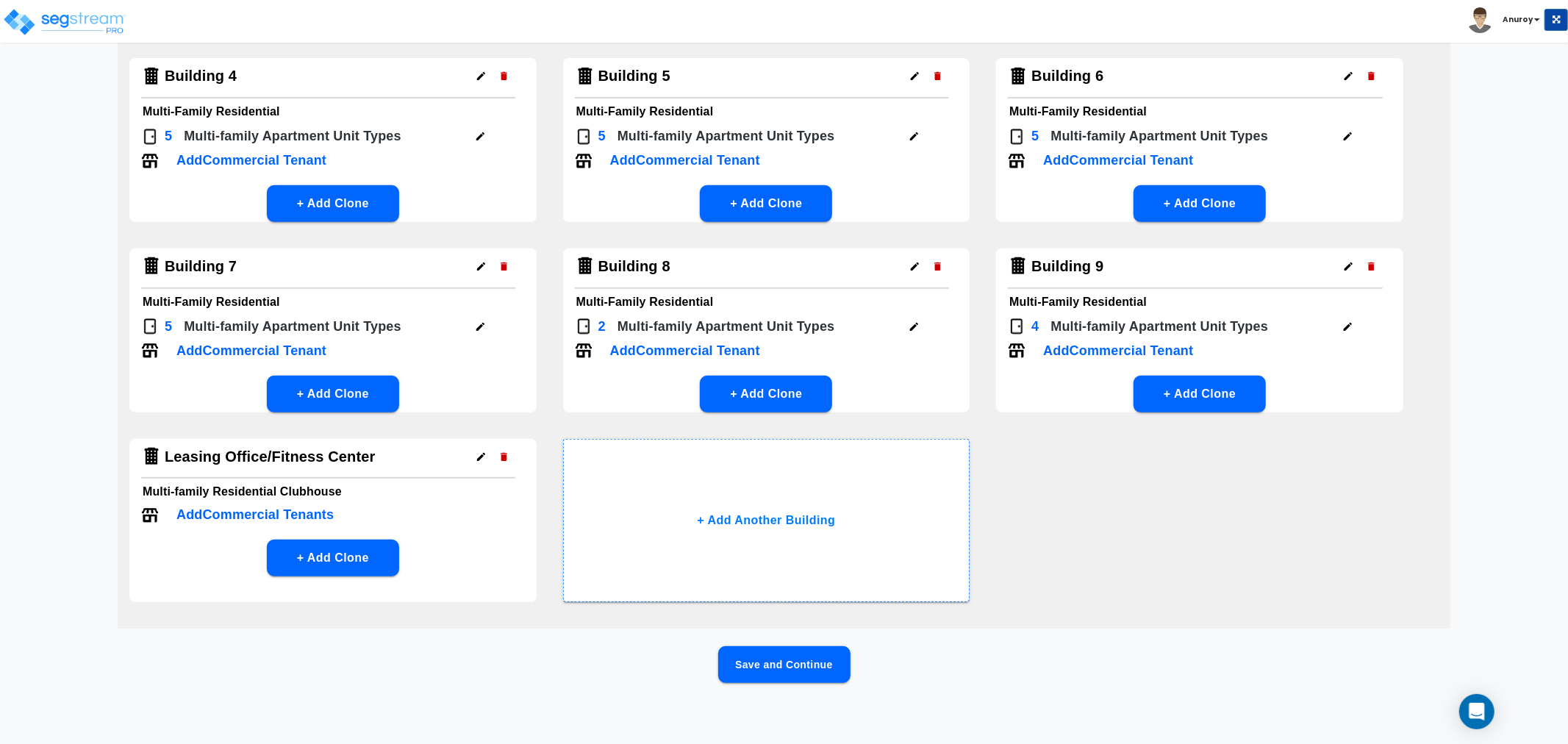
click at [909, 328] on icon "button" at bounding box center [914, 327] width 11 height 11
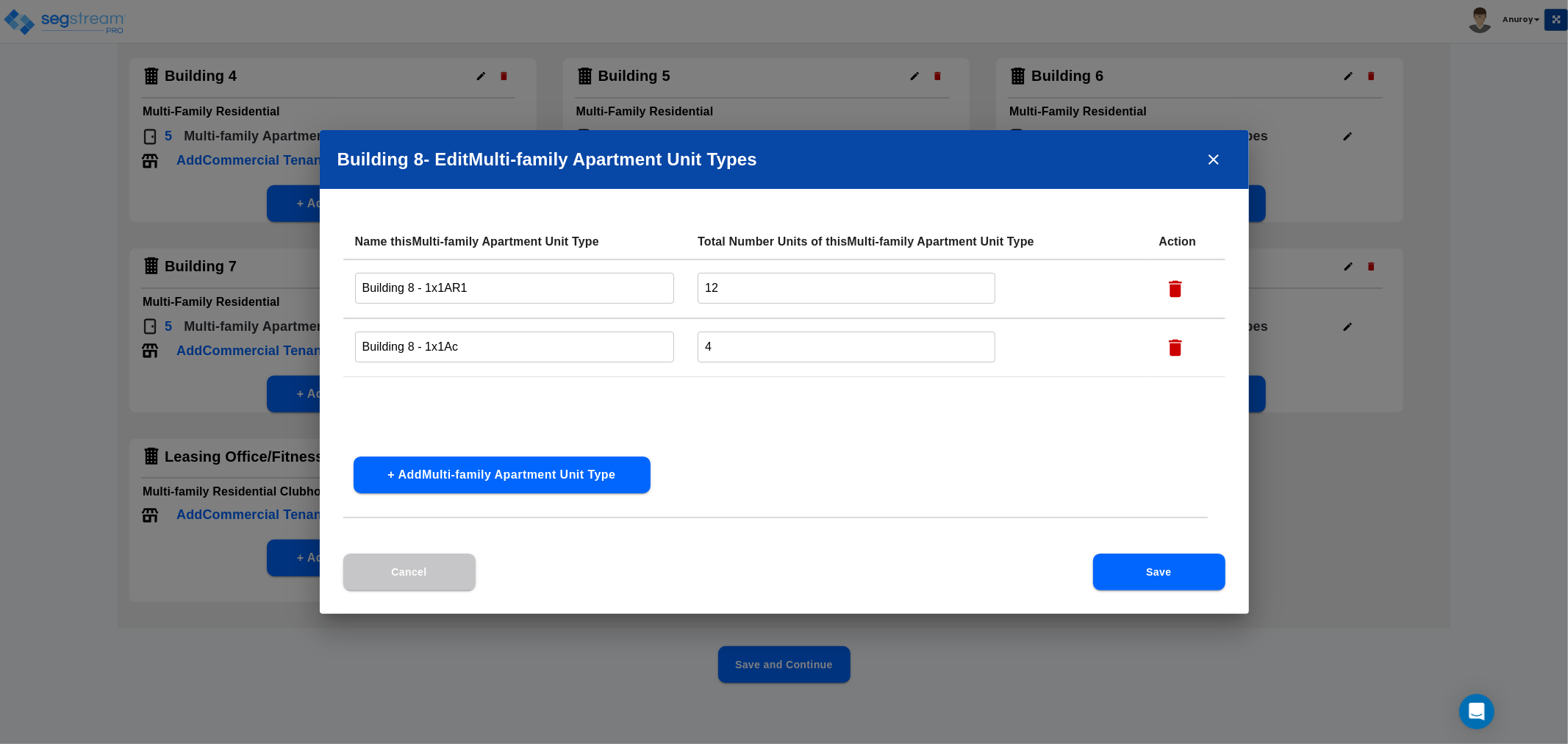
click at [1237, 167] on h2 "Building 8 - Edit Multi-family Apartment Unit Type s" at bounding box center [784, 159] width 929 height 58
click at [1211, 165] on icon "close" at bounding box center [1214, 159] width 18 height 18
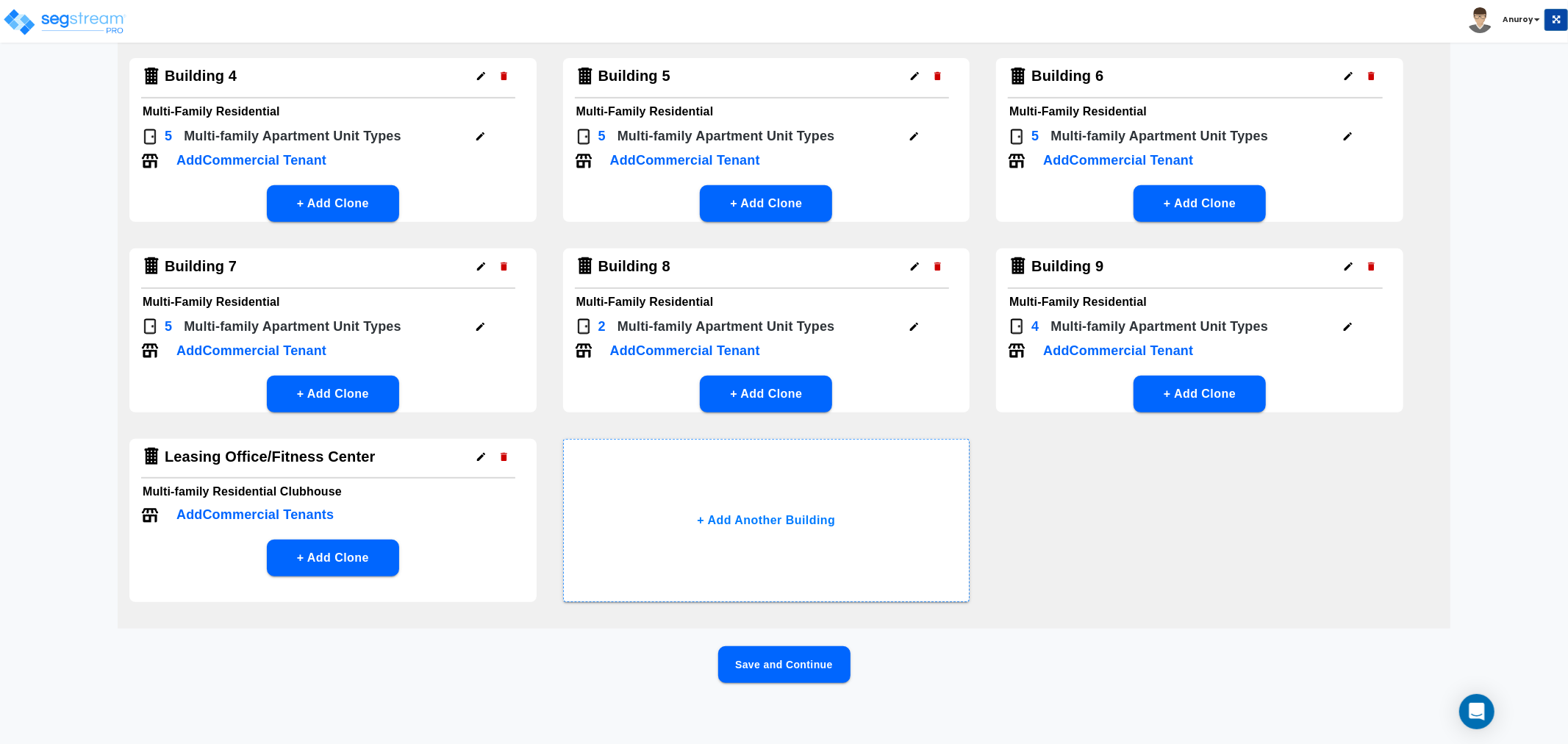
click at [1346, 324] on icon "button" at bounding box center [1349, 327] width 11 height 11
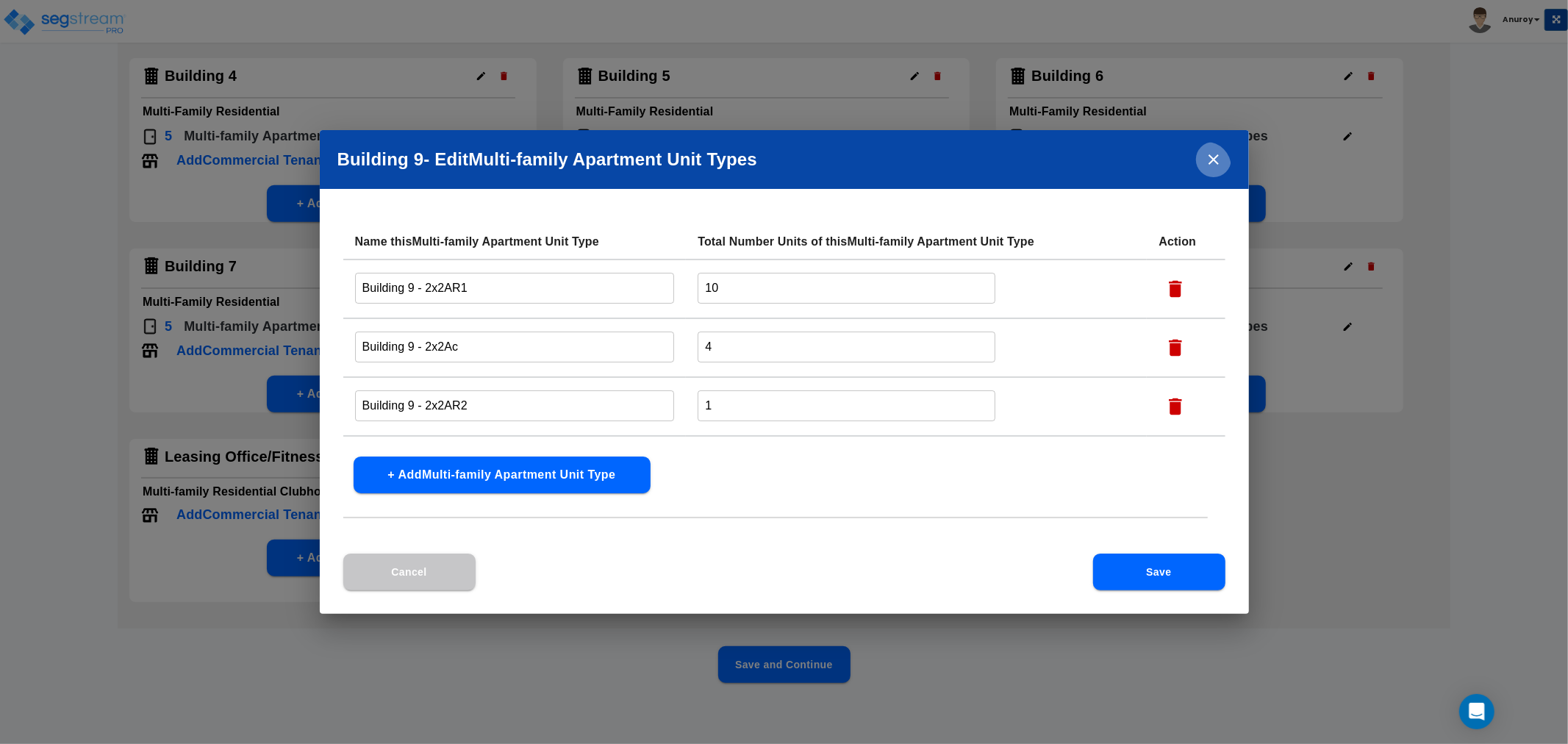
click at [1214, 162] on icon "close" at bounding box center [1214, 159] width 18 height 18
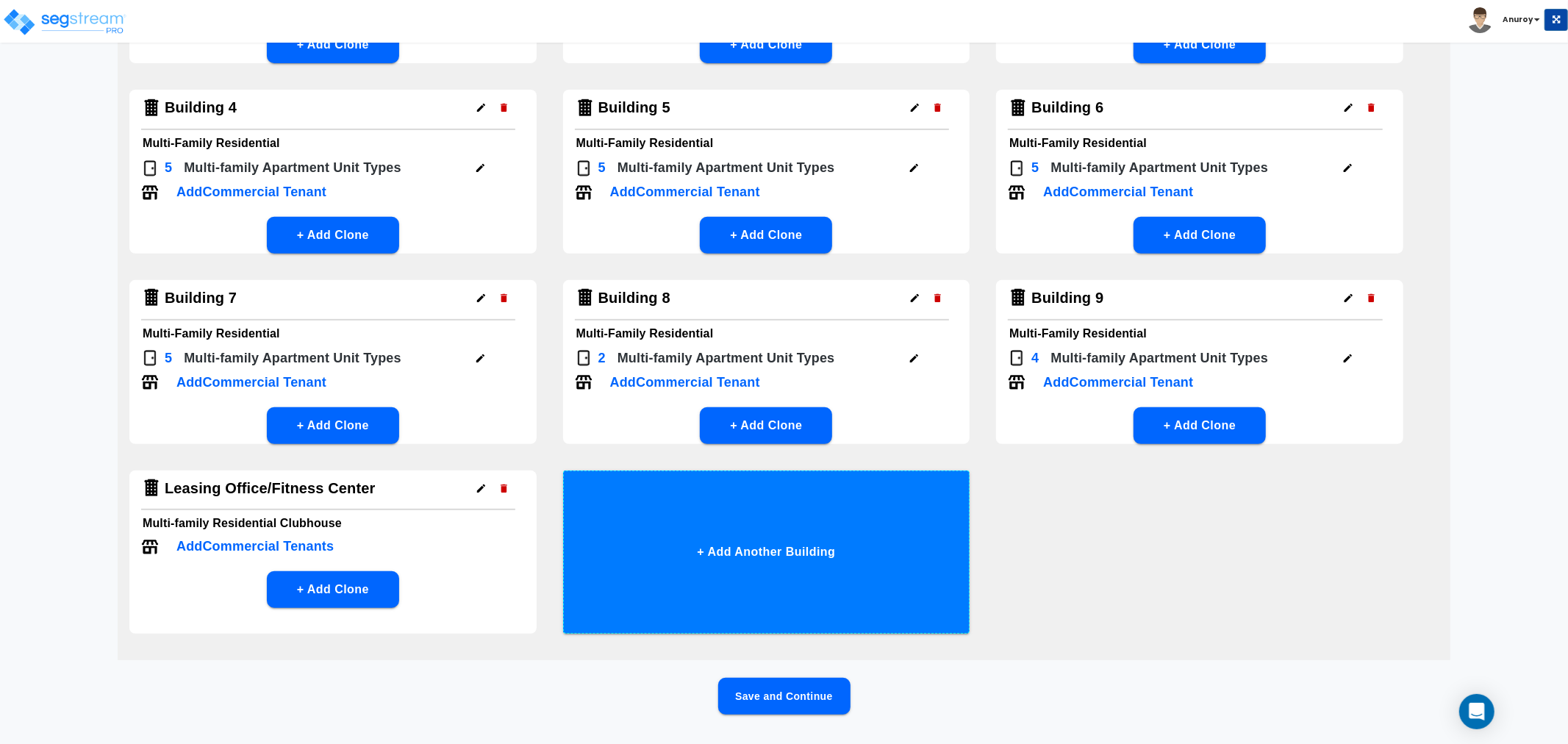
scroll to position [491, 0]
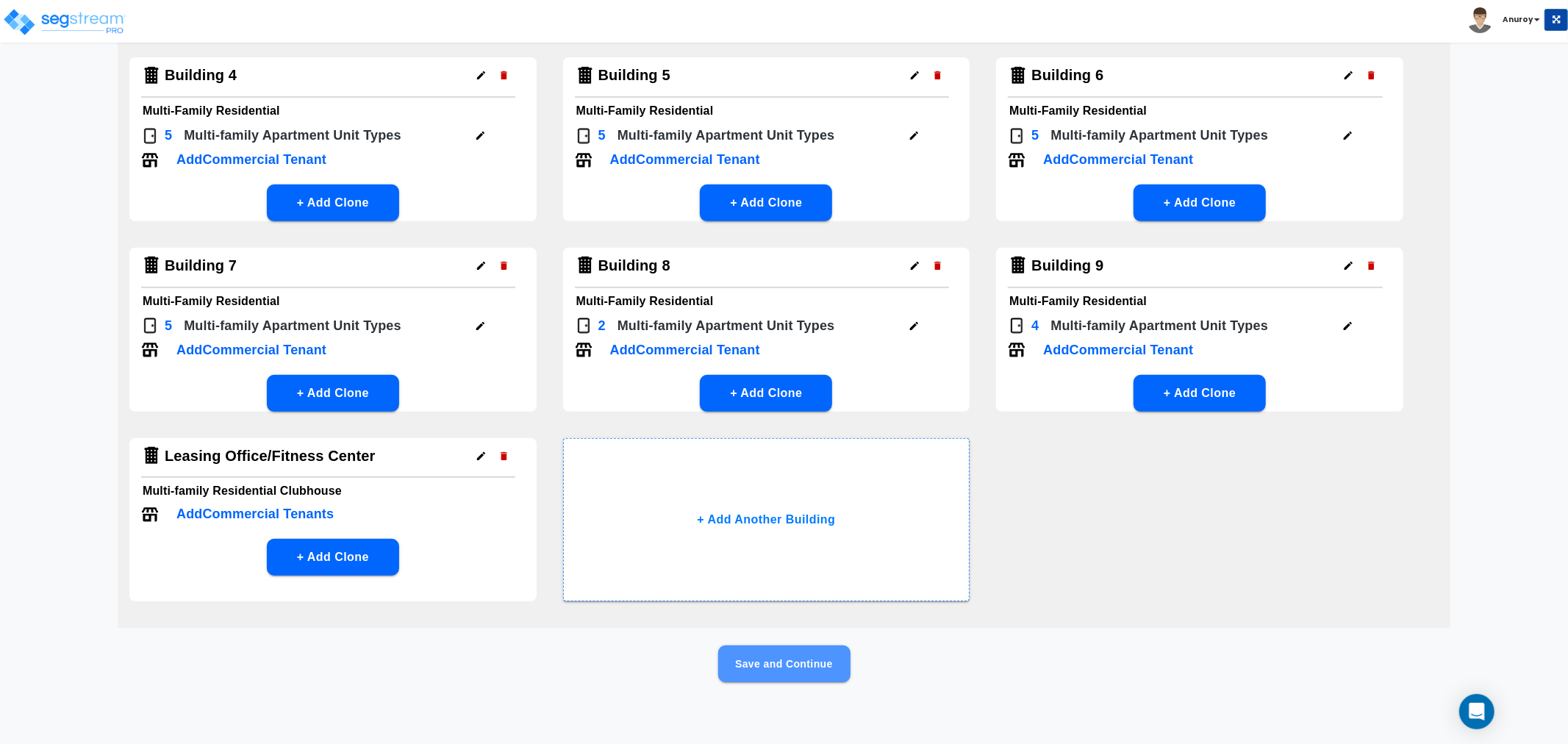
click at [776, 668] on button "Save and Continue" at bounding box center [784, 663] width 133 height 37
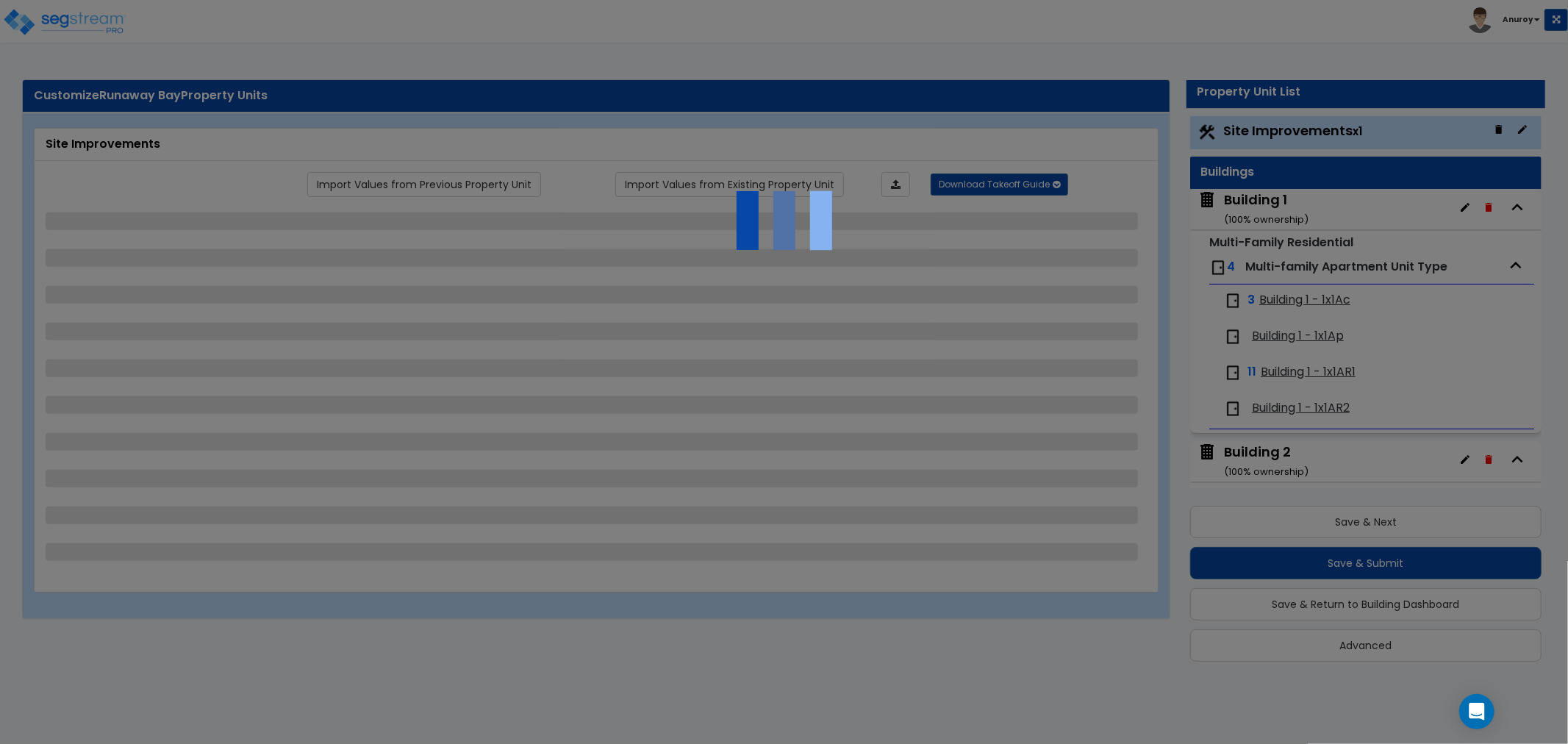
scroll to position [0, 0]
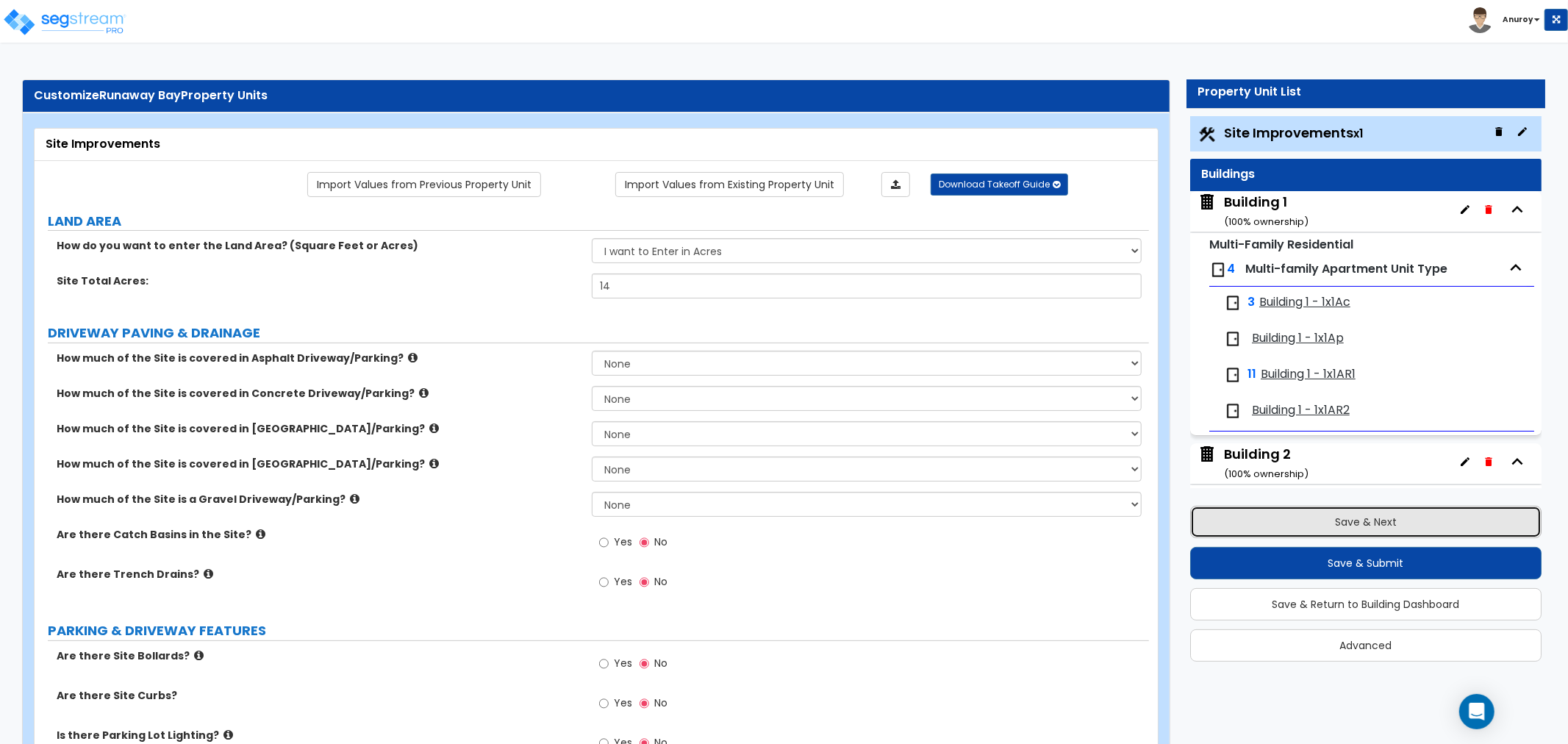
click at [1356, 512] on button "Save & Next" at bounding box center [1366, 522] width 351 height 32
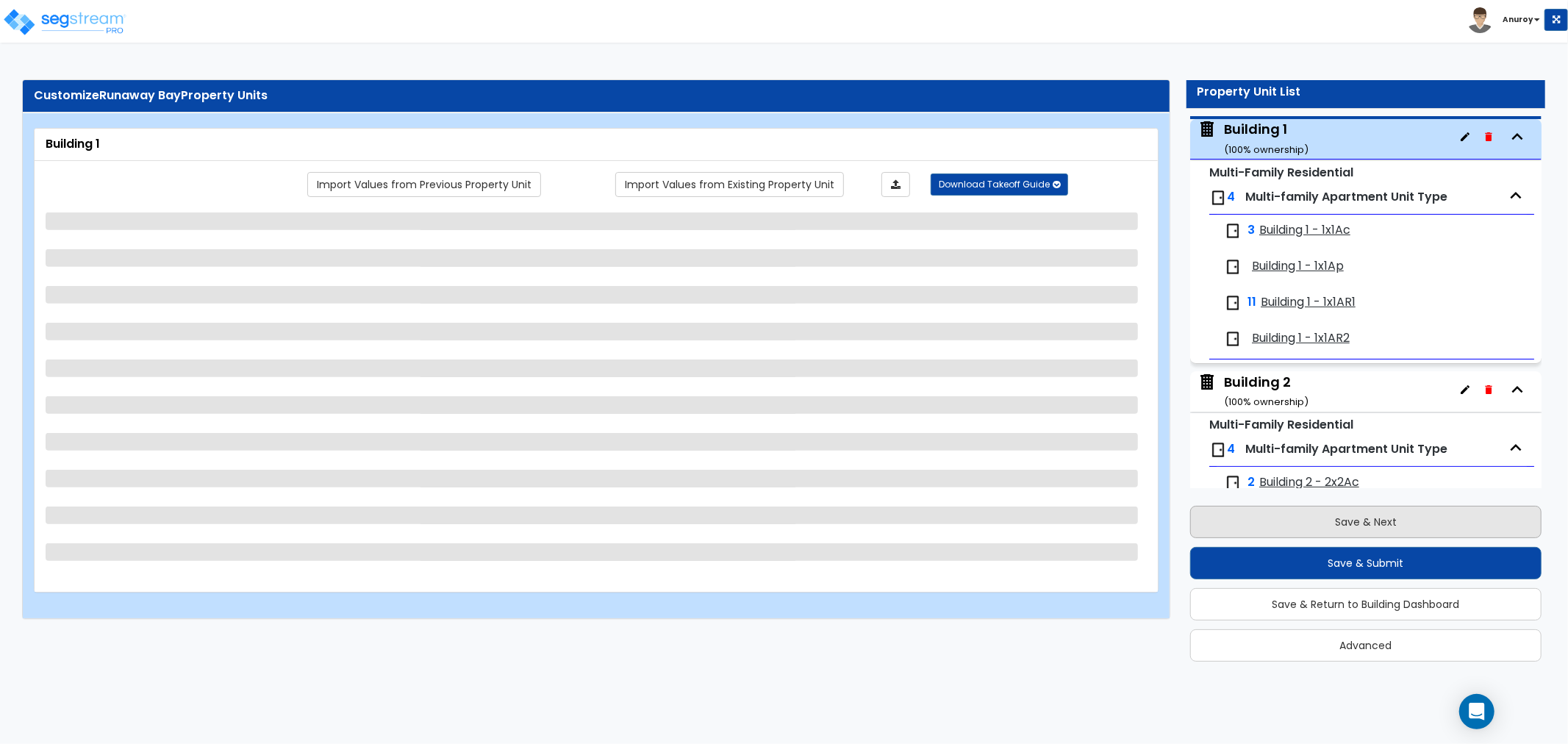
scroll to position [75, 0]
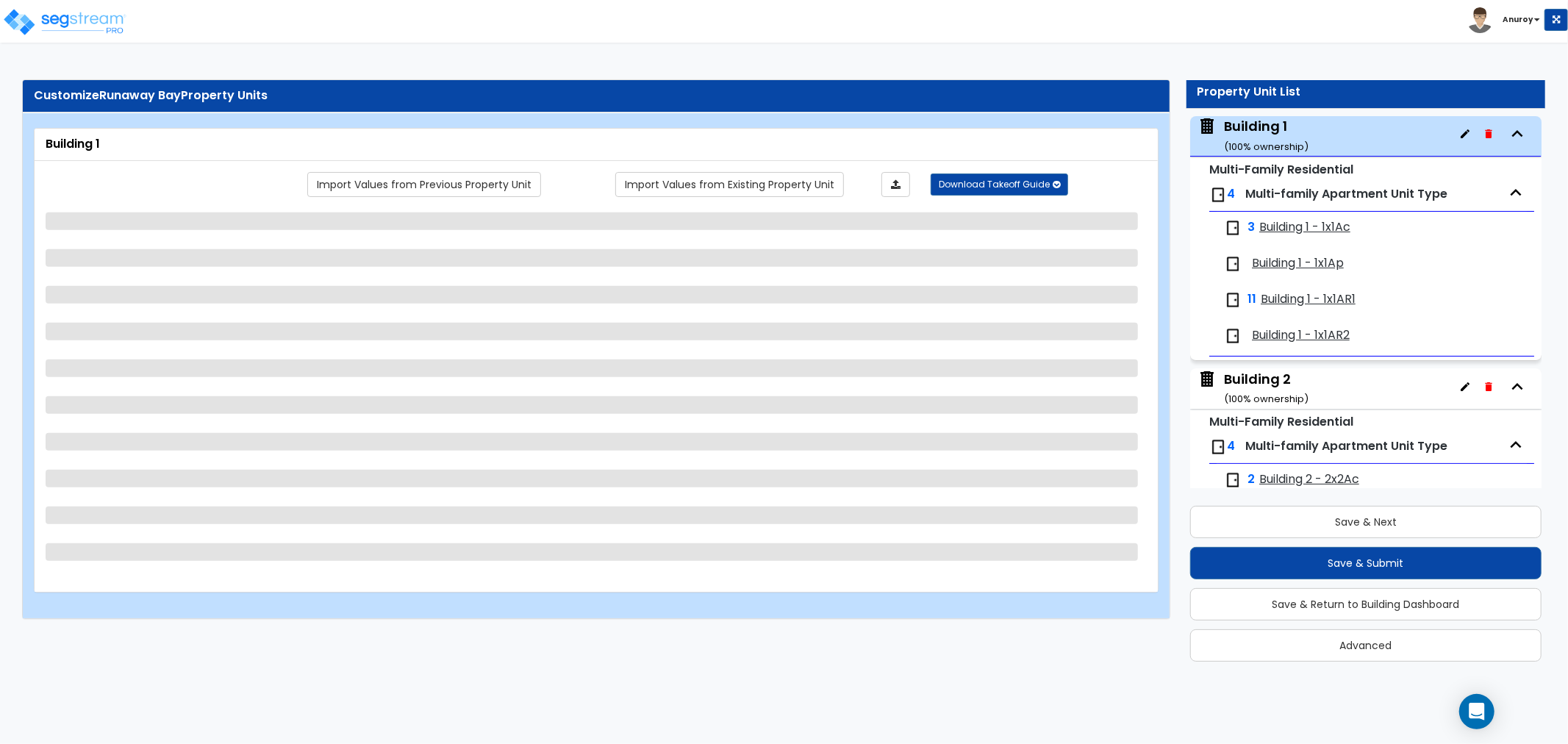
select select "2"
select select "7"
select select "1"
select select "7"
select select "1"
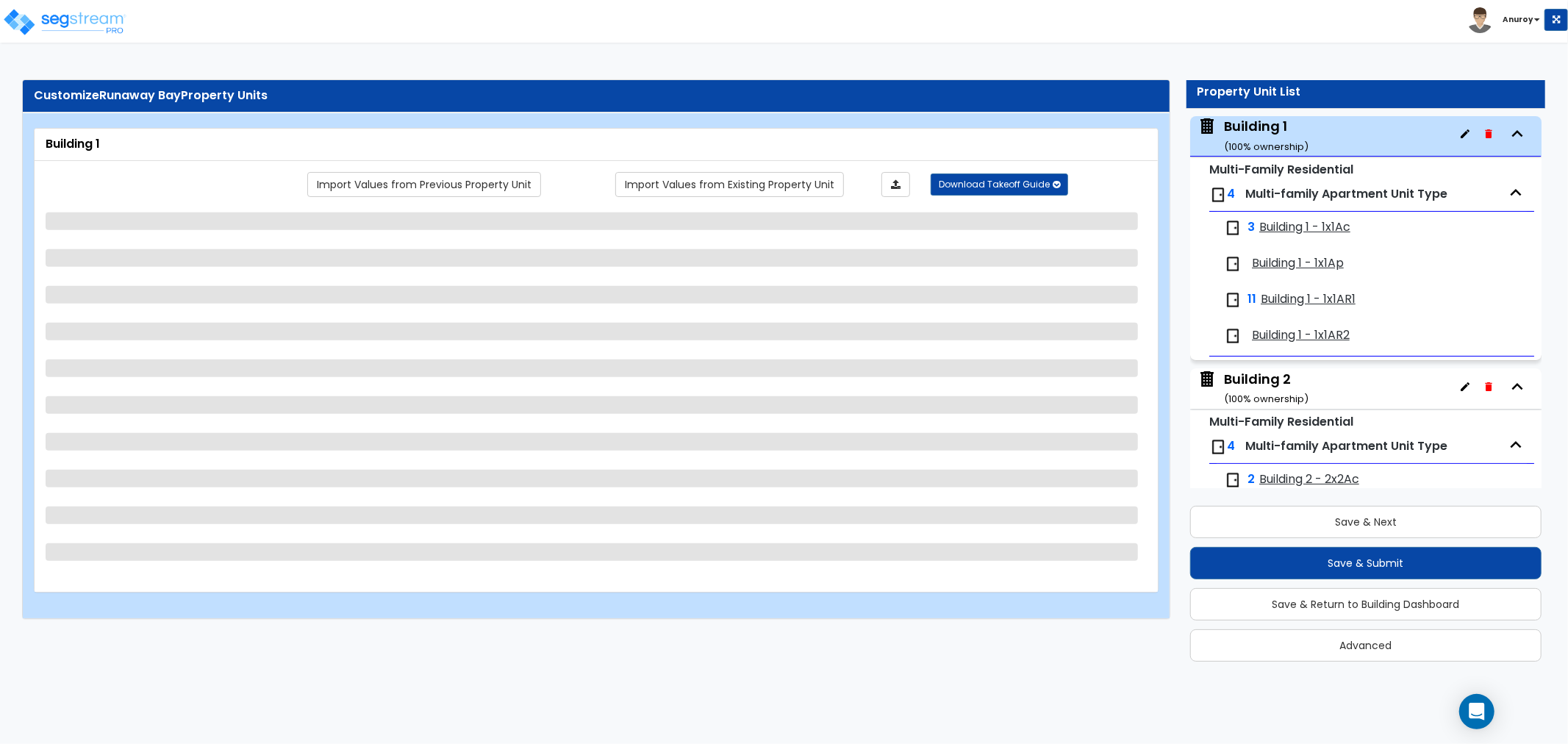
select select "2"
select select "1"
select select "3"
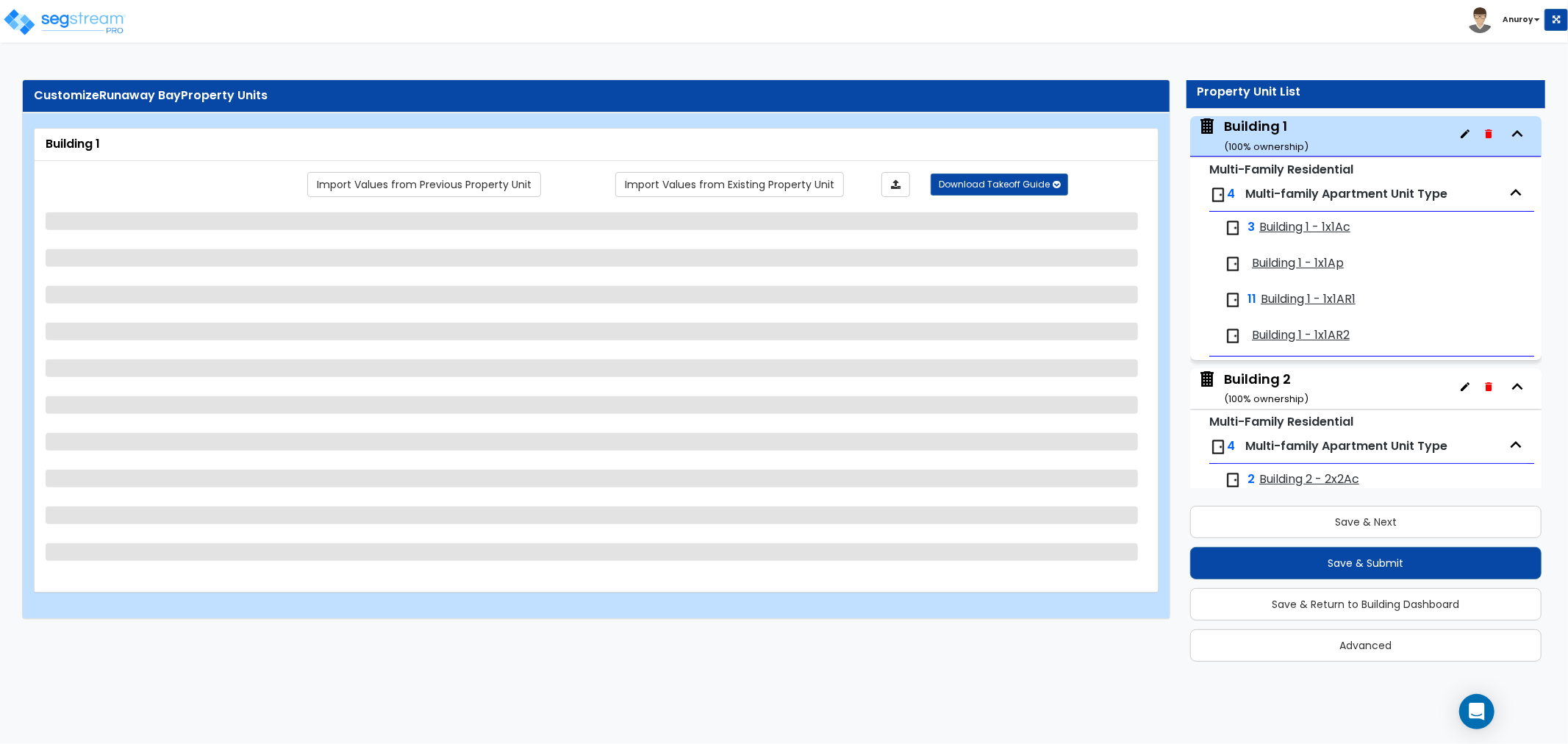
select select "1"
select select "2"
select select "1"
